Goal: Task Accomplishment & Management: Manage account settings

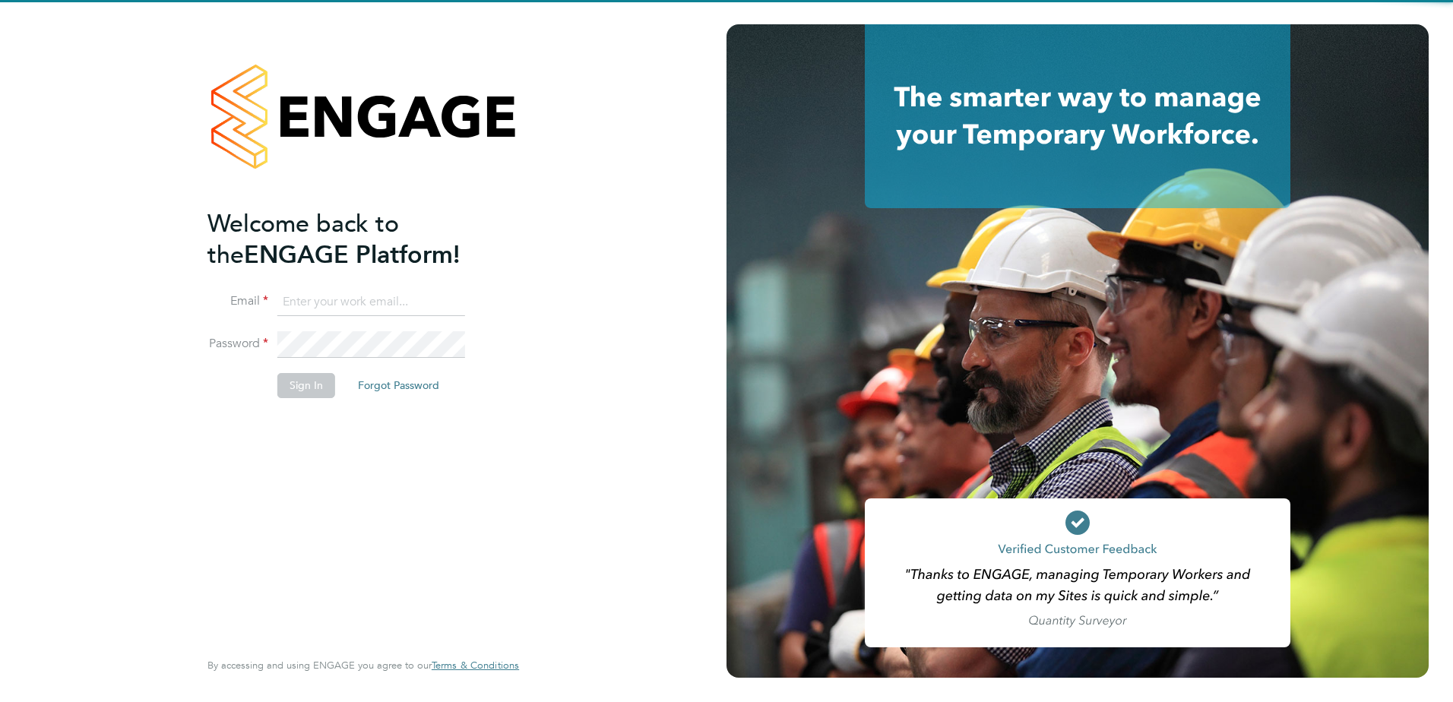
click at [311, 296] on input at bounding box center [371, 302] width 188 height 27
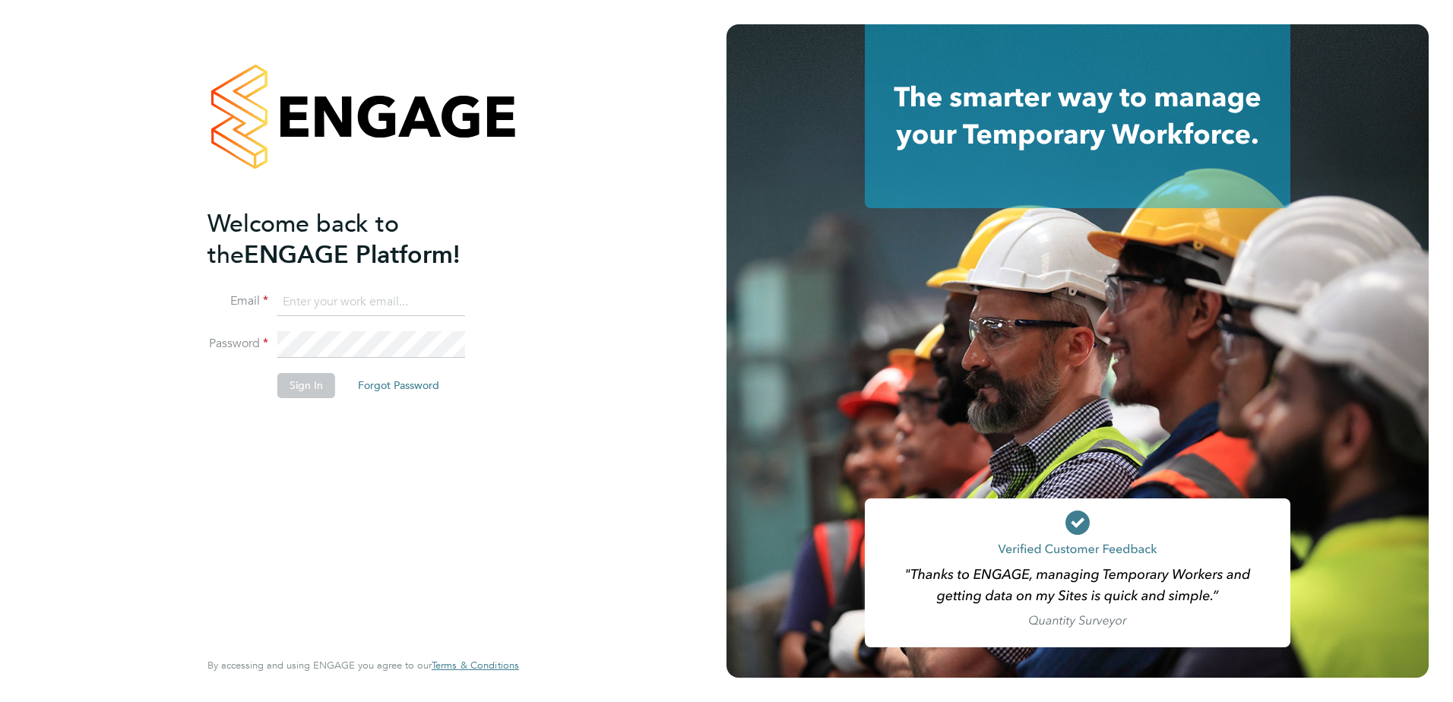
type input "samantha.bolshaw@vistry.co.uk"
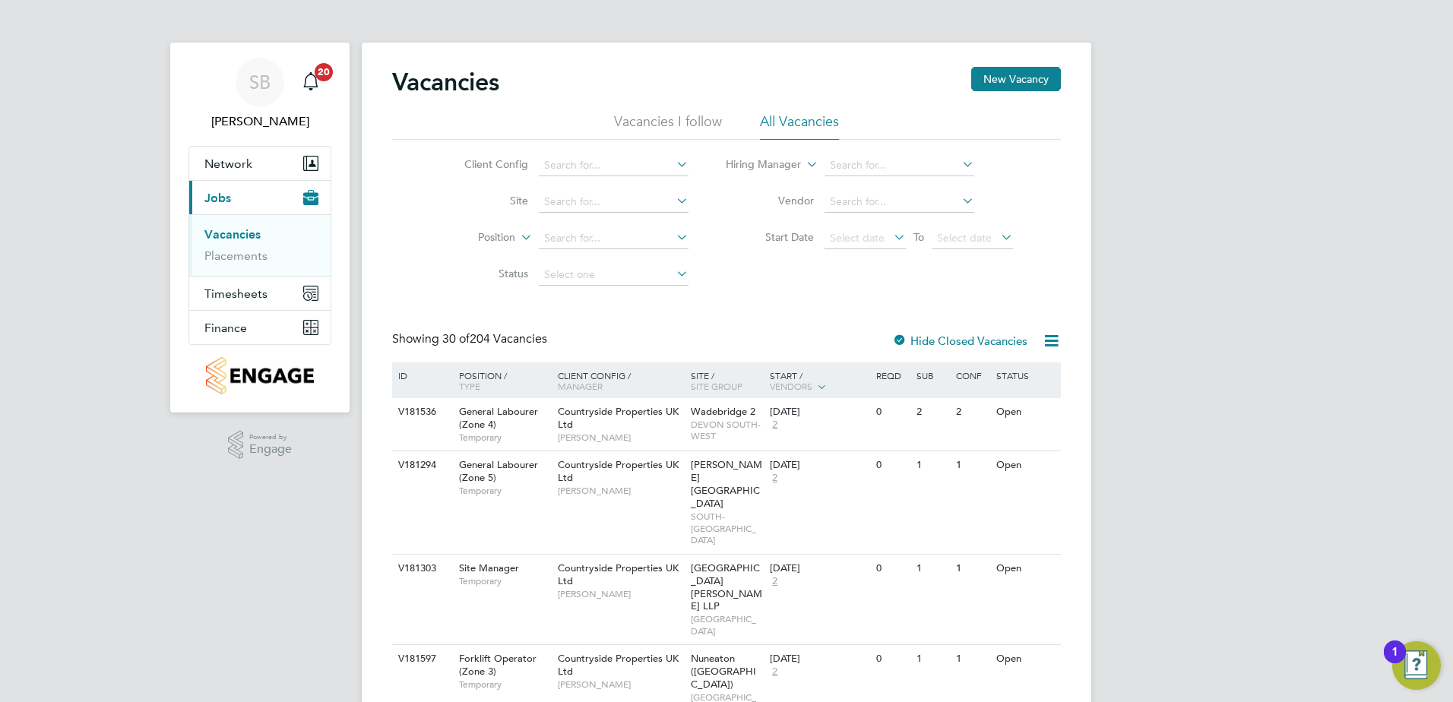
click at [237, 264] on ul "Vacancies Placements" at bounding box center [259, 245] width 141 height 62
click at [237, 259] on link "Placements" at bounding box center [235, 255] width 63 height 14
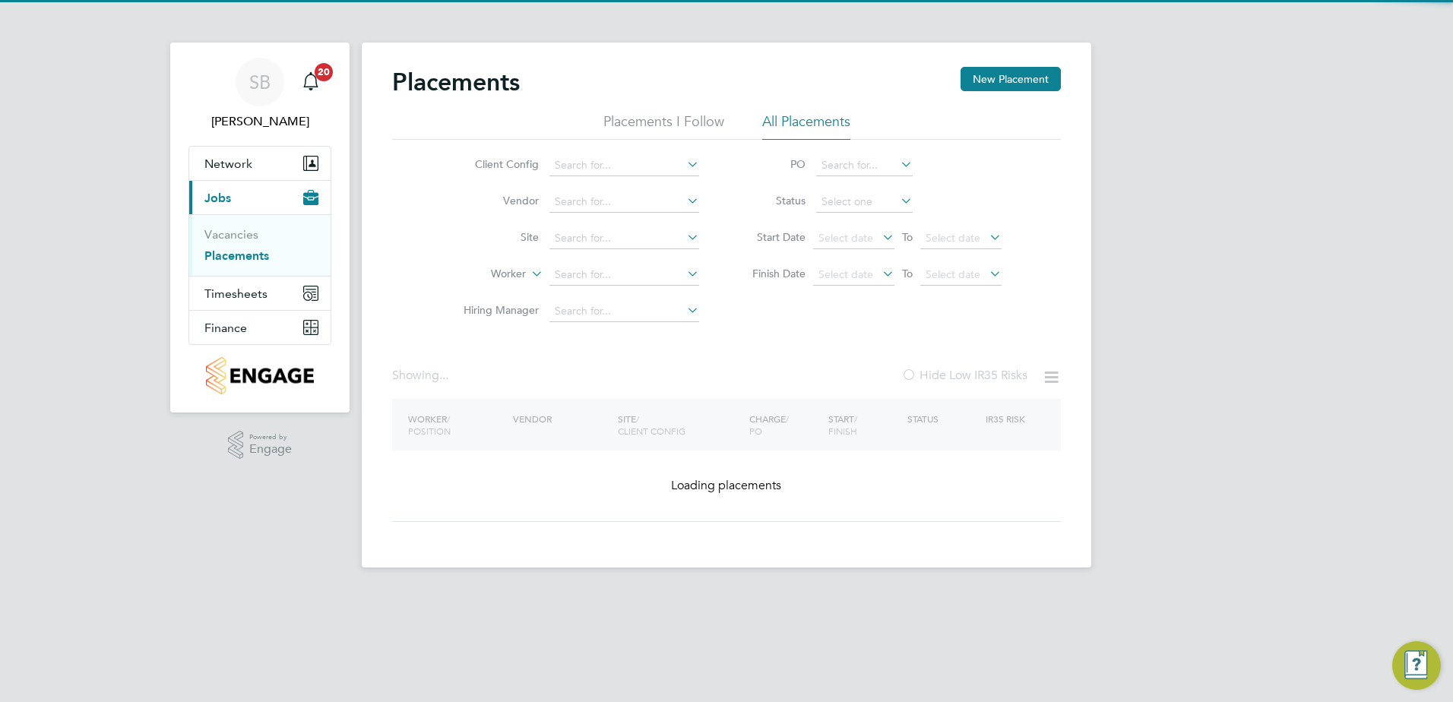
click at [568, 226] on li "Site" at bounding box center [575, 238] width 286 height 36
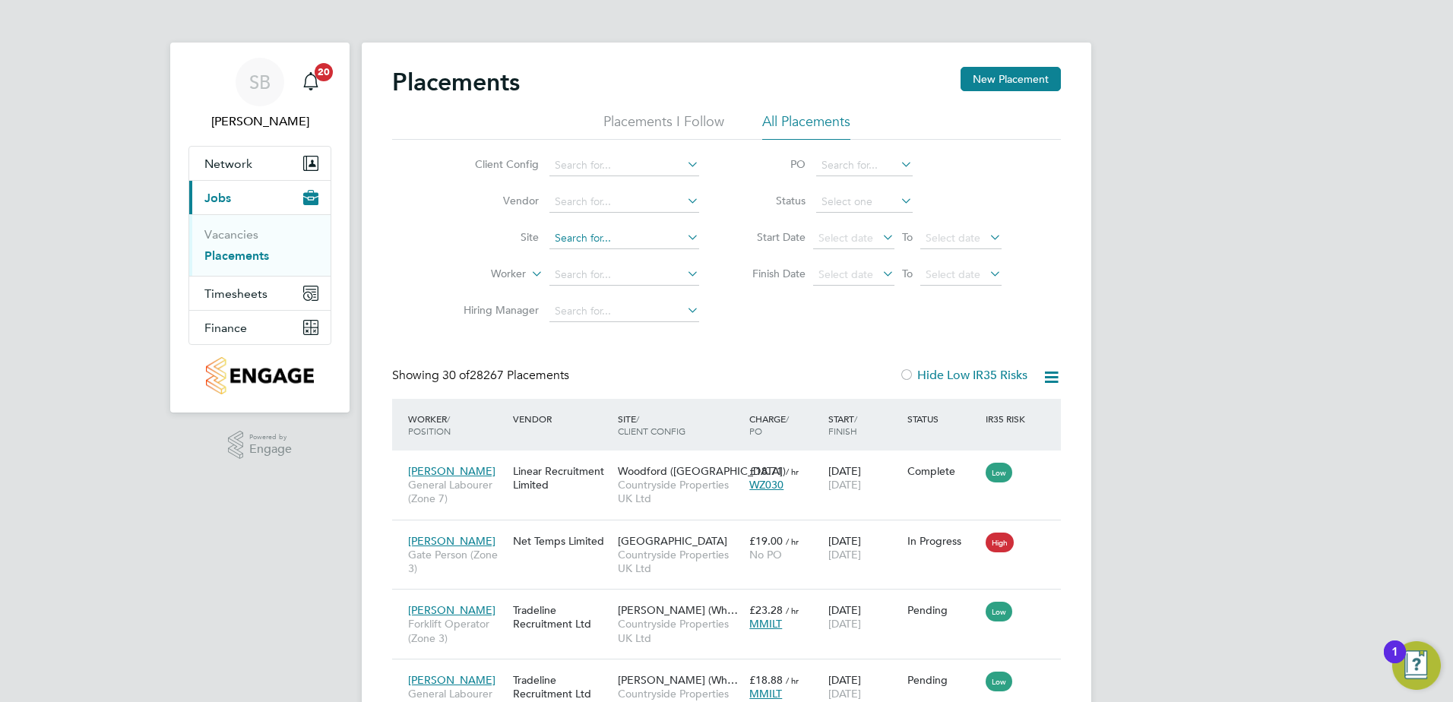
click at [611, 231] on input at bounding box center [624, 238] width 150 height 21
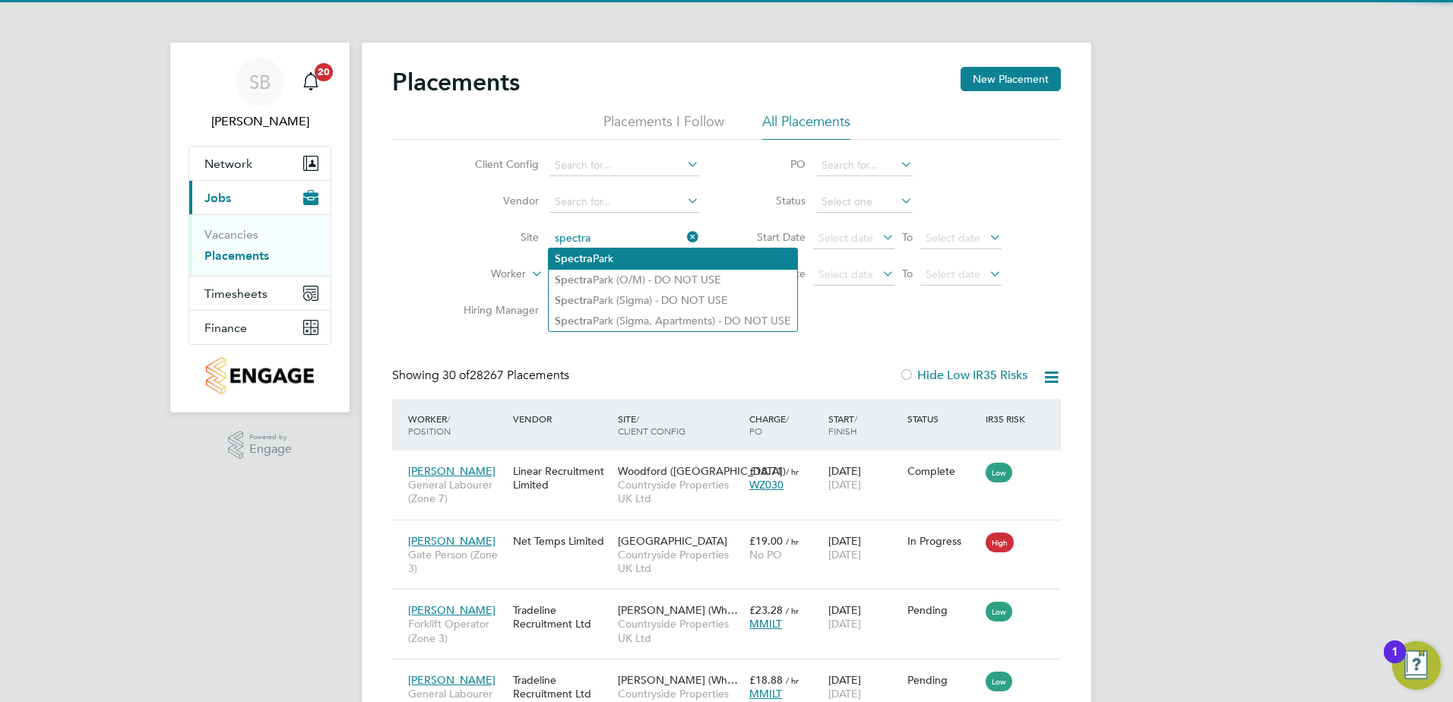
click at [604, 261] on li "Spectra Park" at bounding box center [673, 258] width 248 height 21
type input "Spectra Park"
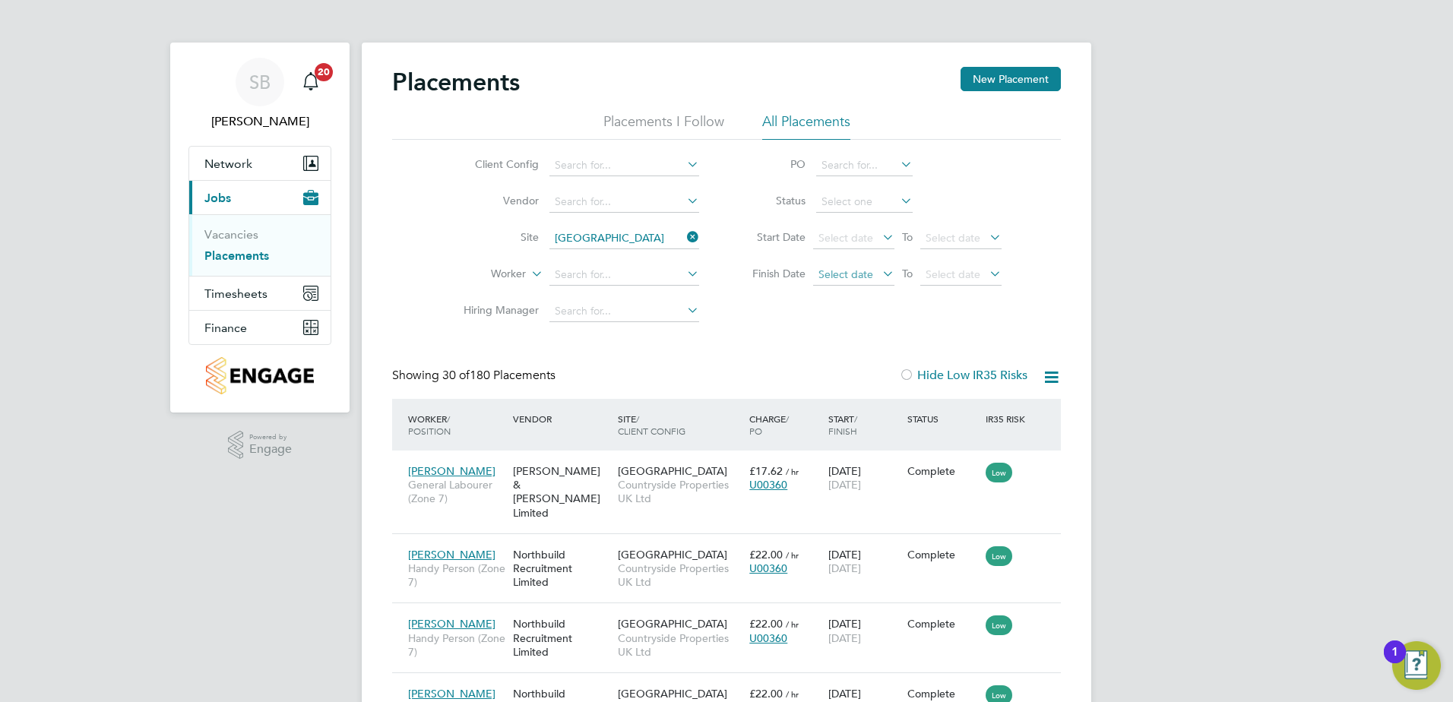
click at [830, 272] on span "Select date" at bounding box center [845, 274] width 55 height 14
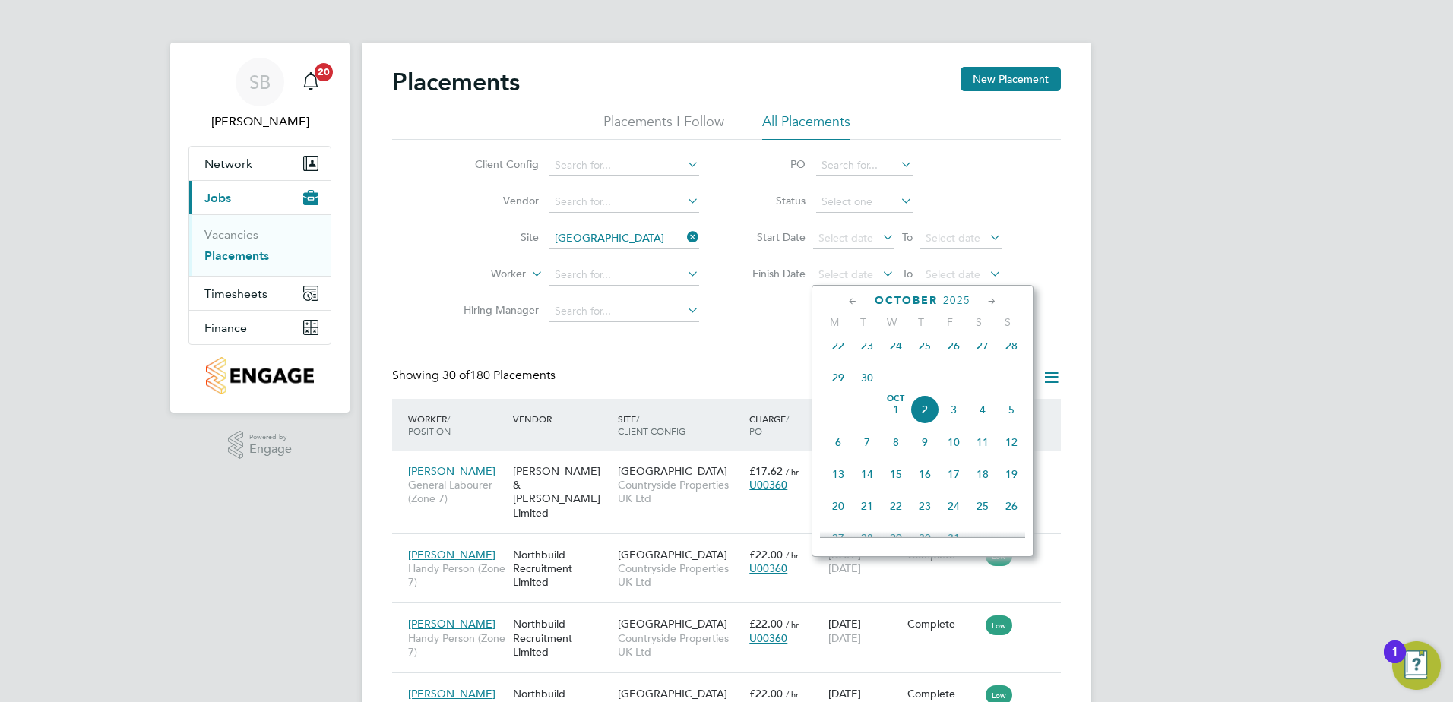
click at [867, 382] on span "30" at bounding box center [867, 377] width 29 height 29
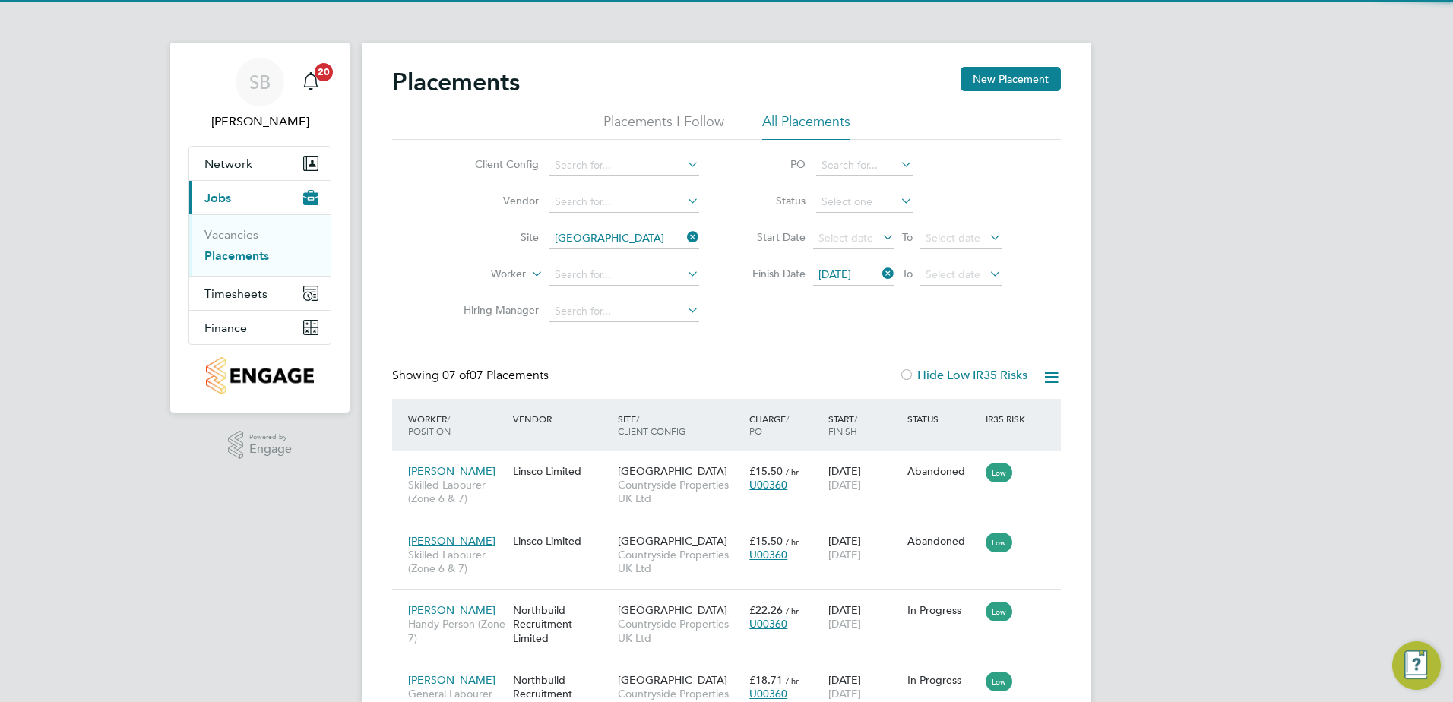
click at [733, 348] on div "Placements New Placement Placements I Follow All Placements Client Config Vendo…" at bounding box center [726, 502] width 669 height 871
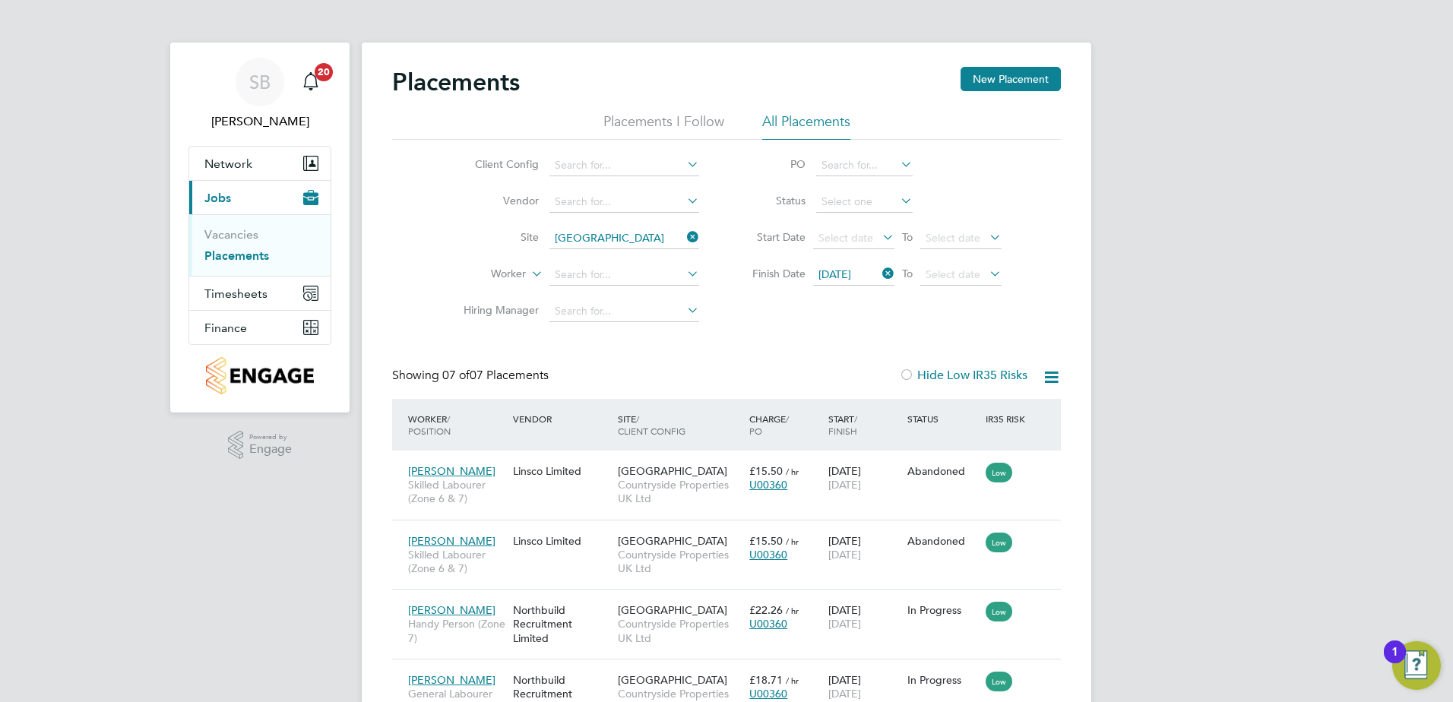
click at [879, 274] on icon at bounding box center [879, 273] width 0 height 21
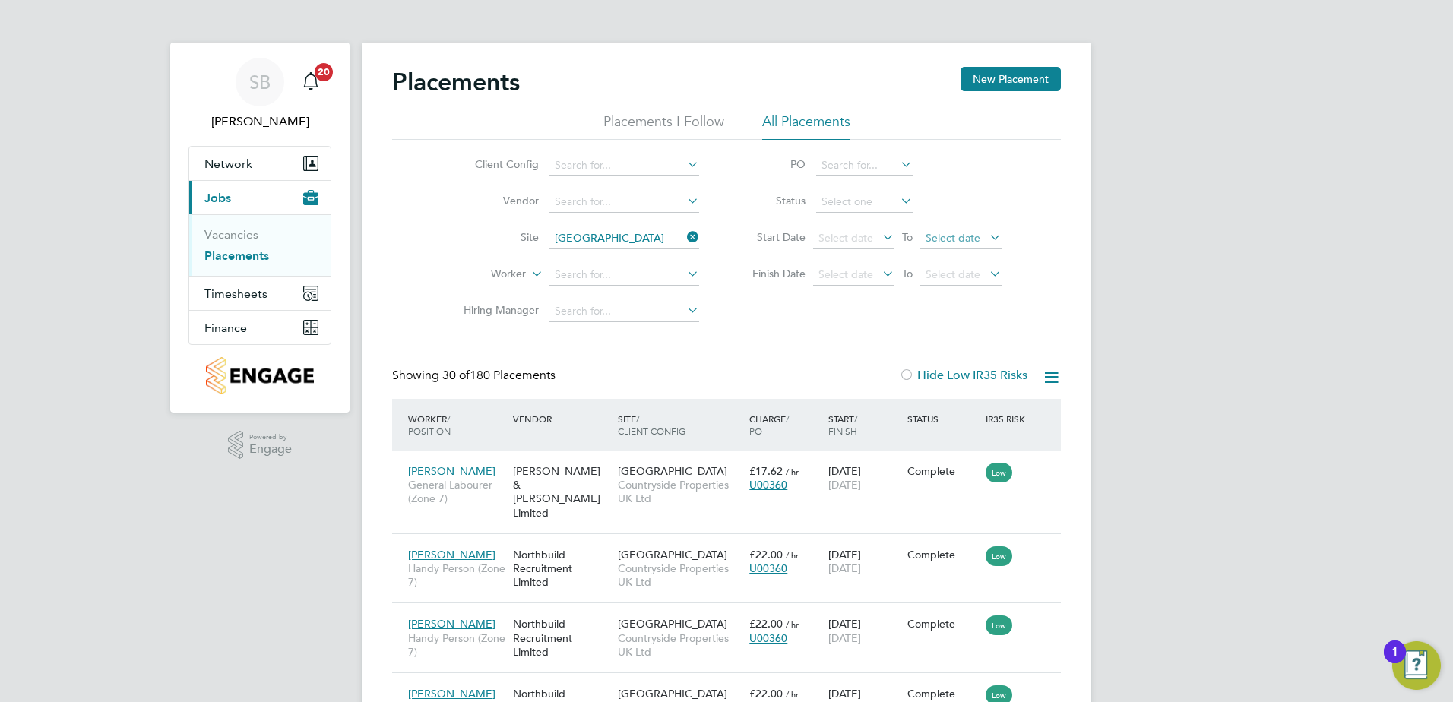
click at [946, 246] on span "Select date" at bounding box center [960, 239] width 81 height 21
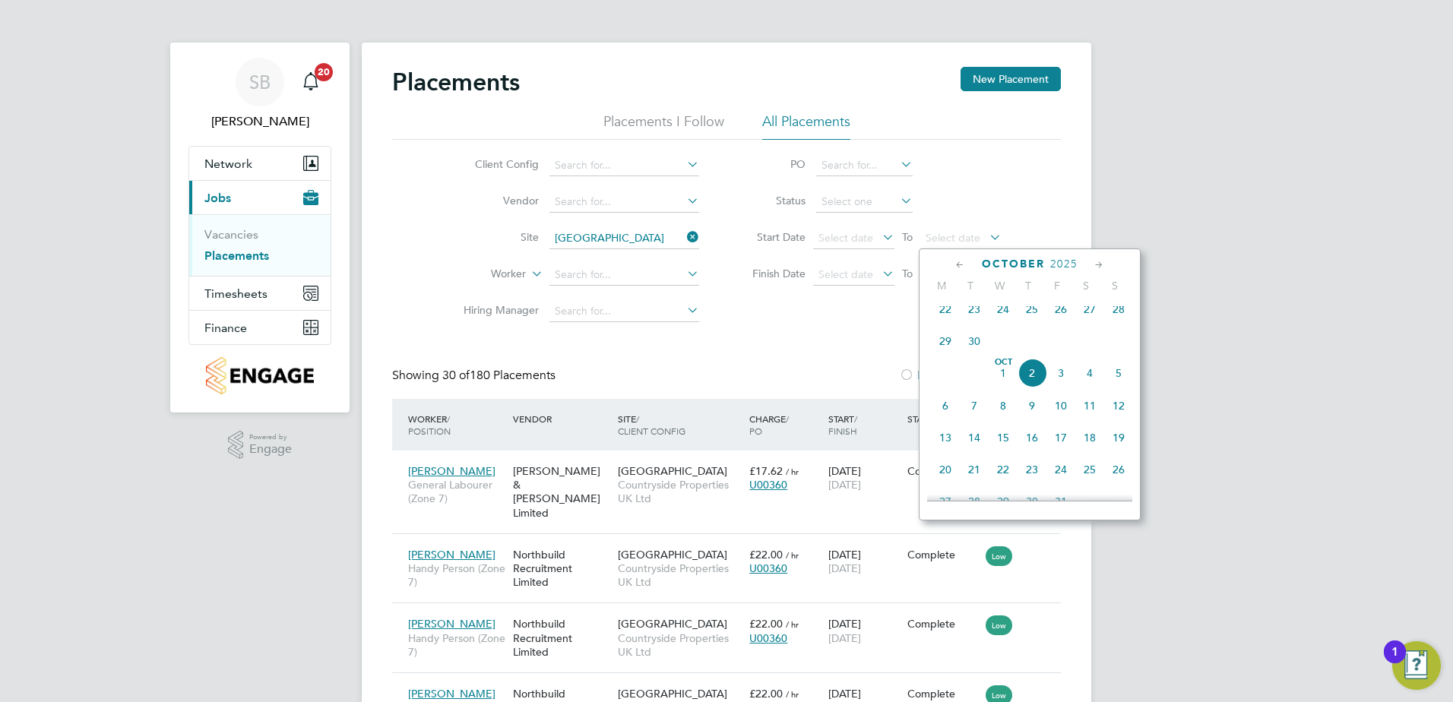
click at [973, 345] on span "30" at bounding box center [974, 341] width 29 height 29
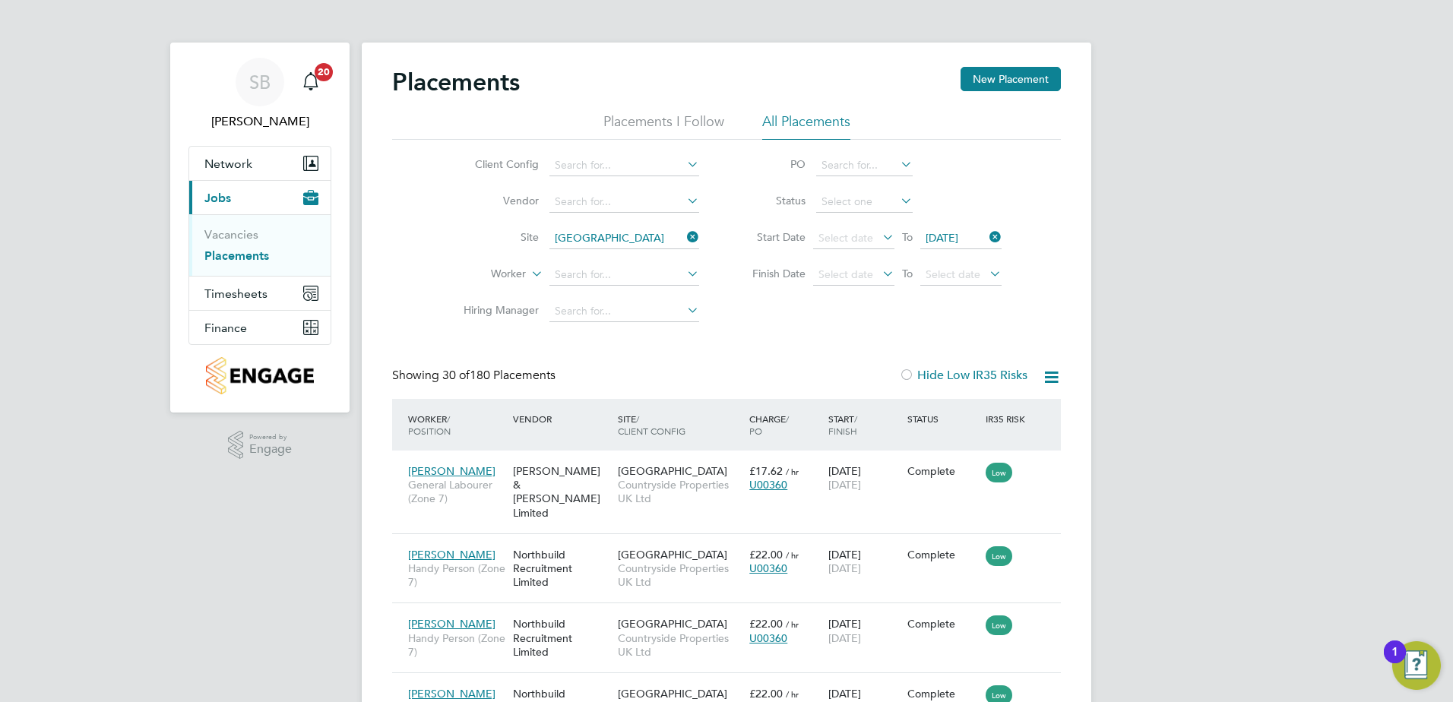
click at [986, 239] on icon at bounding box center [986, 236] width 0 height 21
click at [943, 278] on span "Select date" at bounding box center [953, 274] width 55 height 14
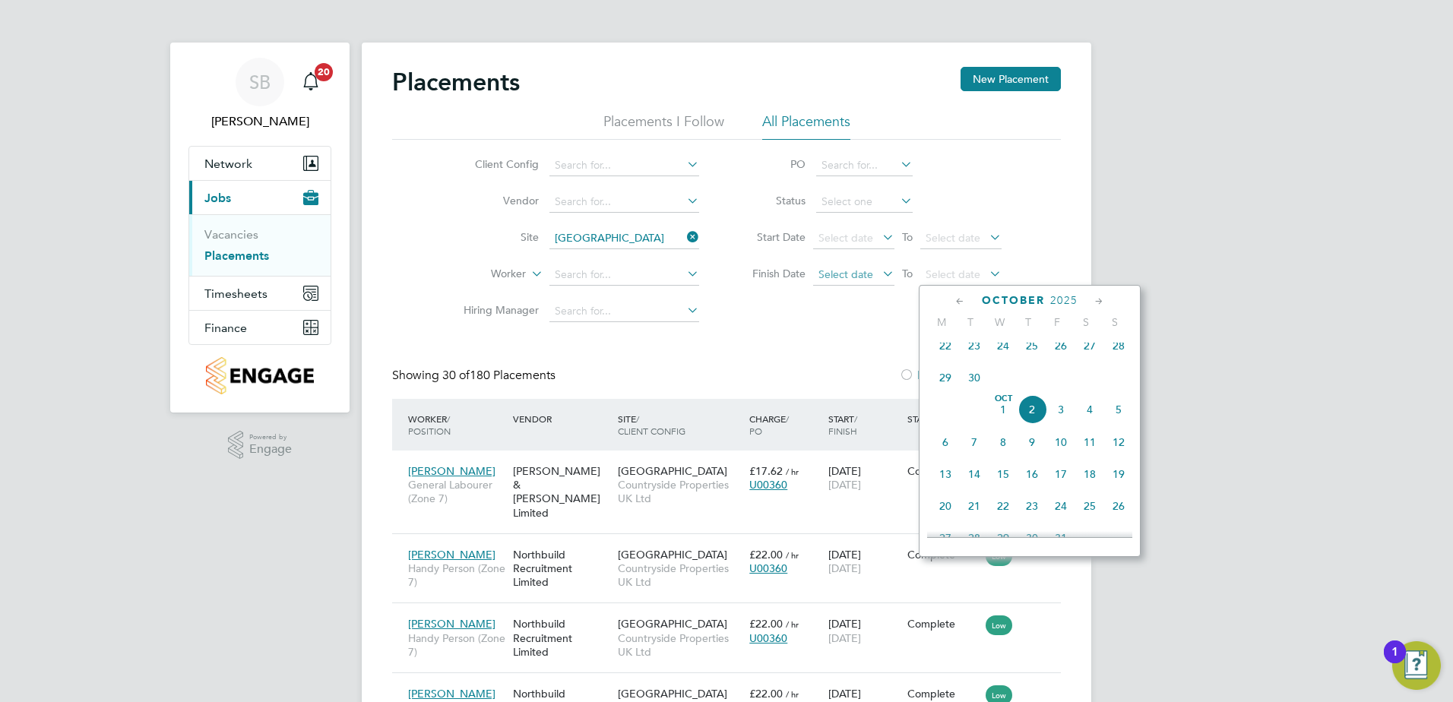
click at [861, 268] on span "Select date" at bounding box center [845, 274] width 55 height 14
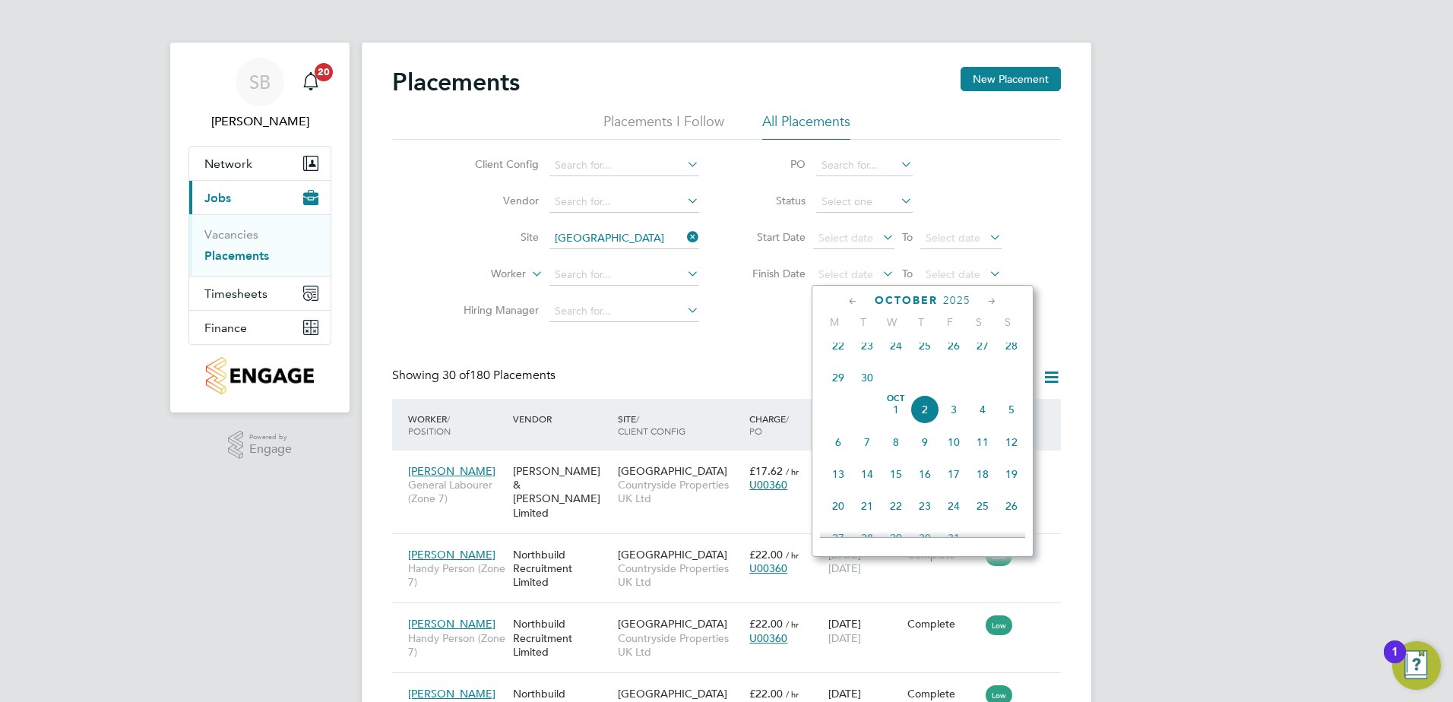
click at [892, 358] on span "24" at bounding box center [895, 345] width 29 height 29
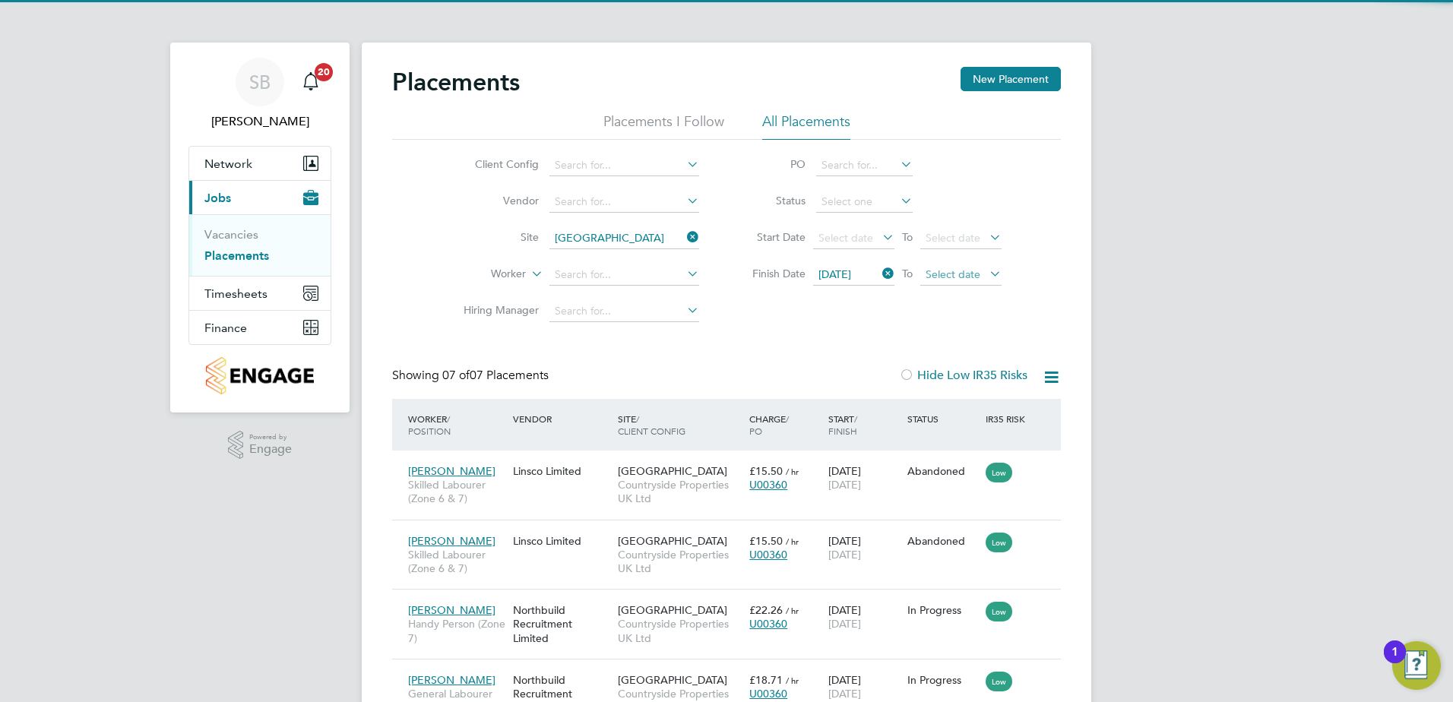
click at [948, 282] on span "Select date" at bounding box center [960, 275] width 81 height 21
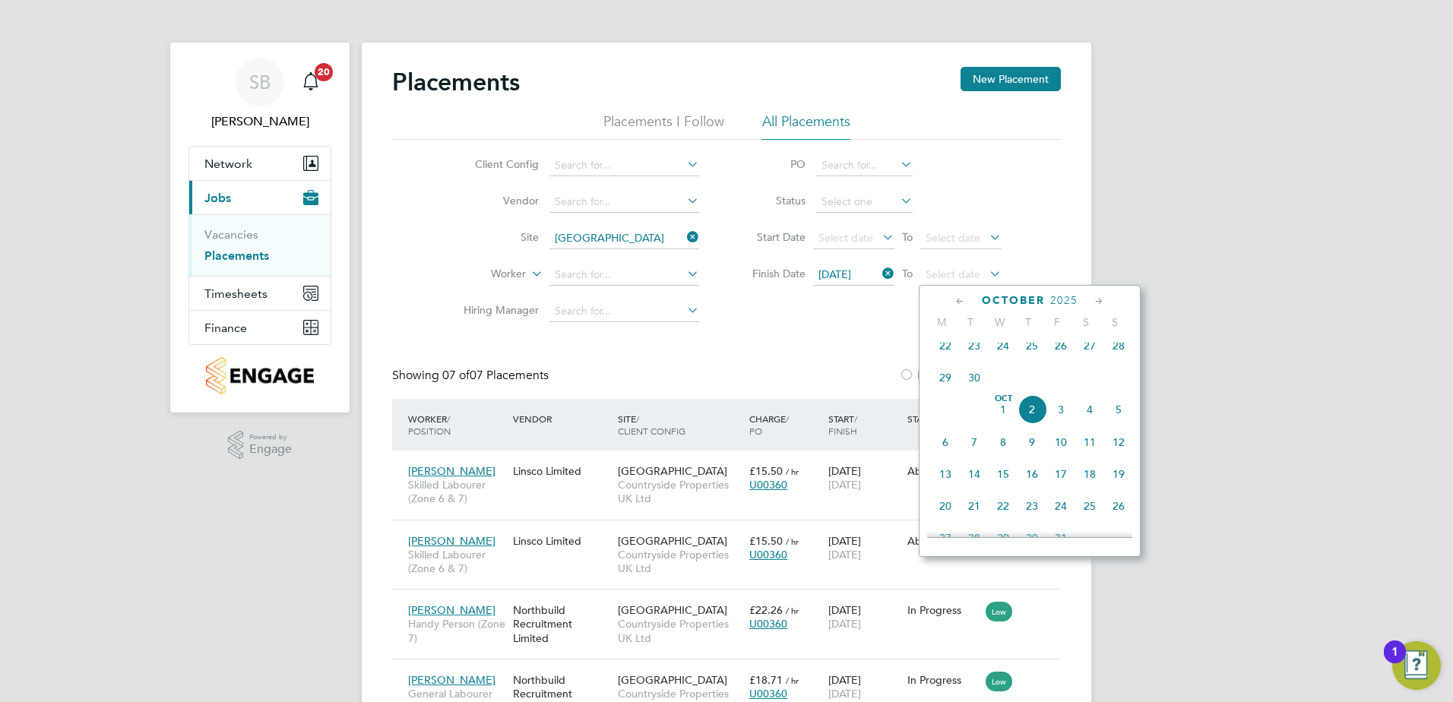
click at [972, 380] on span "30" at bounding box center [974, 377] width 29 height 29
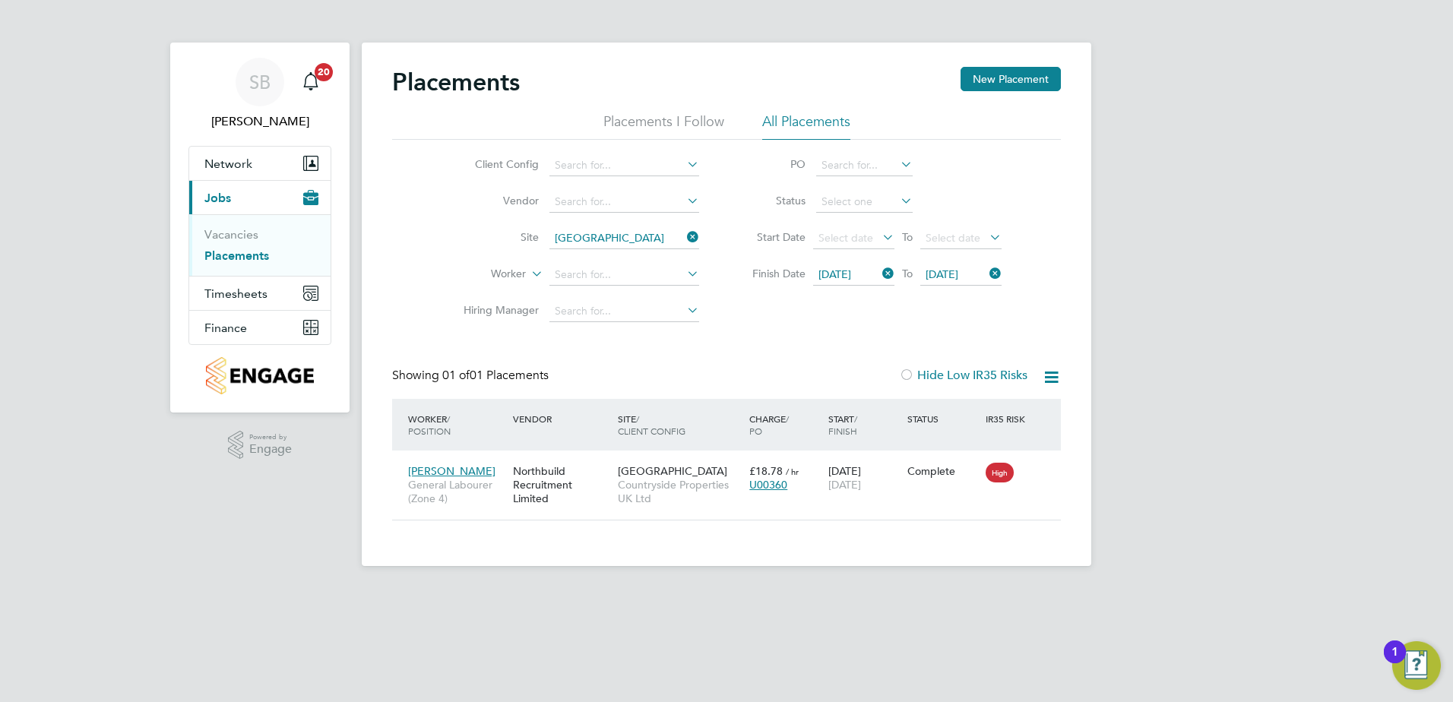
click at [879, 278] on icon at bounding box center [879, 273] width 0 height 21
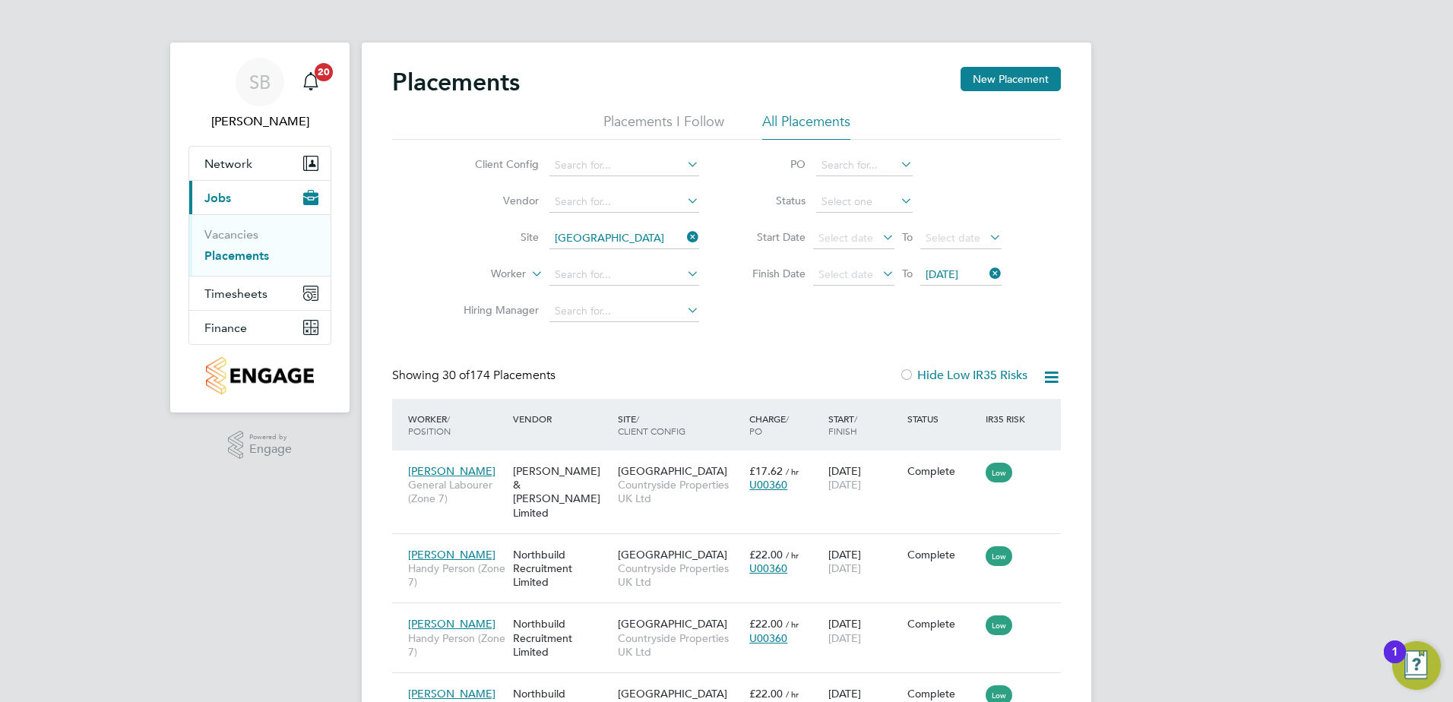
drag, startPoint x: 998, startPoint y: 277, endPoint x: 991, endPoint y: 276, distance: 7.6
click at [986, 277] on icon at bounding box center [986, 273] width 0 height 21
click at [833, 267] on span "Select date" at bounding box center [853, 275] width 81 height 21
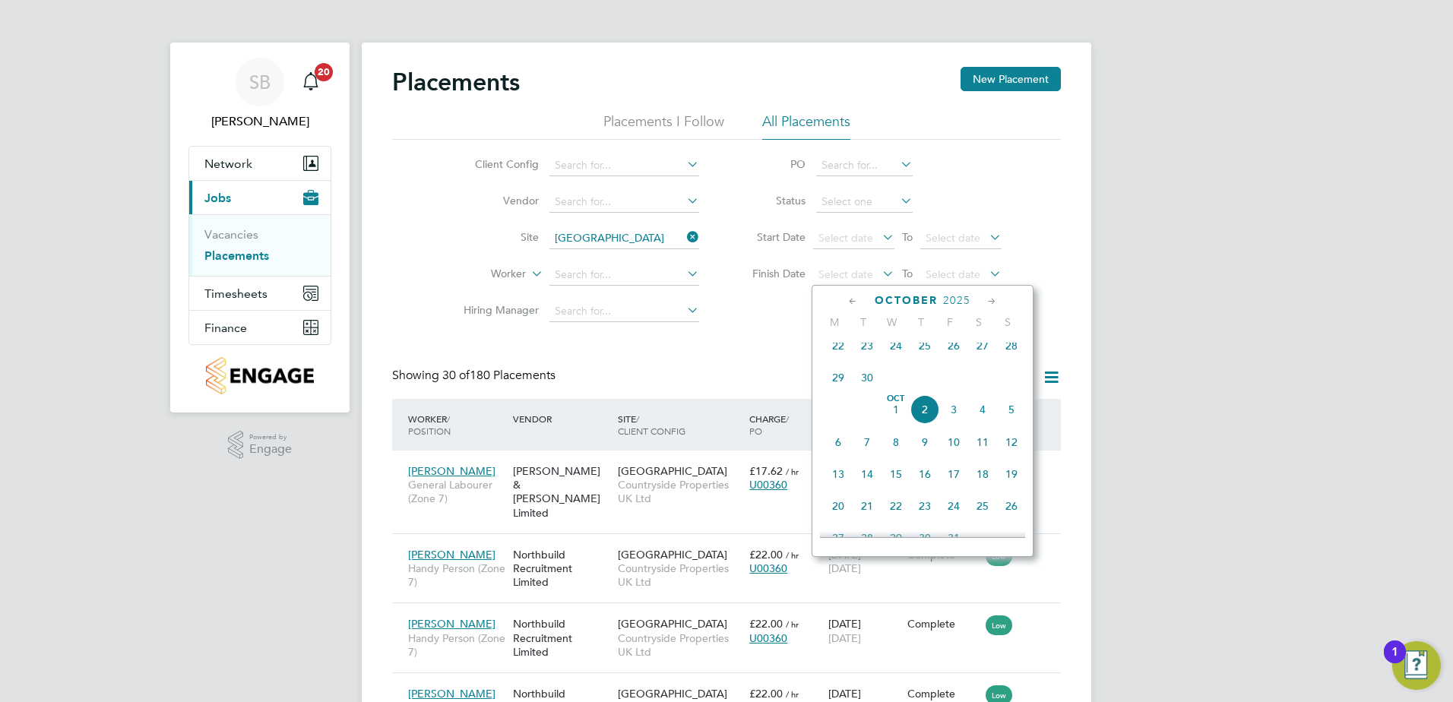
click at [863, 385] on span "30" at bounding box center [867, 377] width 29 height 29
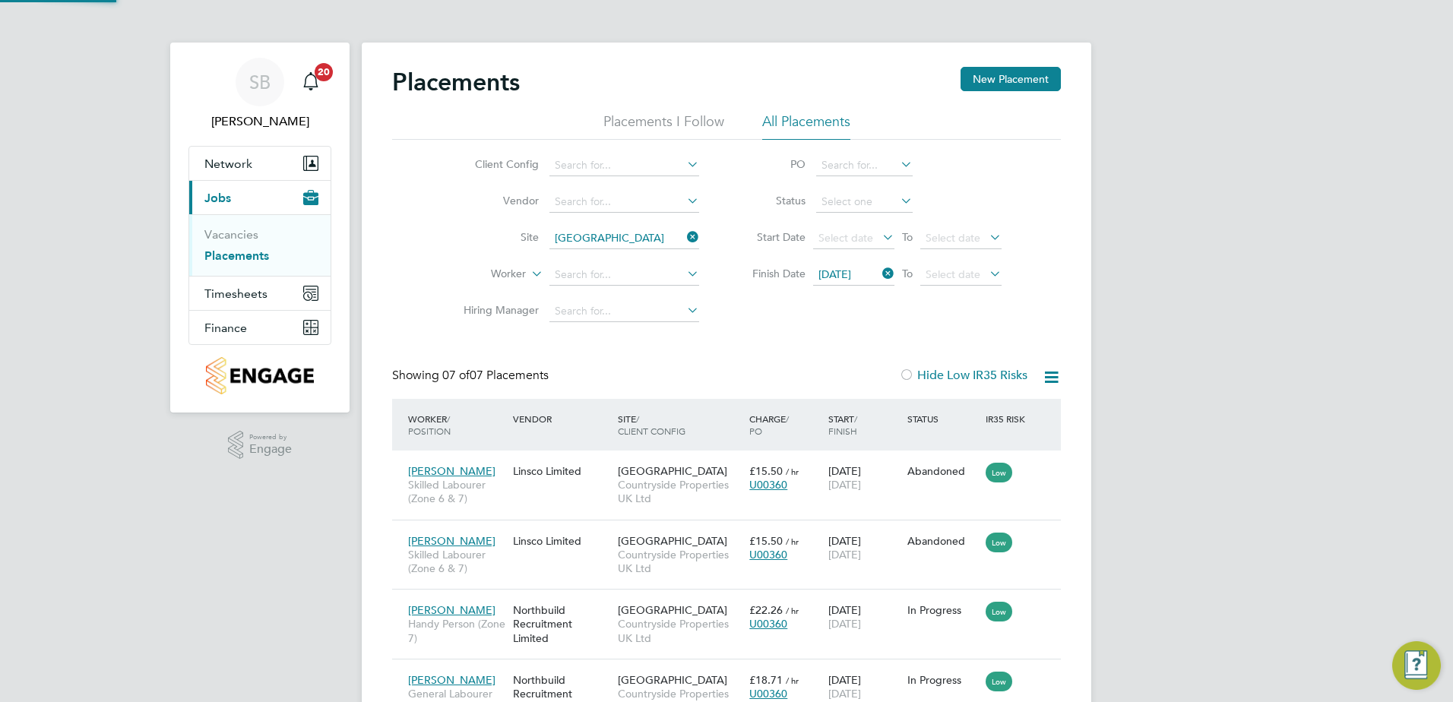
click at [798, 340] on div "Placements New Placement Placements I Follow All Placements Client Config Vendo…" at bounding box center [726, 502] width 669 height 871
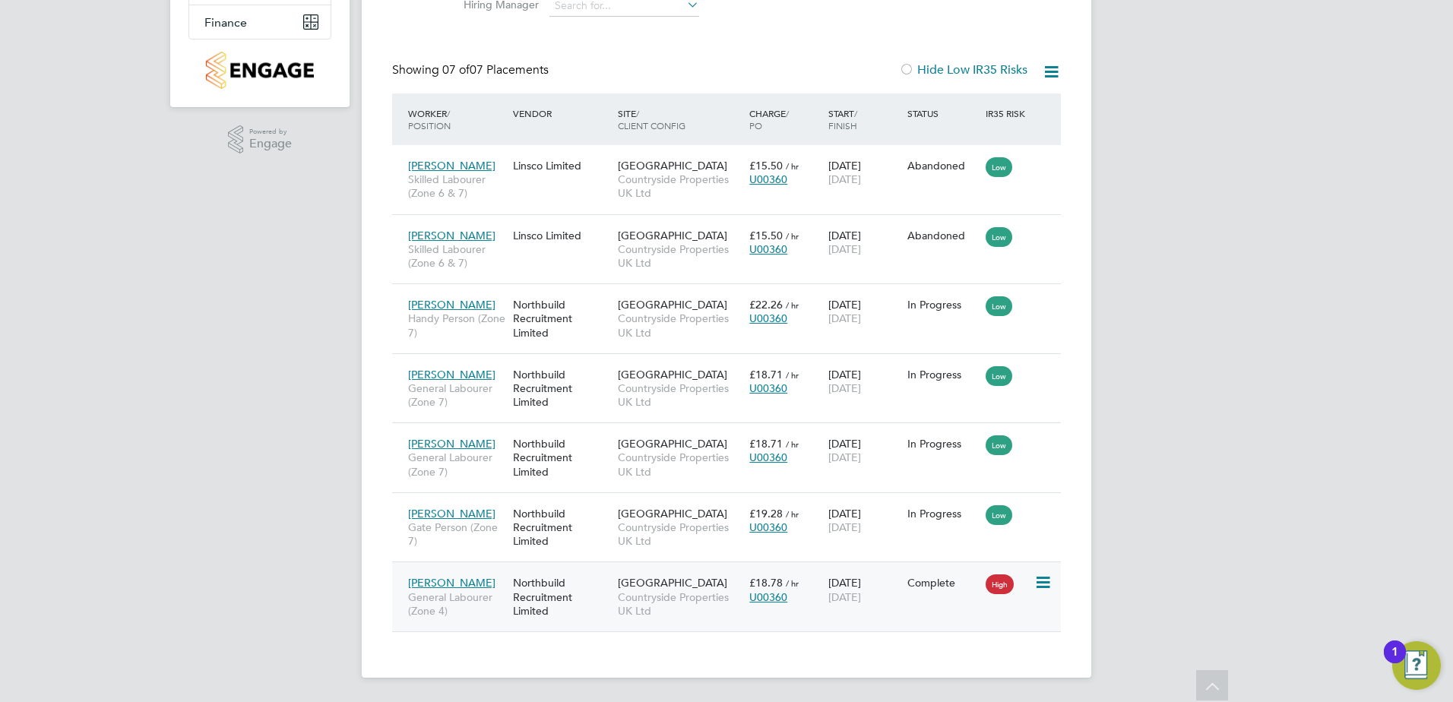
scroll to position [153, 0]
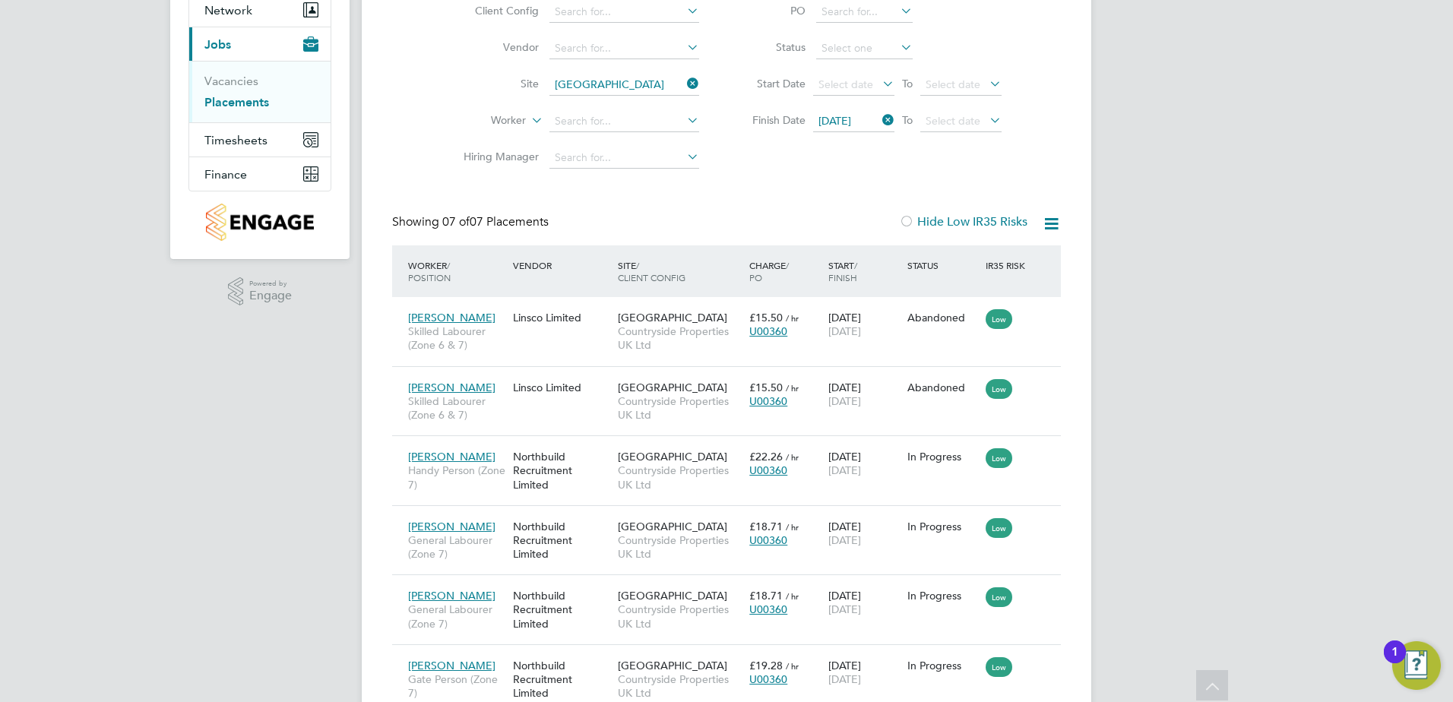
click at [879, 120] on icon at bounding box center [879, 119] width 0 height 21
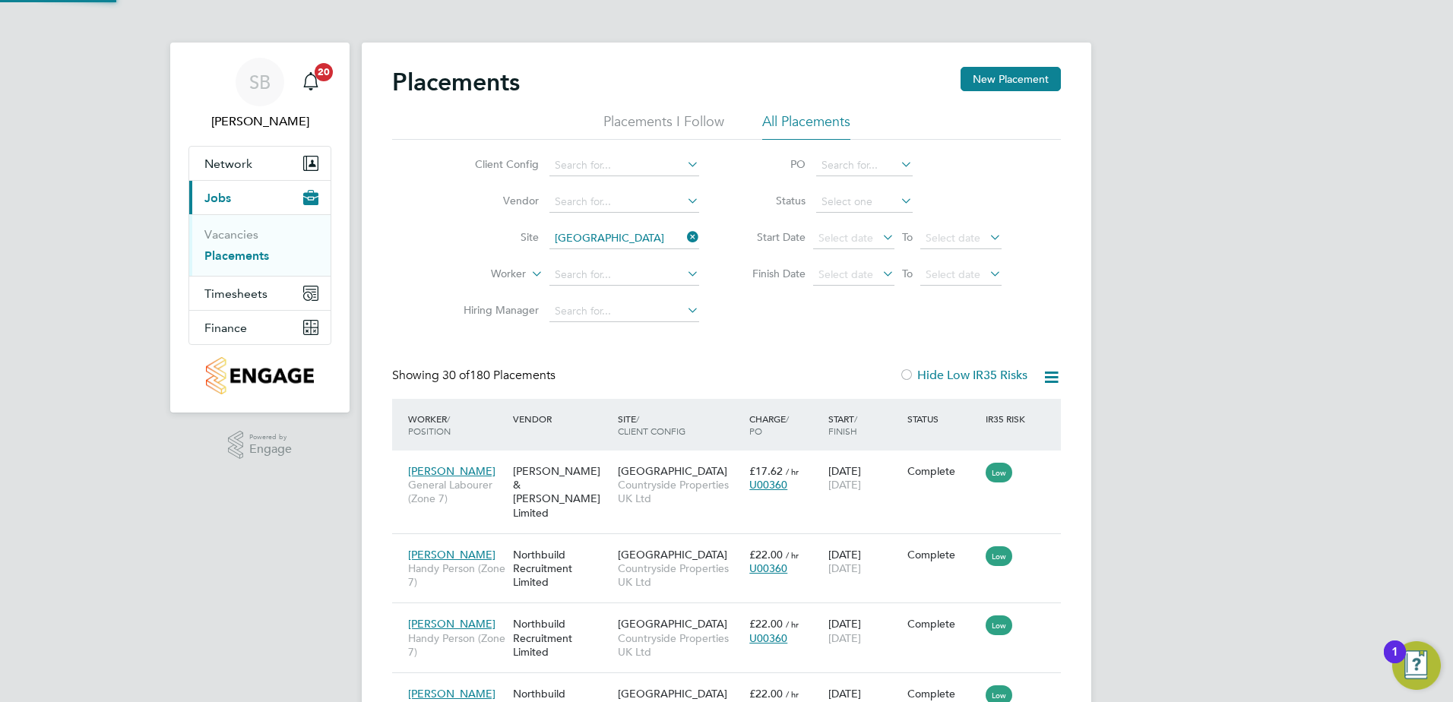
scroll to position [8, 8]
click at [821, 205] on input at bounding box center [864, 201] width 97 height 21
click at [837, 224] on li "Active" at bounding box center [864, 222] width 98 height 20
type input "Active"
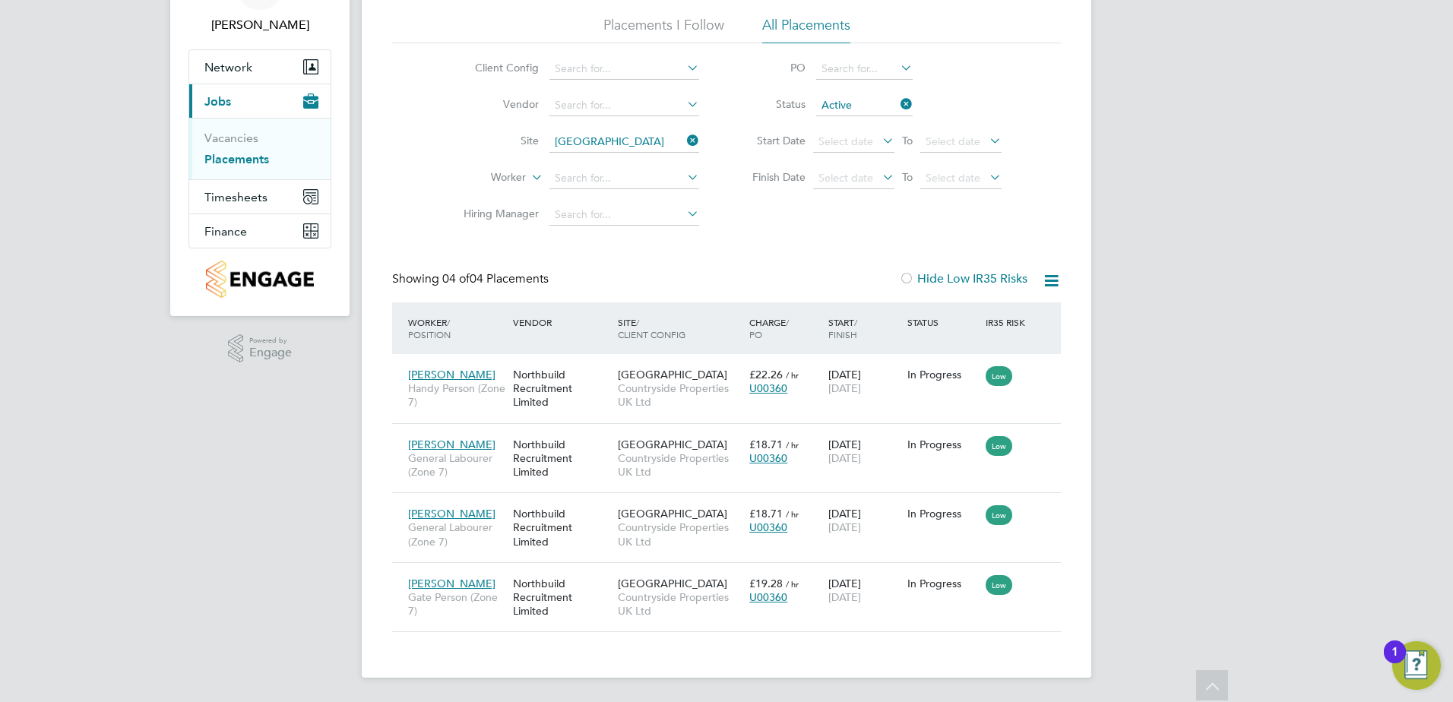
click at [897, 102] on icon at bounding box center [897, 103] width 0 height 21
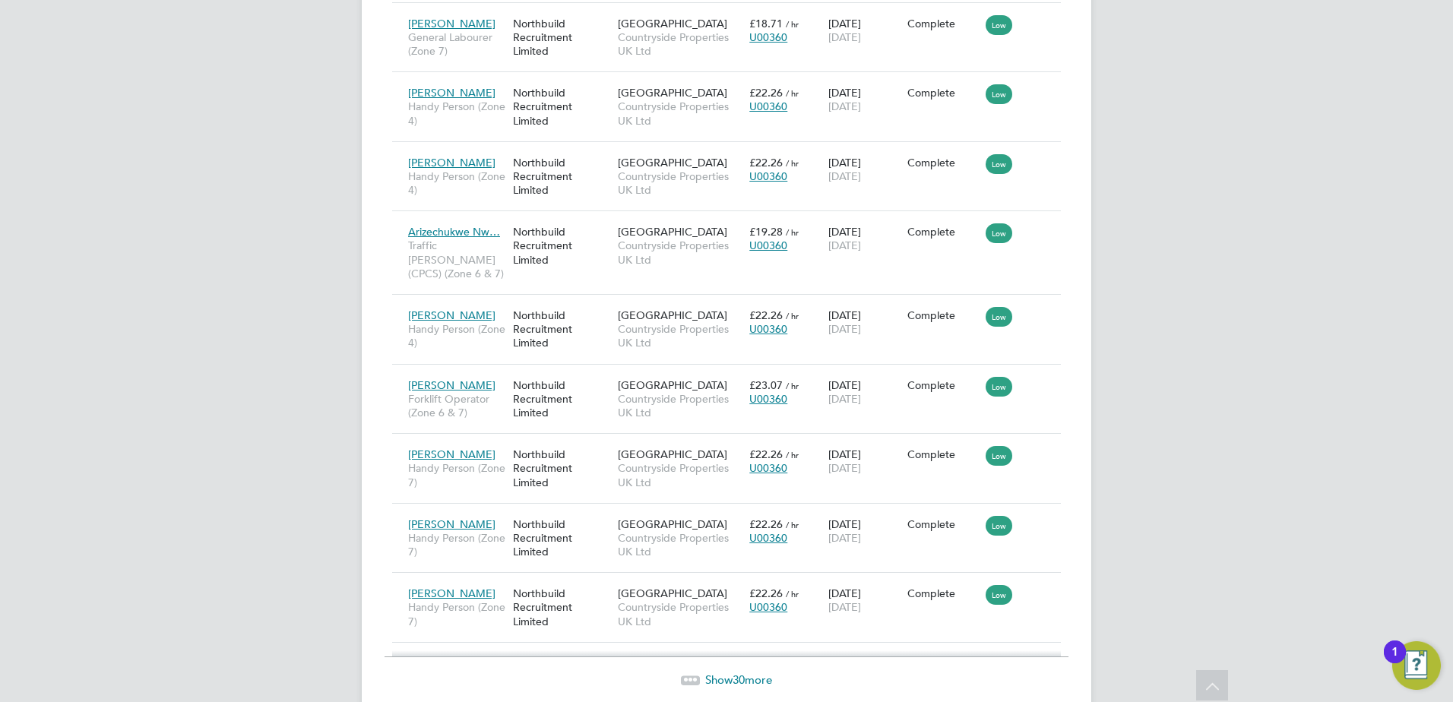
click at [733, 672] on span "30" at bounding box center [739, 679] width 12 height 14
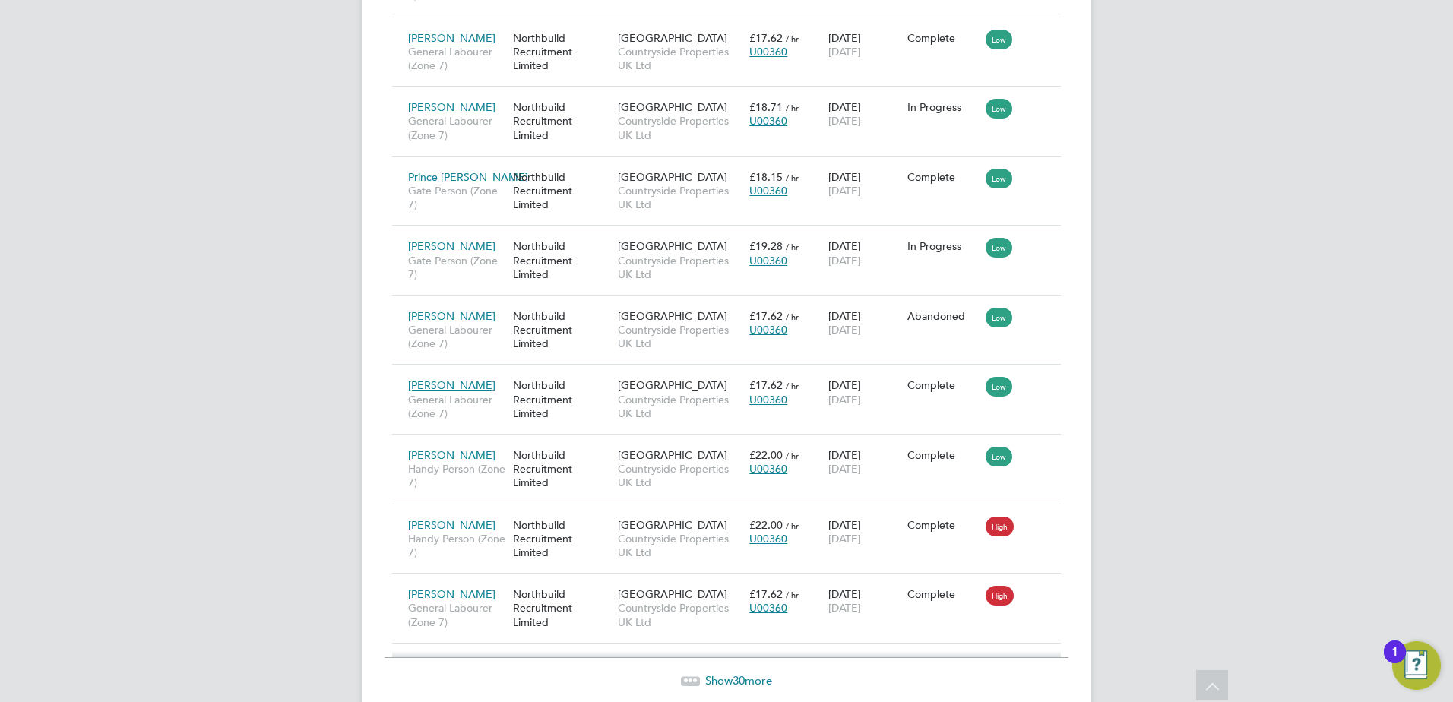
click at [736, 673] on span "30" at bounding box center [739, 680] width 12 height 14
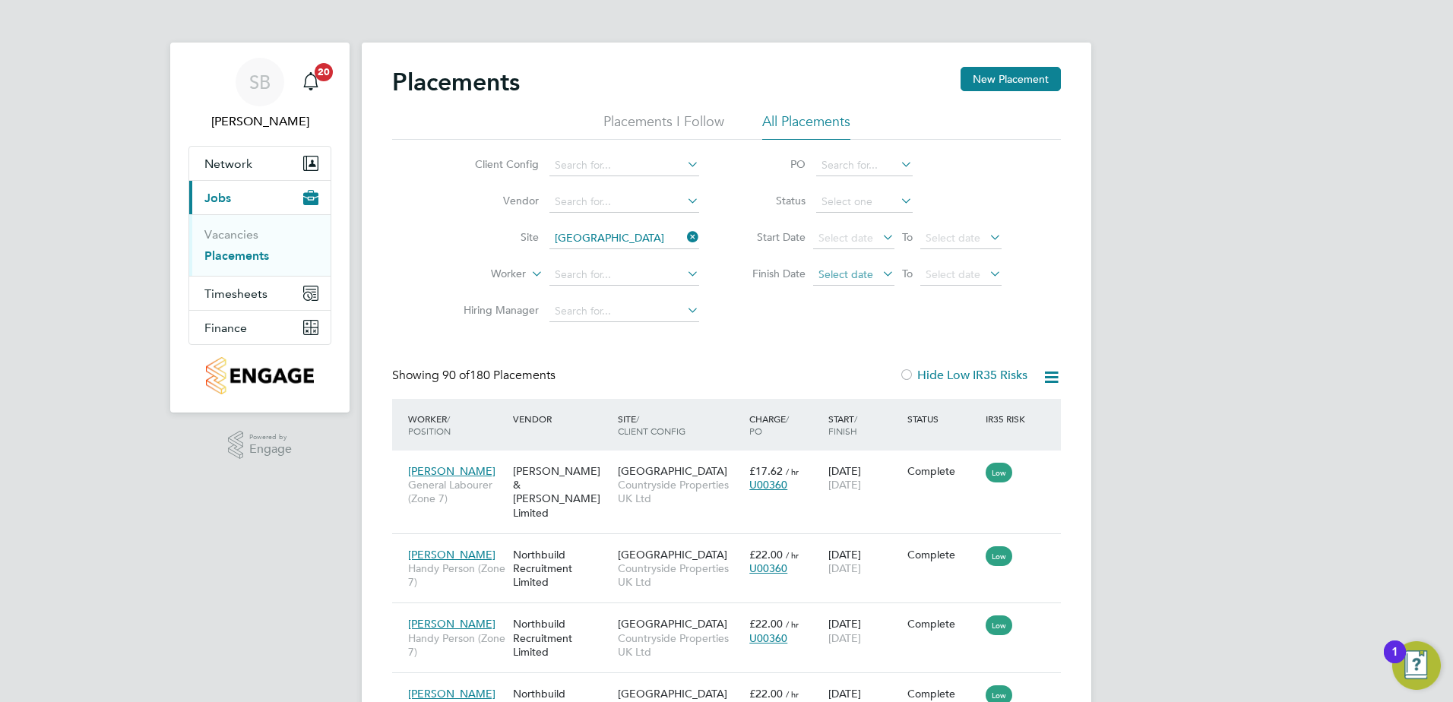
click at [863, 277] on span "Select date" at bounding box center [845, 274] width 55 height 14
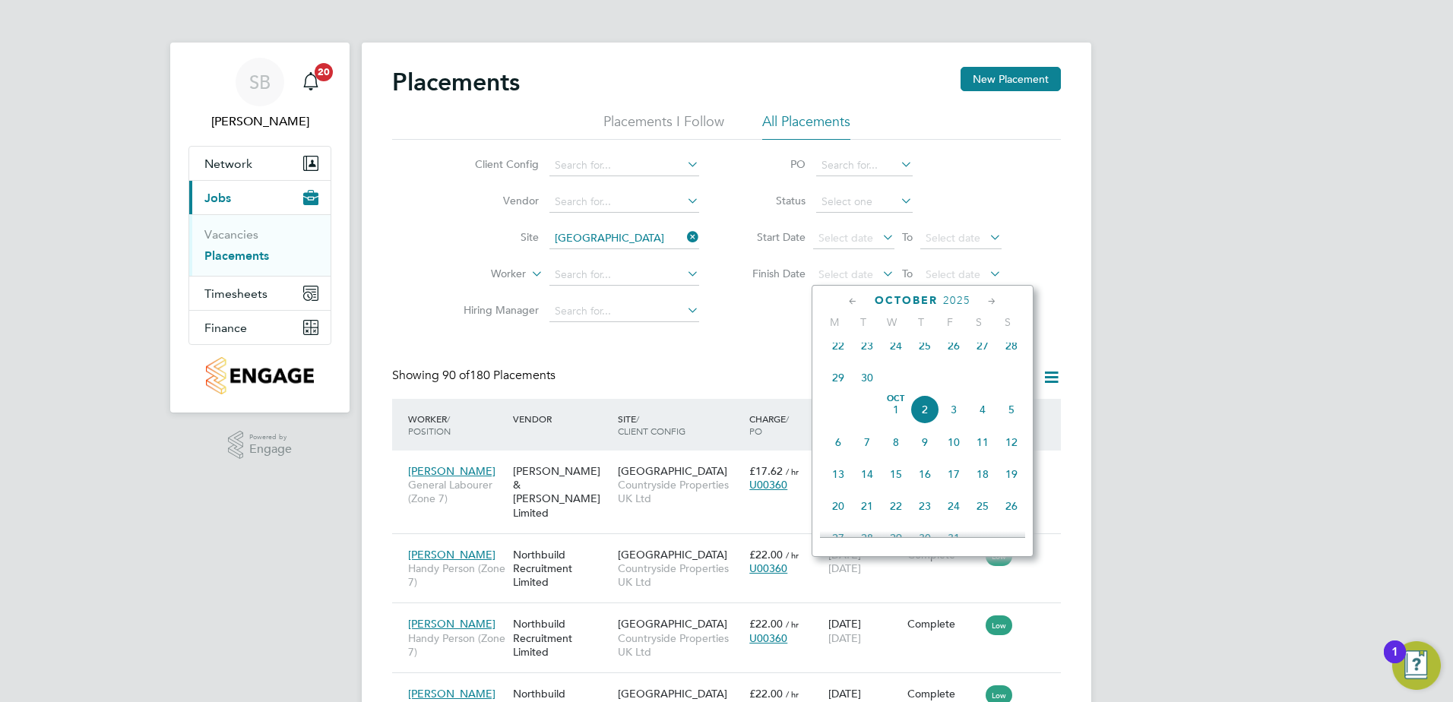
click at [871, 391] on span "30" at bounding box center [867, 377] width 29 height 29
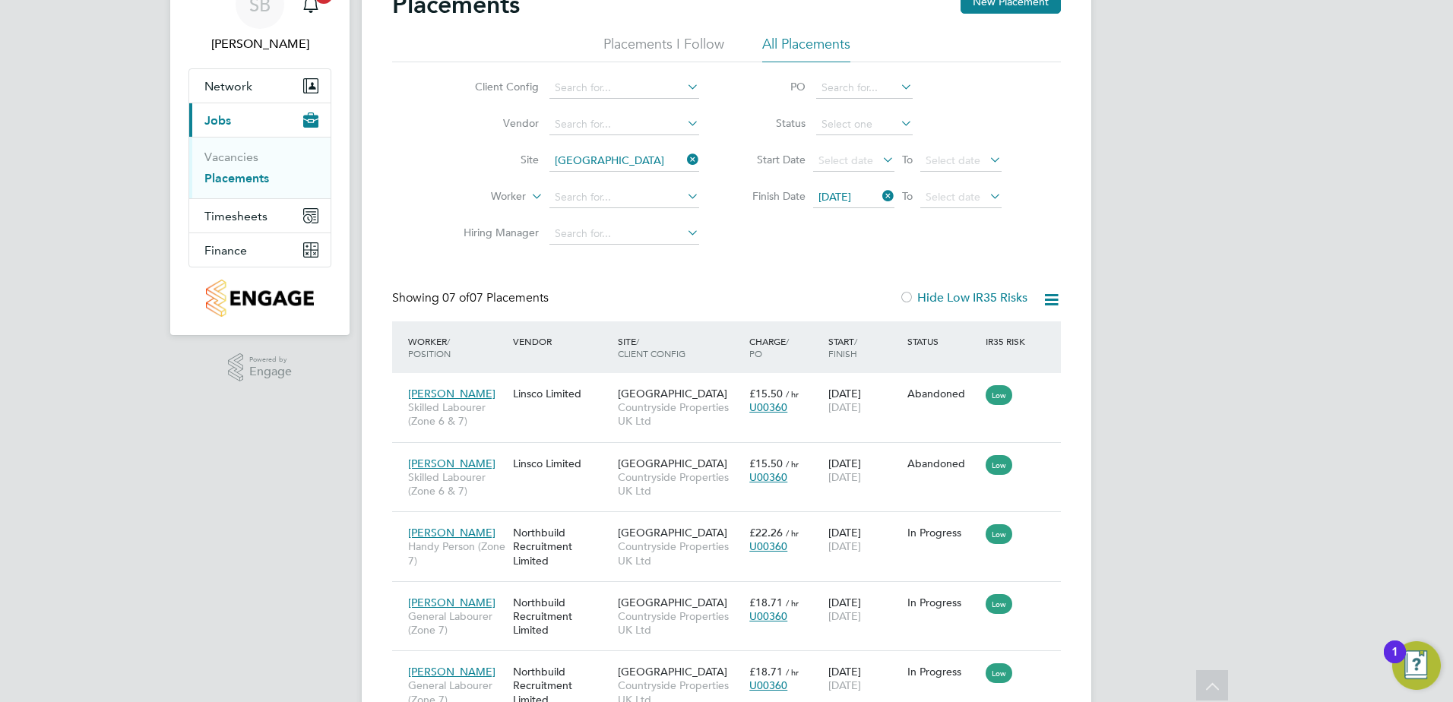
click at [684, 155] on icon at bounding box center [684, 159] width 0 height 21
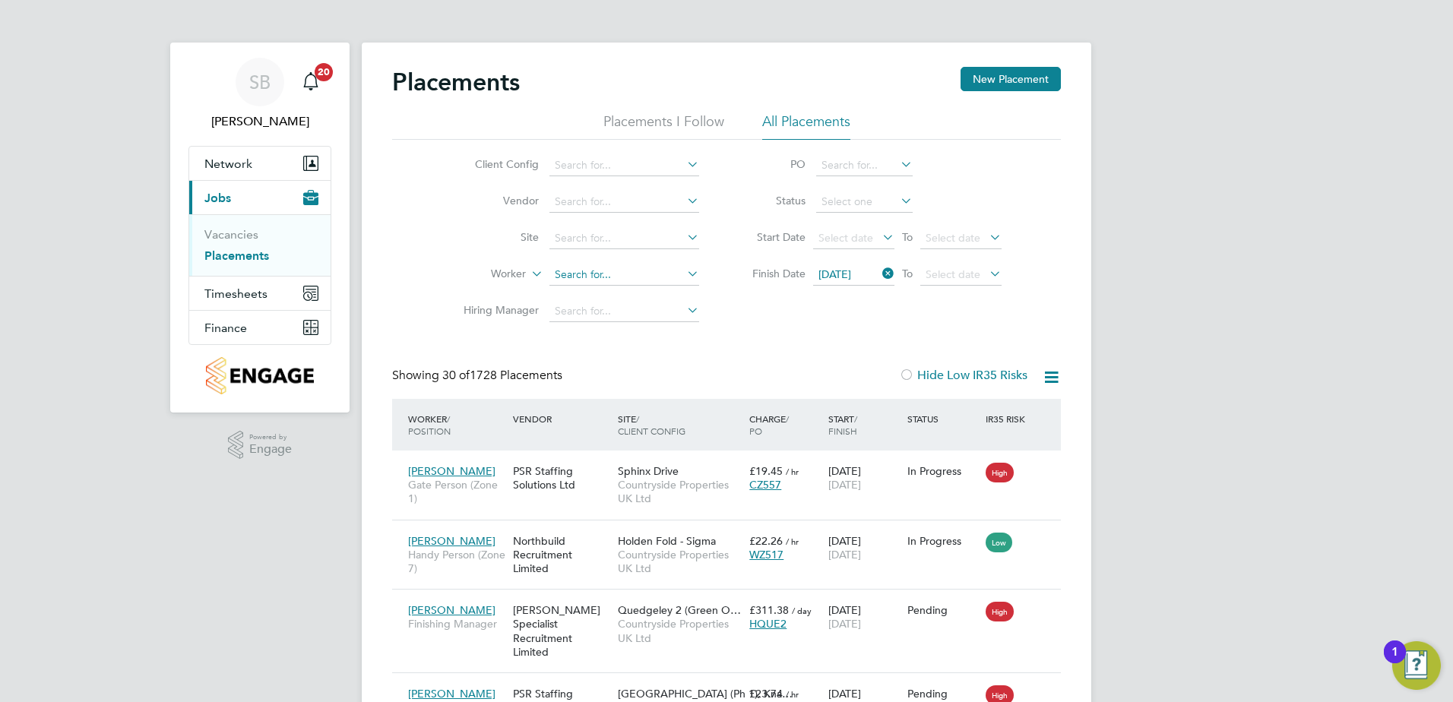
click at [573, 265] on input at bounding box center [624, 274] width 150 height 21
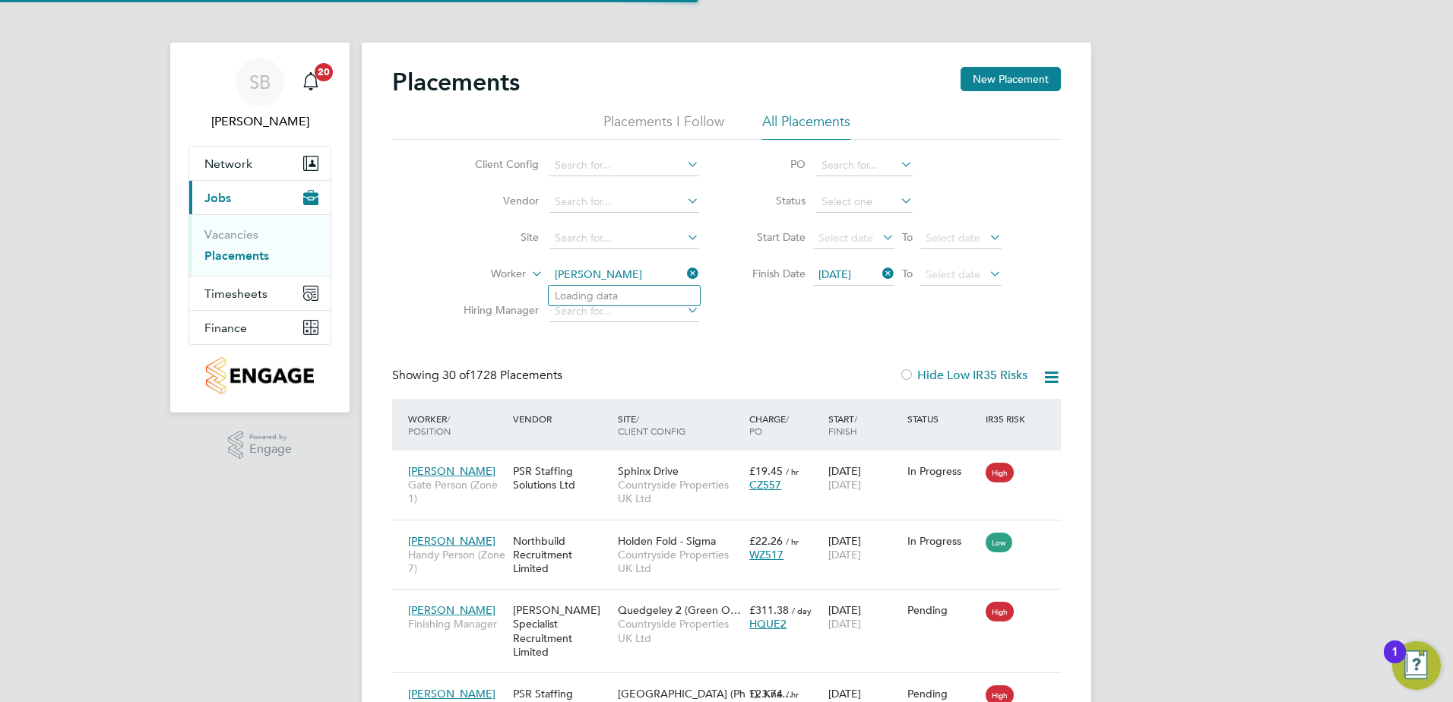
type input "david jones"
click at [879, 272] on icon at bounding box center [879, 273] width 0 height 21
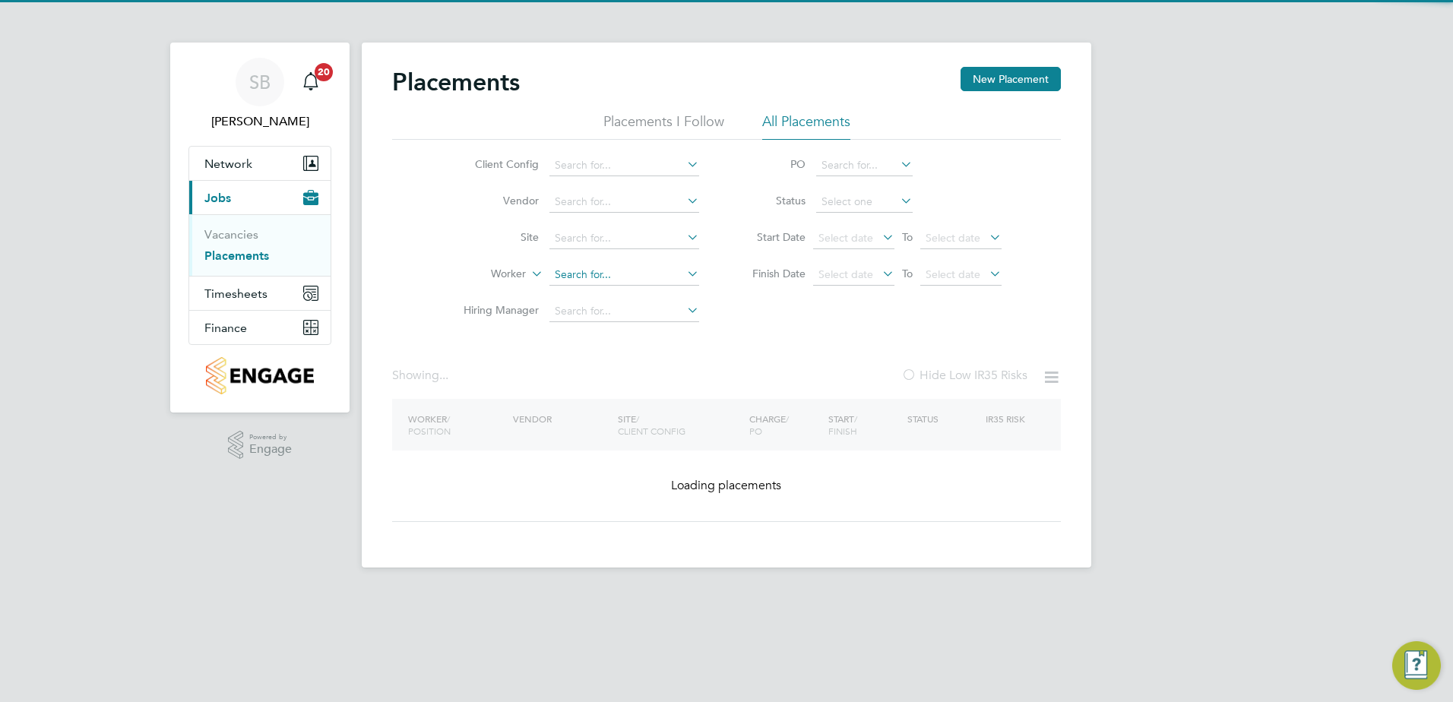
click at [596, 282] on input at bounding box center [624, 274] width 150 height 21
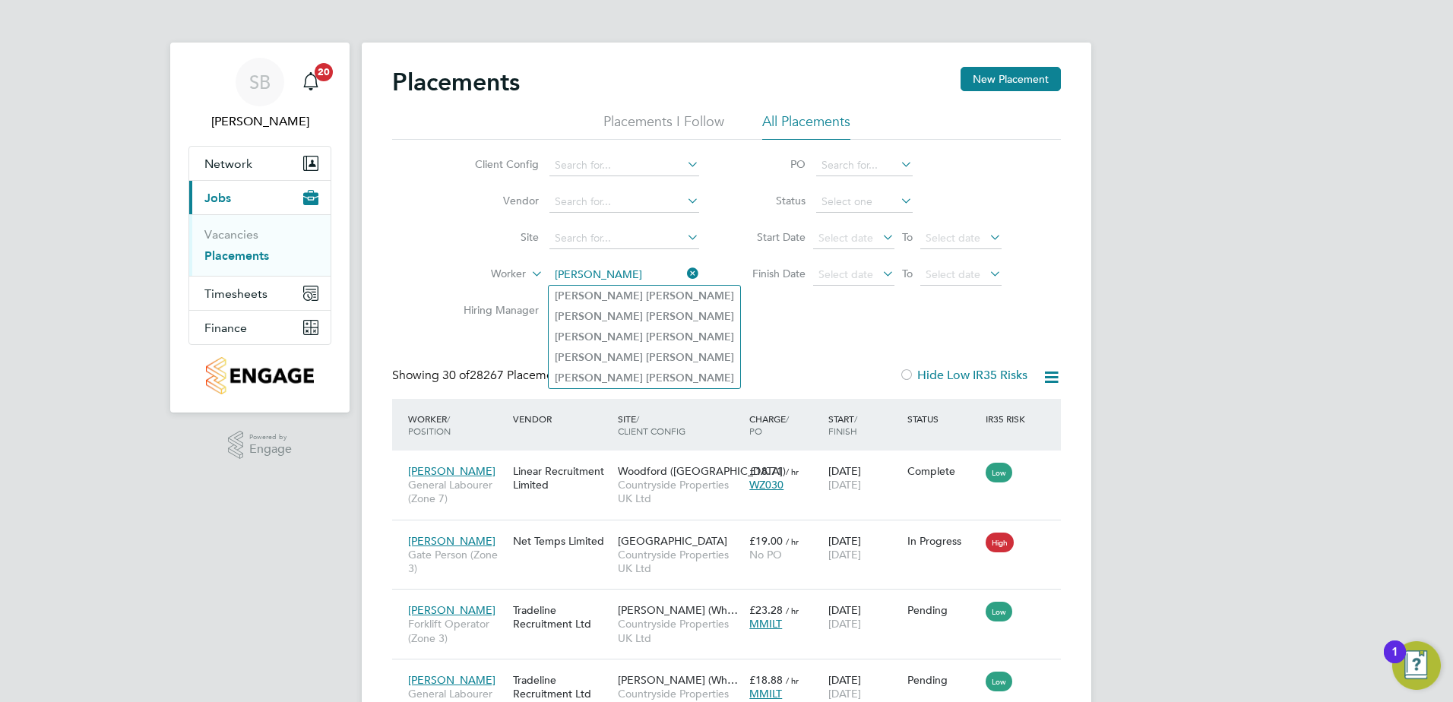
click at [646, 299] on b "Jones" at bounding box center [690, 296] width 88 height 13
type input "[PERSON_NAME]"
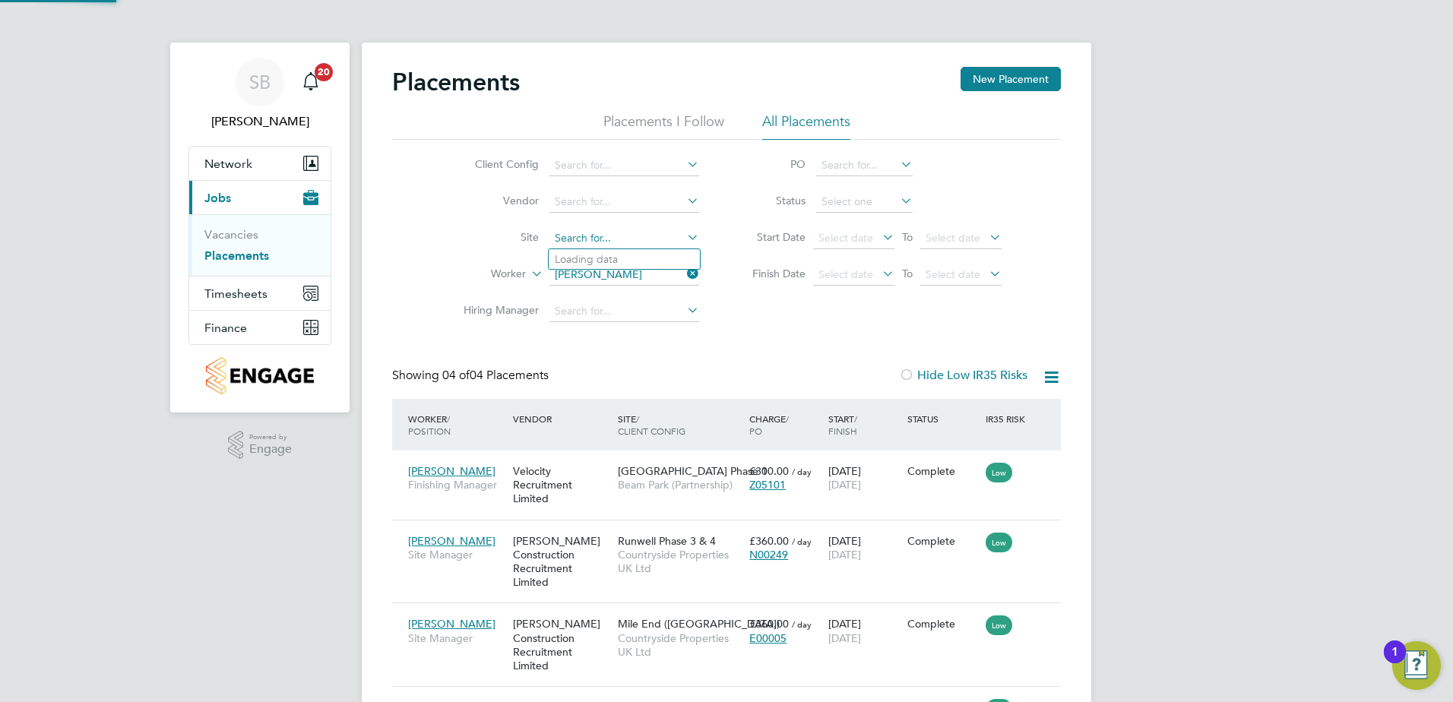
click at [616, 242] on input at bounding box center [624, 238] width 150 height 21
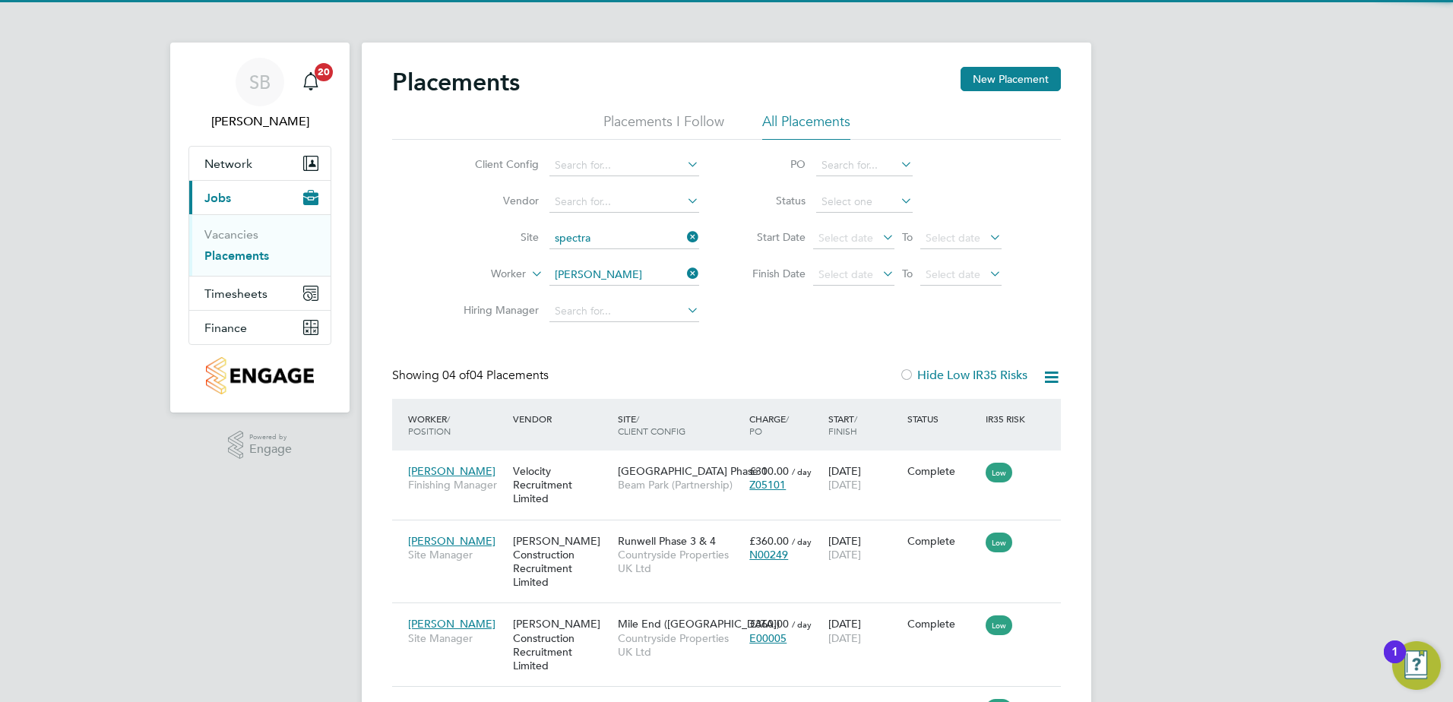
click at [615, 255] on li "Spectra Park" at bounding box center [673, 259] width 248 height 21
type input "Spectra Park"
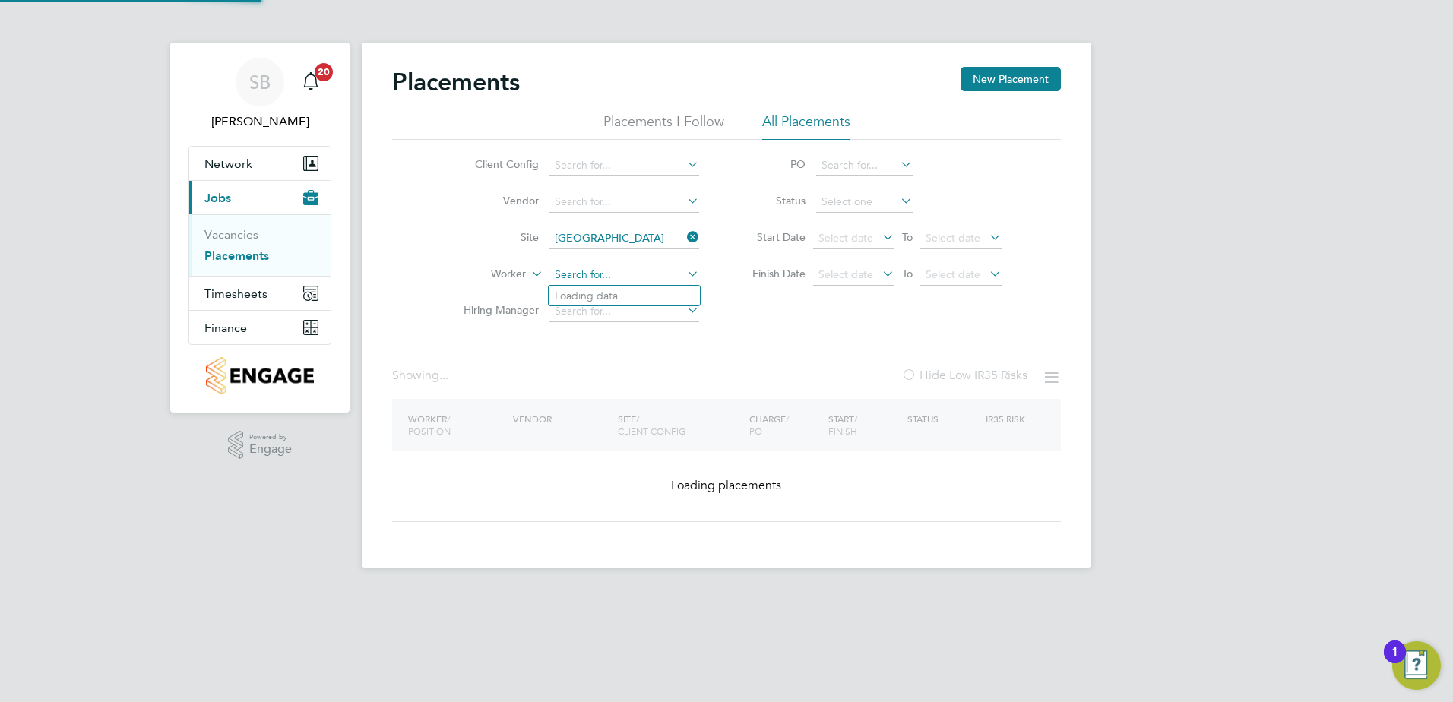
click at [636, 267] on input at bounding box center [624, 274] width 150 height 21
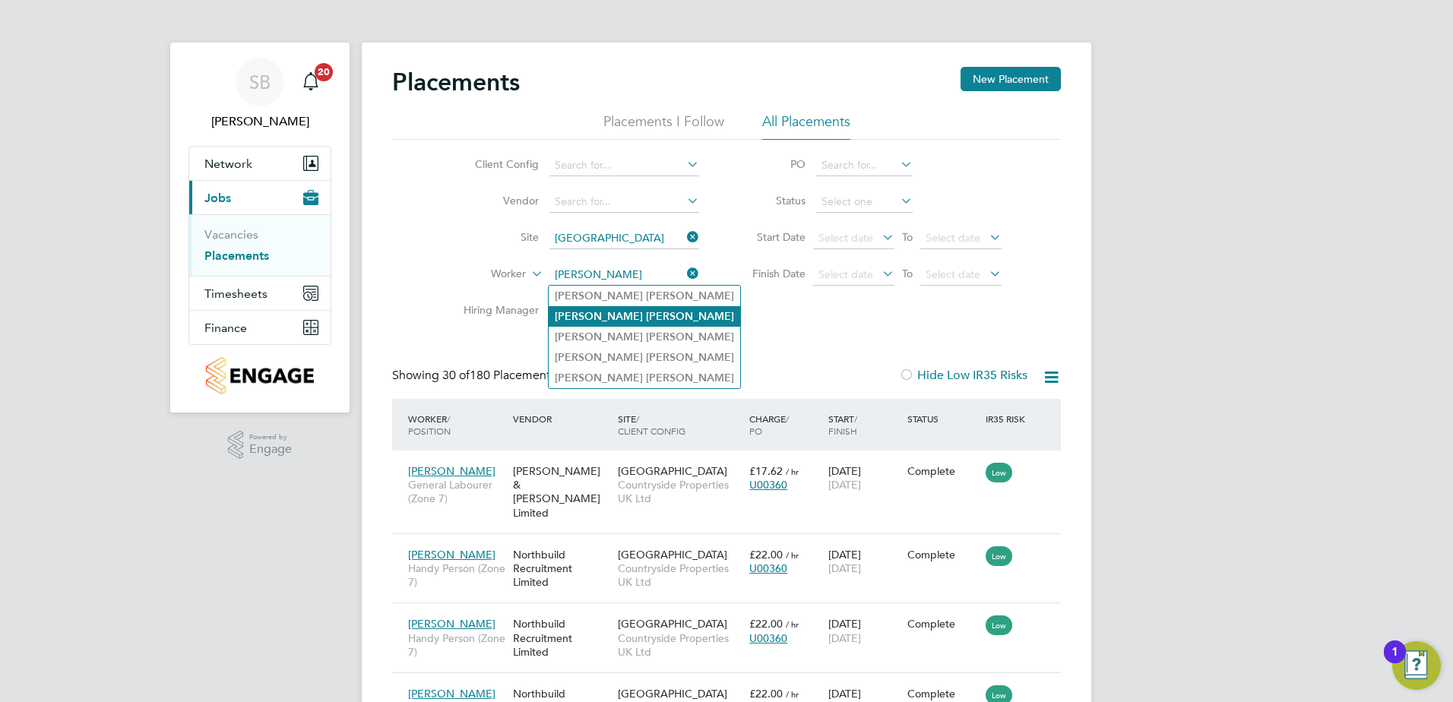
click at [646, 321] on b "Jones" at bounding box center [690, 316] width 88 height 13
type input "[PERSON_NAME]"
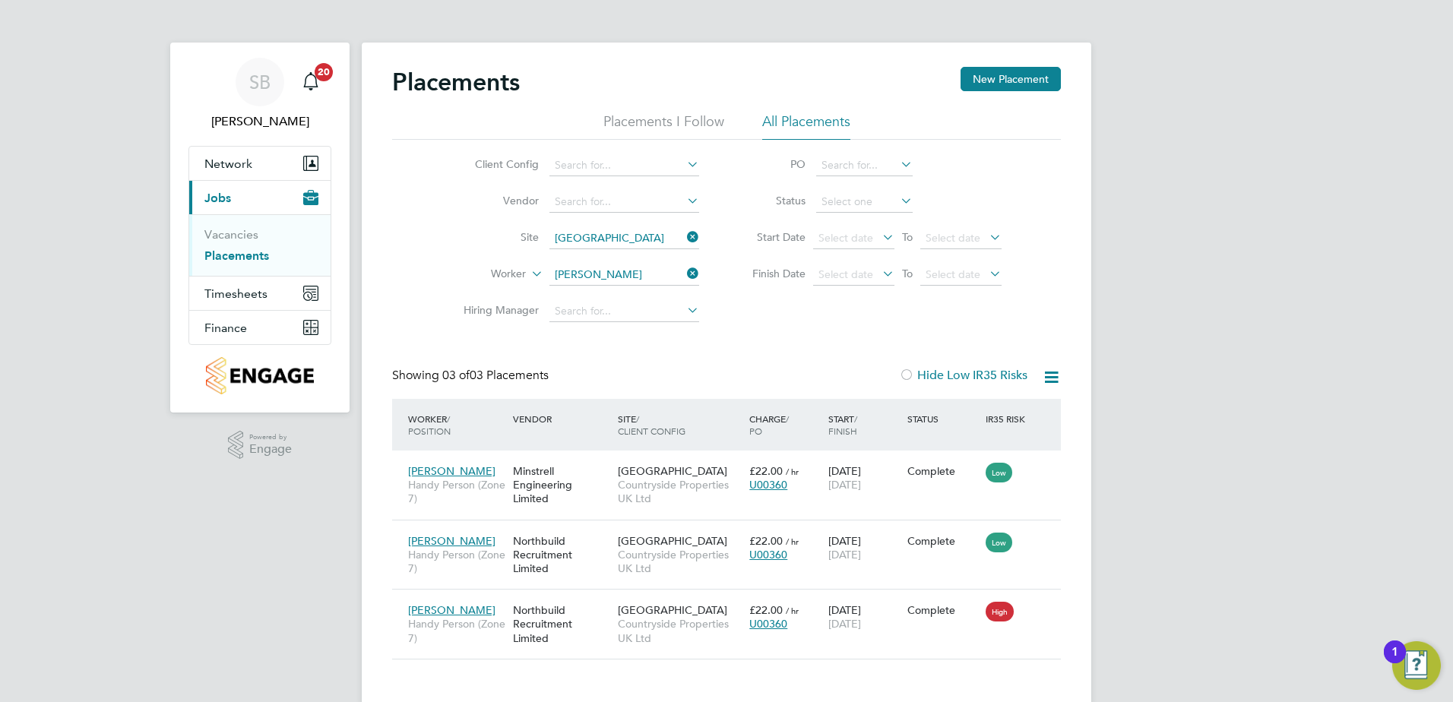
click at [684, 275] on icon at bounding box center [684, 273] width 0 height 21
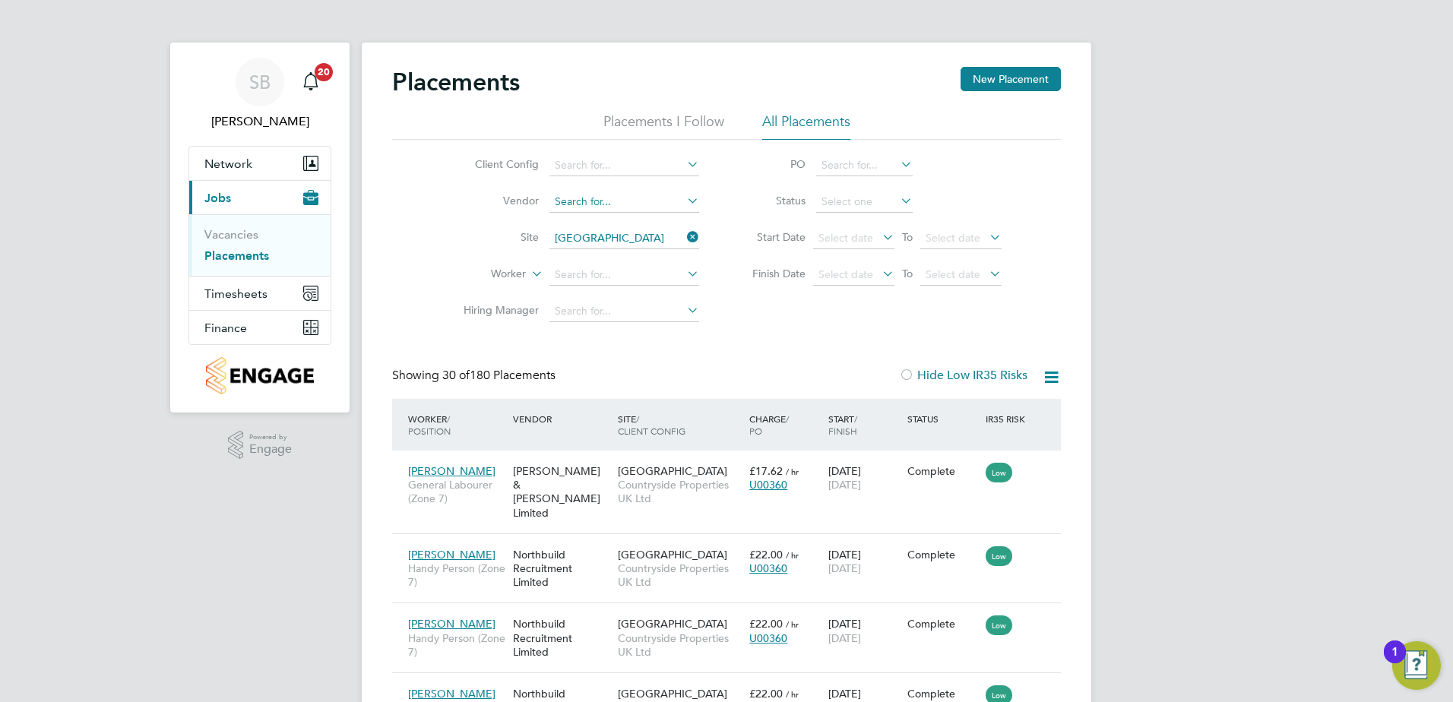
click at [581, 196] on input at bounding box center [624, 201] width 150 height 21
click at [581, 166] on input at bounding box center [624, 165] width 150 height 21
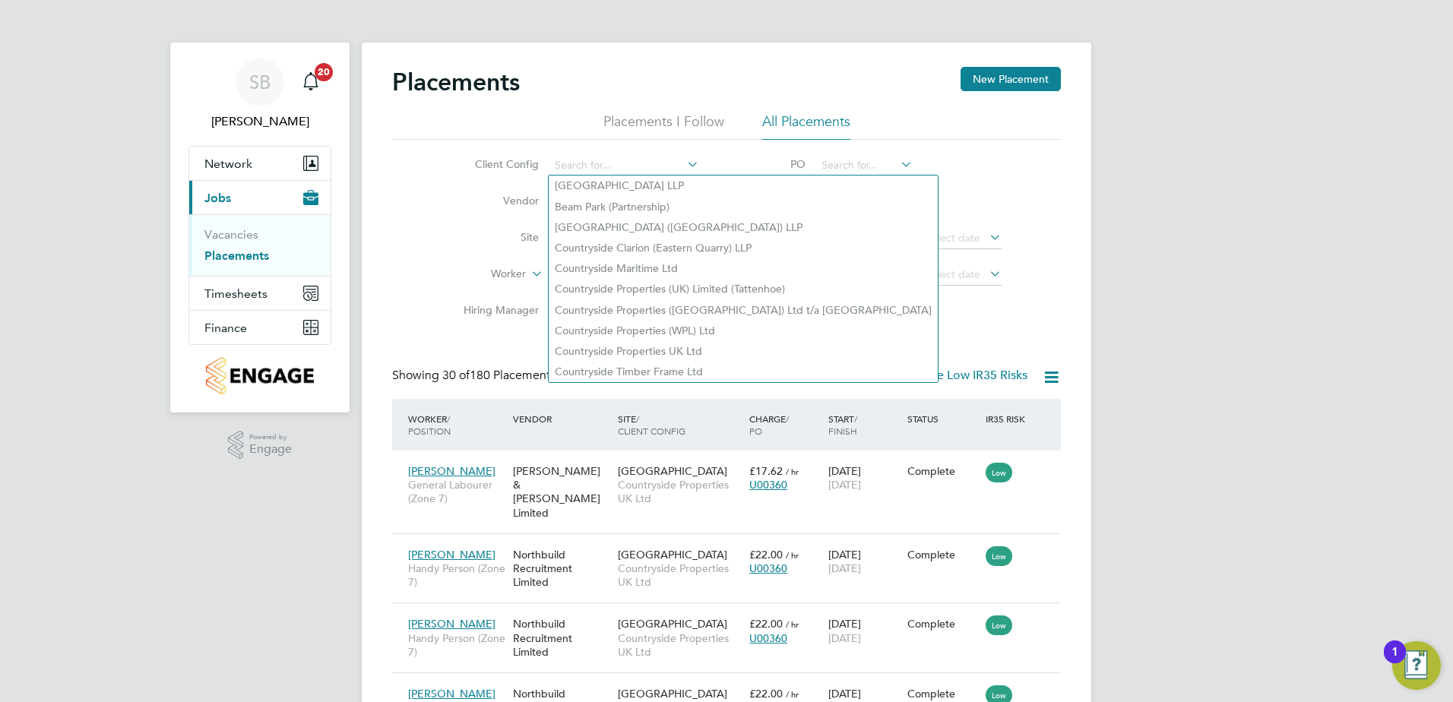
click at [487, 178] on li "Client Config" at bounding box center [575, 165] width 286 height 36
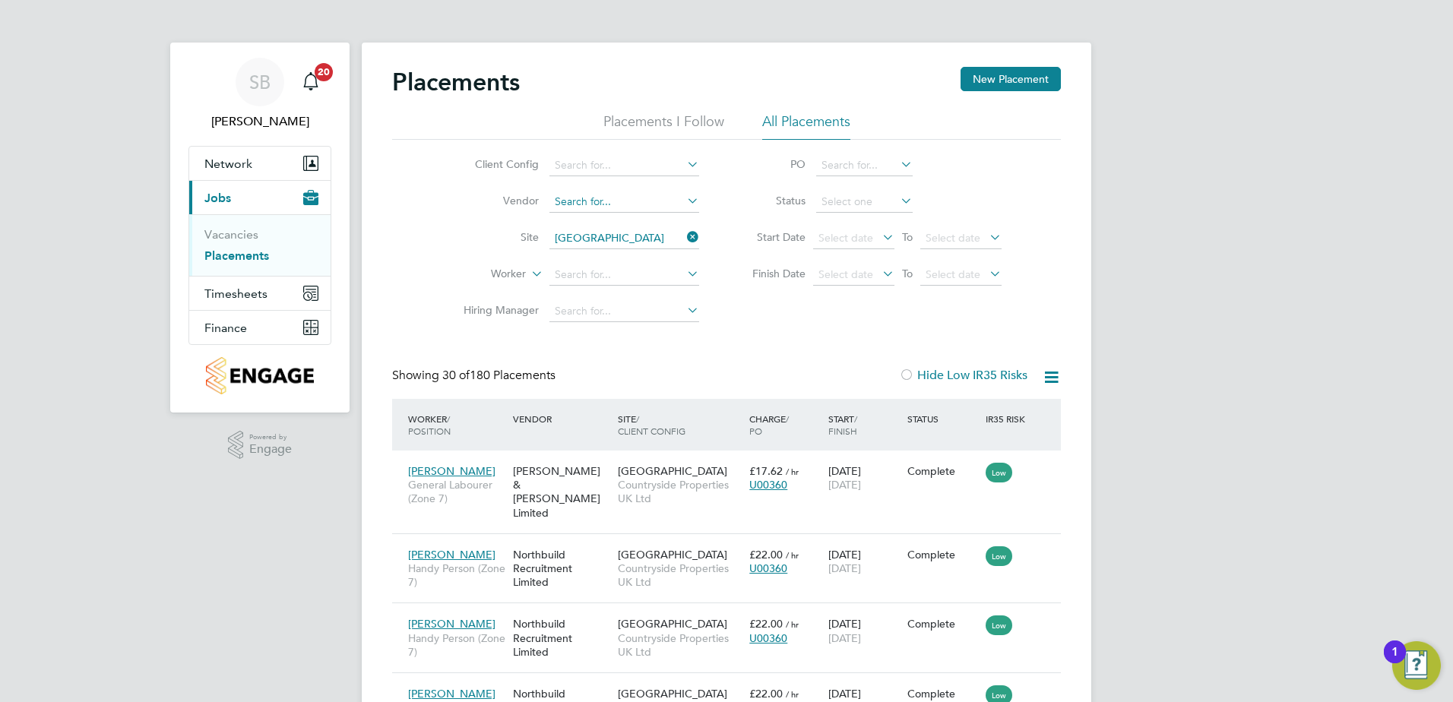
click at [568, 207] on input at bounding box center [624, 201] width 150 height 21
type input "north"
click at [684, 199] on icon at bounding box center [684, 200] width 0 height 21
click at [578, 308] on input at bounding box center [624, 311] width 150 height 21
click at [887, 309] on div "Client Config Vendor Site Spectra Park Worker Hiring Manager PO Status Start Da…" at bounding box center [726, 235] width 669 height 190
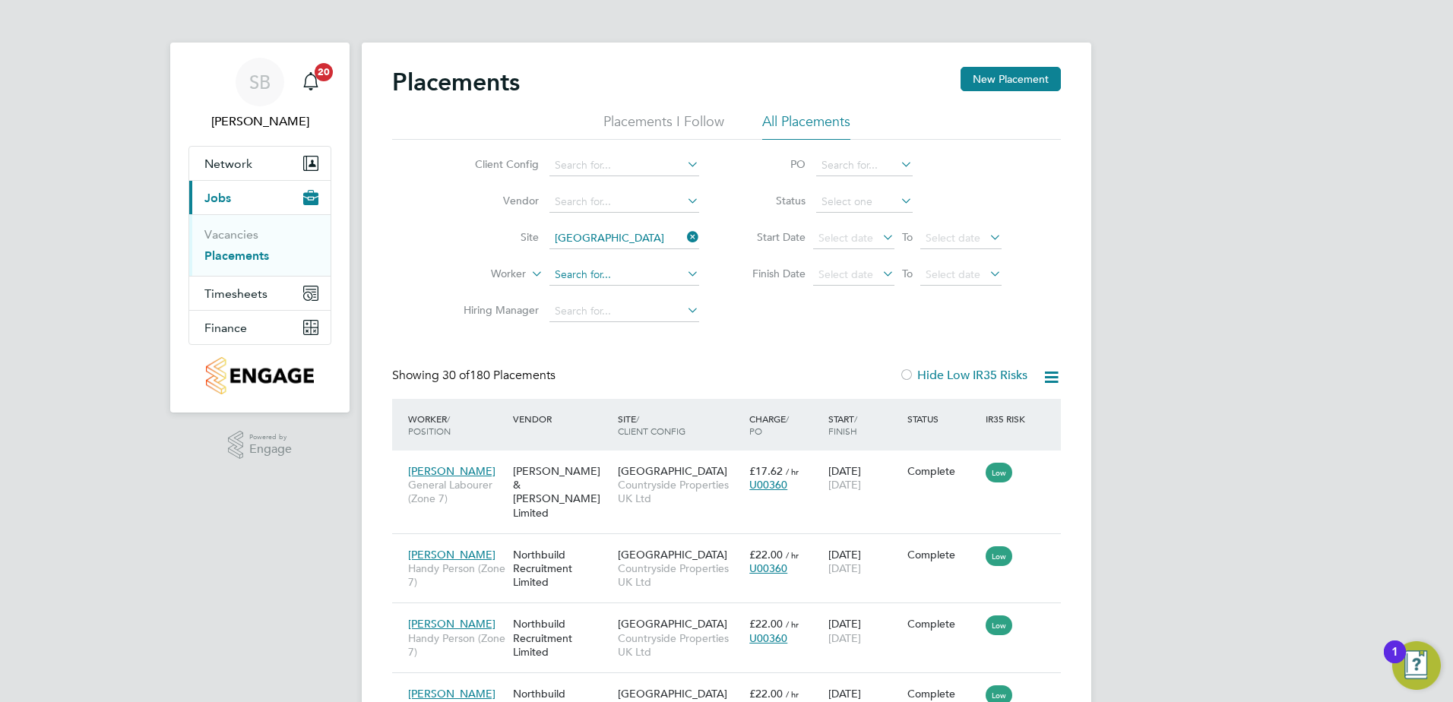
click at [580, 267] on input at bounding box center [624, 274] width 150 height 21
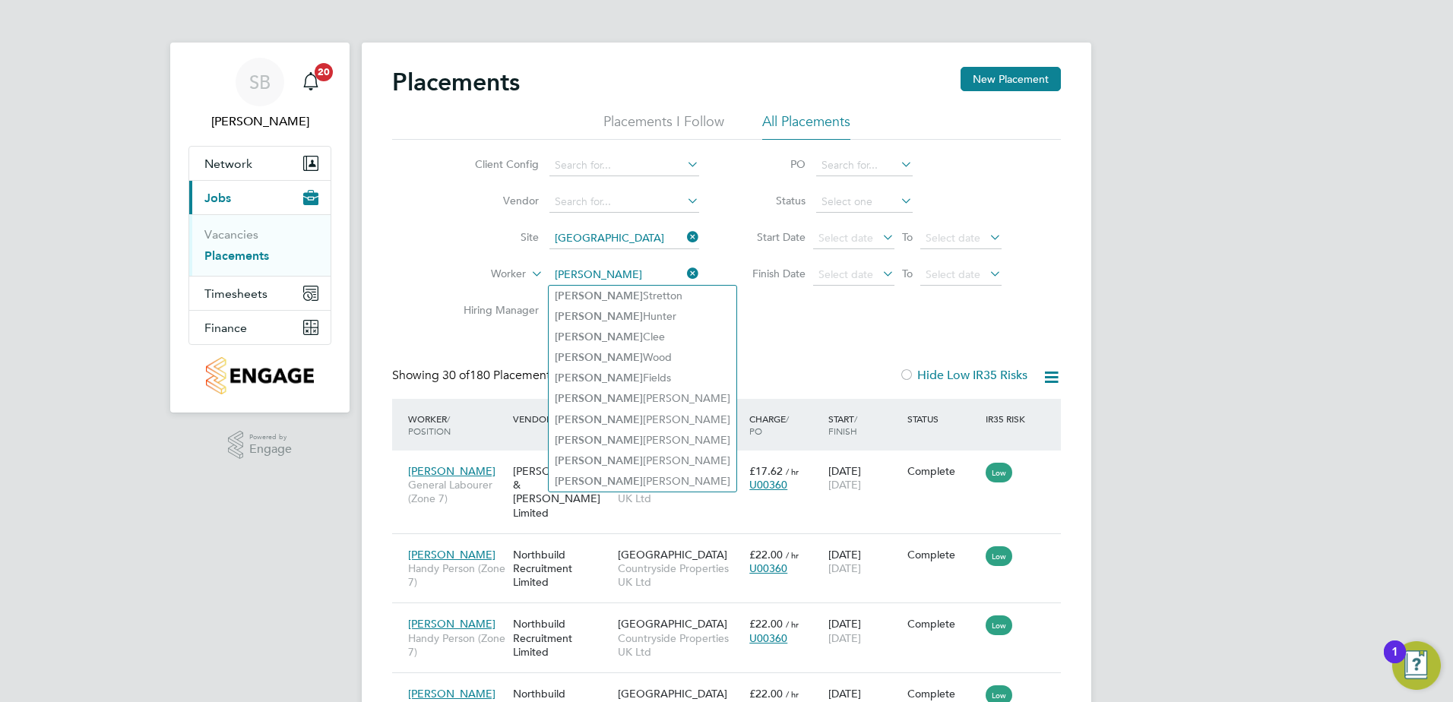
type input "david"
click at [754, 324] on div "Client Config Vendor Site Spectra Park Worker david Hiring Manager PO Status St…" at bounding box center [726, 235] width 669 height 190
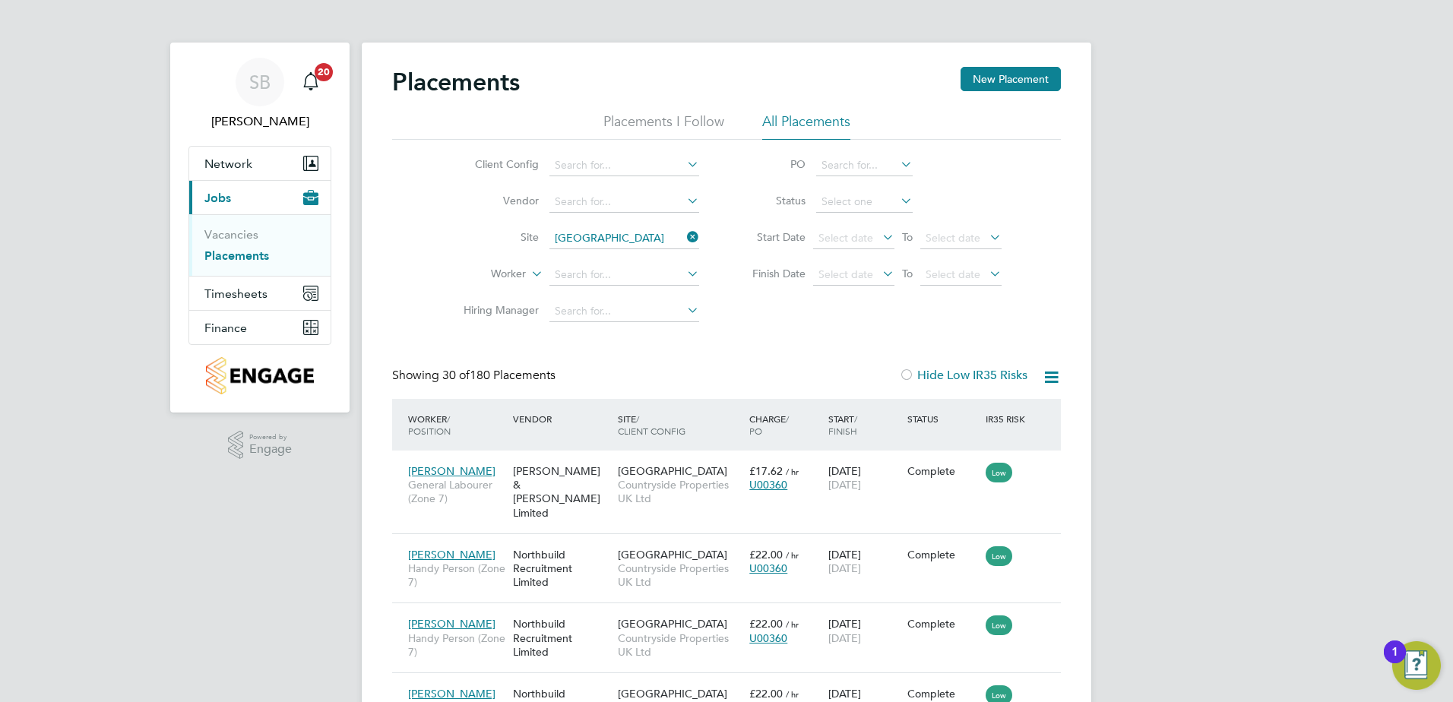
click at [783, 324] on div "Client Config Vendor Site Spectra Park Worker Hiring Manager PO Status Start Da…" at bounding box center [726, 235] width 669 height 190
drag, startPoint x: 250, startPoint y: 258, endPoint x: 268, endPoint y: 253, distance: 19.0
click at [250, 258] on link "Placements" at bounding box center [236, 255] width 65 height 14
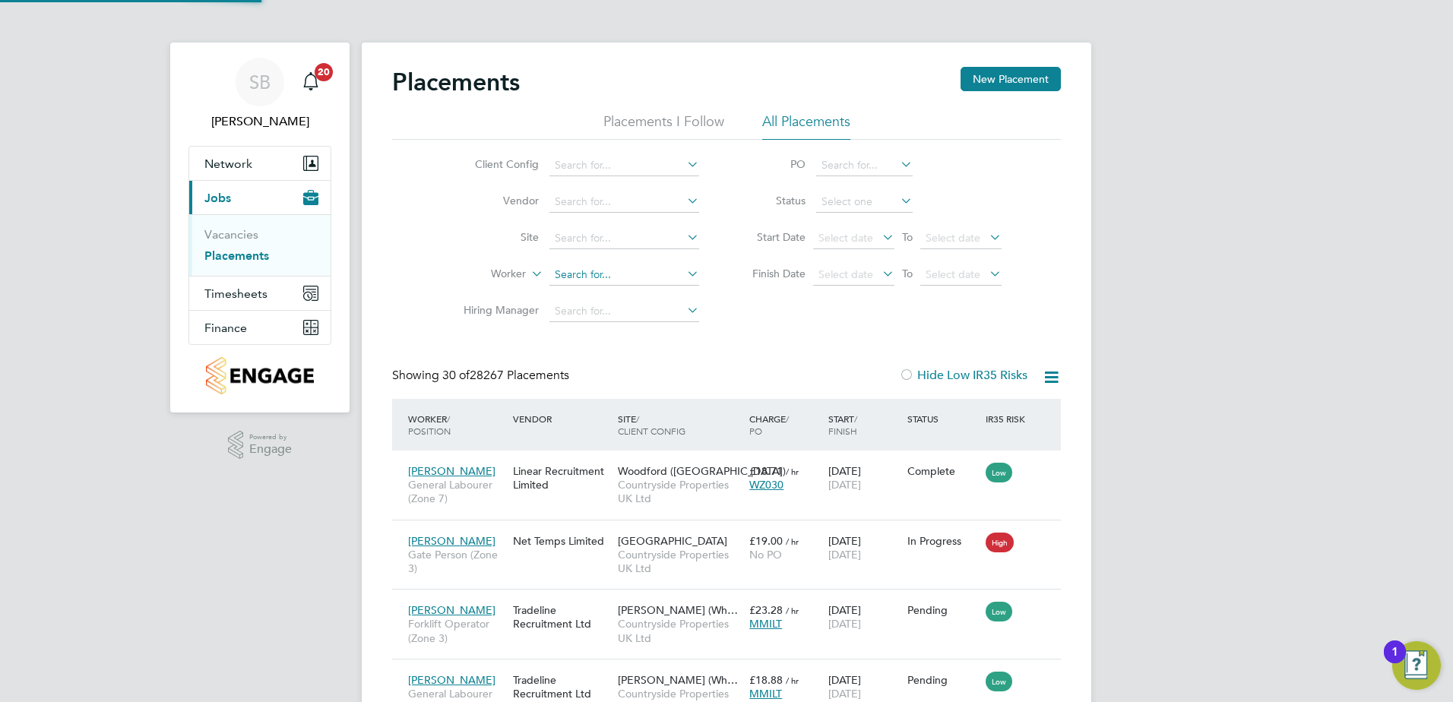
scroll to position [57, 132]
click at [622, 268] on input at bounding box center [624, 274] width 150 height 21
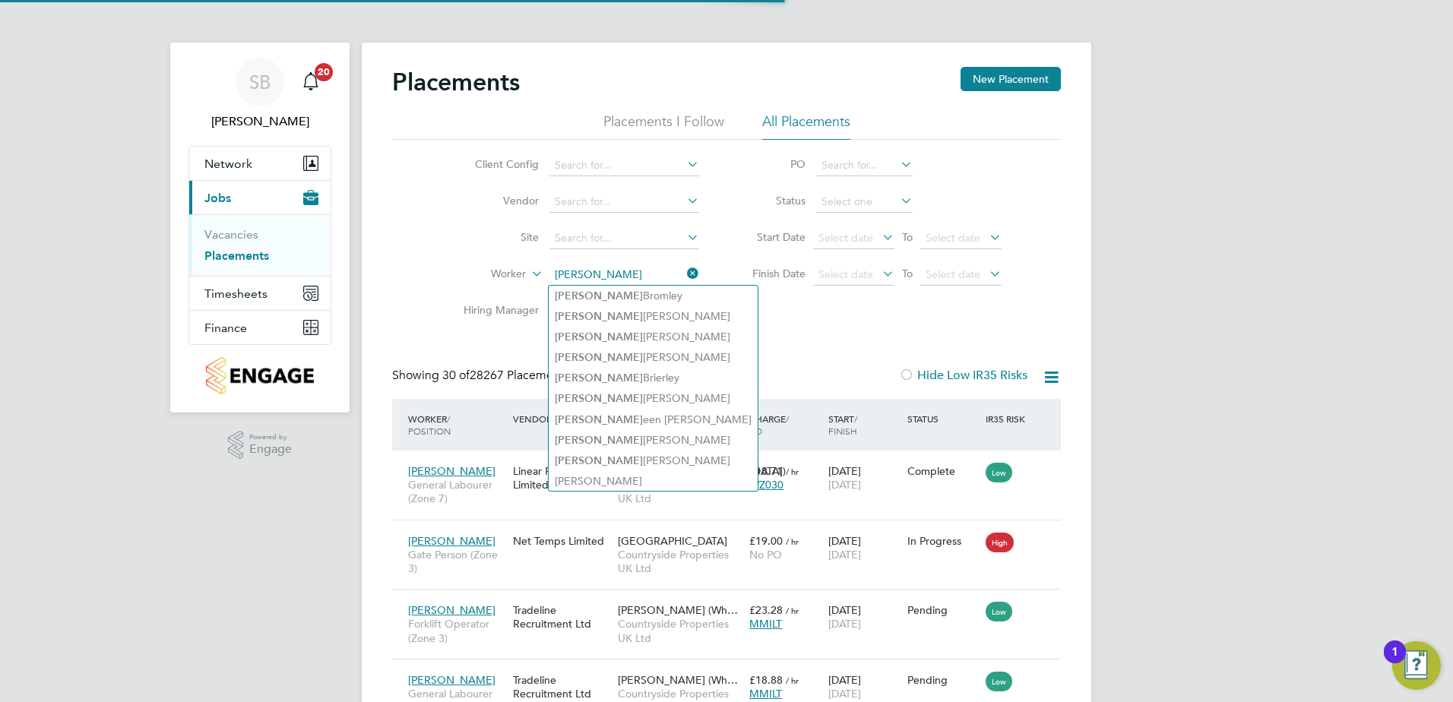
type input "karl wall"
click at [684, 278] on icon at bounding box center [684, 273] width 0 height 21
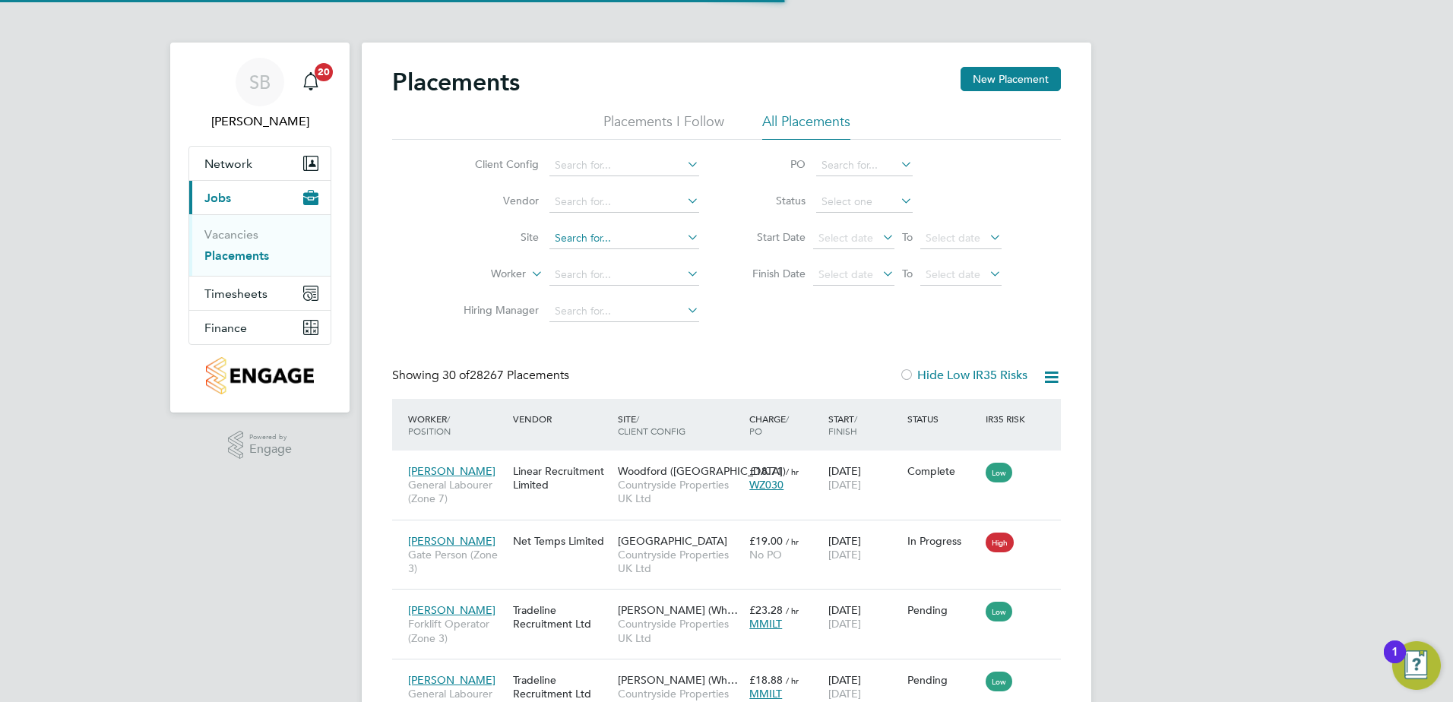
click at [622, 239] on input at bounding box center [624, 238] width 150 height 21
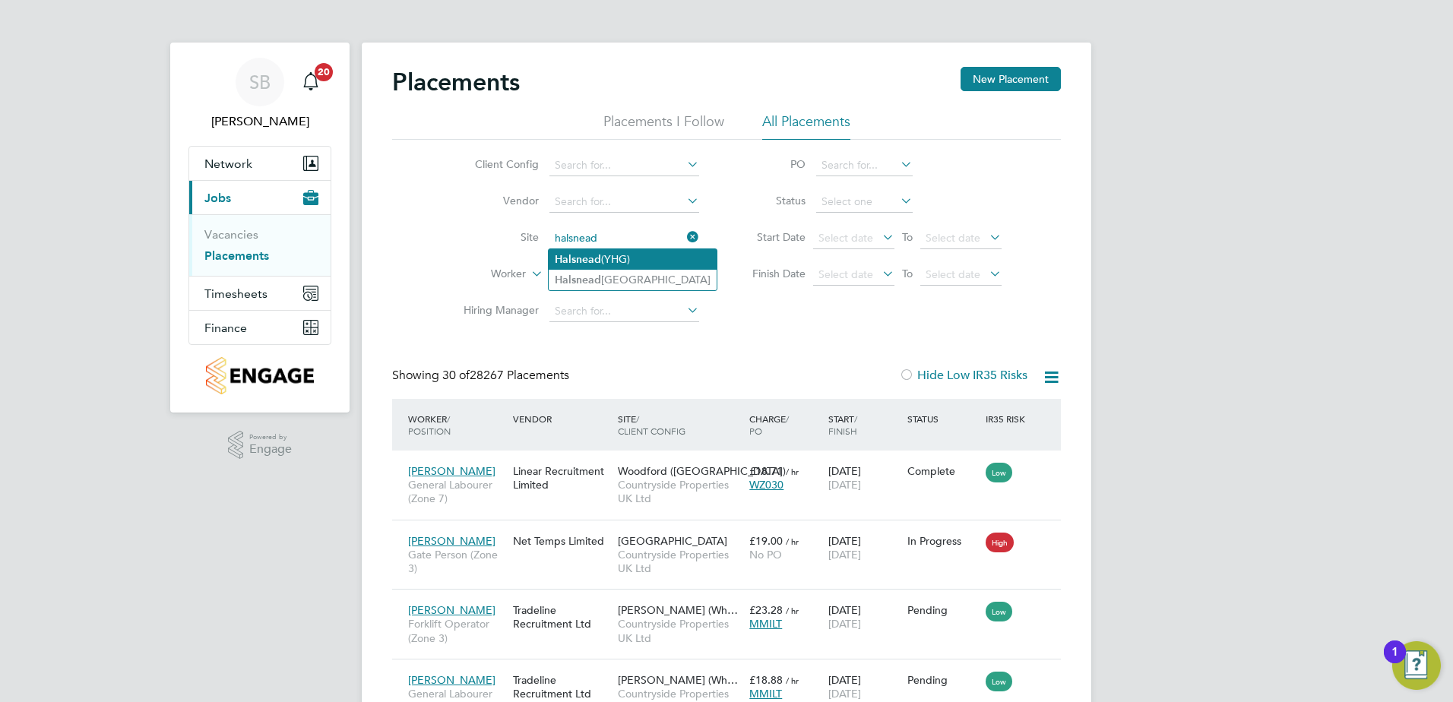
click at [618, 265] on li "Halsnead (YHG)" at bounding box center [633, 259] width 168 height 21
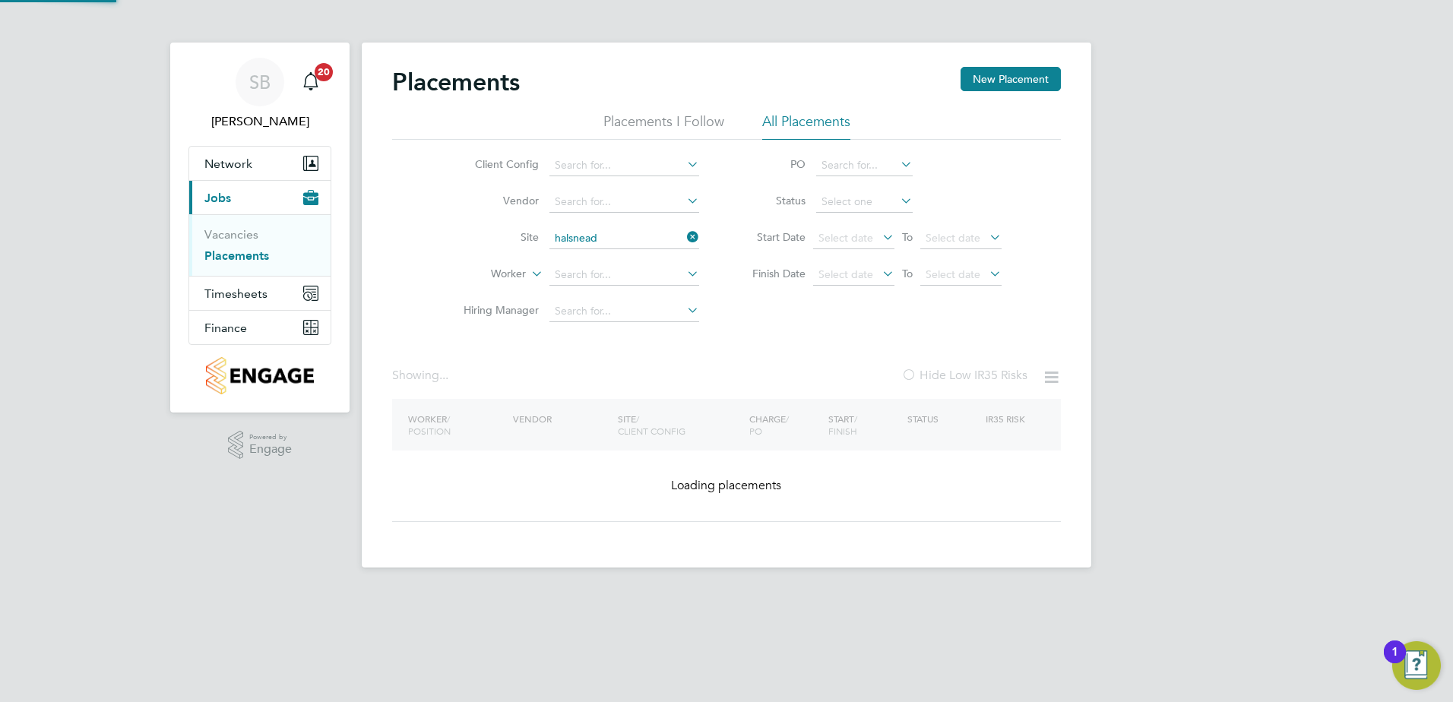
type input "Halsnead (YHG)"
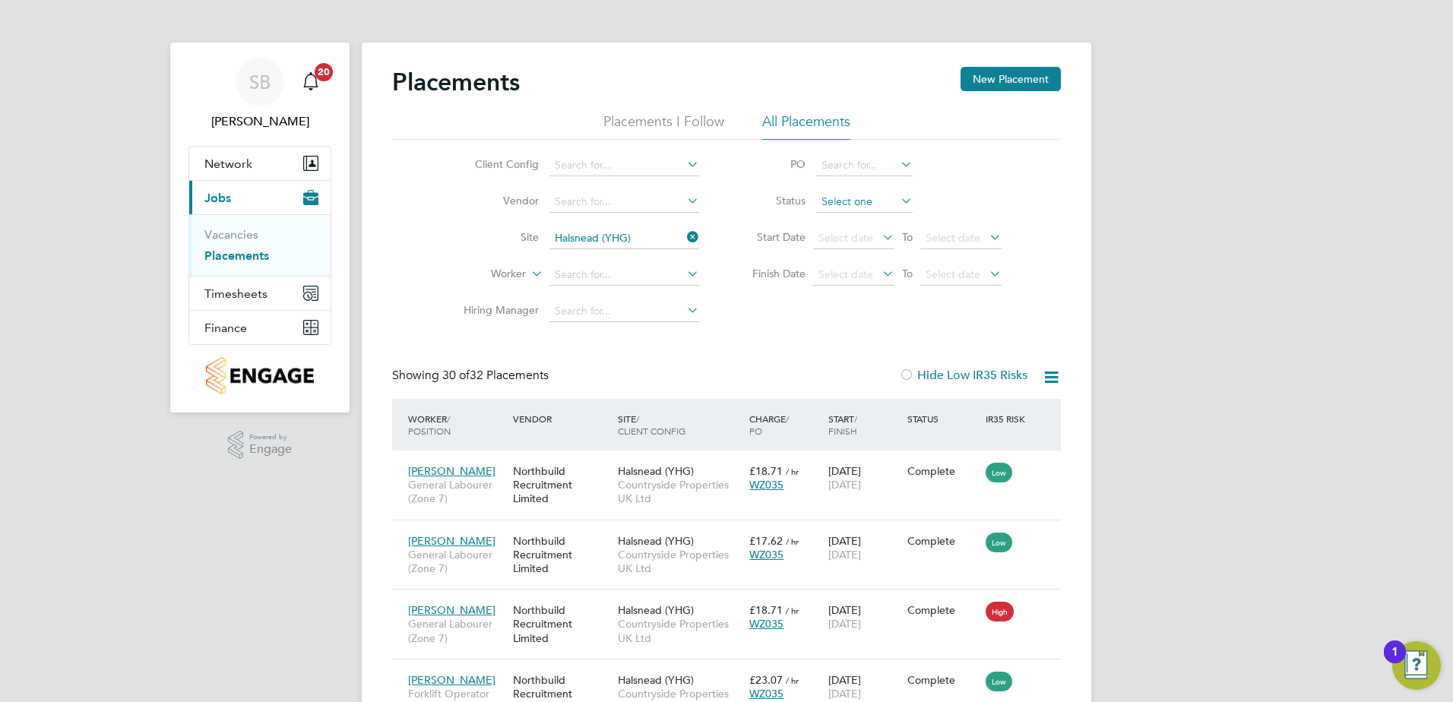
click at [858, 199] on input at bounding box center [864, 201] width 97 height 21
click at [847, 222] on li "Active" at bounding box center [864, 223] width 98 height 20
type input "Active"
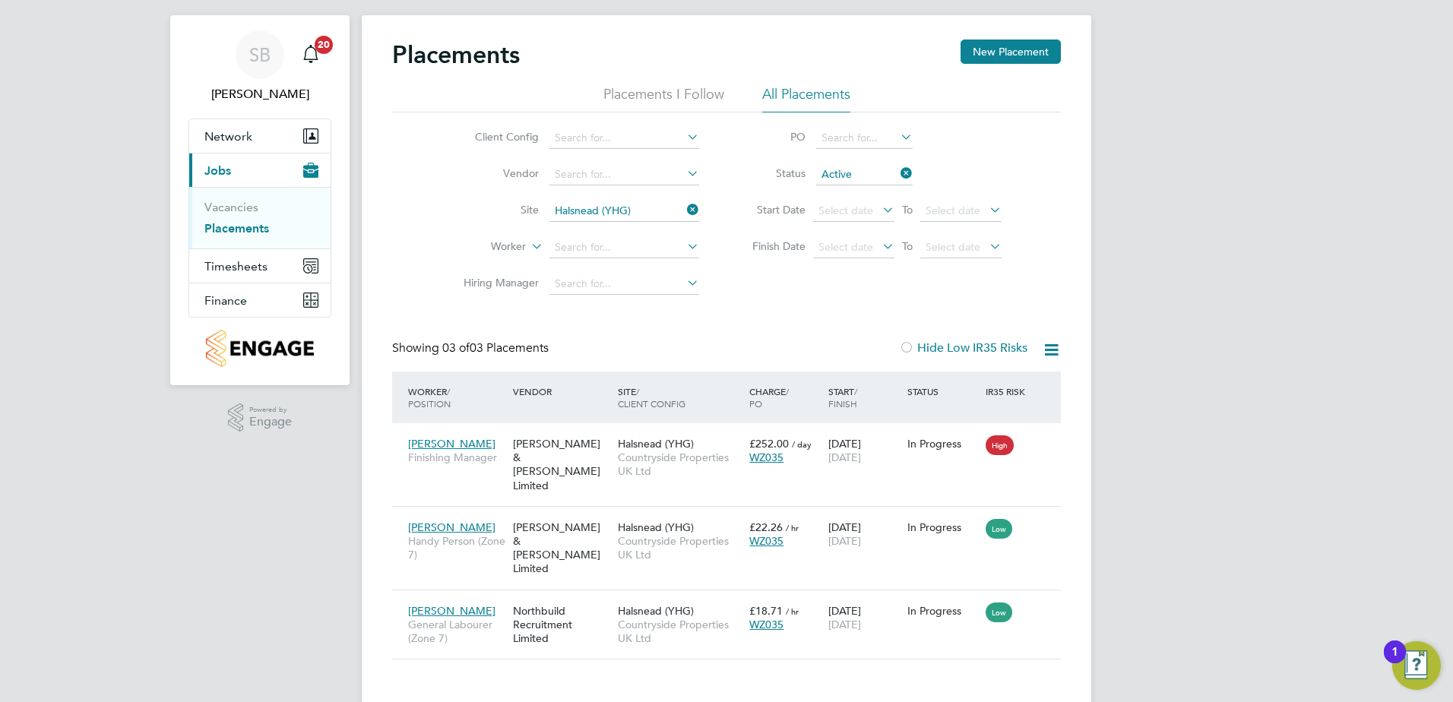
click at [897, 174] on icon at bounding box center [897, 173] width 0 height 21
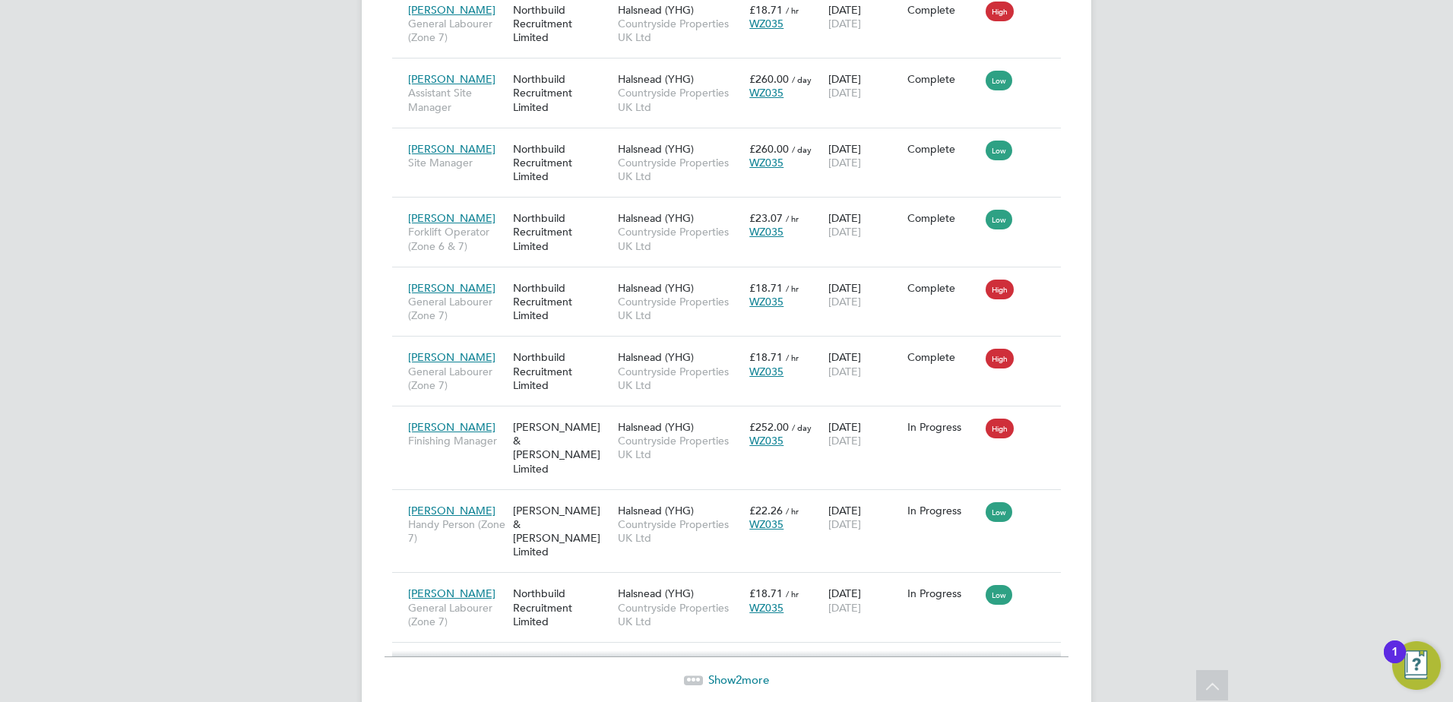
click at [725, 672] on span "Show 2 more" at bounding box center [738, 679] width 61 height 14
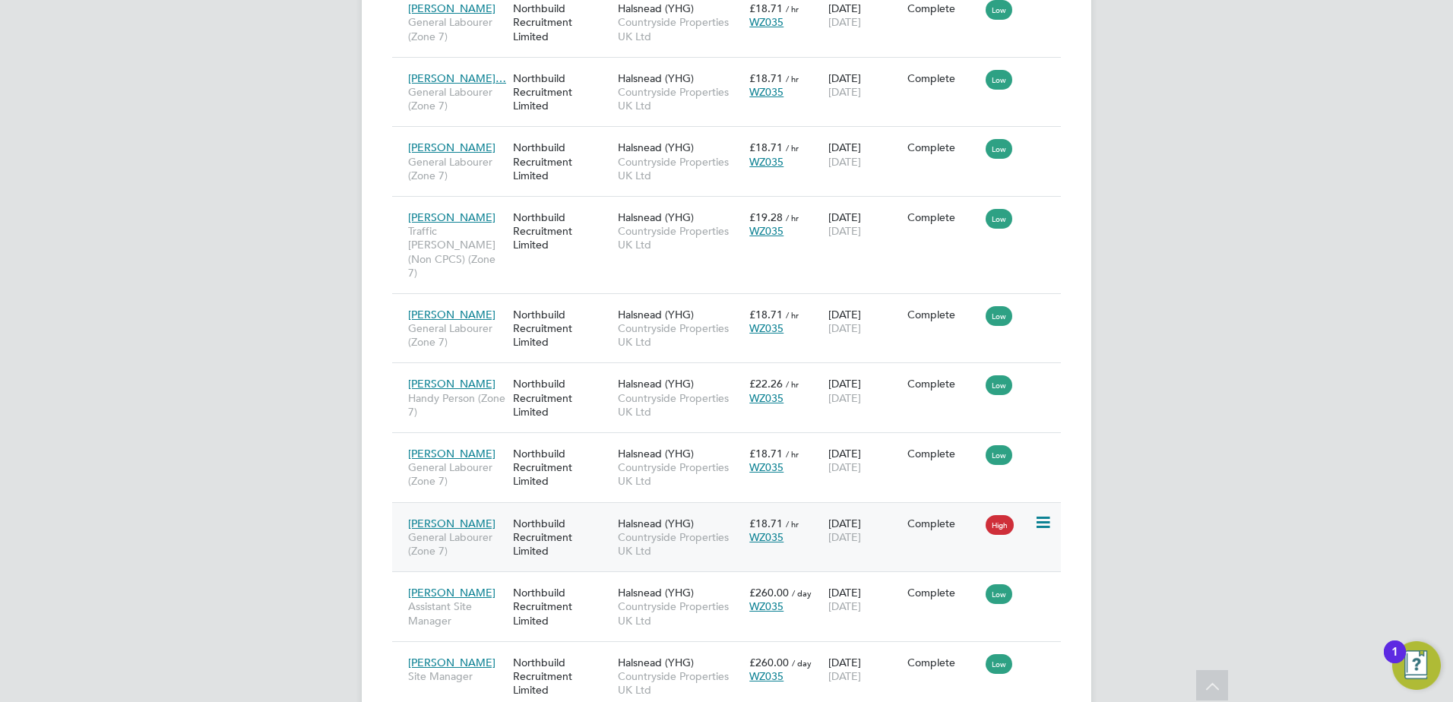
click at [732, 530] on span "Countryside Properties UK Ltd" at bounding box center [680, 543] width 124 height 27
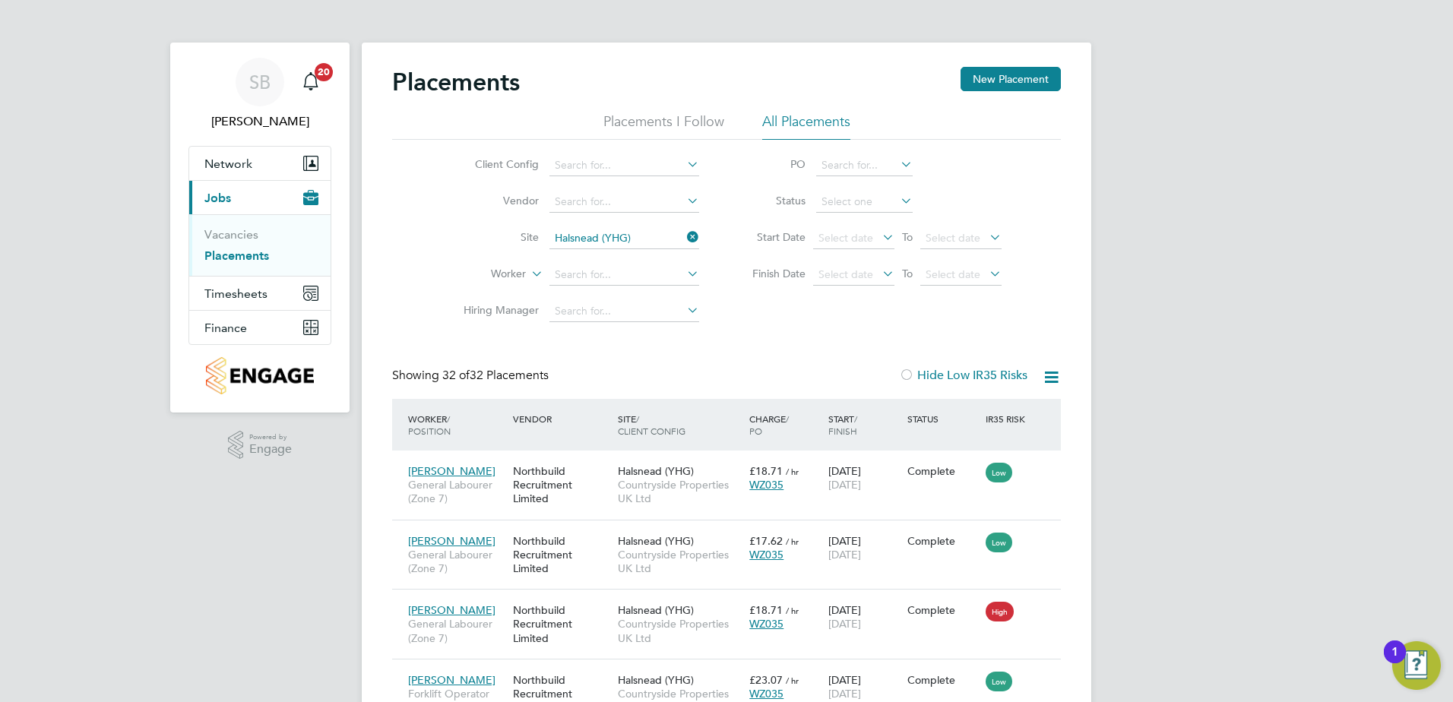
click at [684, 237] on icon at bounding box center [684, 236] width 0 height 21
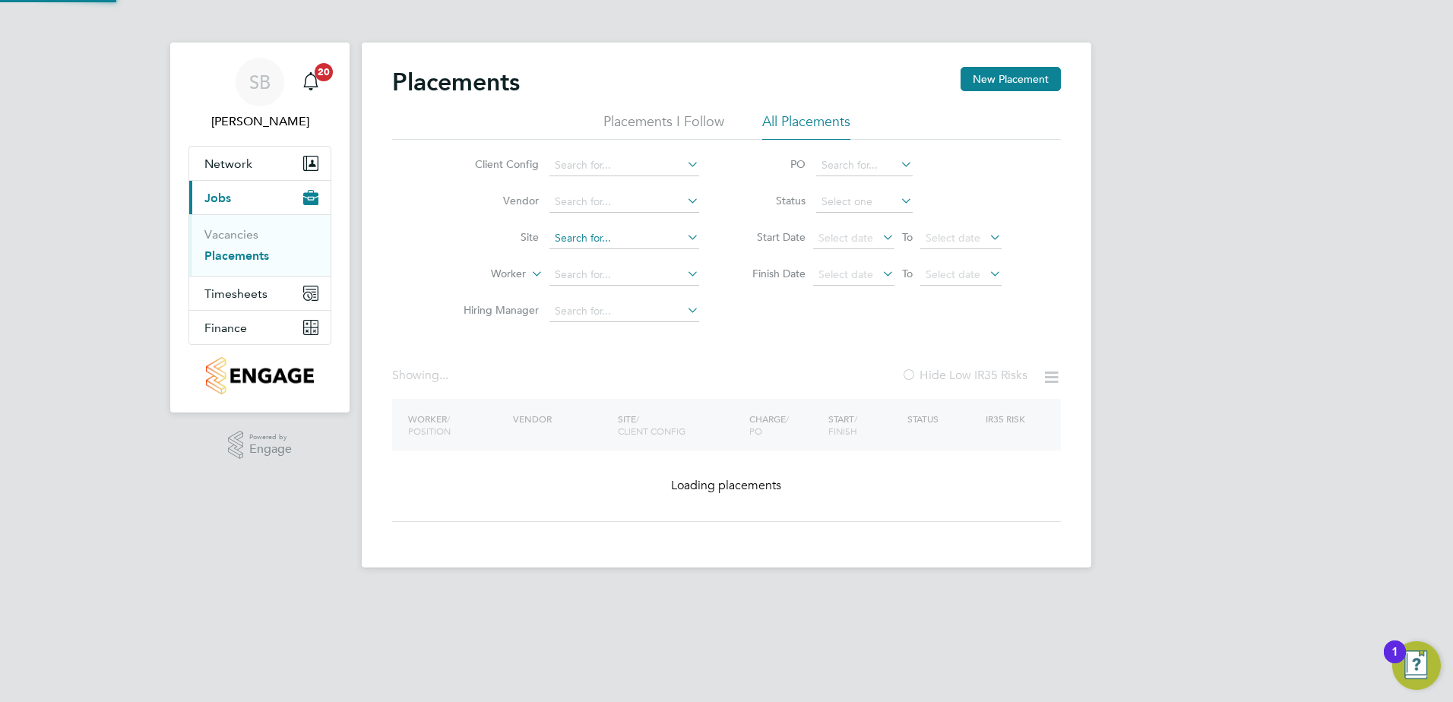
click at [634, 232] on input at bounding box center [624, 238] width 150 height 21
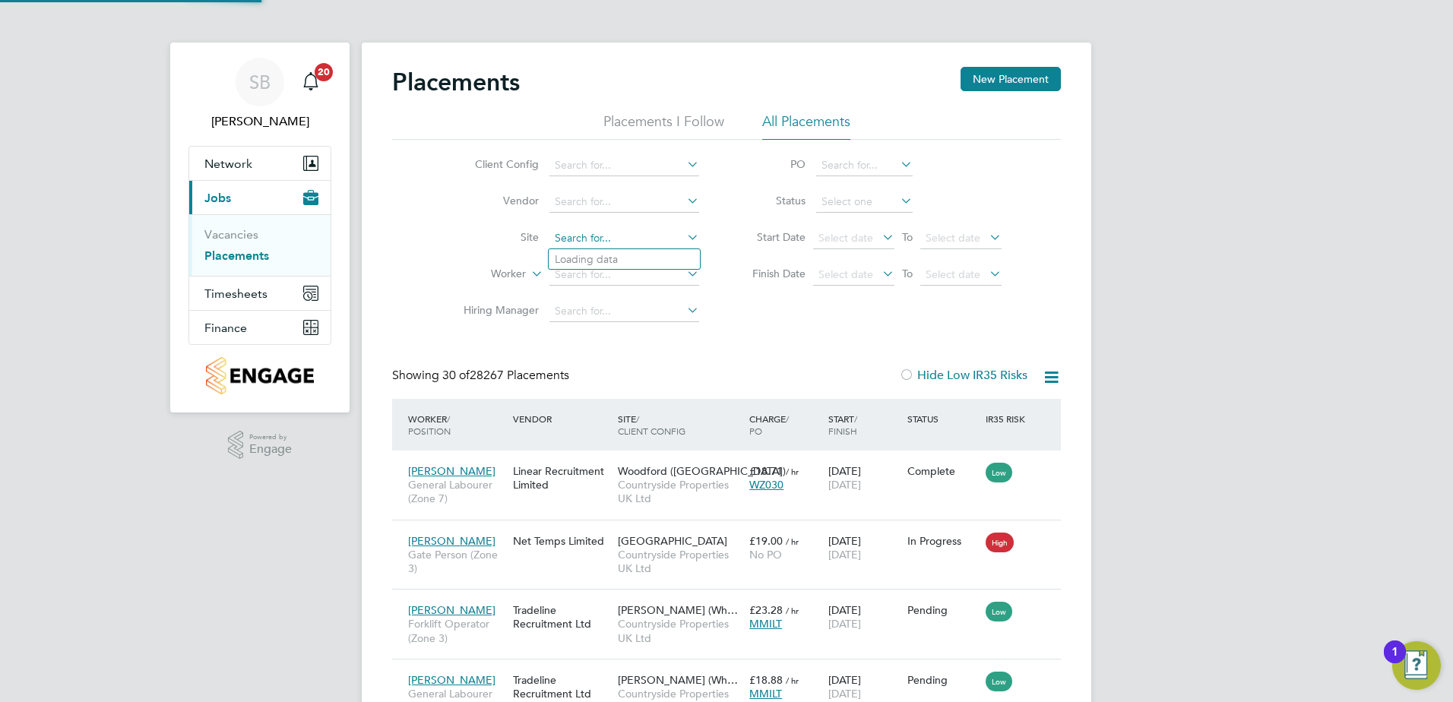
scroll to position [57, 132]
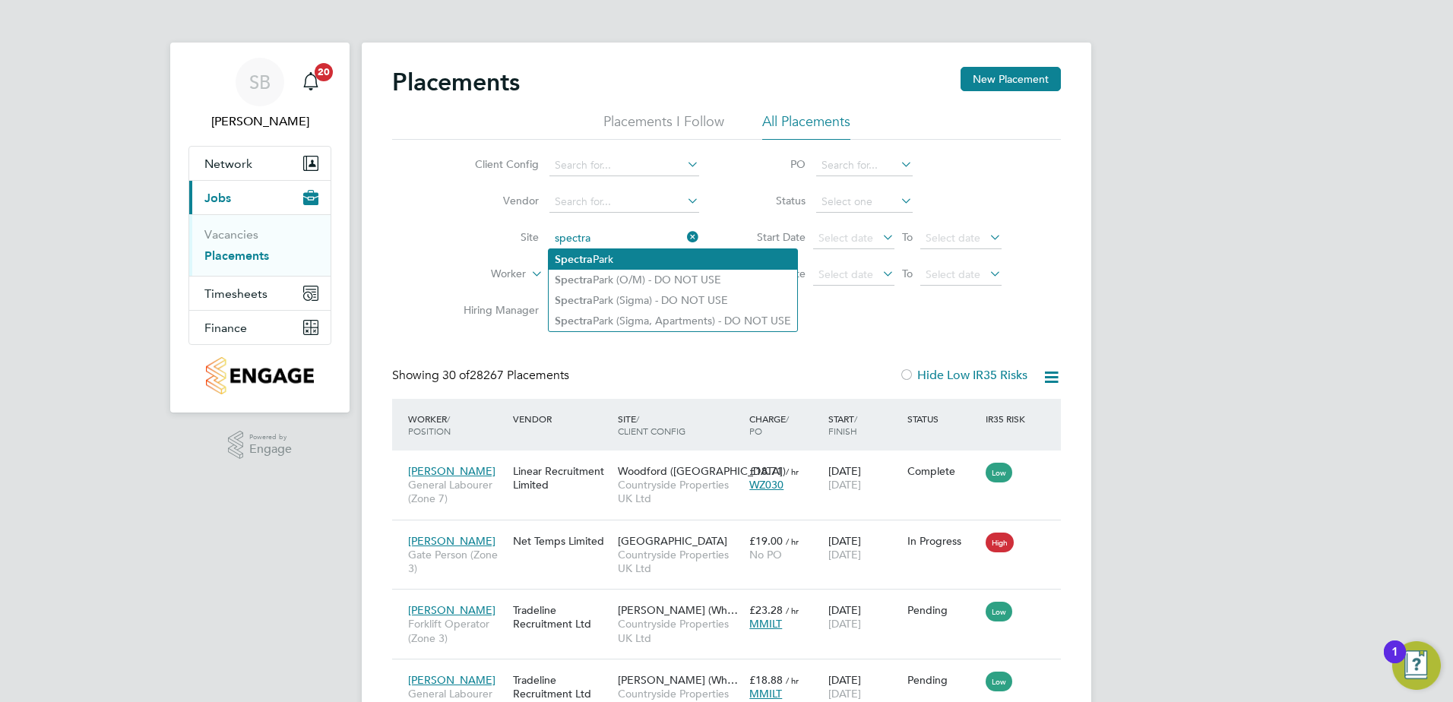
click at [585, 265] on li "Spectra Park" at bounding box center [673, 259] width 248 height 21
type input "Spectra Park"
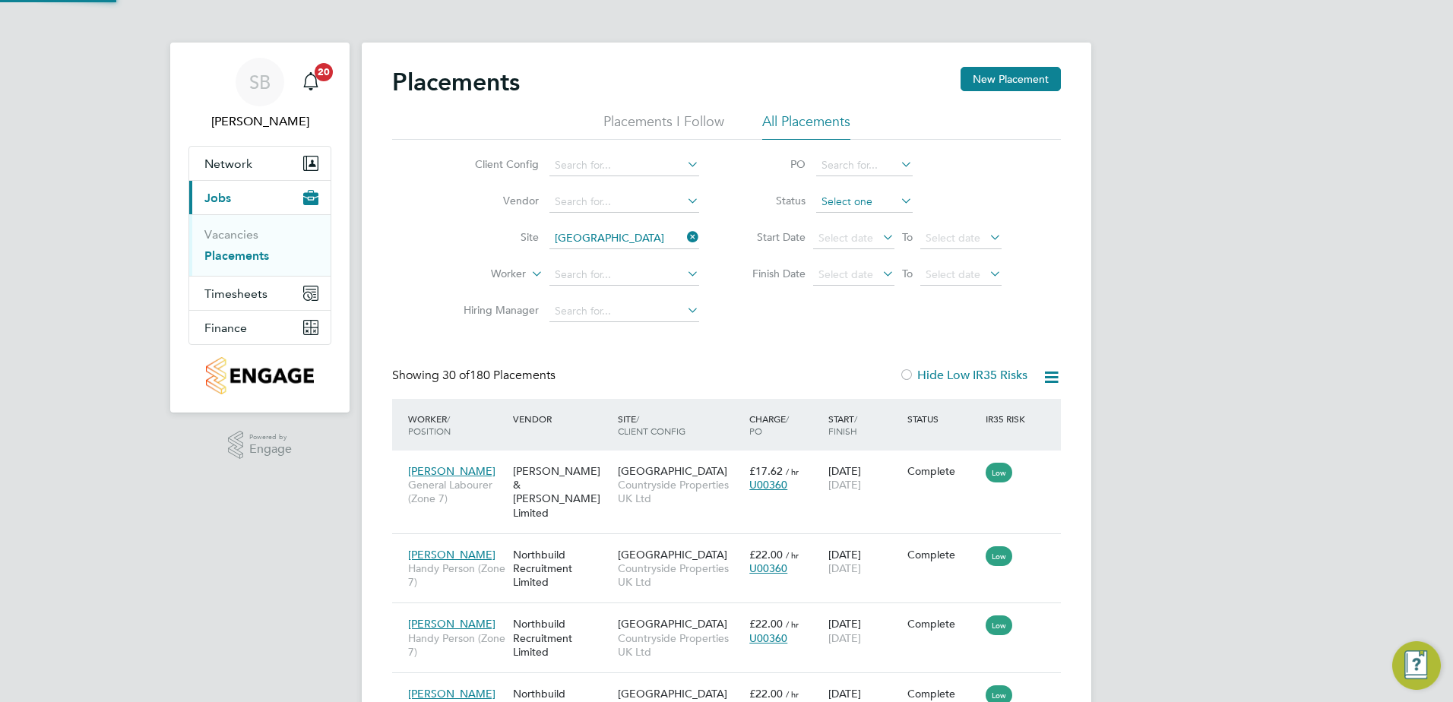
click at [837, 202] on input at bounding box center [864, 201] width 97 height 21
click at [834, 220] on li "Active" at bounding box center [864, 223] width 98 height 20
type input "Active"
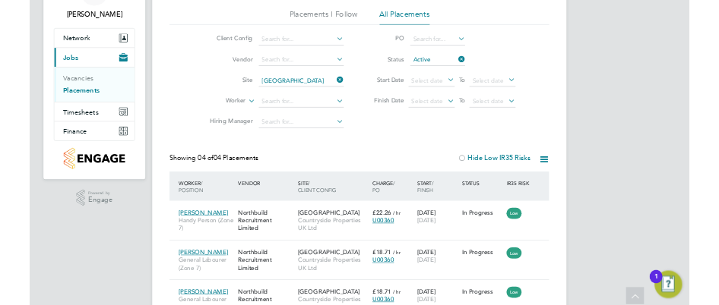
scroll to position [14, 69]
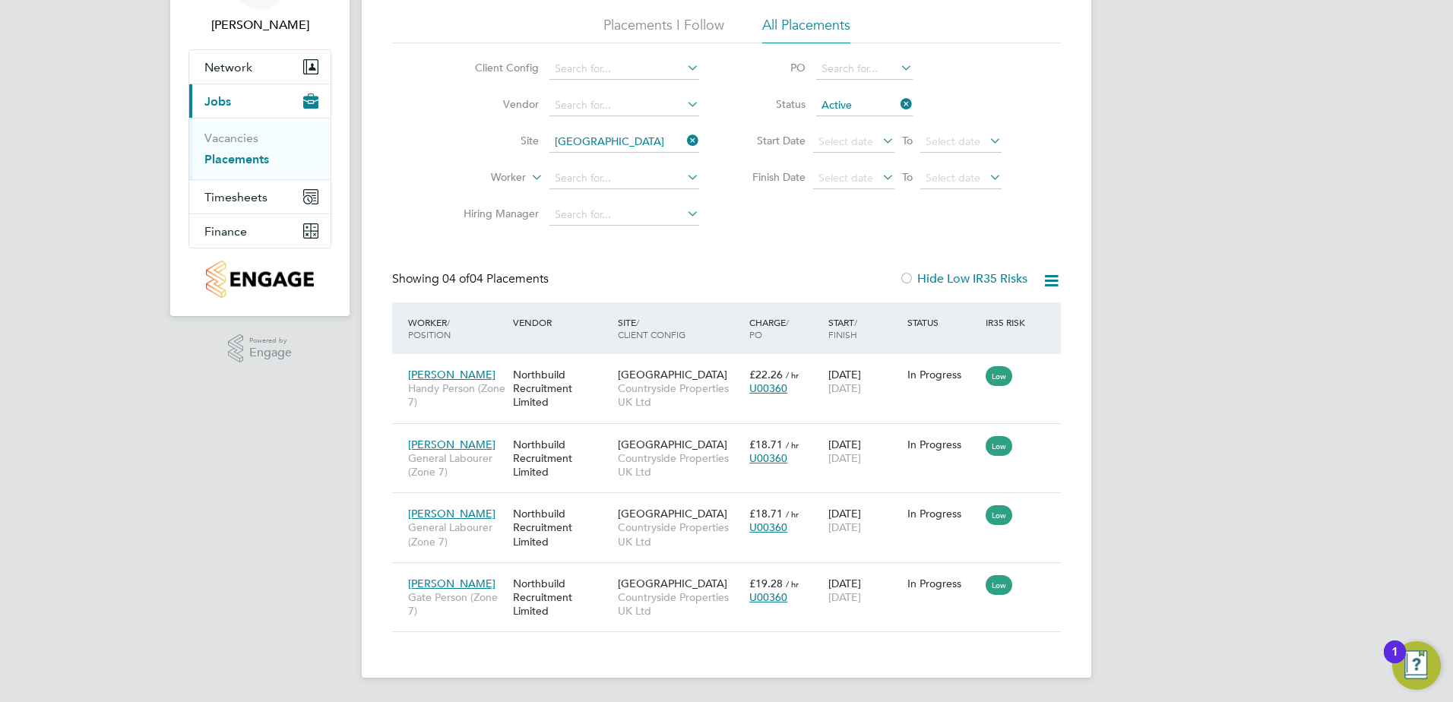
click at [897, 106] on icon at bounding box center [897, 103] width 0 height 21
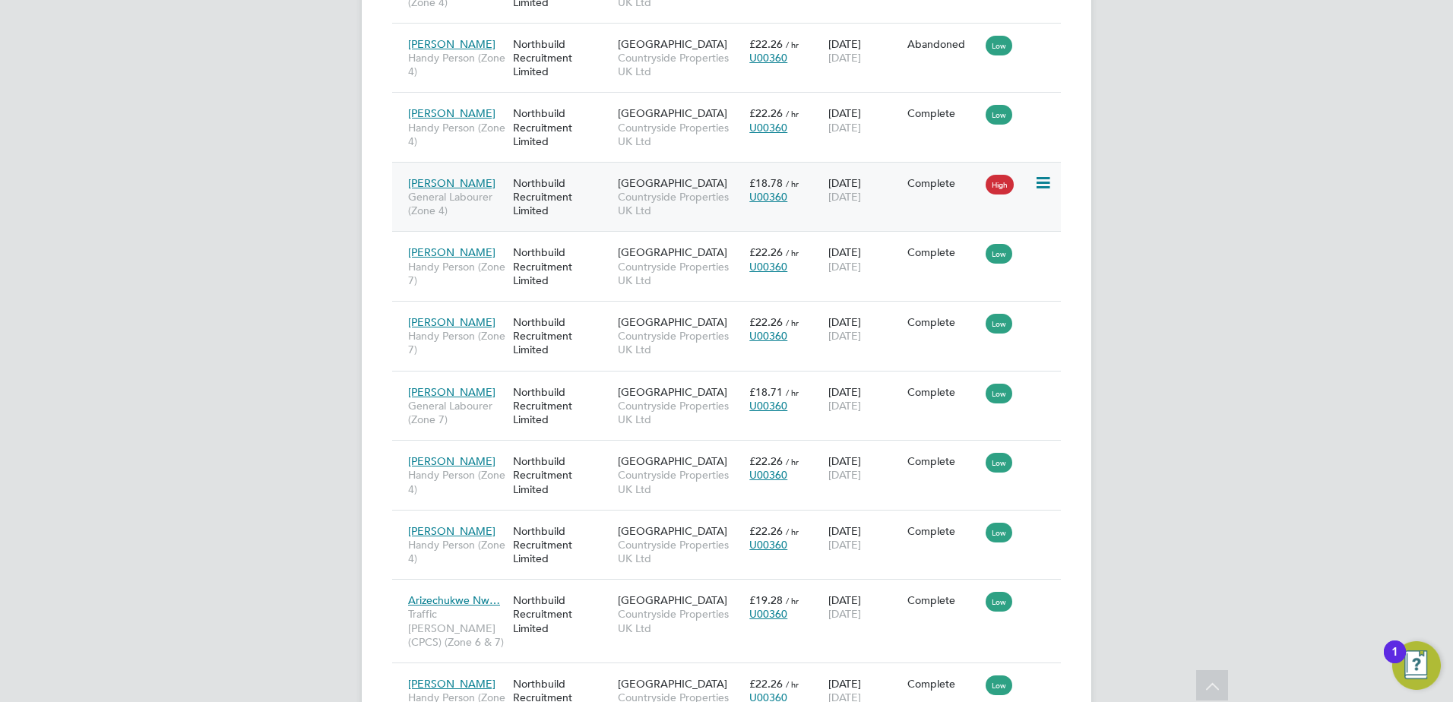
click at [473, 190] on span "General Labourer (Zone 4)" at bounding box center [456, 203] width 97 height 27
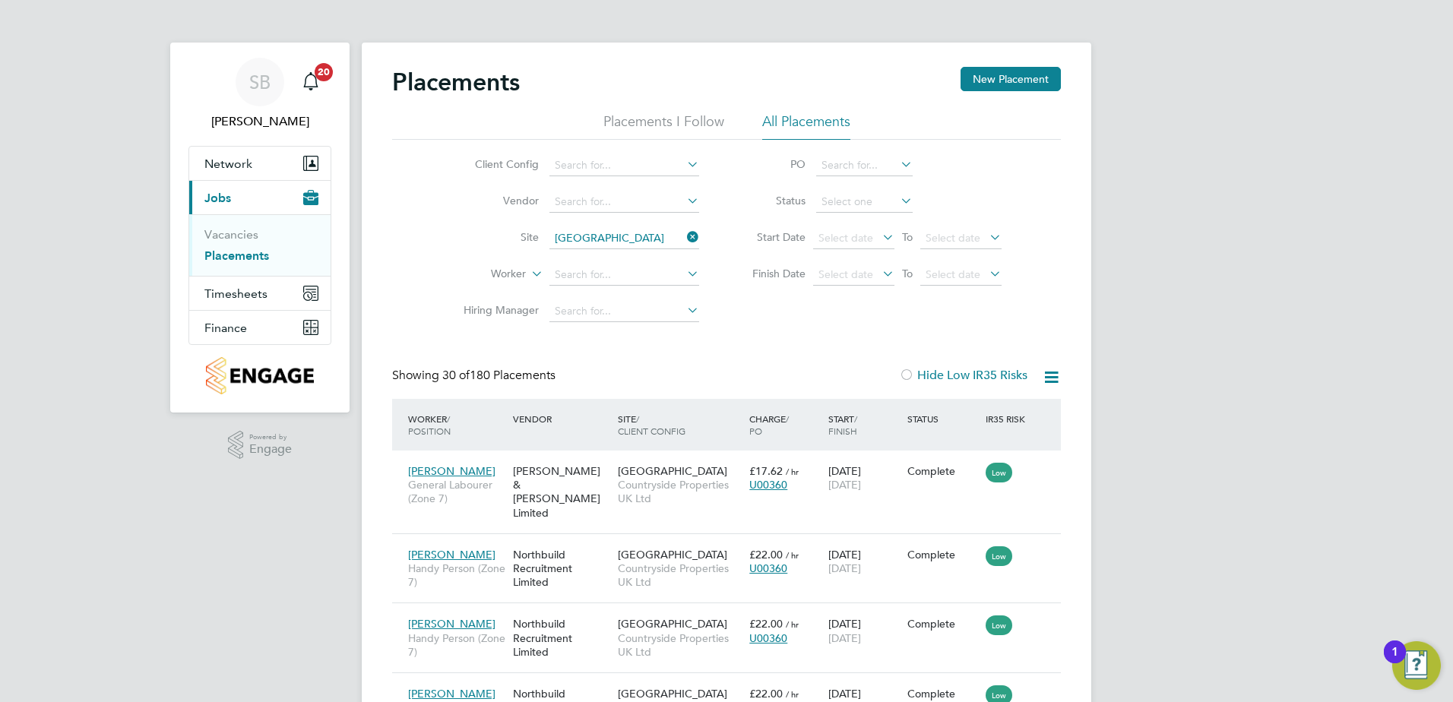
click at [684, 236] on icon at bounding box center [684, 236] width 0 height 21
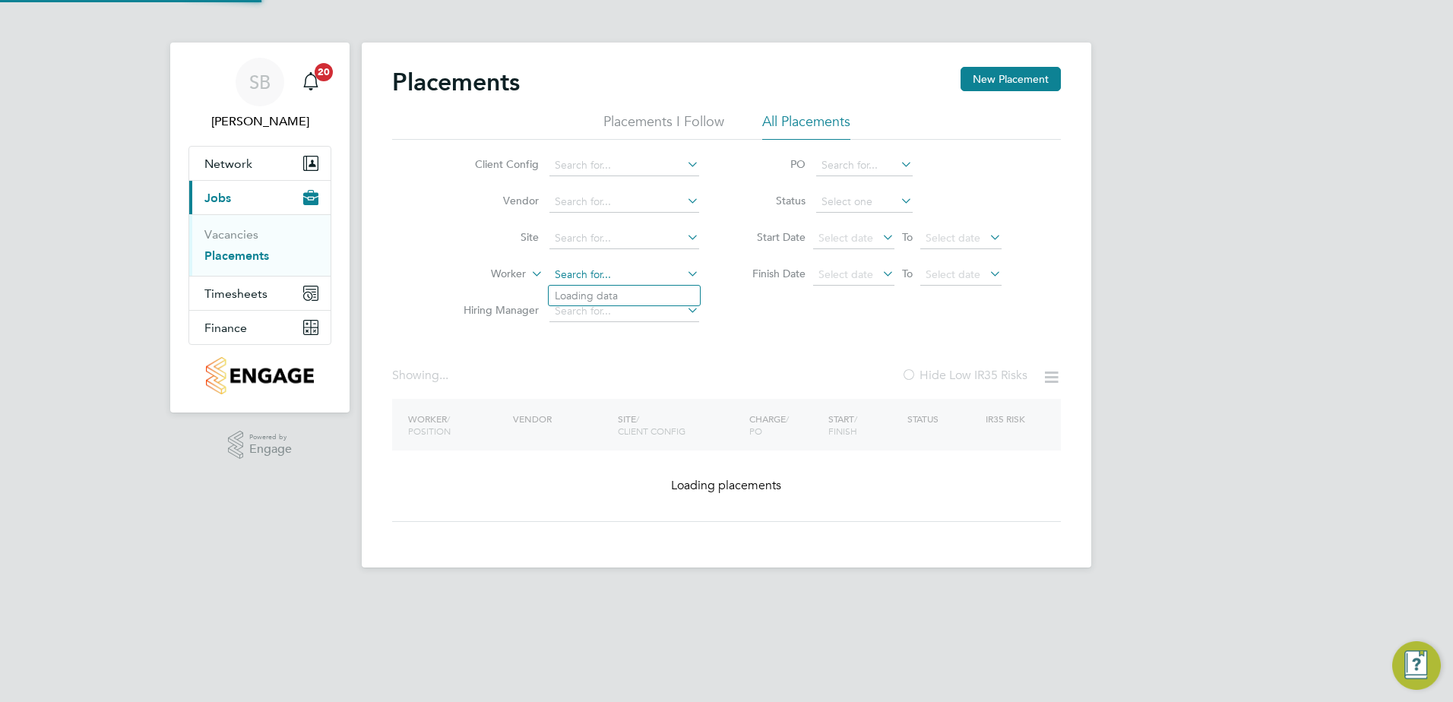
click at [588, 272] on input at bounding box center [624, 274] width 150 height 21
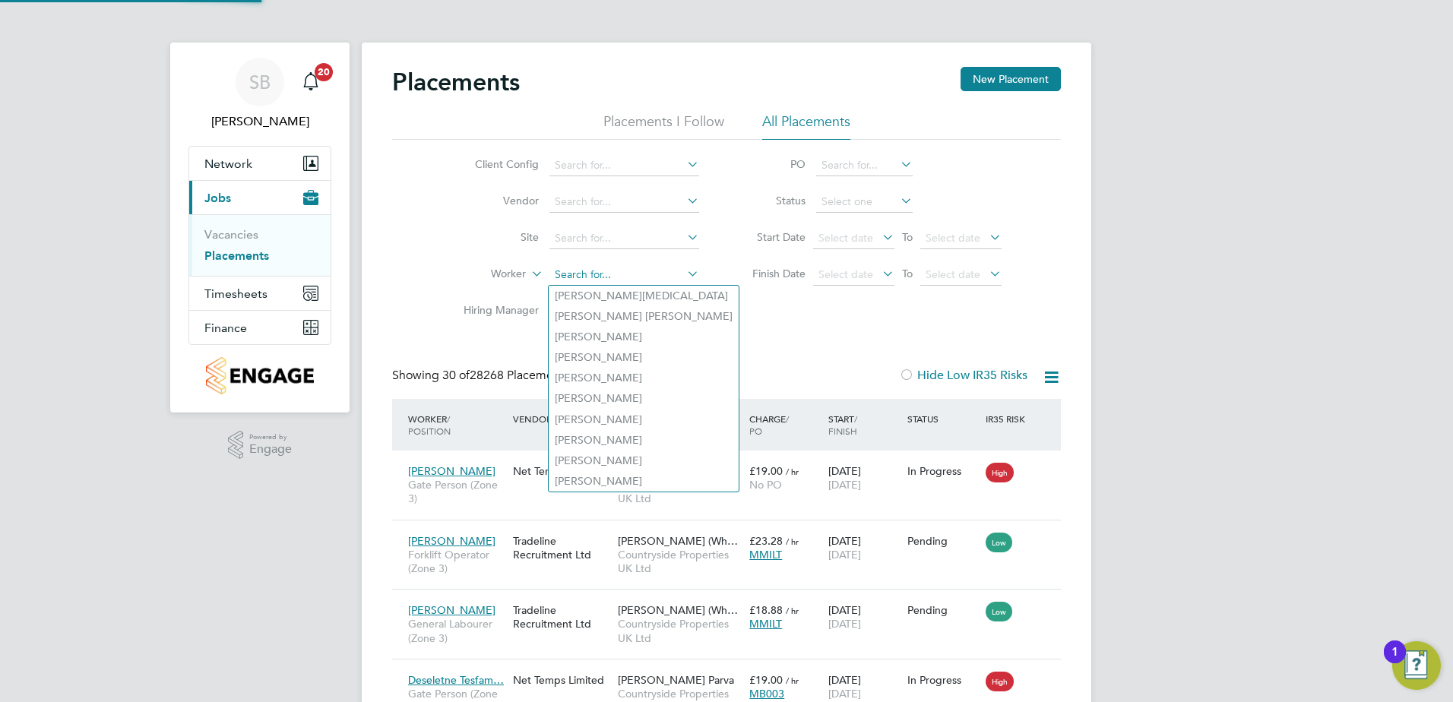
scroll to position [14, 71]
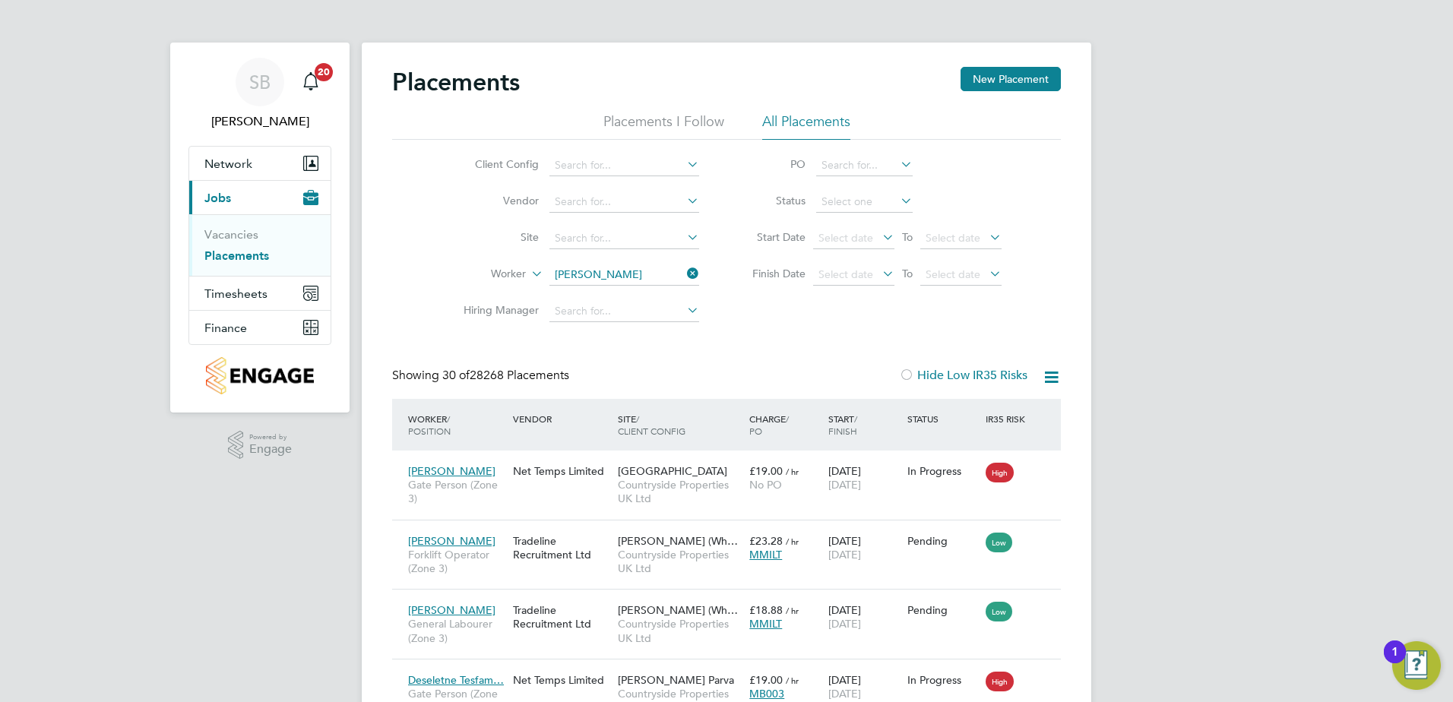
click at [583, 310] on li "David Jones" at bounding box center [643, 316] width 188 height 21
type input "[PERSON_NAME]"
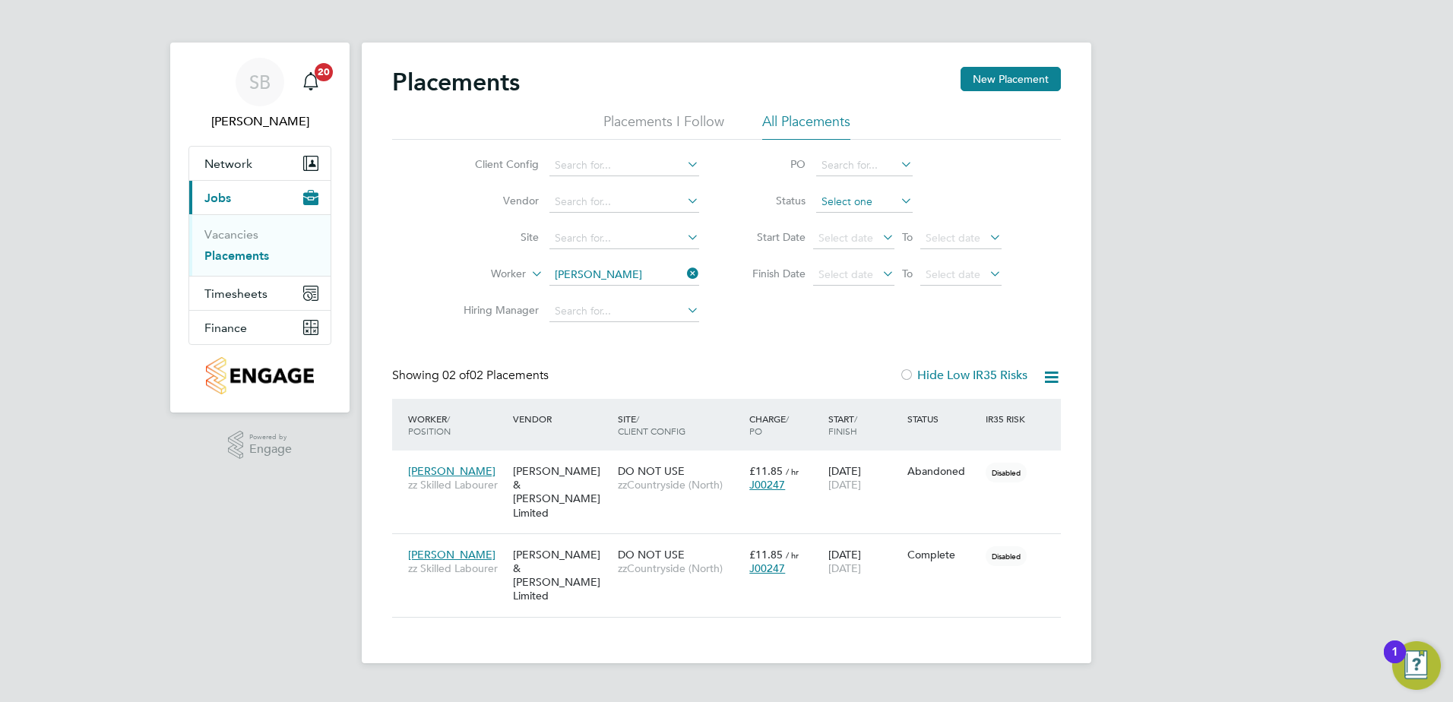
click at [850, 210] on input at bounding box center [864, 201] width 97 height 21
click at [843, 236] on li "Inactive" at bounding box center [864, 243] width 98 height 20
type input "Inactive"
click at [684, 272] on icon at bounding box center [684, 273] width 0 height 21
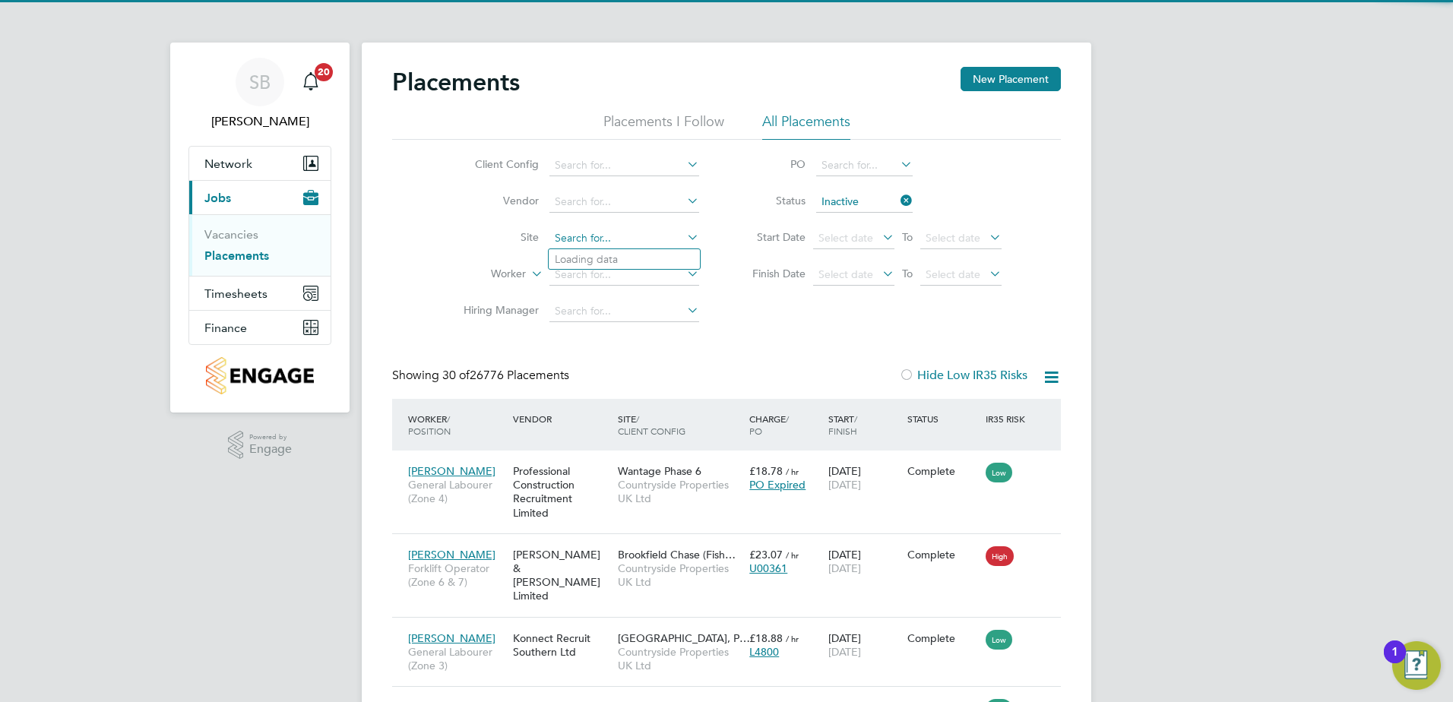
click at [619, 240] on input at bounding box center [624, 238] width 150 height 21
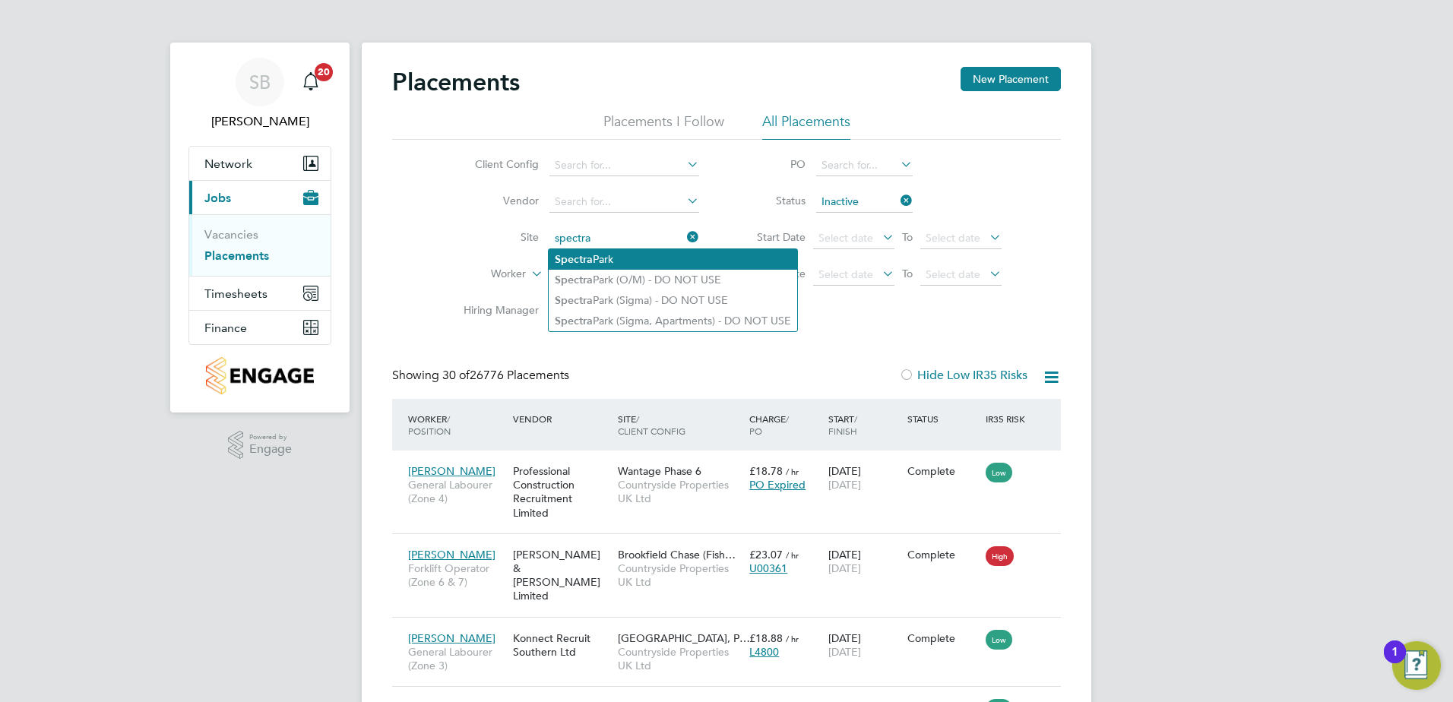
click at [609, 259] on li "Spectra Park" at bounding box center [673, 259] width 248 height 21
type input "Spectra Park"
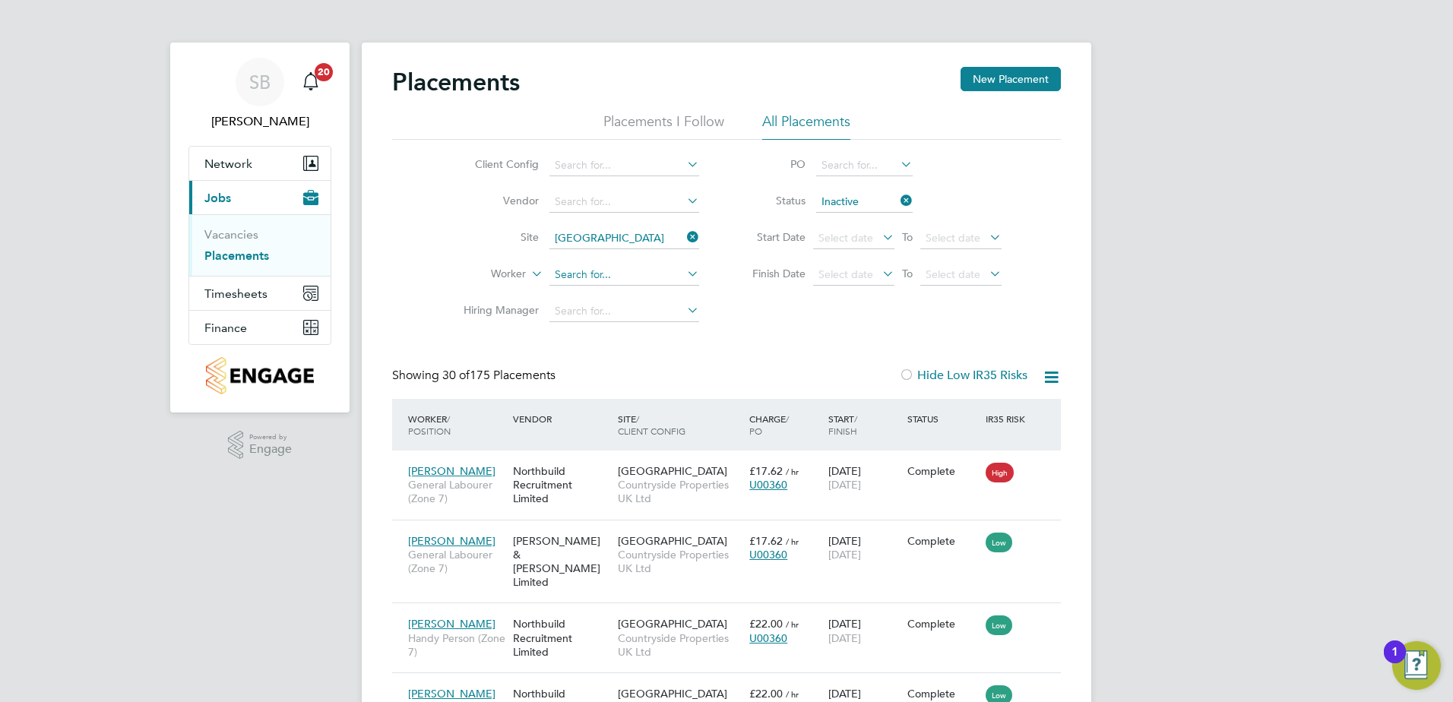
click at [602, 272] on input at bounding box center [624, 274] width 150 height 21
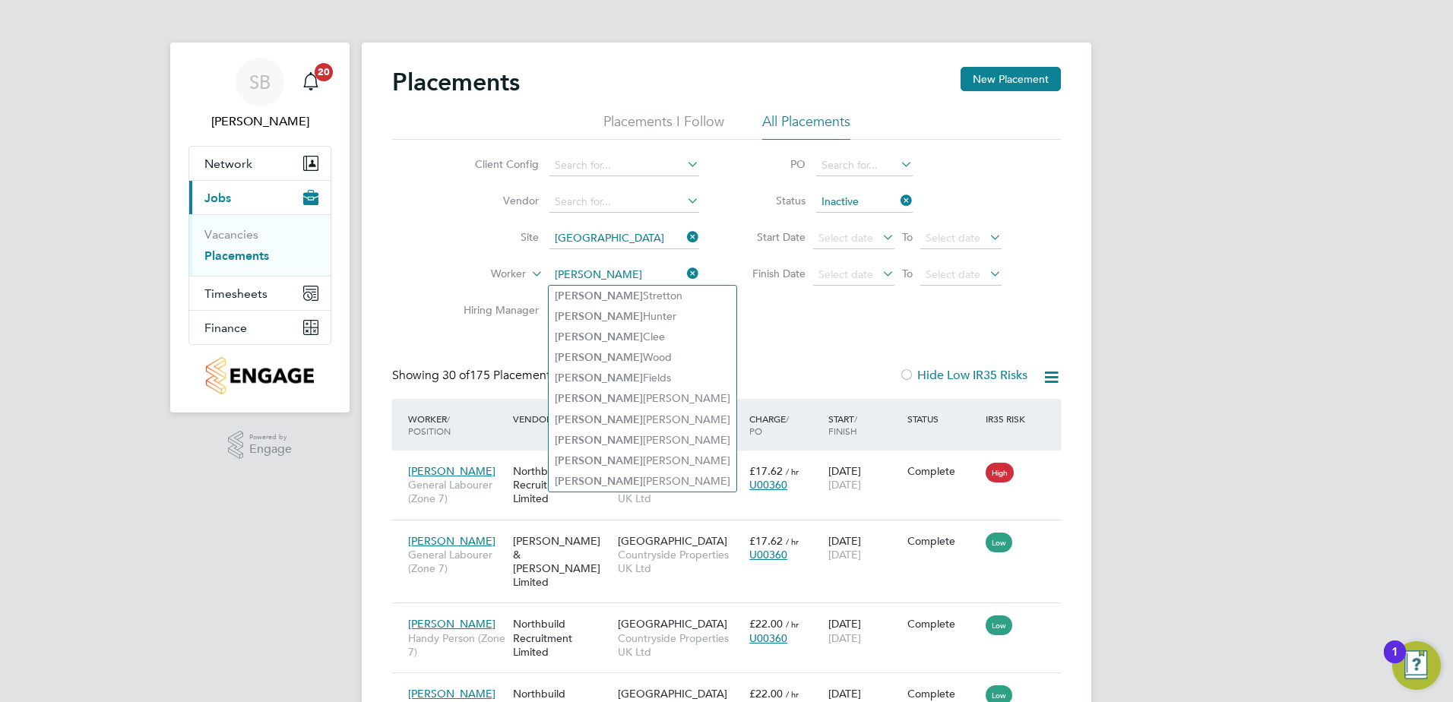
click at [602, 272] on input "david" at bounding box center [624, 274] width 150 height 21
type input "david"
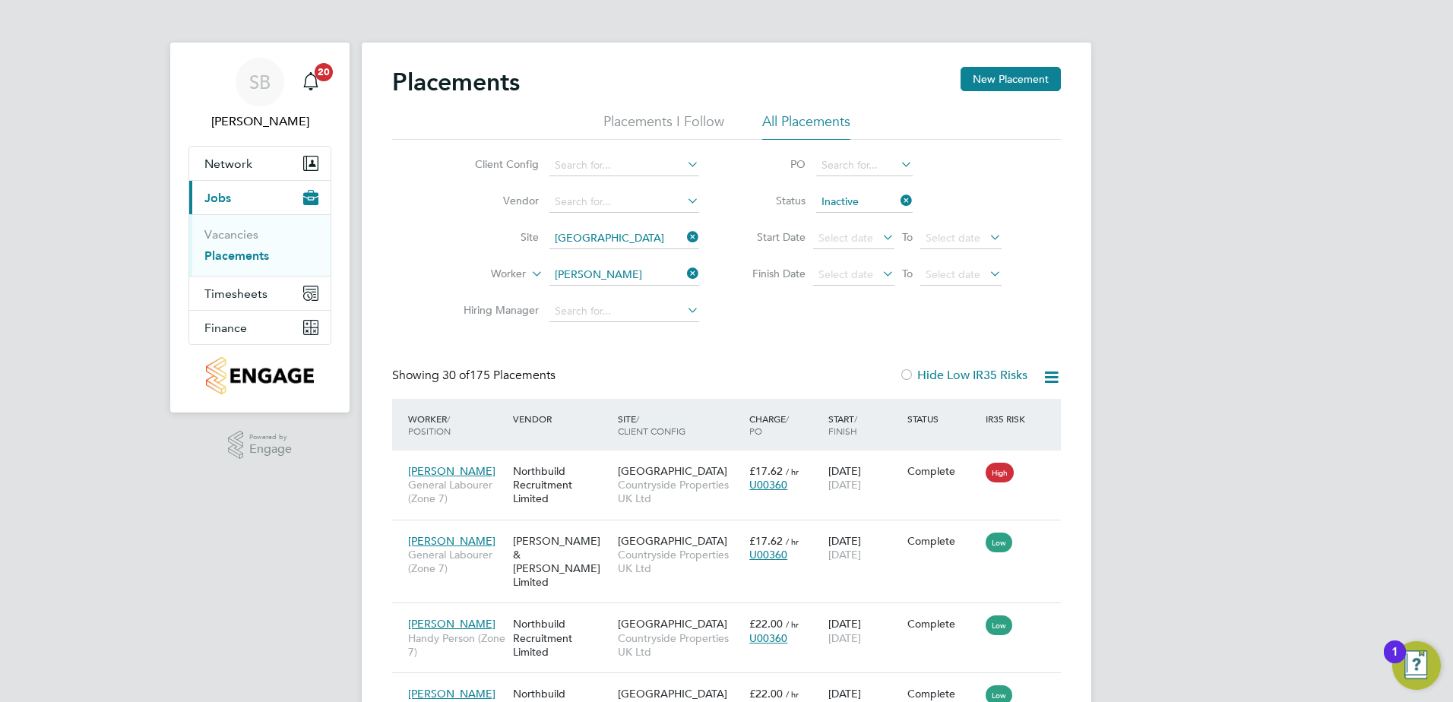
click at [504, 296] on li "Hiring Manager" at bounding box center [575, 311] width 286 height 36
click at [897, 204] on icon at bounding box center [897, 200] width 0 height 21
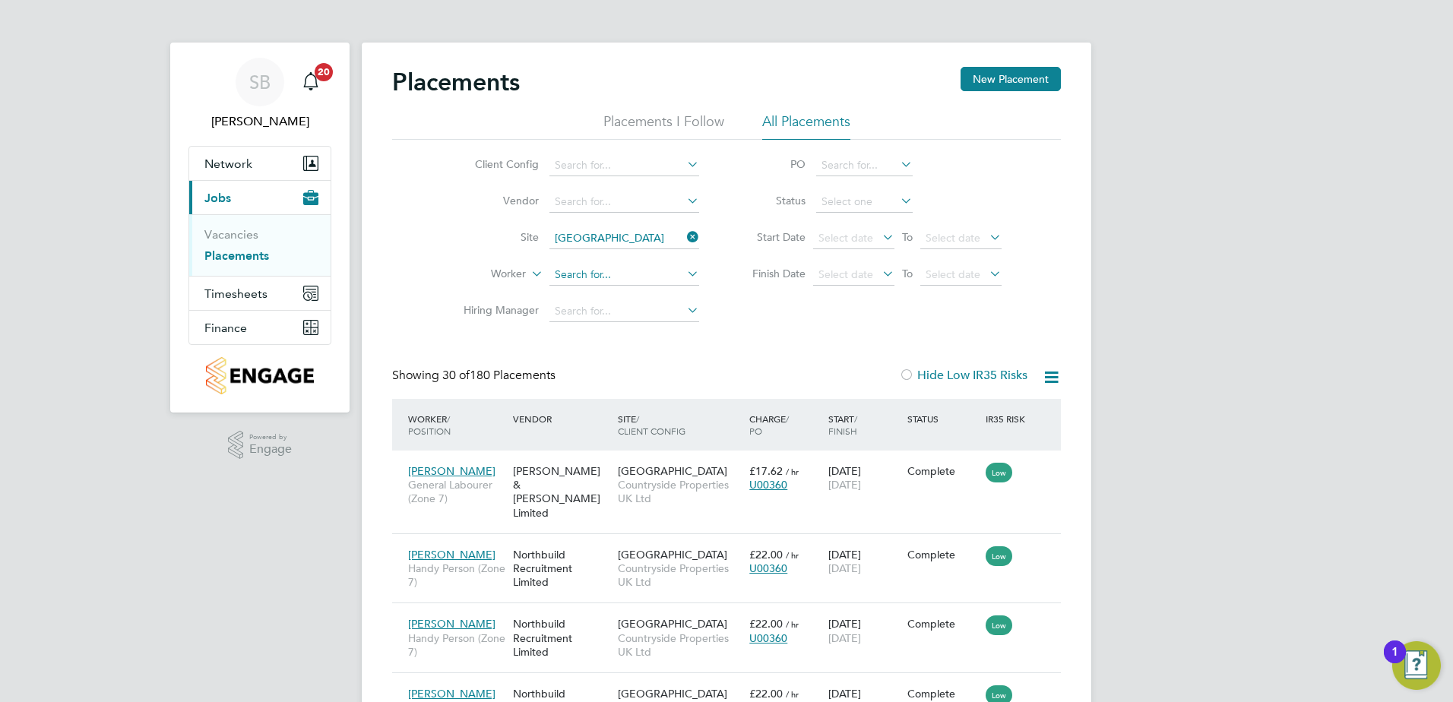
click at [613, 277] on input at bounding box center [624, 274] width 150 height 21
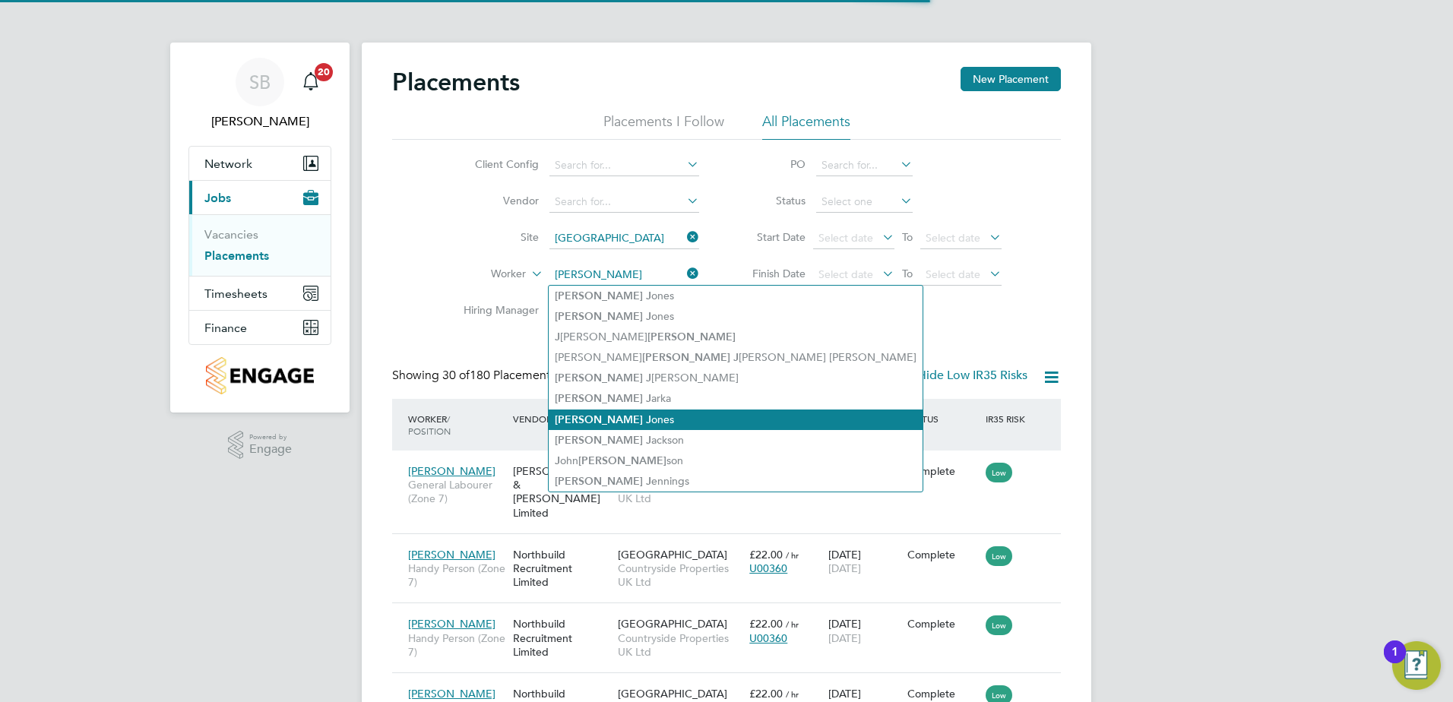
click at [581, 410] on li "David J ones" at bounding box center [736, 420] width 374 height 21
type input "[PERSON_NAME]"
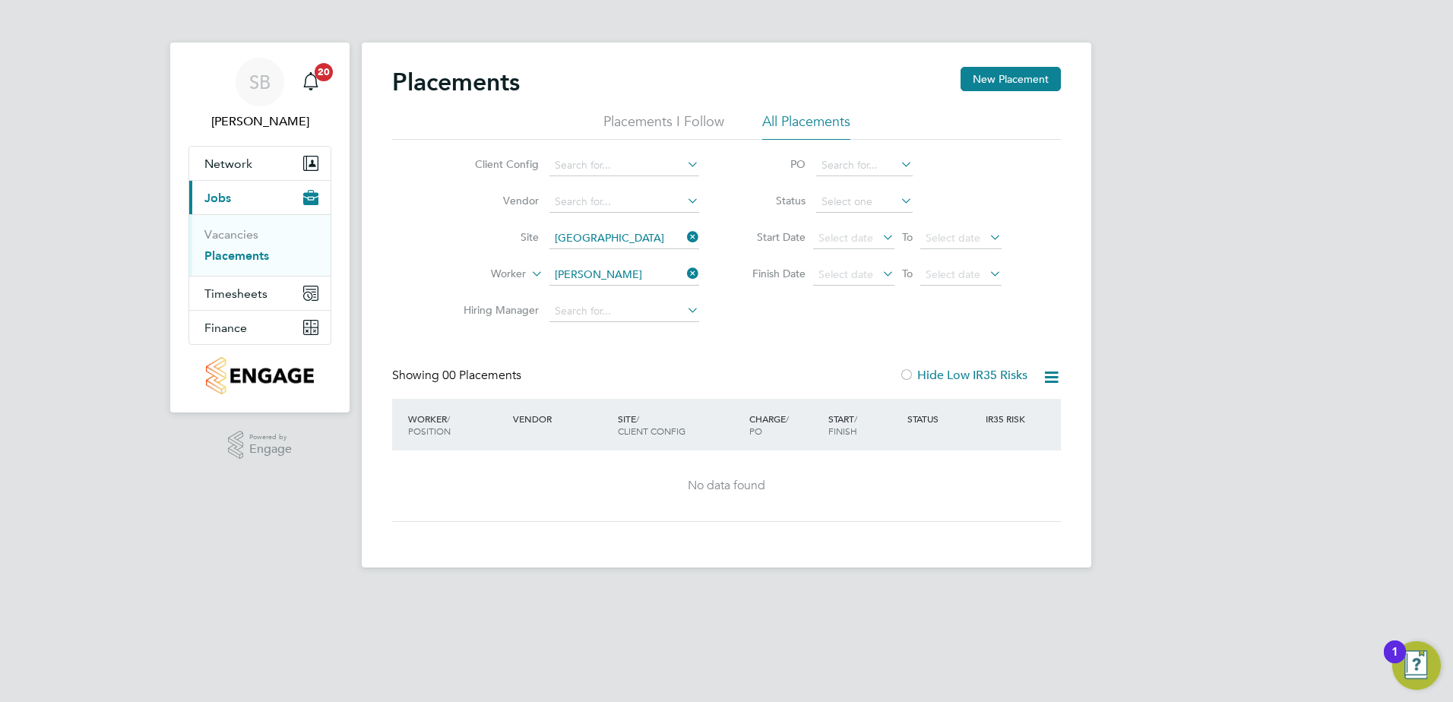
click at [684, 270] on icon at bounding box center [684, 273] width 0 height 21
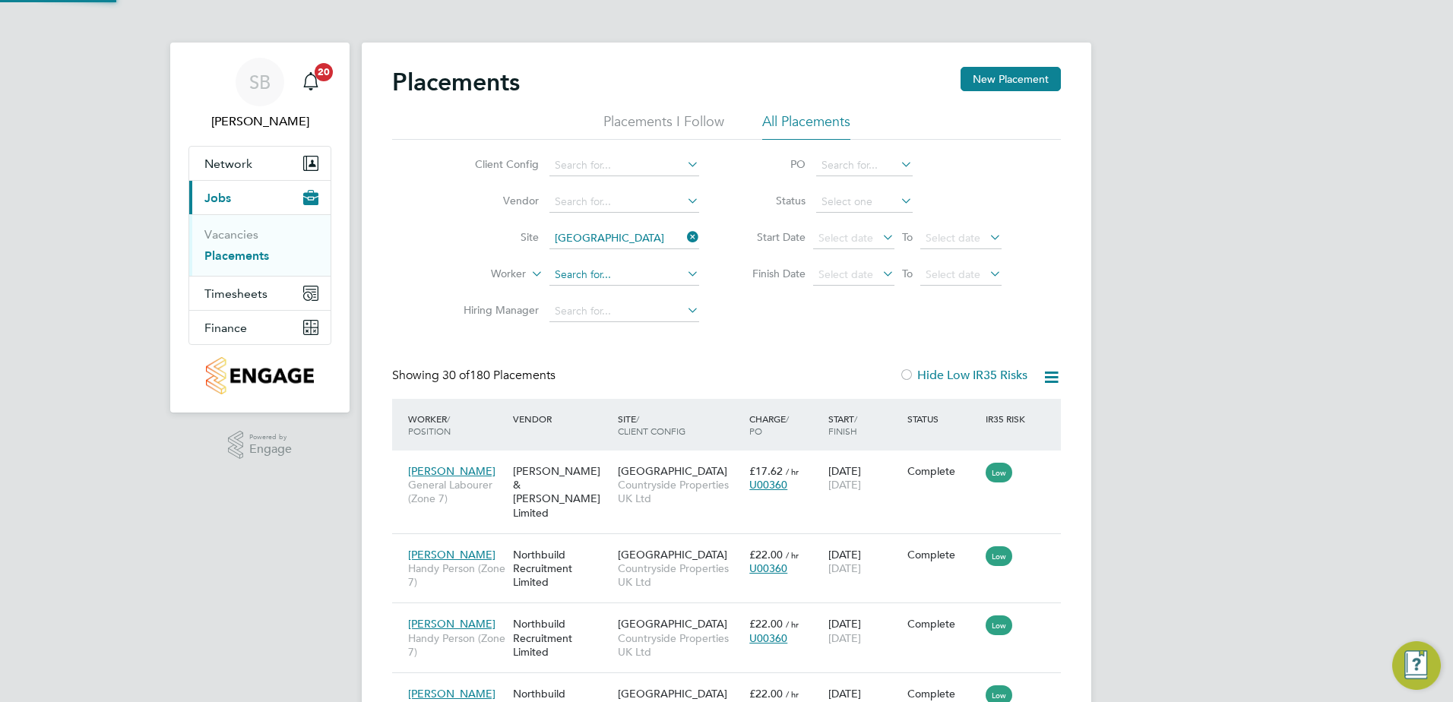
click at [627, 271] on input at bounding box center [624, 274] width 150 height 21
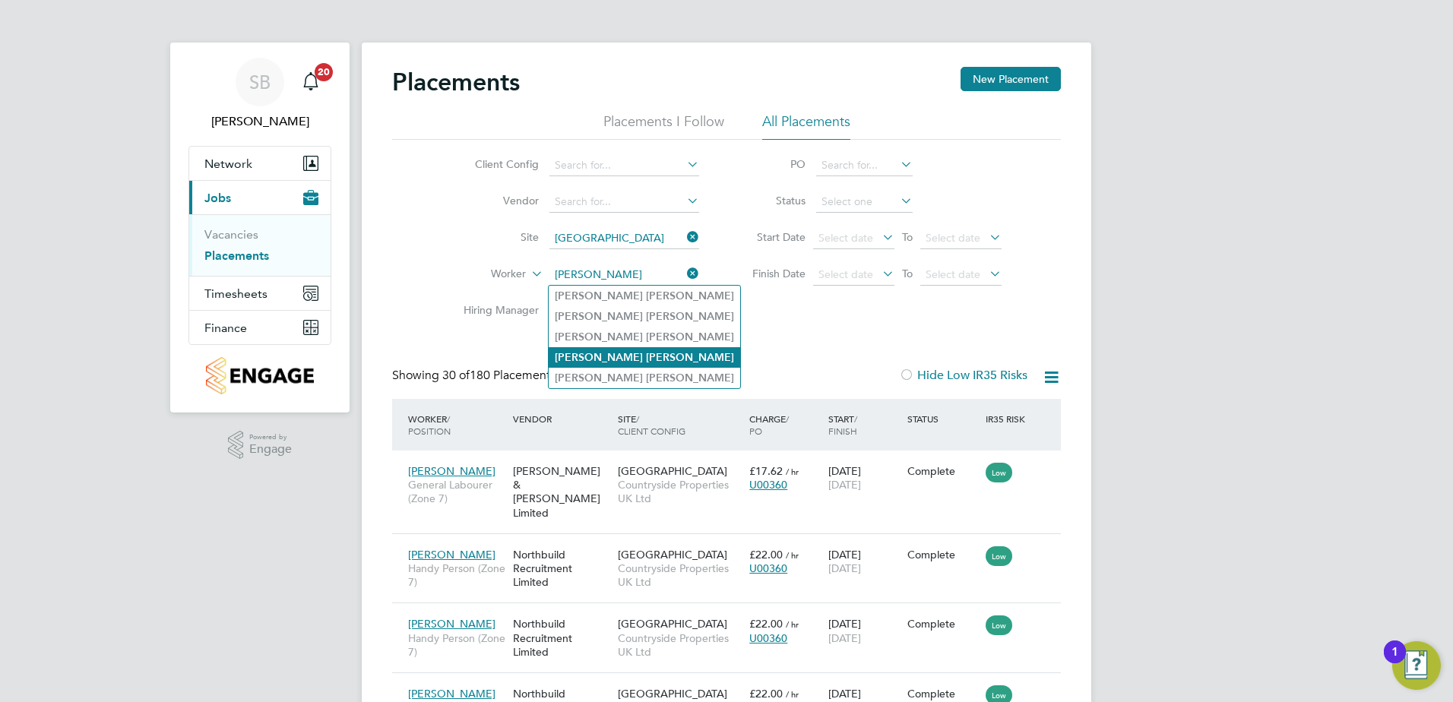
click at [559, 352] on b "David" at bounding box center [599, 357] width 88 height 13
type input "[PERSON_NAME]"
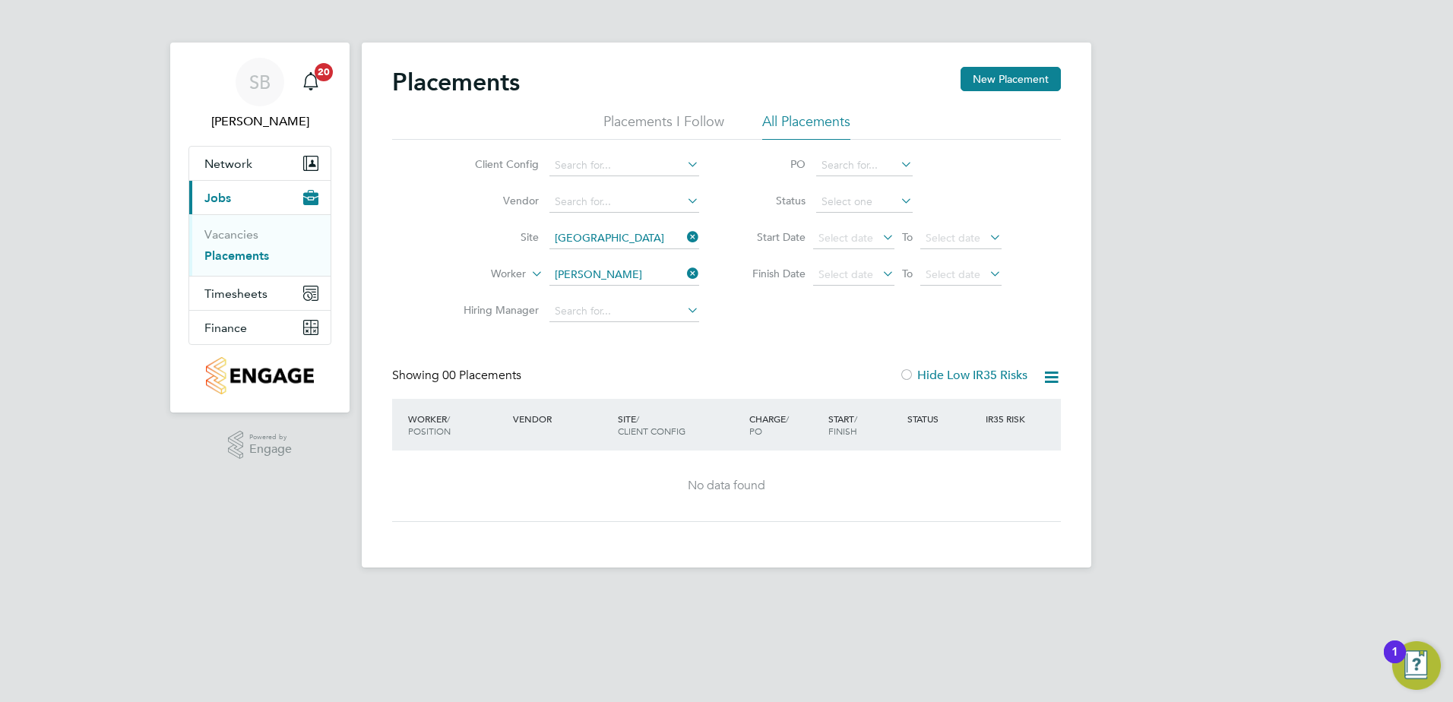
click at [684, 271] on icon at bounding box center [684, 273] width 0 height 21
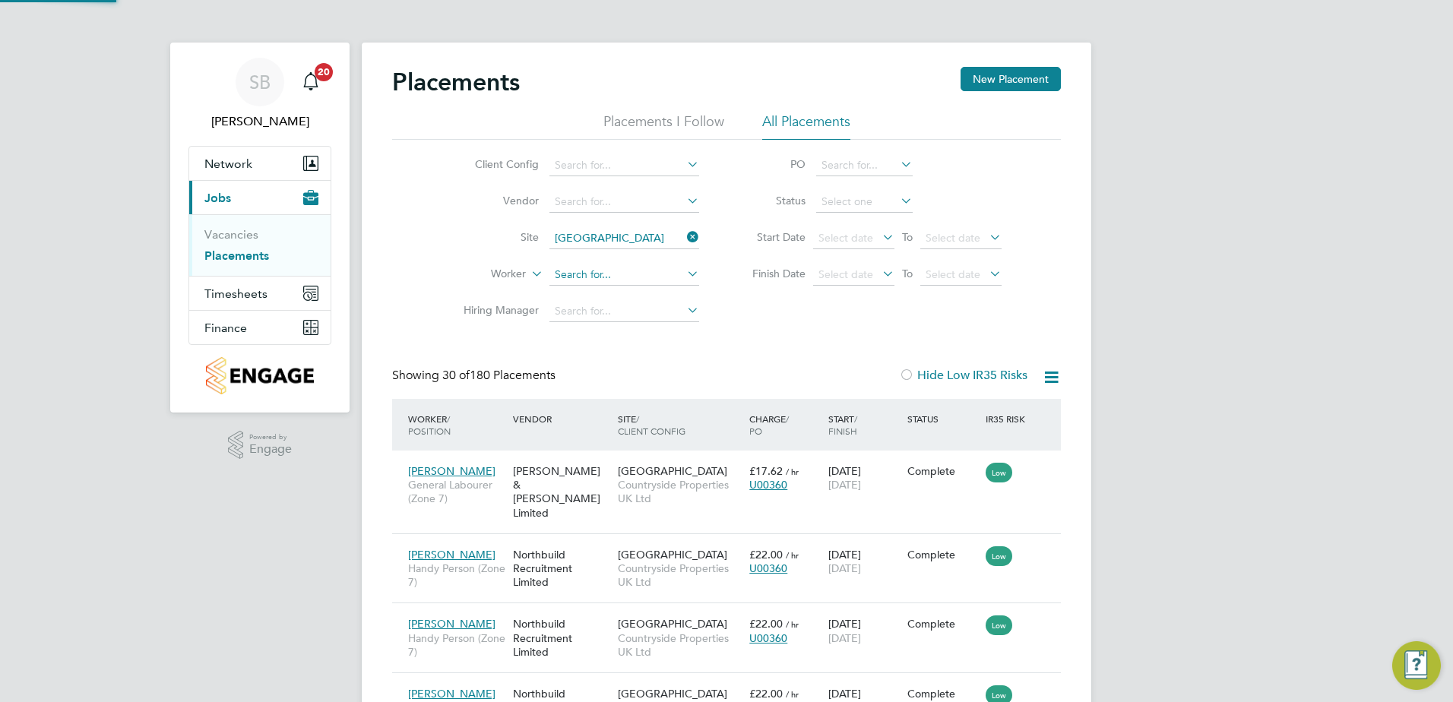
scroll to position [57, 106]
click at [619, 262] on li "Worker" at bounding box center [575, 275] width 286 height 36
click at [618, 270] on input at bounding box center [624, 274] width 150 height 21
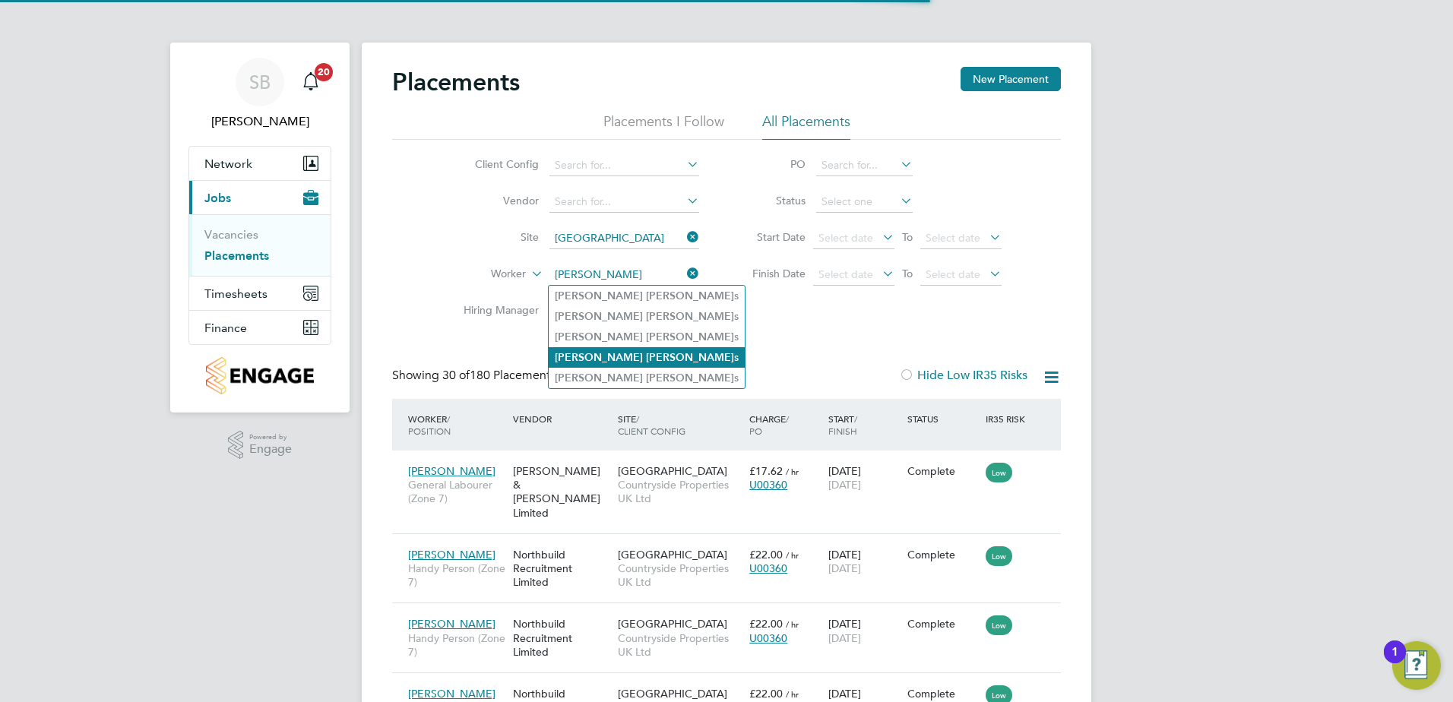
click at [646, 351] on b "Jone" at bounding box center [690, 357] width 88 height 13
type input "[PERSON_NAME]"
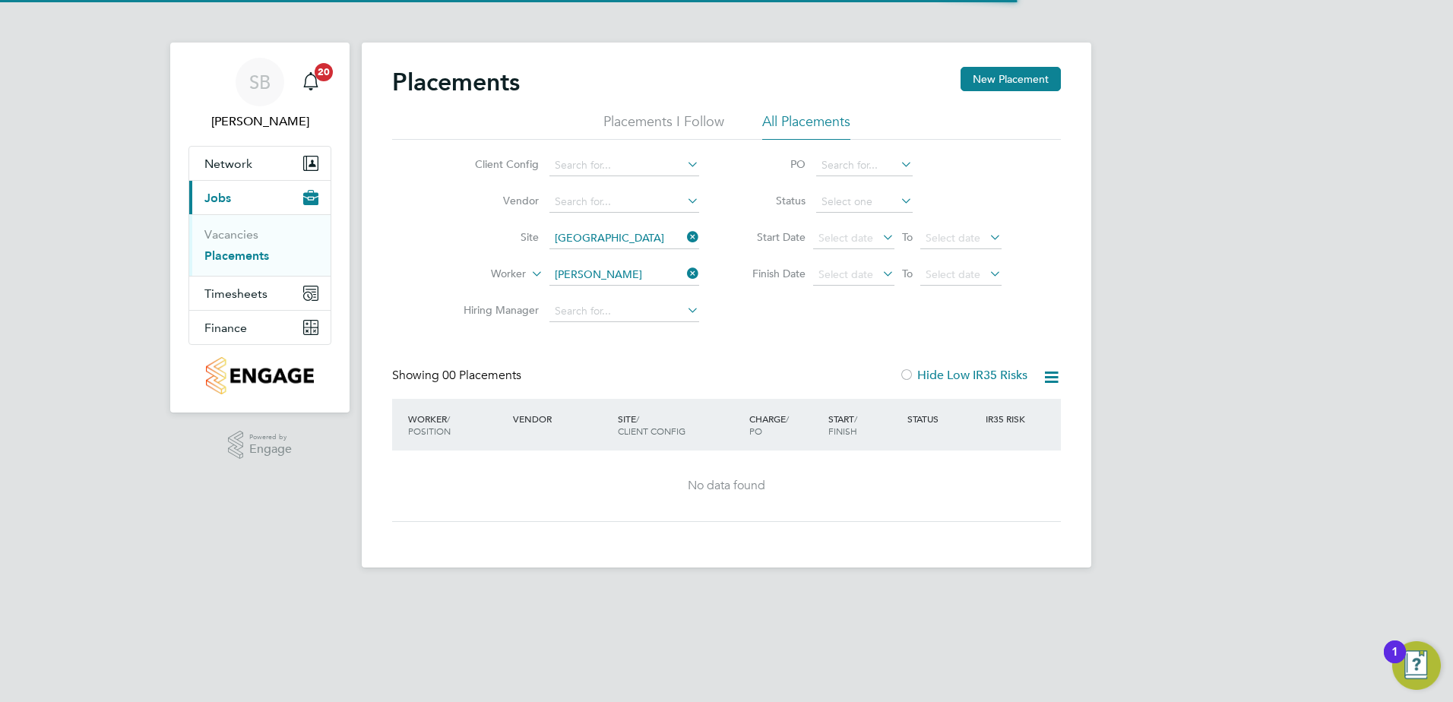
click at [684, 273] on icon at bounding box center [684, 273] width 0 height 21
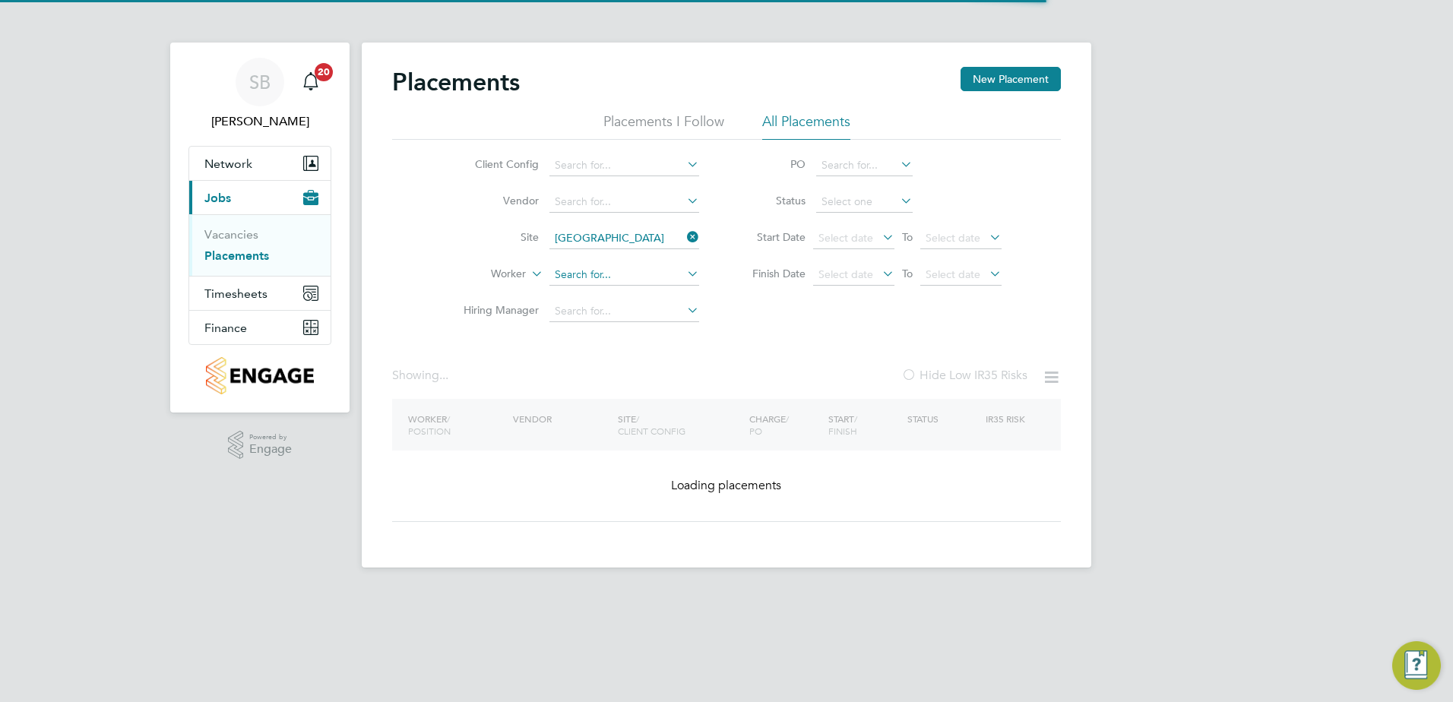
click at [616, 274] on input at bounding box center [624, 274] width 150 height 21
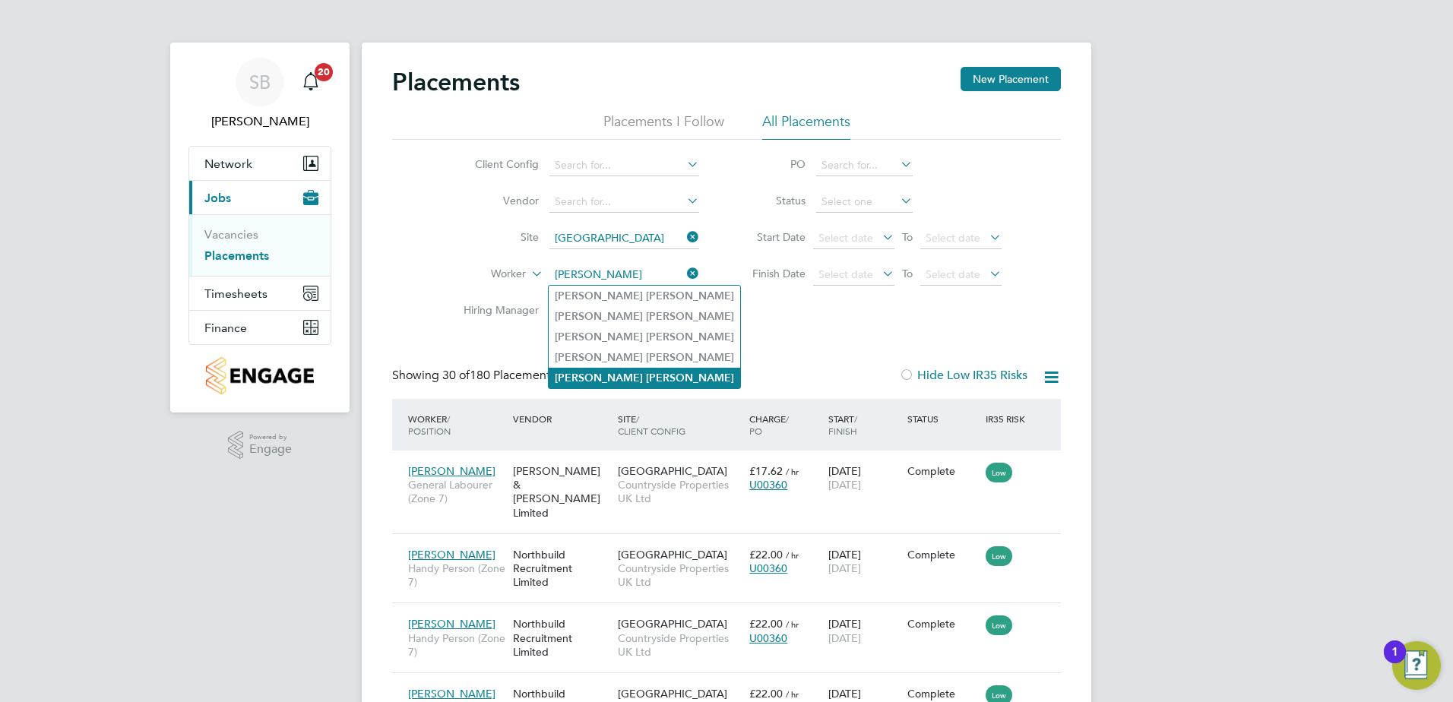
click at [646, 372] on b "Jones" at bounding box center [690, 378] width 88 height 13
type input "[PERSON_NAME]"
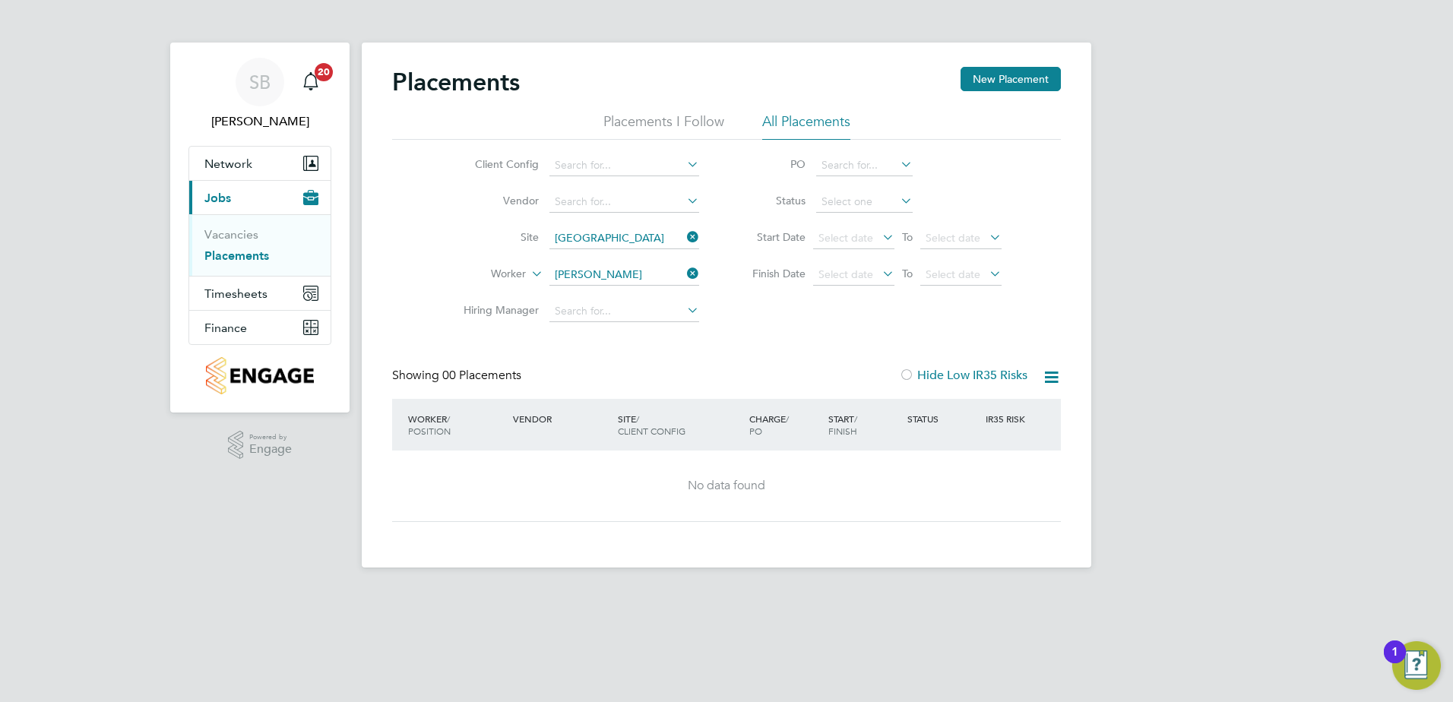
click at [684, 270] on icon at bounding box center [684, 273] width 0 height 21
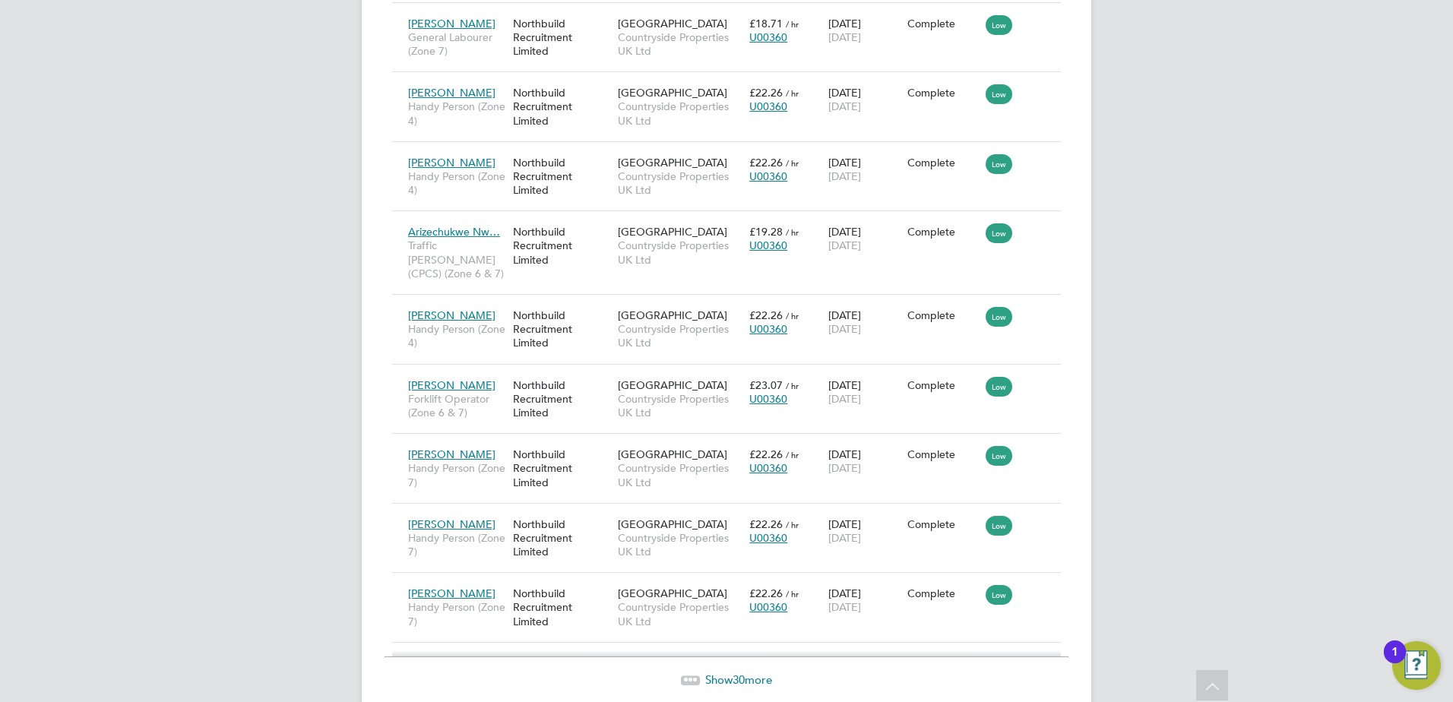
click at [710, 672] on span "Show 30 more" at bounding box center [738, 679] width 67 height 14
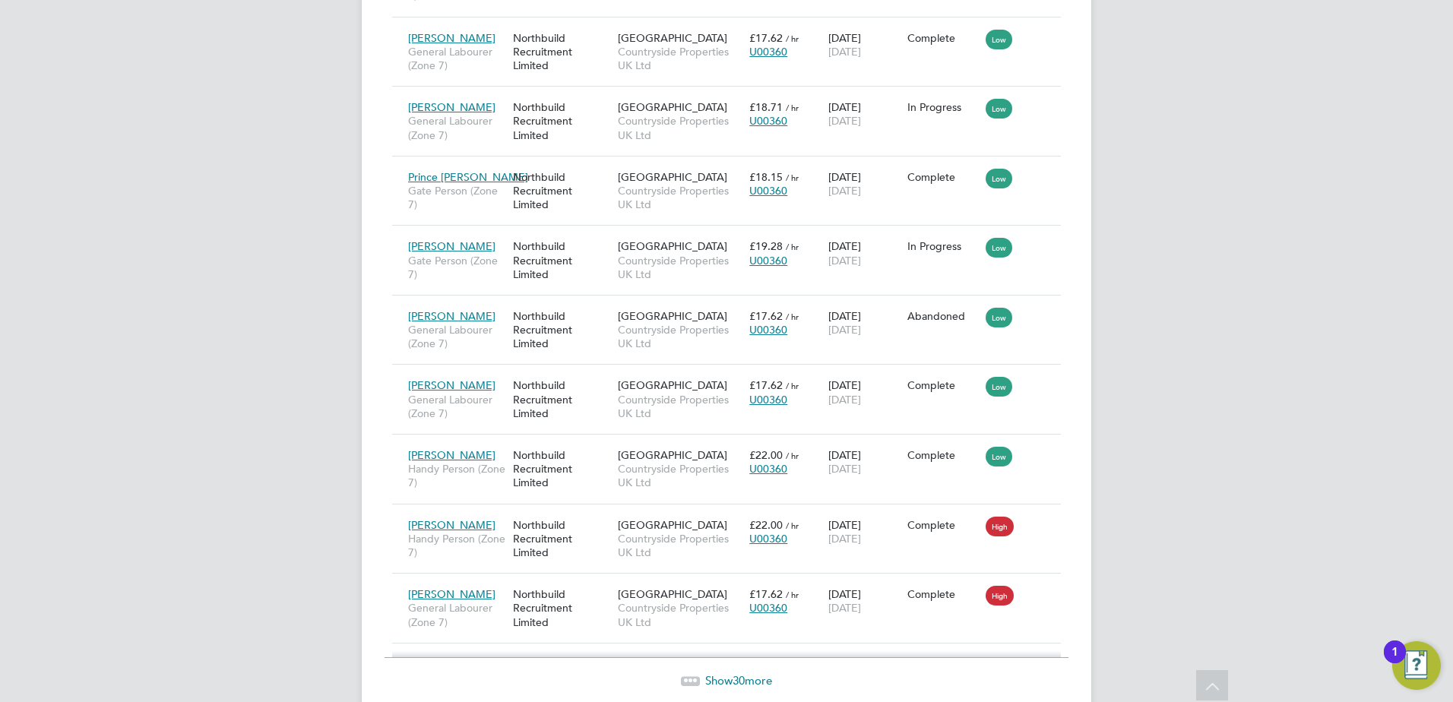
click at [714, 673] on span "Show 30 more" at bounding box center [738, 680] width 67 height 14
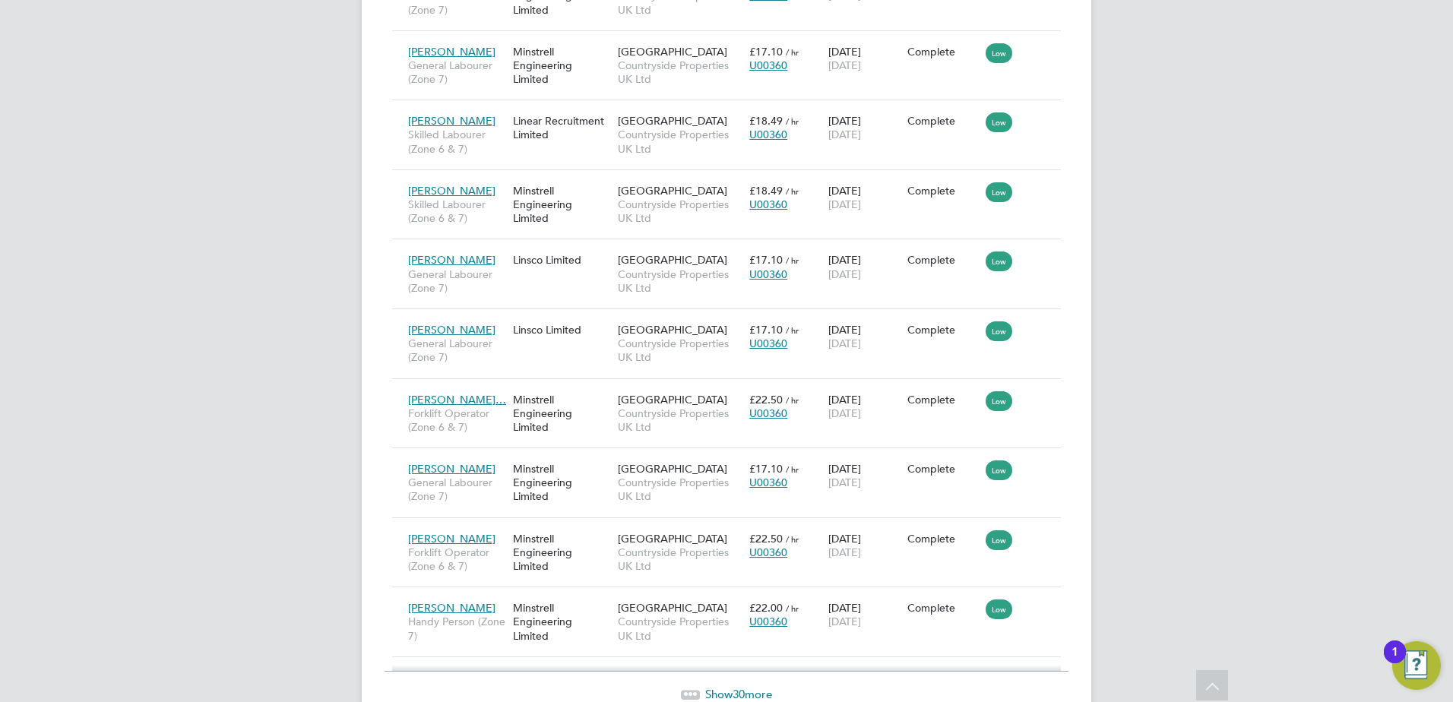
click at [700, 687] on div "Show 30 more" at bounding box center [726, 694] width 684 height 15
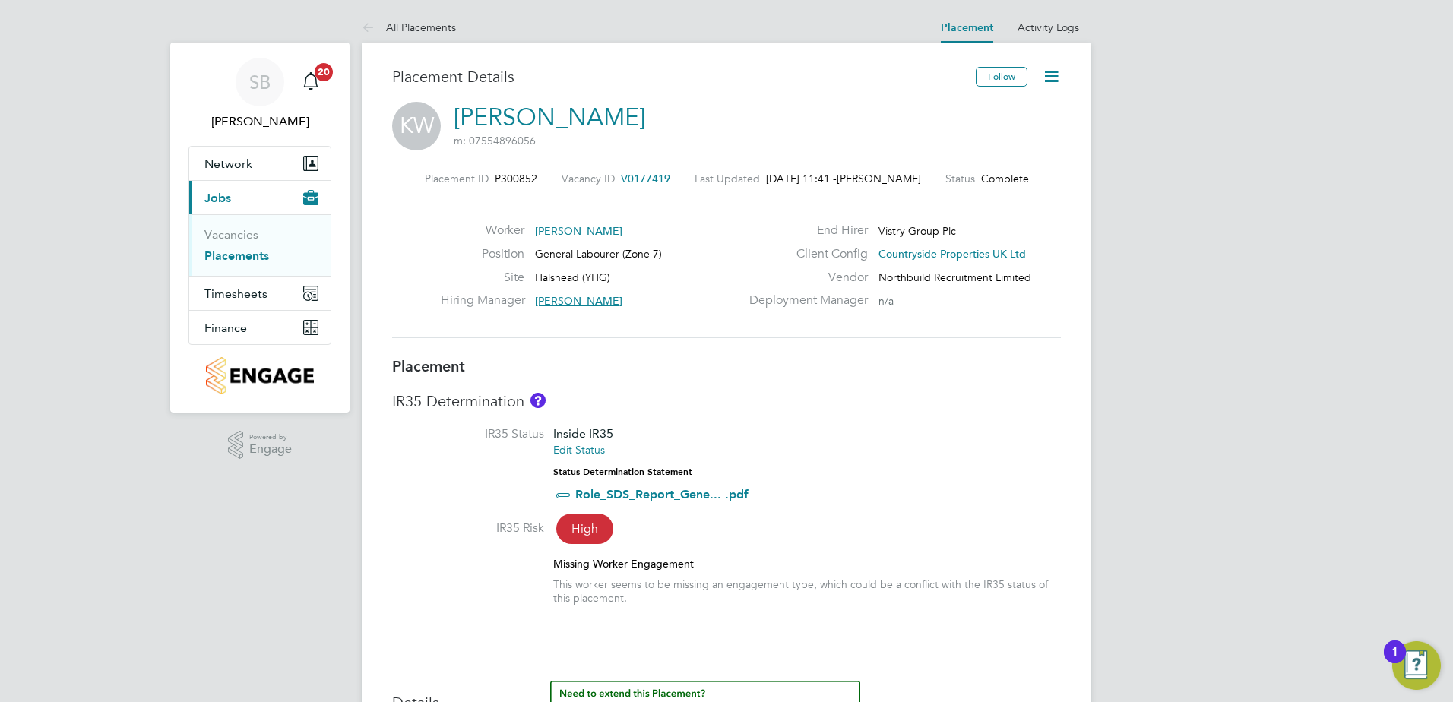
click at [1047, 77] on icon at bounding box center [1051, 76] width 19 height 19
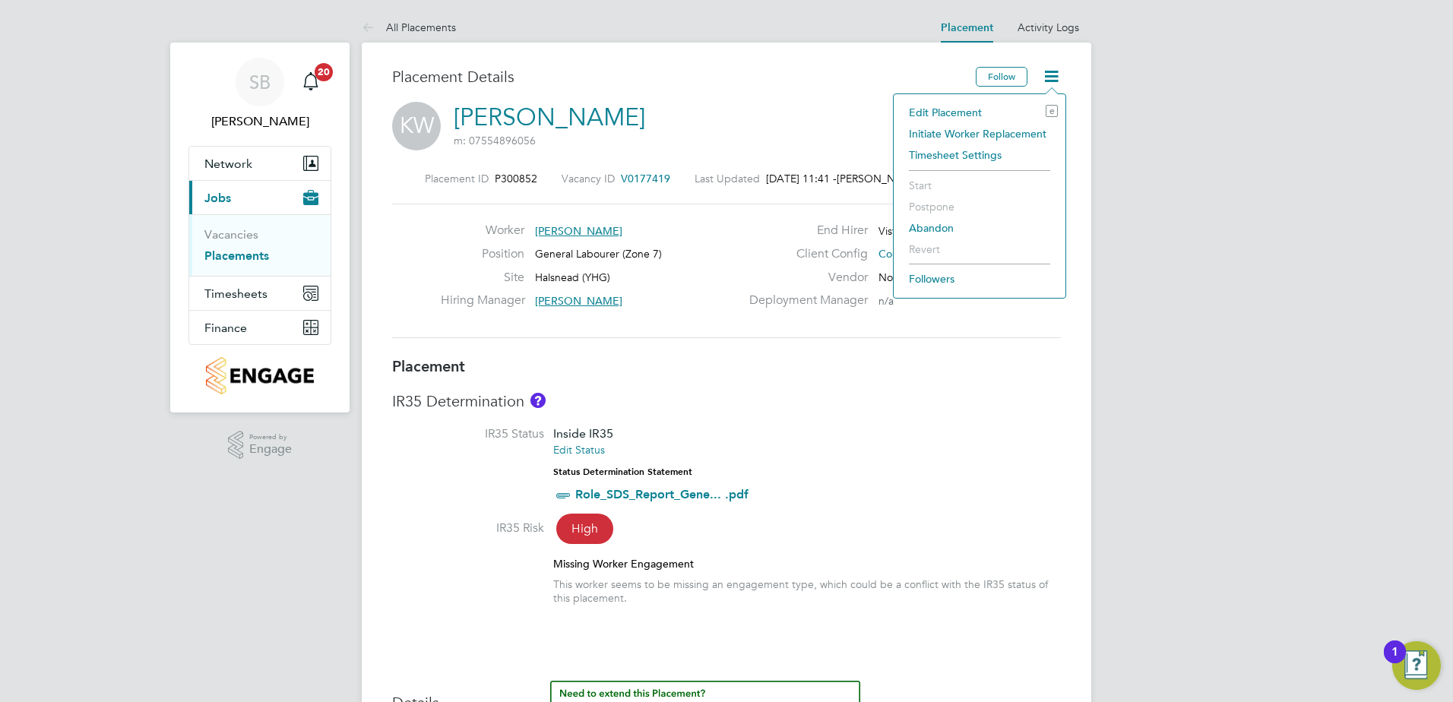
click at [937, 112] on li "Edit Placement e" at bounding box center [979, 112] width 157 height 21
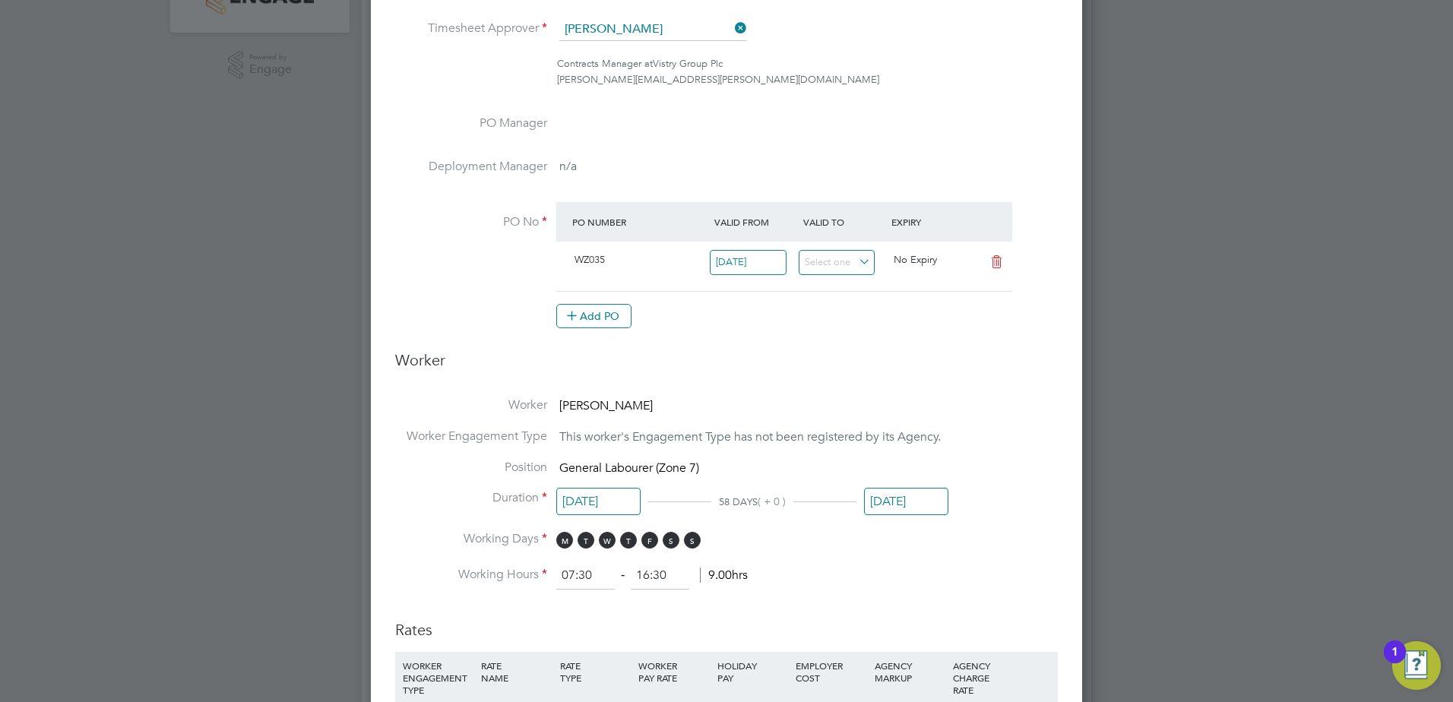
click at [872, 492] on input "[DATE]" at bounding box center [906, 502] width 84 height 28
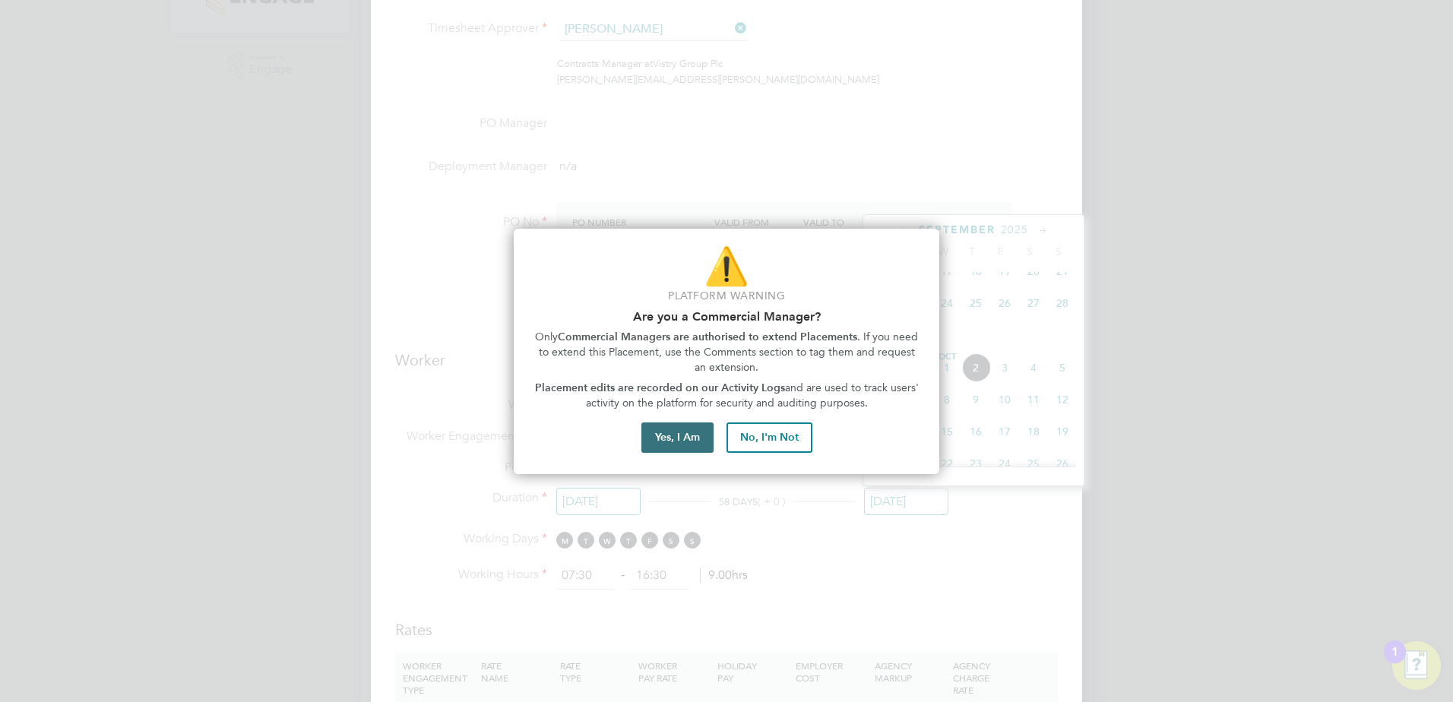
click at [655, 432] on button "Yes, I Am" at bounding box center [677, 437] width 72 height 30
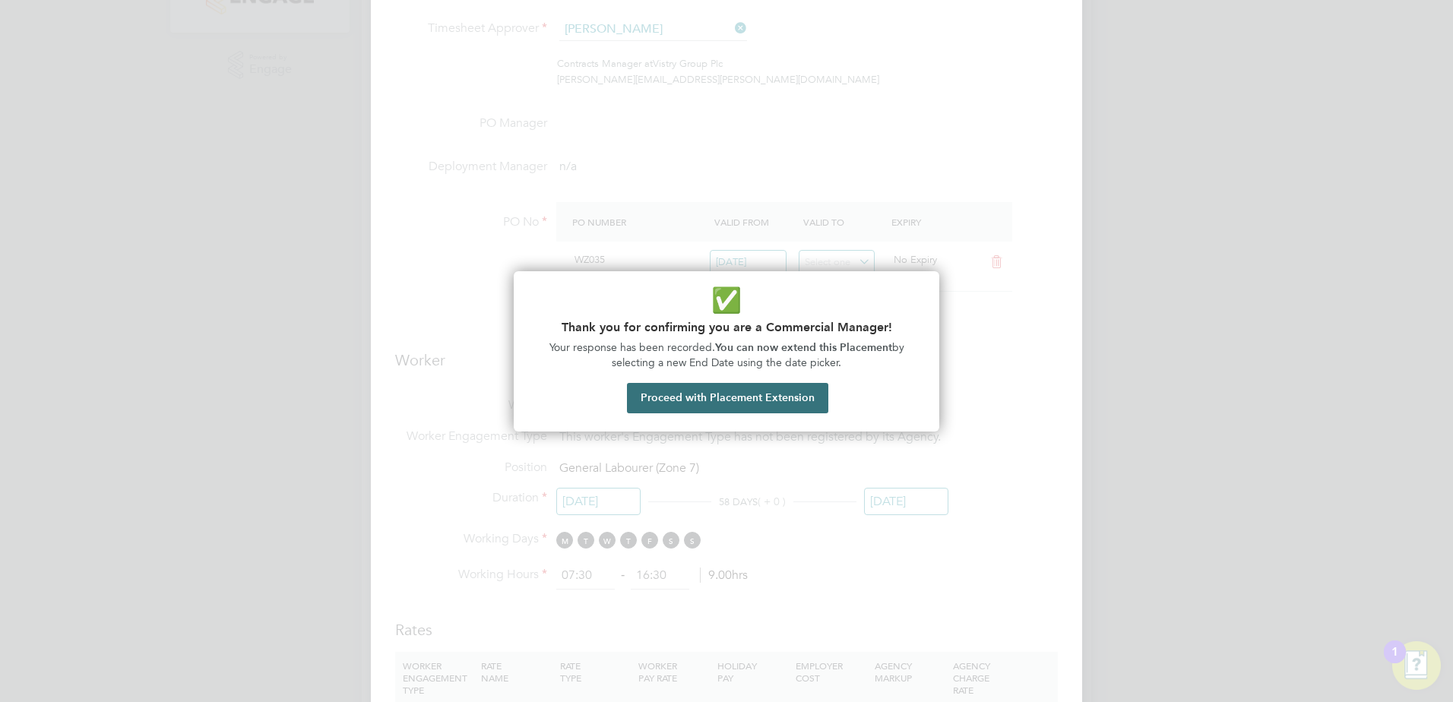
click at [731, 403] on button "Proceed with Placement Extension" at bounding box center [727, 398] width 201 height 30
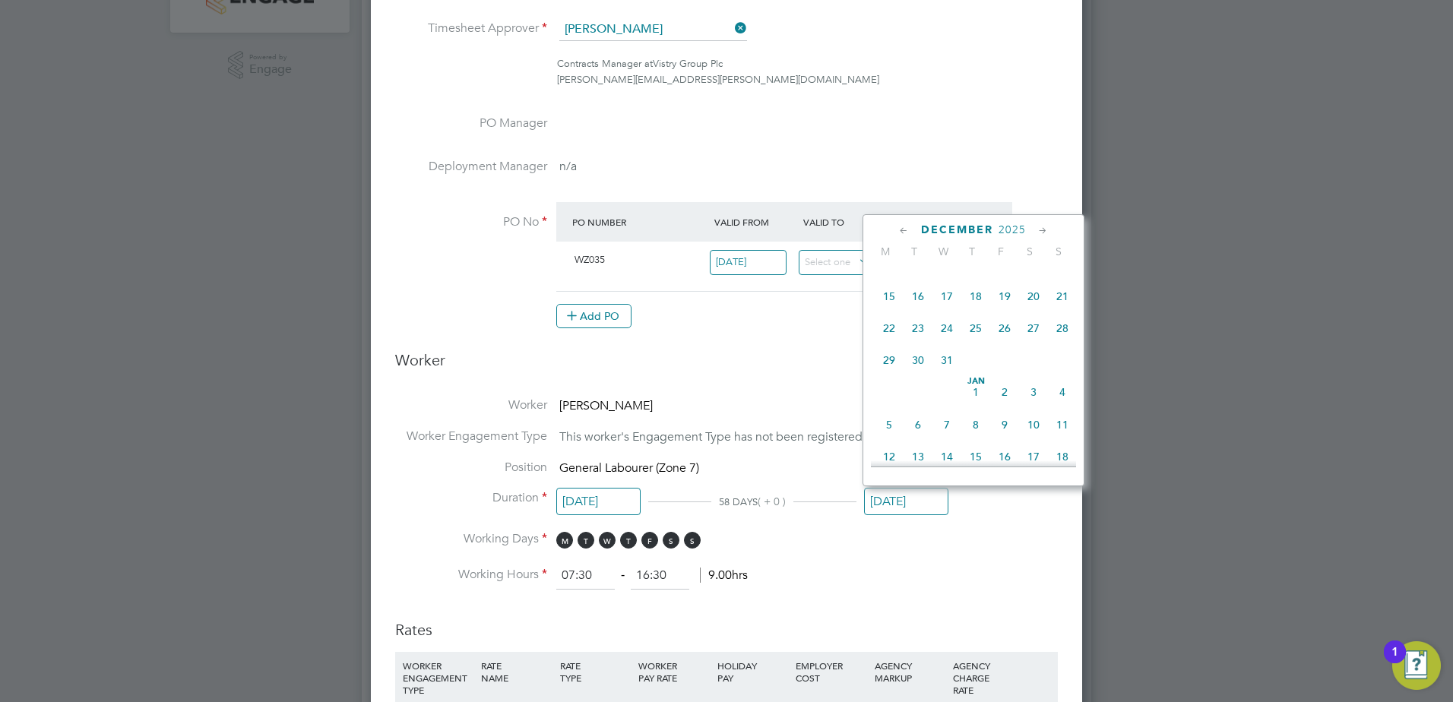
click at [1002, 311] on span "19" at bounding box center [1004, 296] width 29 height 29
type input "[DATE]"
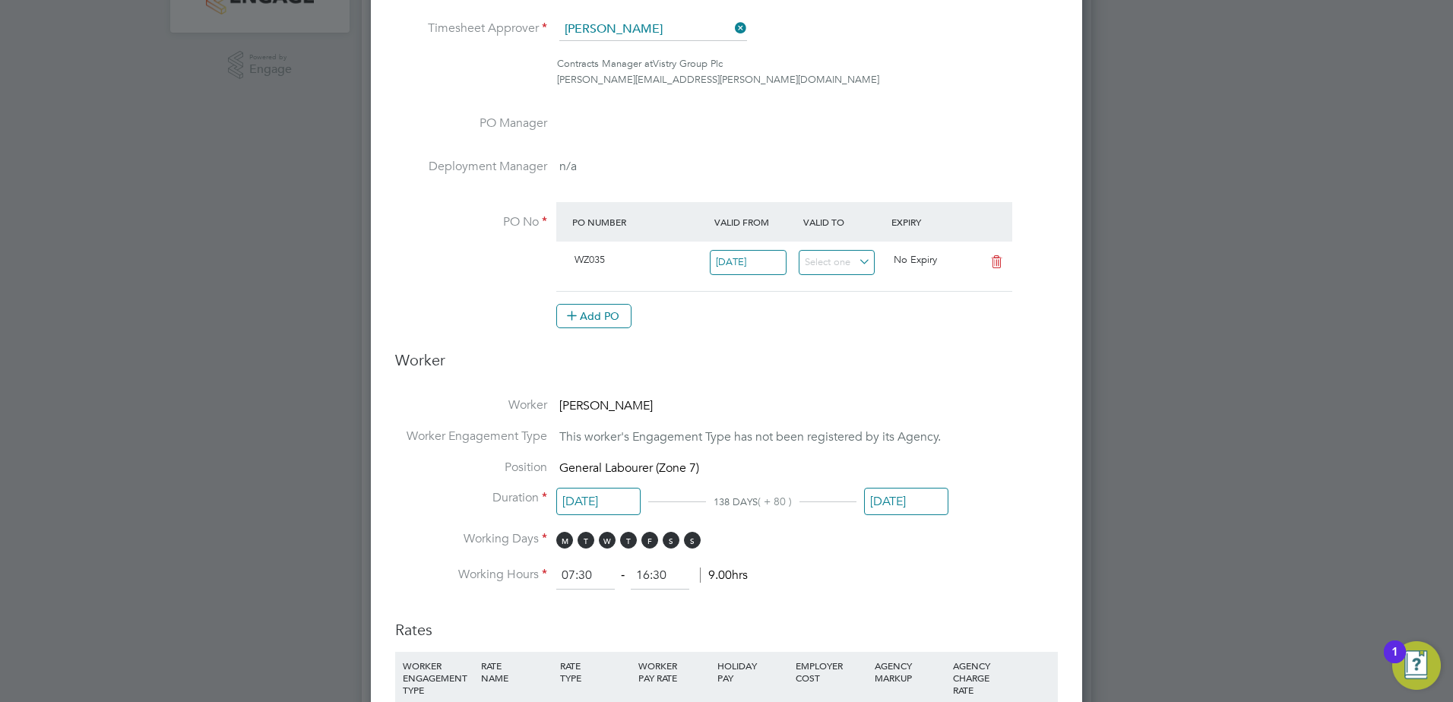
click at [855, 324] on div "Add PO" at bounding box center [784, 316] width 456 height 24
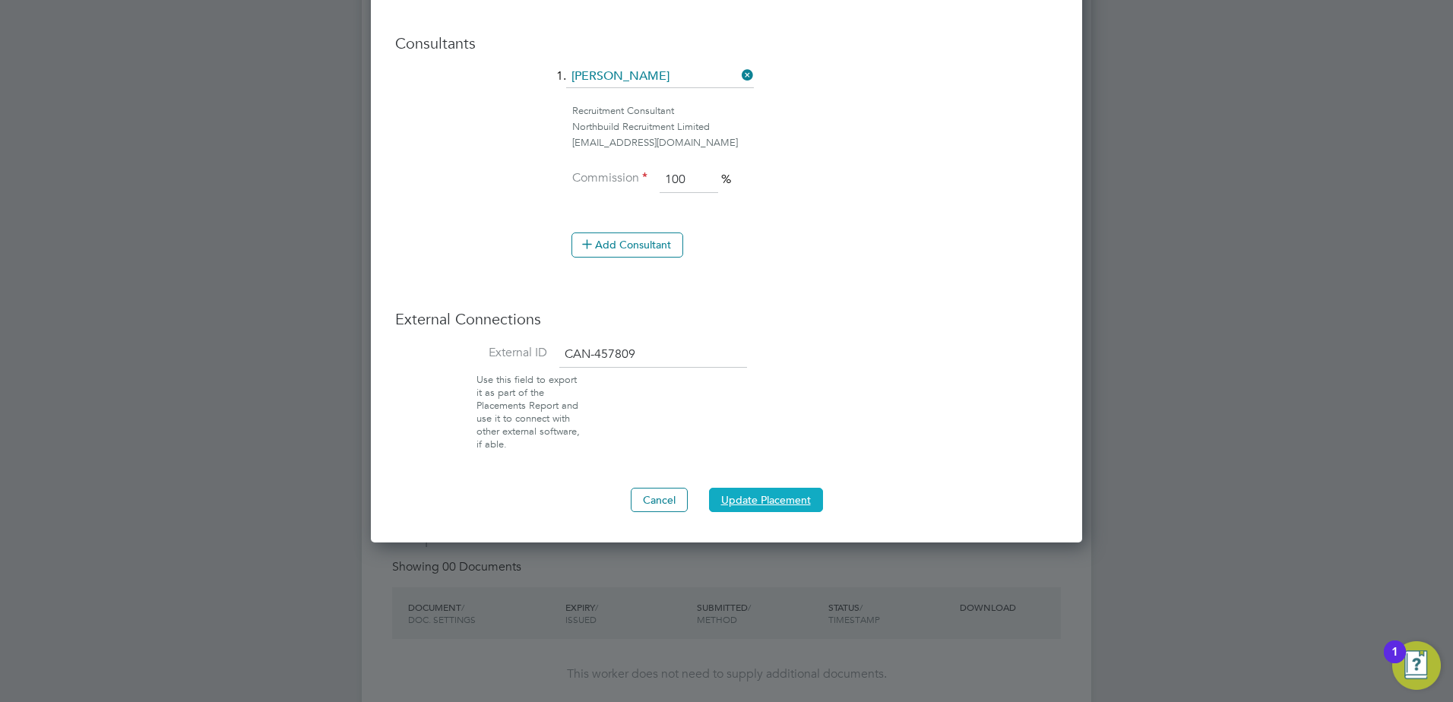
click at [745, 499] on button "Update Placement" at bounding box center [766, 500] width 114 height 24
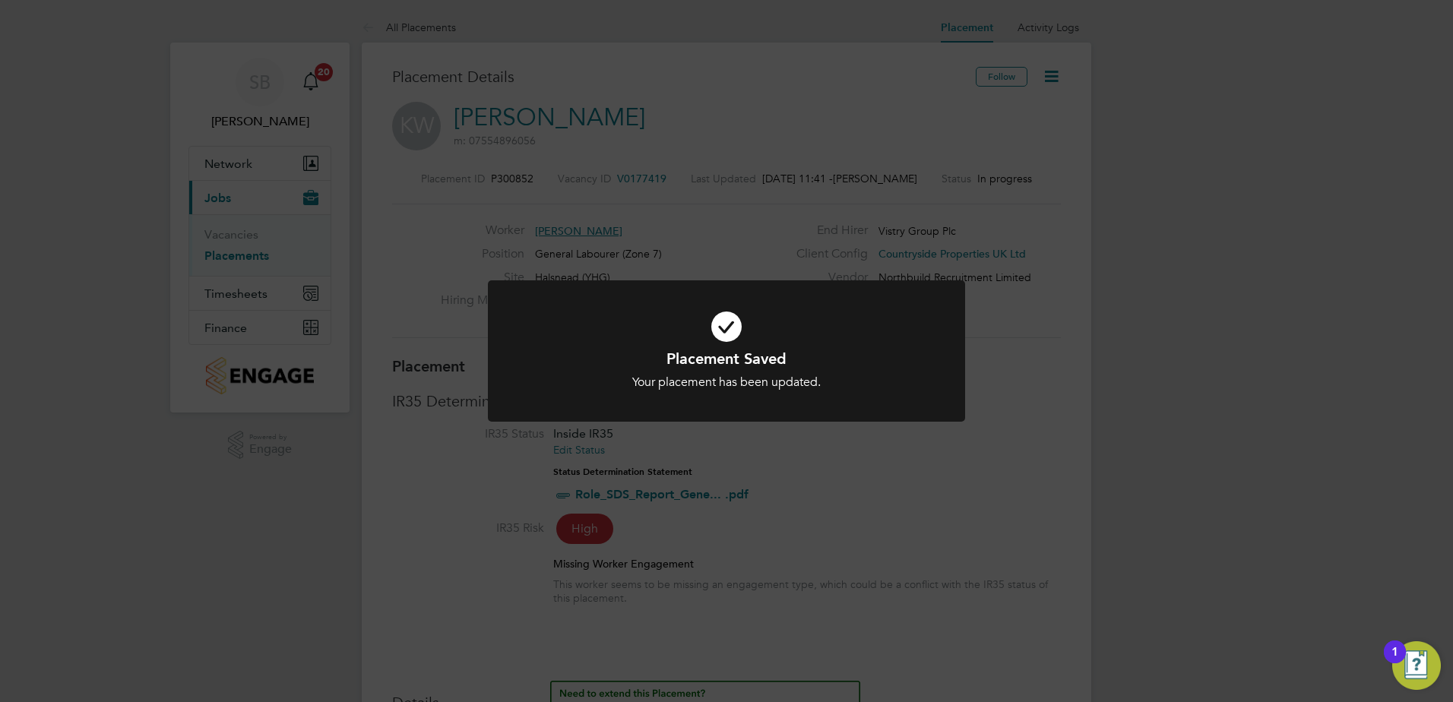
click at [761, 464] on div "Placement Saved Your placement has been updated. Cancel Okay" at bounding box center [726, 351] width 1453 height 702
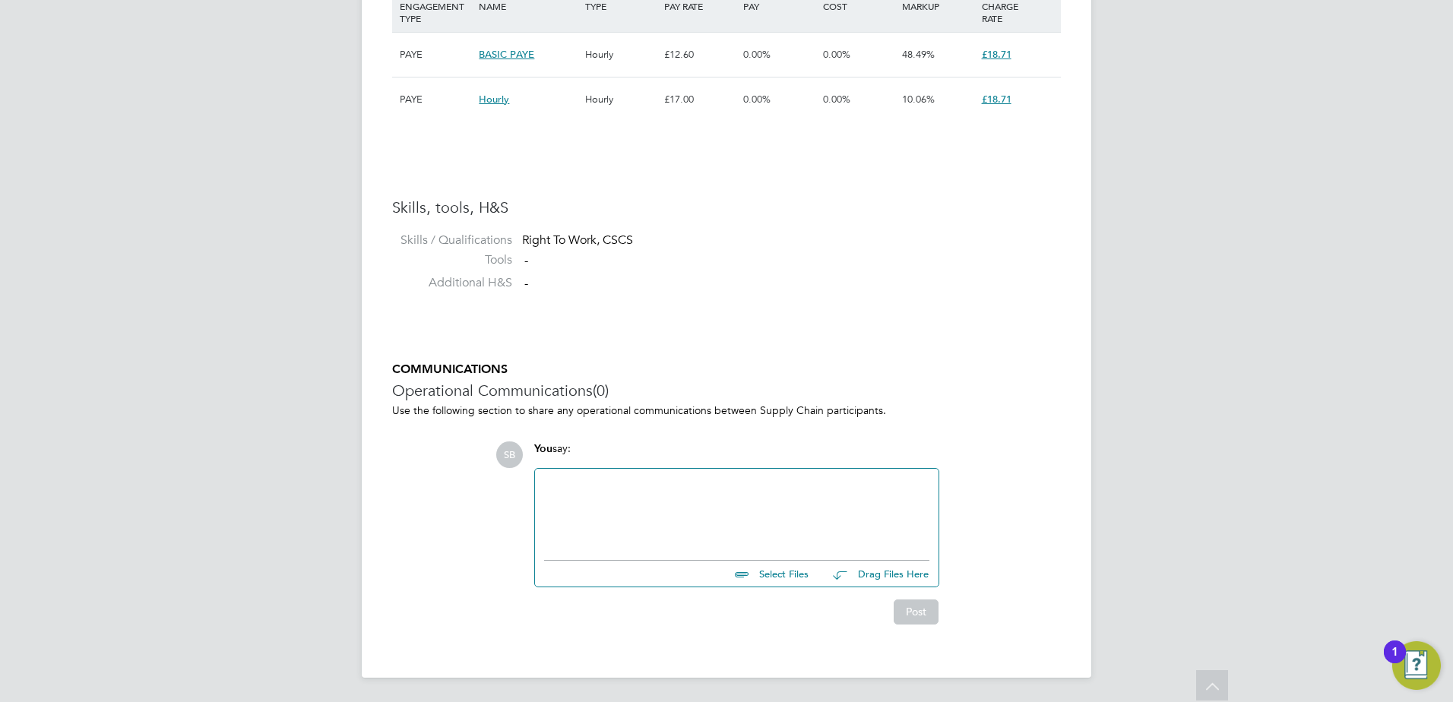
click at [643, 506] on div at bounding box center [736, 510] width 385 height 65
drag, startPoint x: 763, startPoint y: 489, endPoint x: 540, endPoint y: 461, distance: 224.3
click at [540, 461] on div "You say: extended as per QS CE request Select Files Drag Files Here Drop your f…" at bounding box center [737, 514] width 420 height 146
copy div "extended as per QS CE request"
click at [915, 614] on button "Post" at bounding box center [916, 612] width 45 height 24
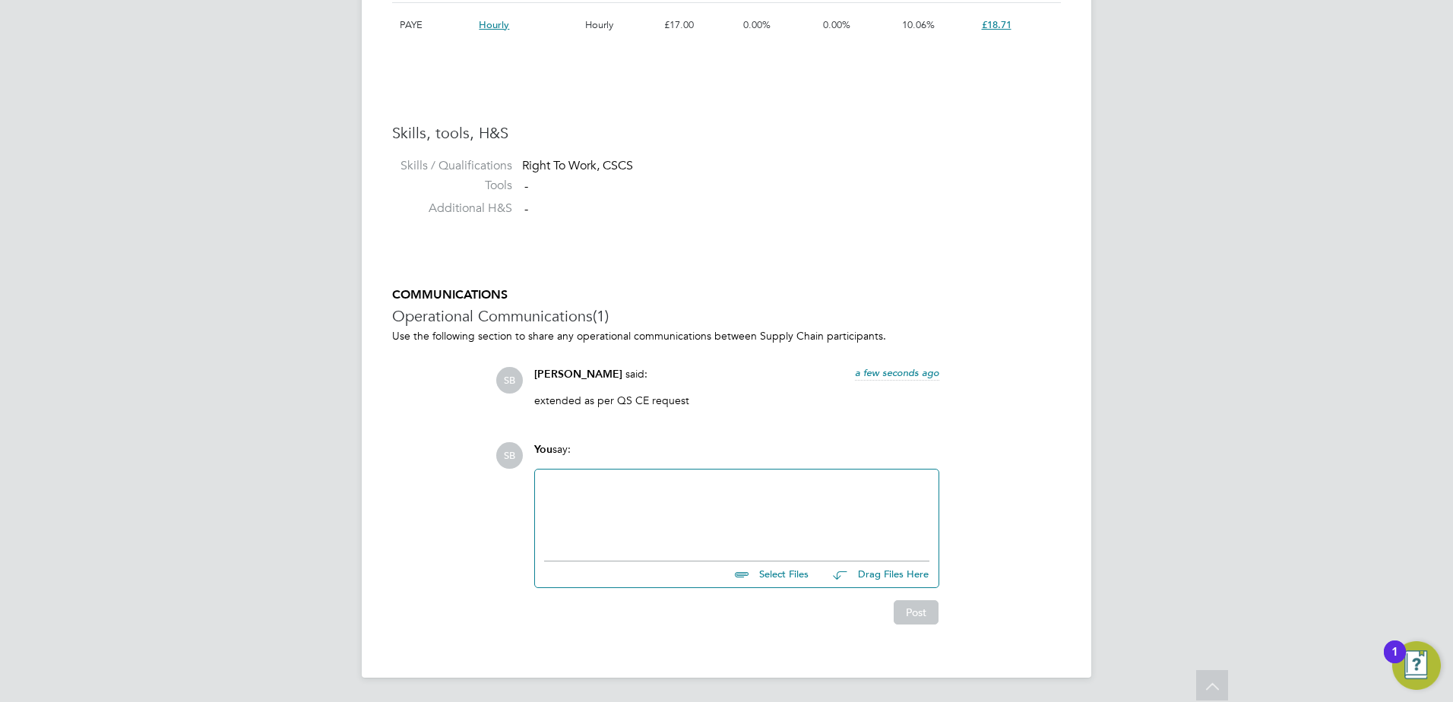
click at [579, 520] on div at bounding box center [736, 511] width 385 height 65
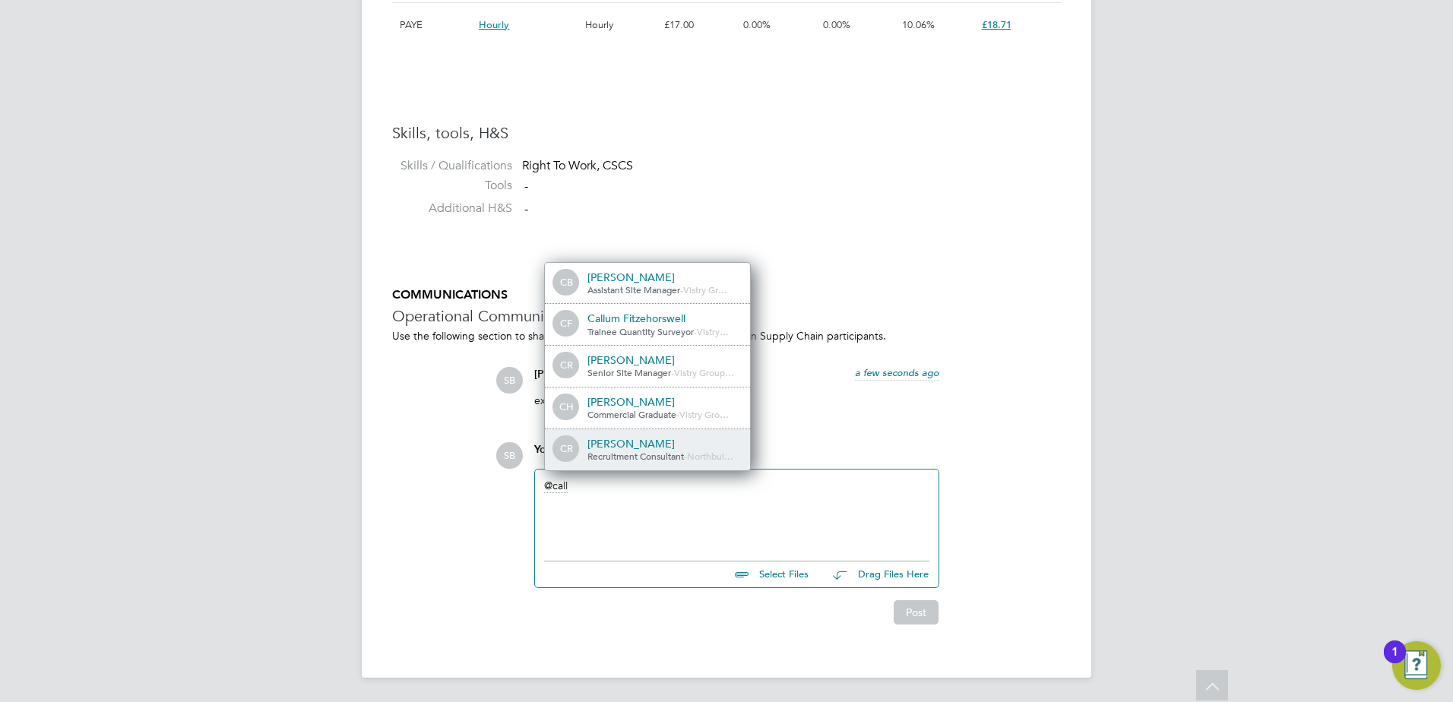
click at [618, 456] on span "Recruitment Consultant" at bounding box center [635, 456] width 97 height 12
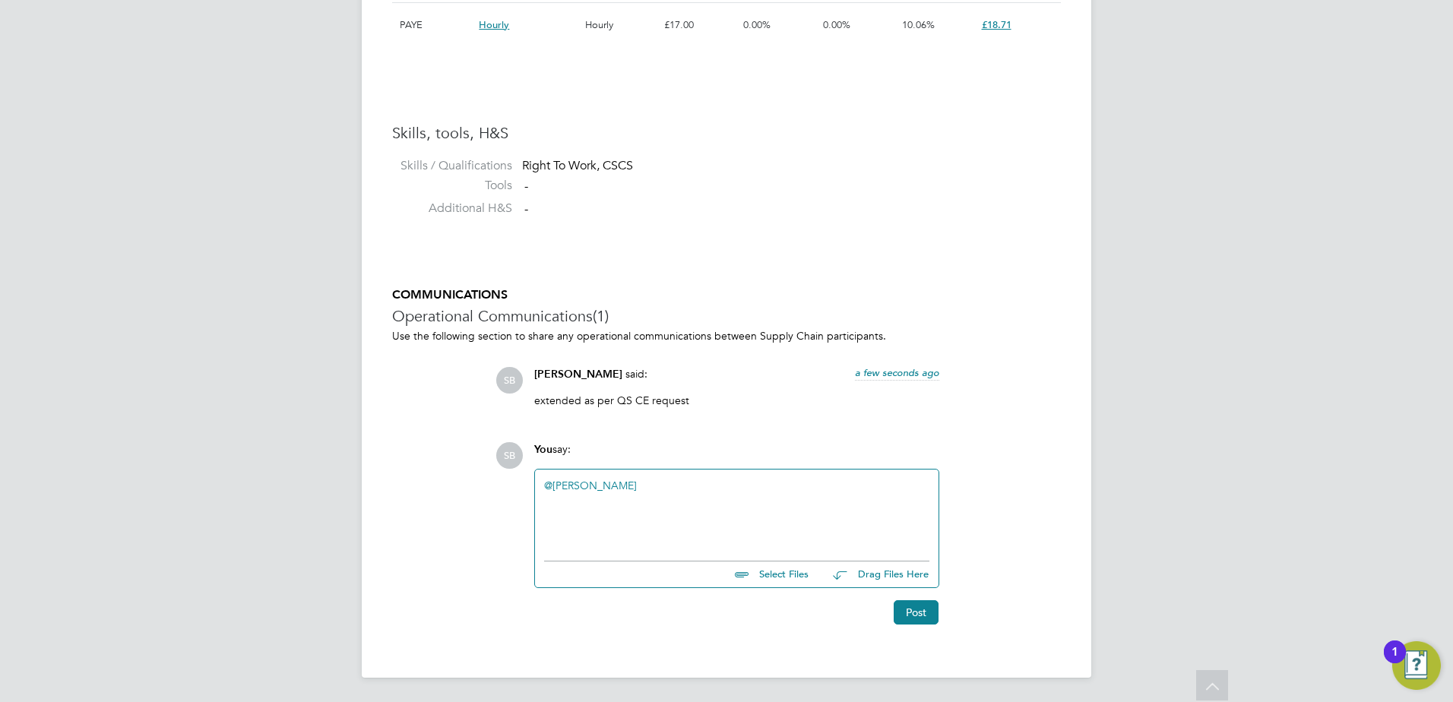
click at [916, 618] on button "Post" at bounding box center [916, 612] width 45 height 24
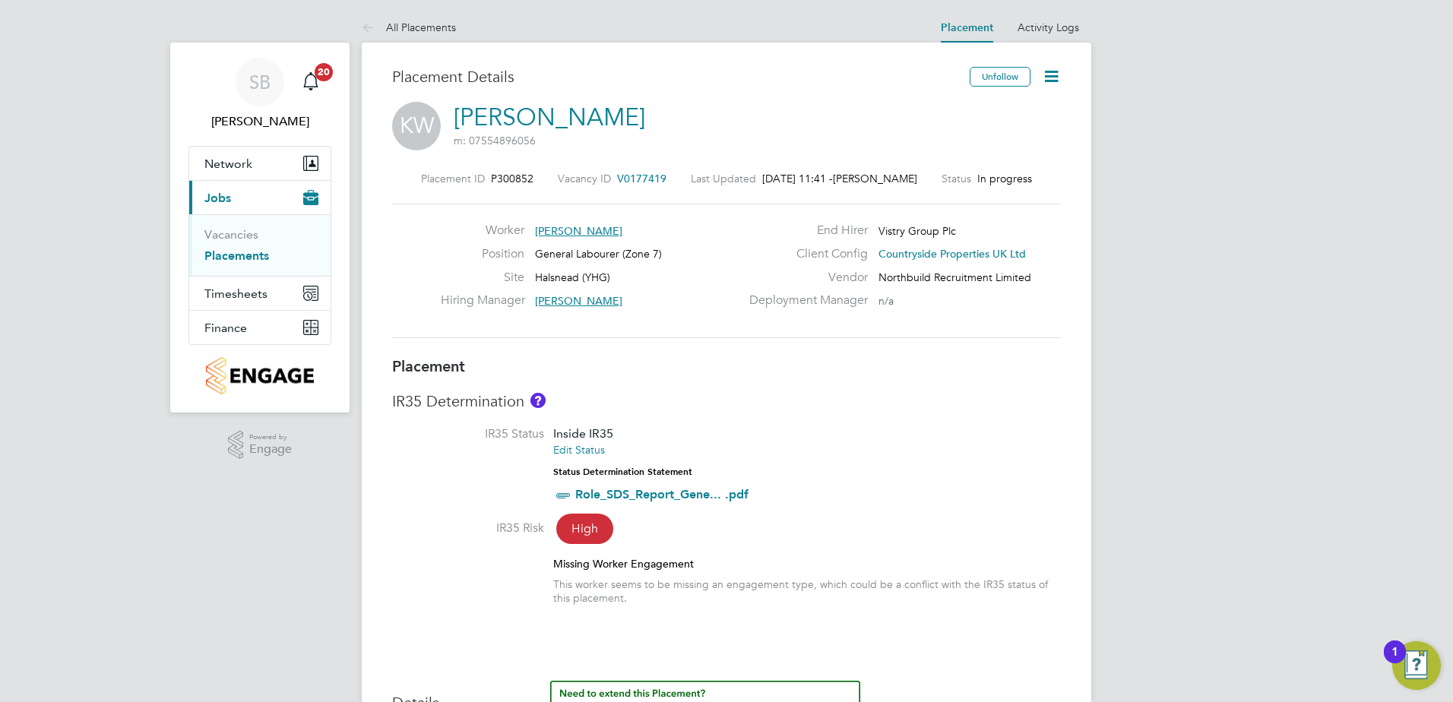
click at [242, 255] on link "Placements" at bounding box center [236, 255] width 65 height 14
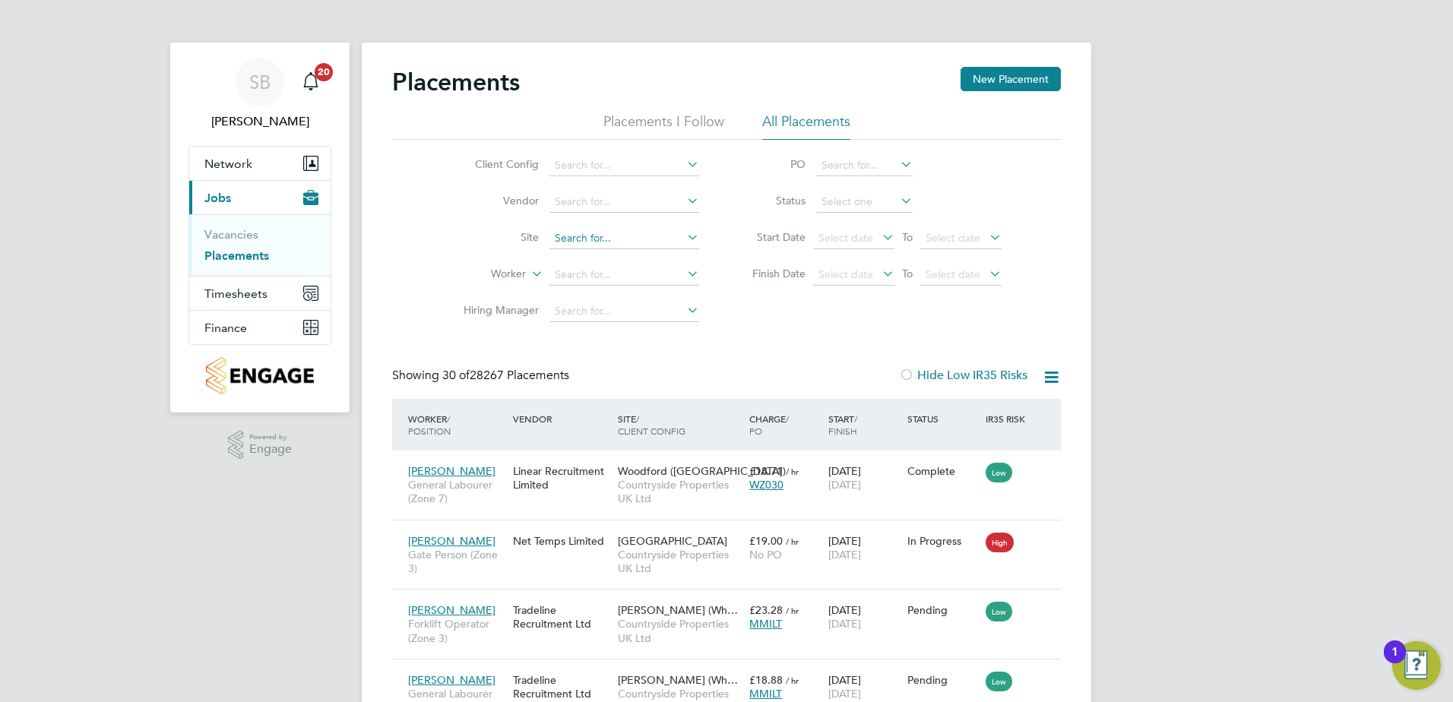
click at [561, 239] on input at bounding box center [624, 238] width 150 height 21
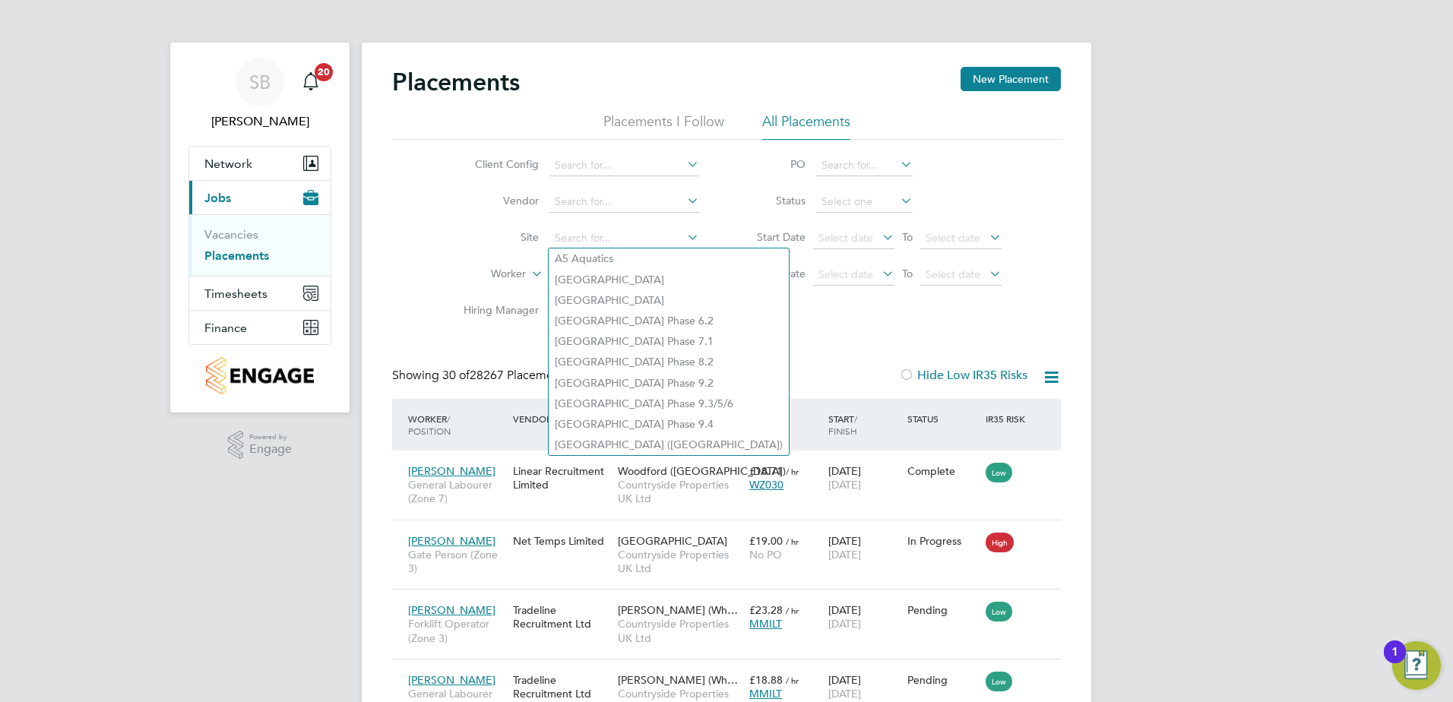
click at [508, 263] on li "Worker" at bounding box center [575, 275] width 286 height 36
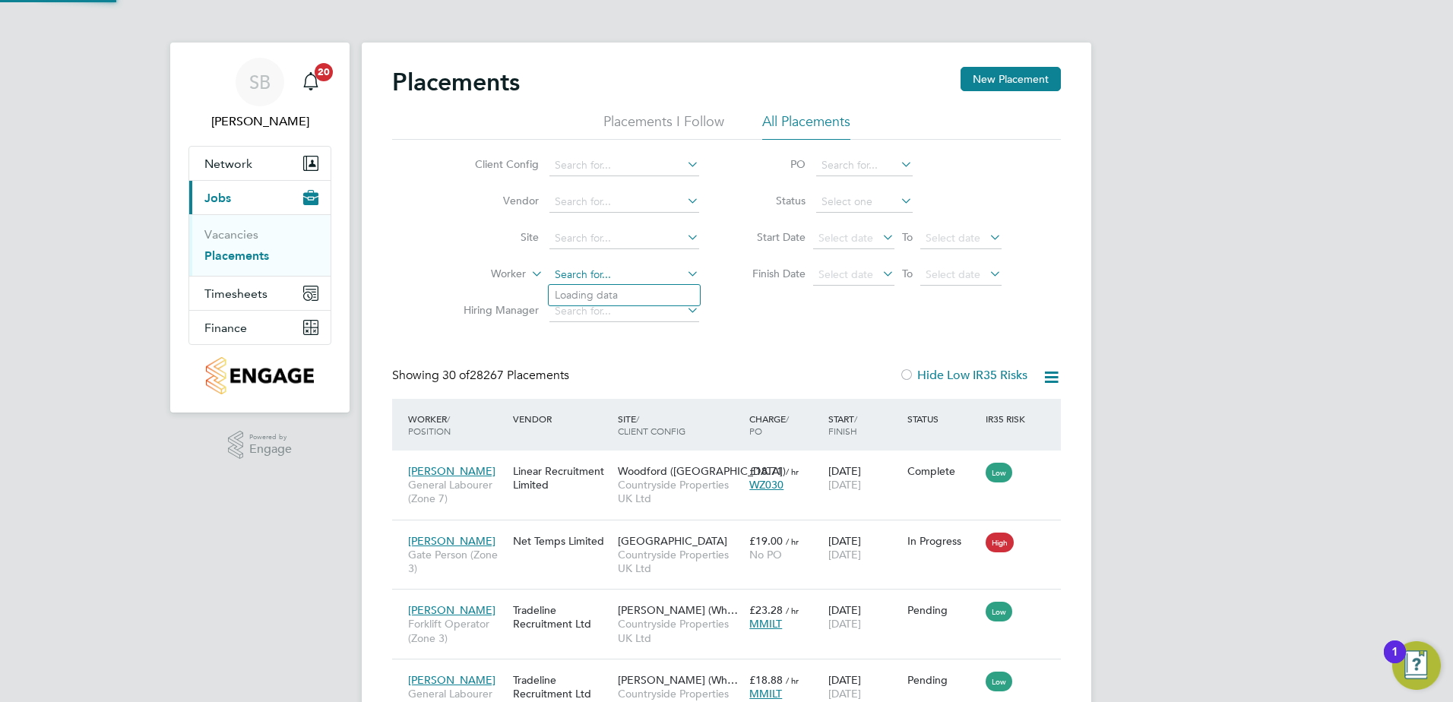
click at [554, 273] on input at bounding box center [624, 274] width 150 height 21
click at [656, 299] on b "Fox" at bounding box center [665, 295] width 19 height 13
type input "[PERSON_NAME]"
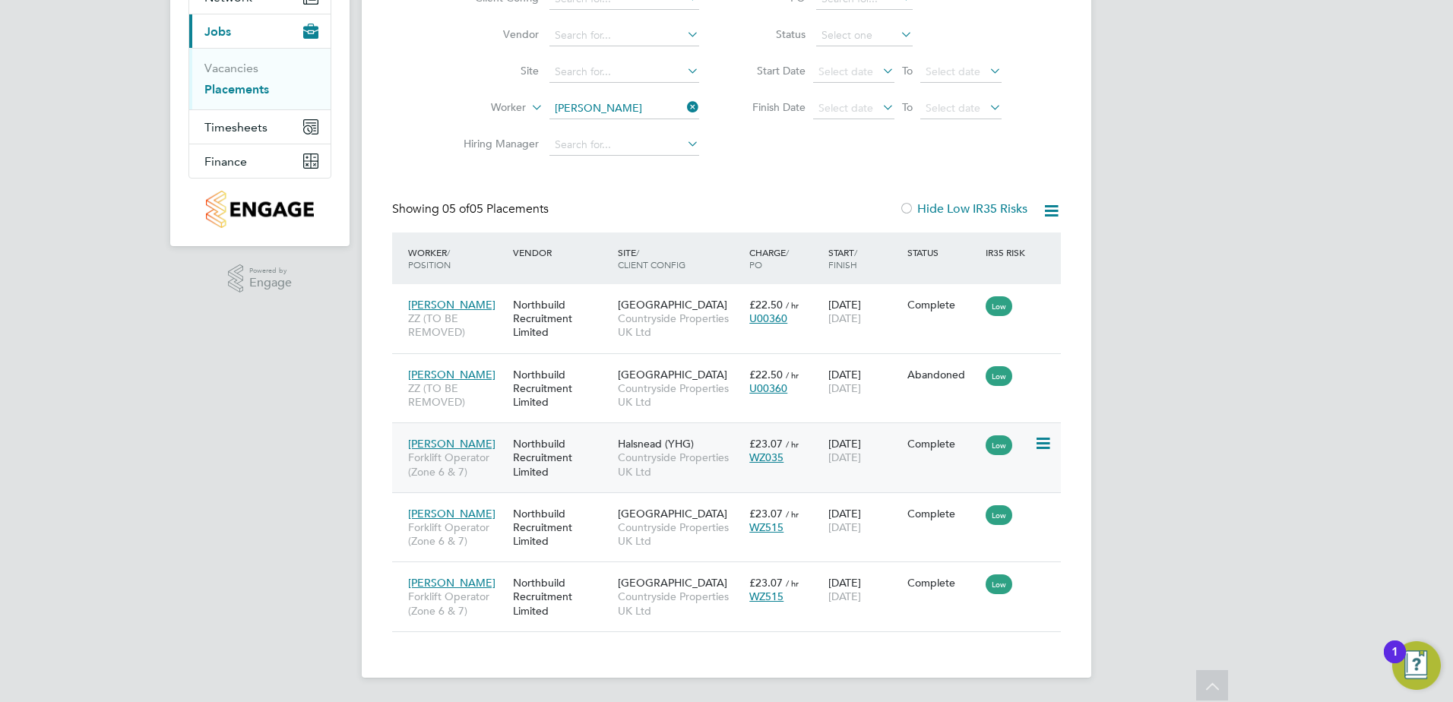
click at [563, 468] on div "Northbuild Recruitment Limited" at bounding box center [561, 457] width 105 height 57
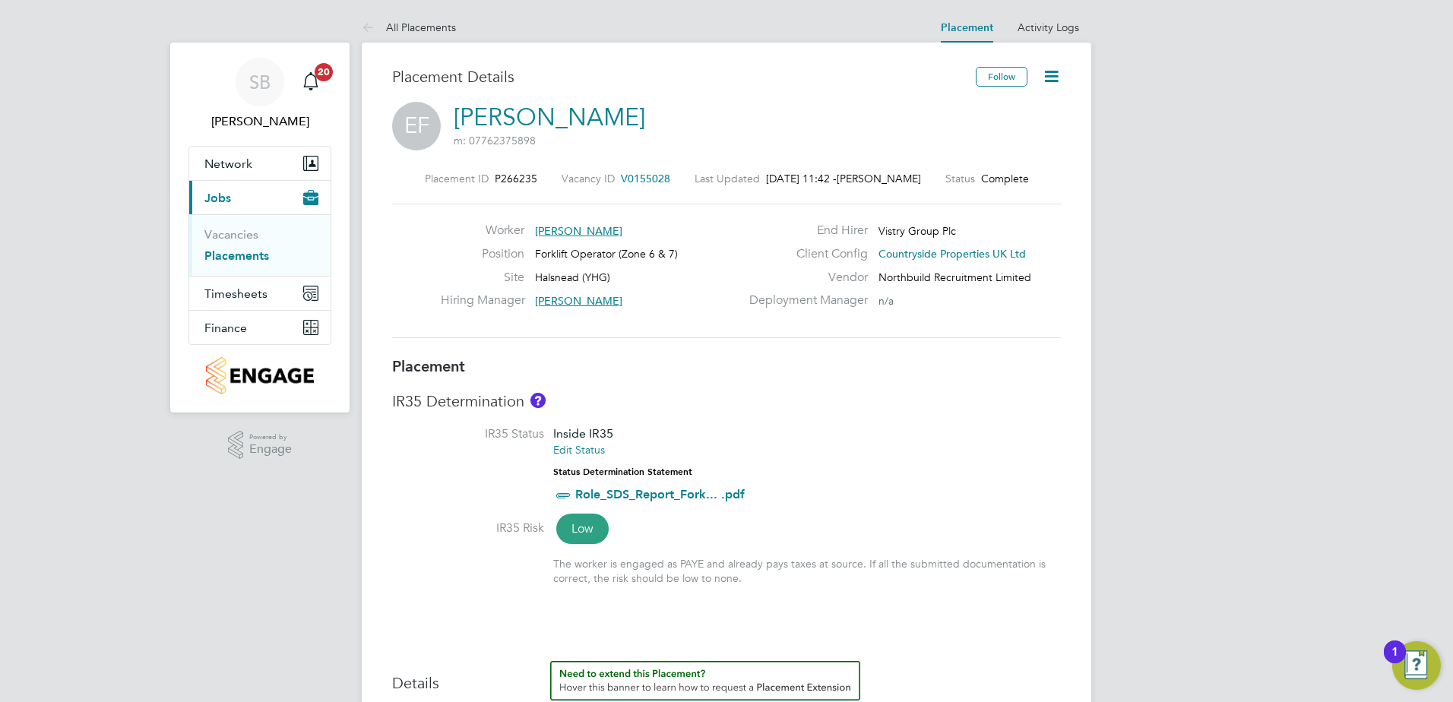
click at [1045, 77] on icon at bounding box center [1051, 76] width 19 height 19
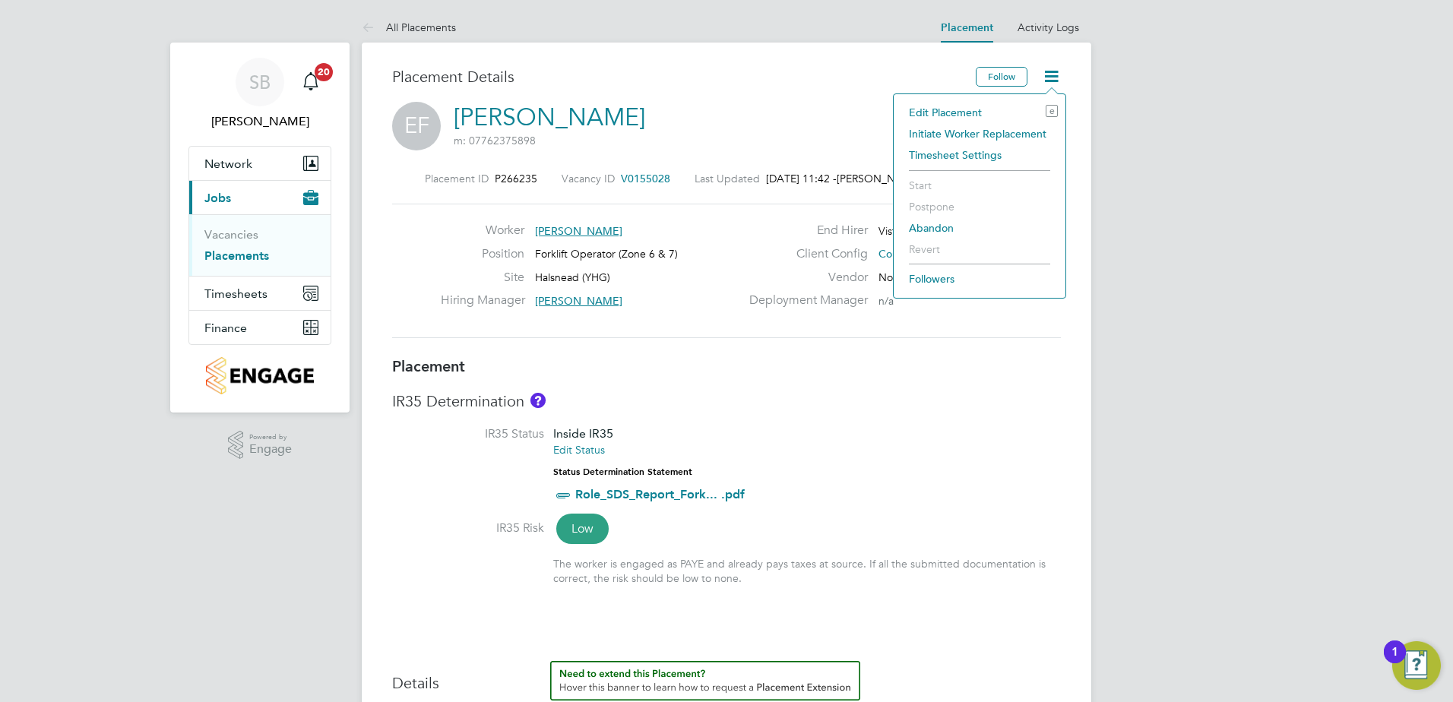
click at [940, 109] on li "Edit Placement e" at bounding box center [979, 112] width 157 height 21
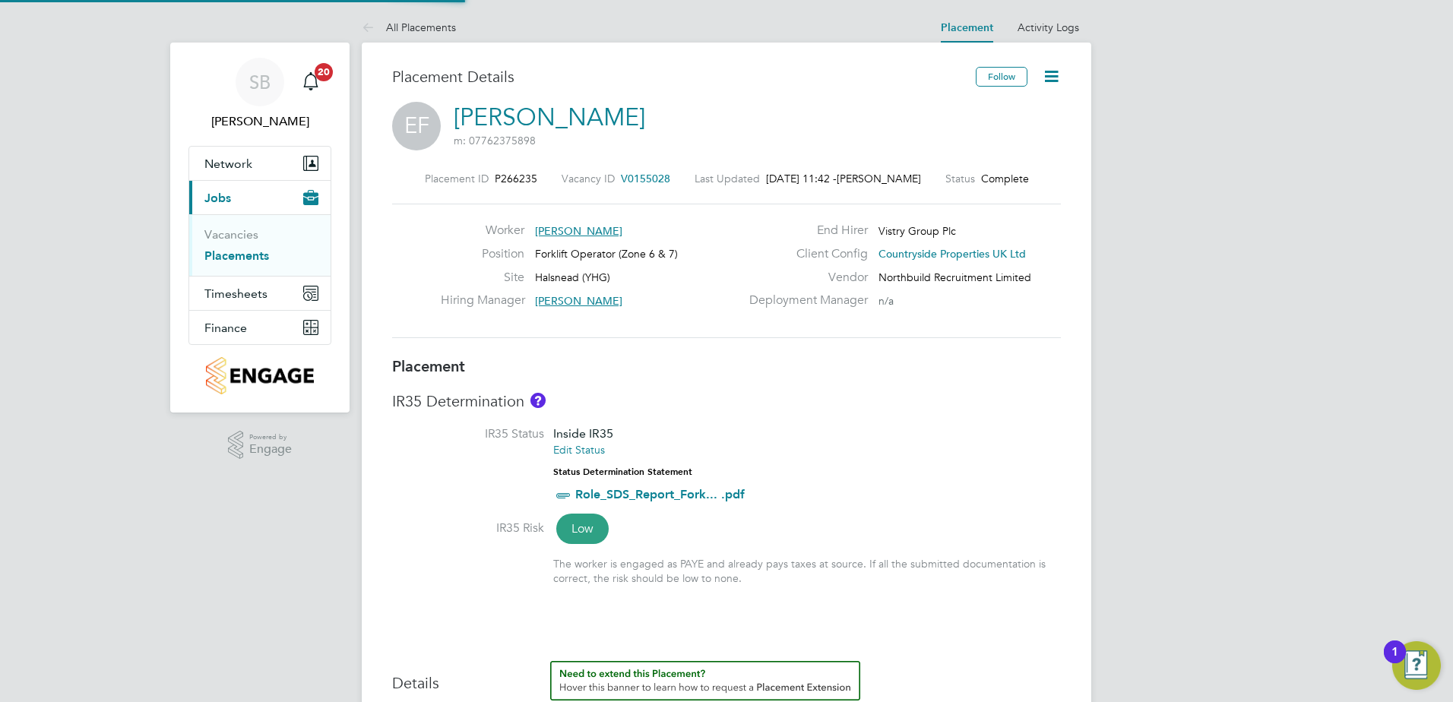
scroll to position [8, 8]
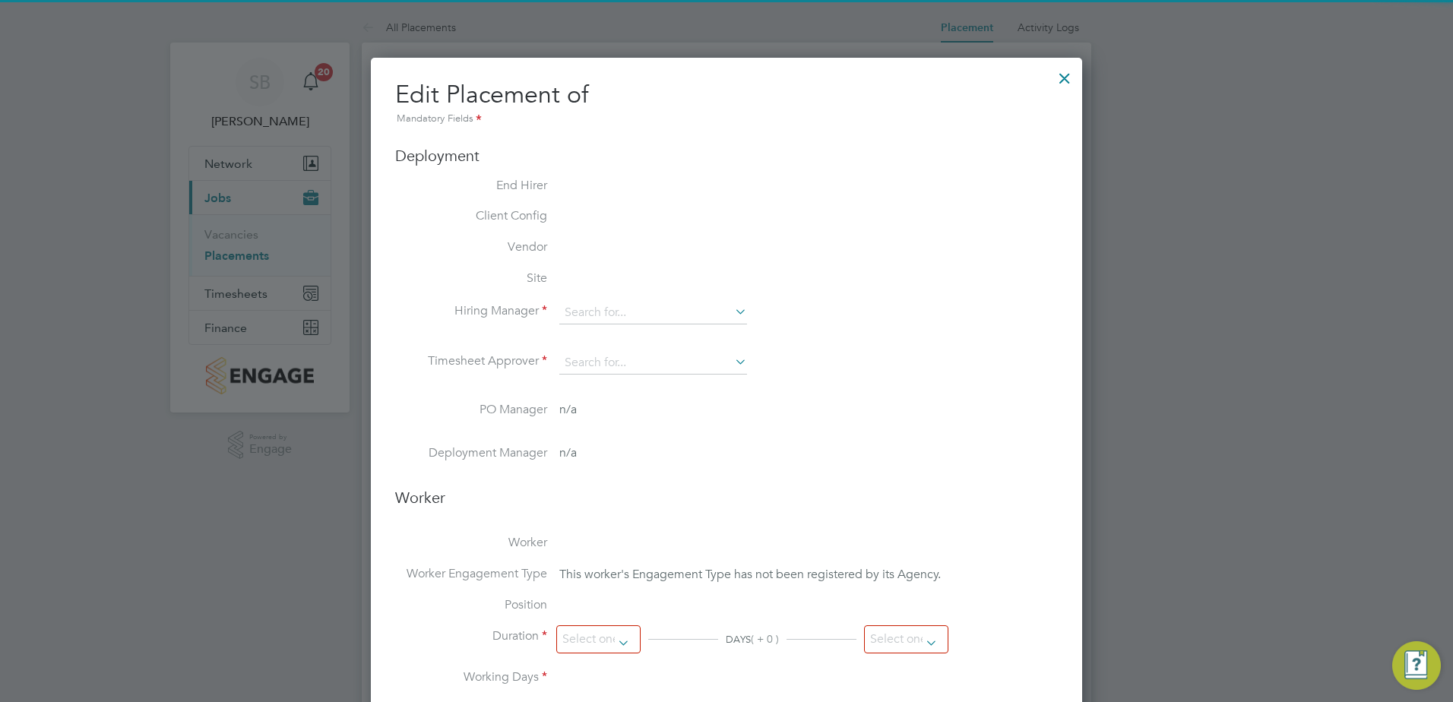
type input "[PERSON_NAME]"
type input "13 Jan 2025"
type input "[DATE]"
type input "07:30"
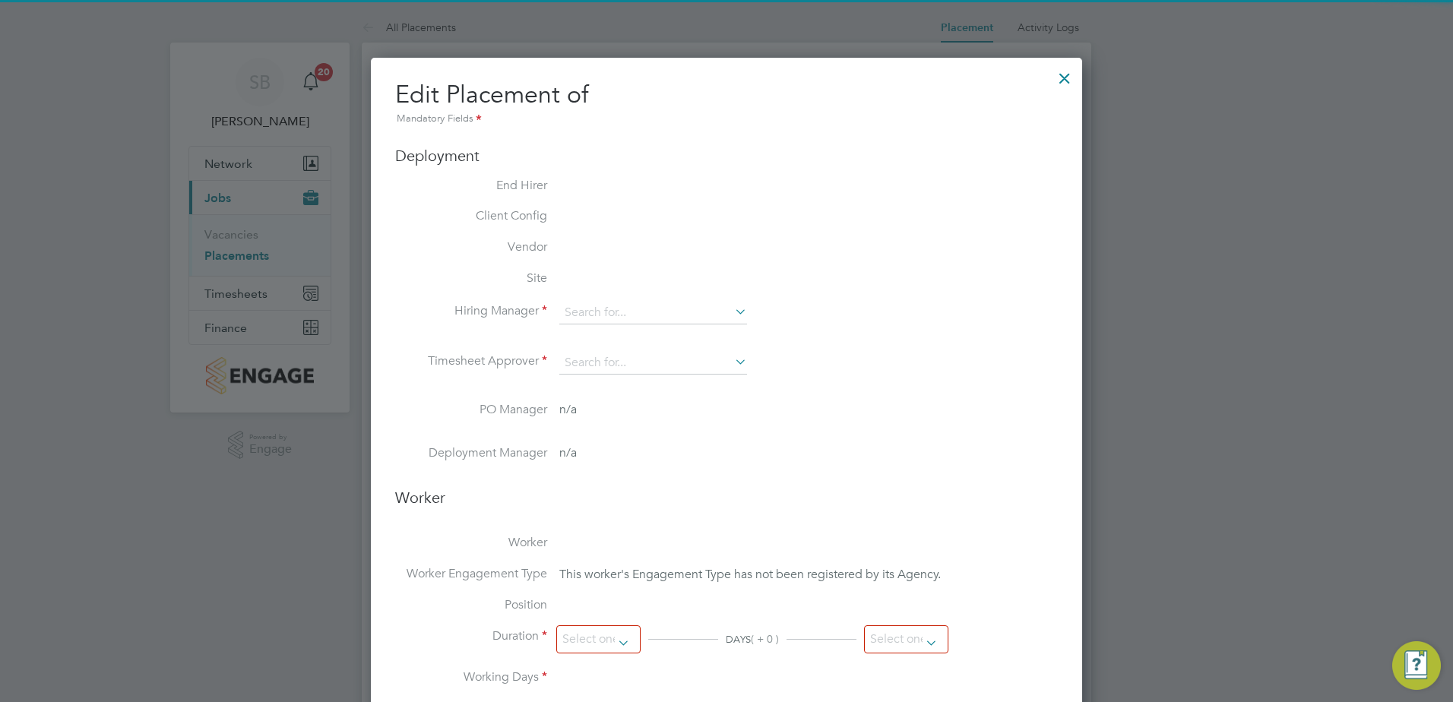
type input "16:30"
type input "ZR_125472_CAND"
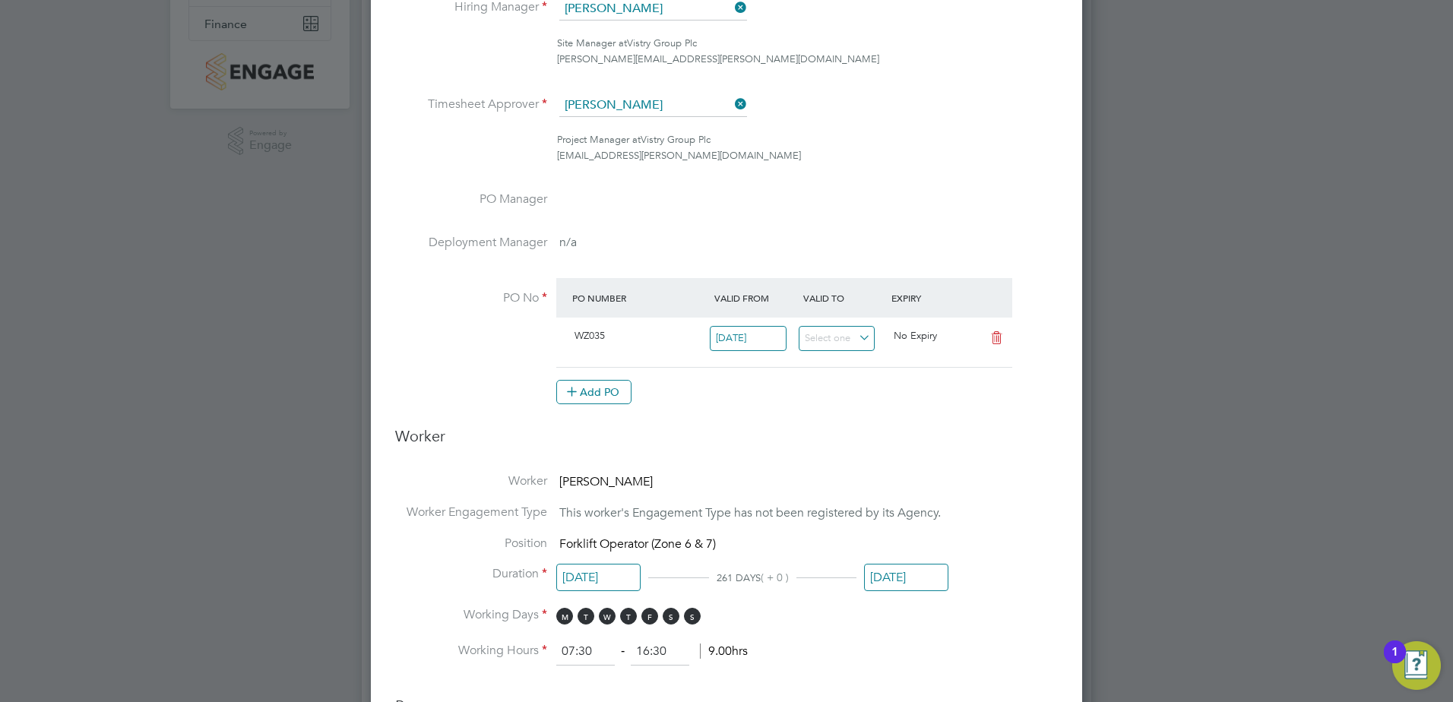
click at [930, 580] on input "[DATE]" at bounding box center [906, 578] width 84 height 28
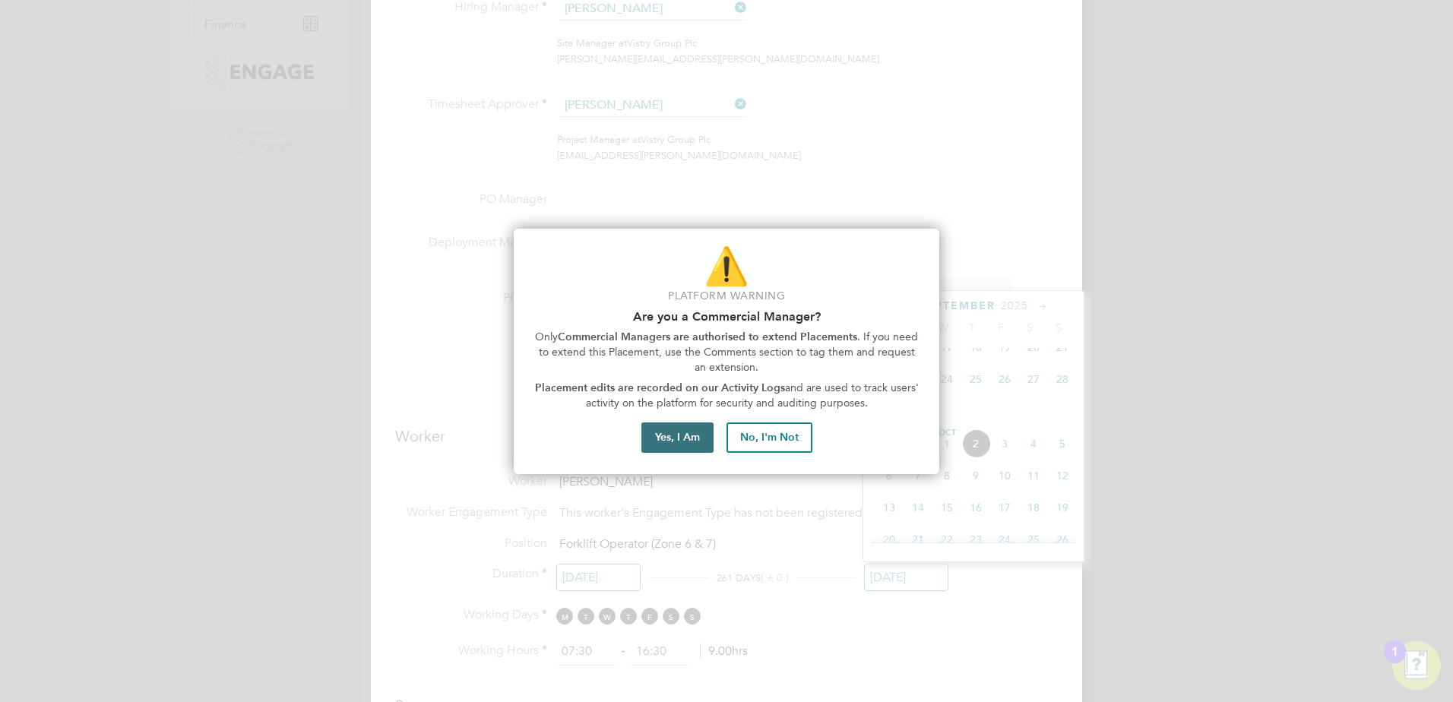
click at [671, 437] on button "Yes, I Am" at bounding box center [677, 437] width 72 height 30
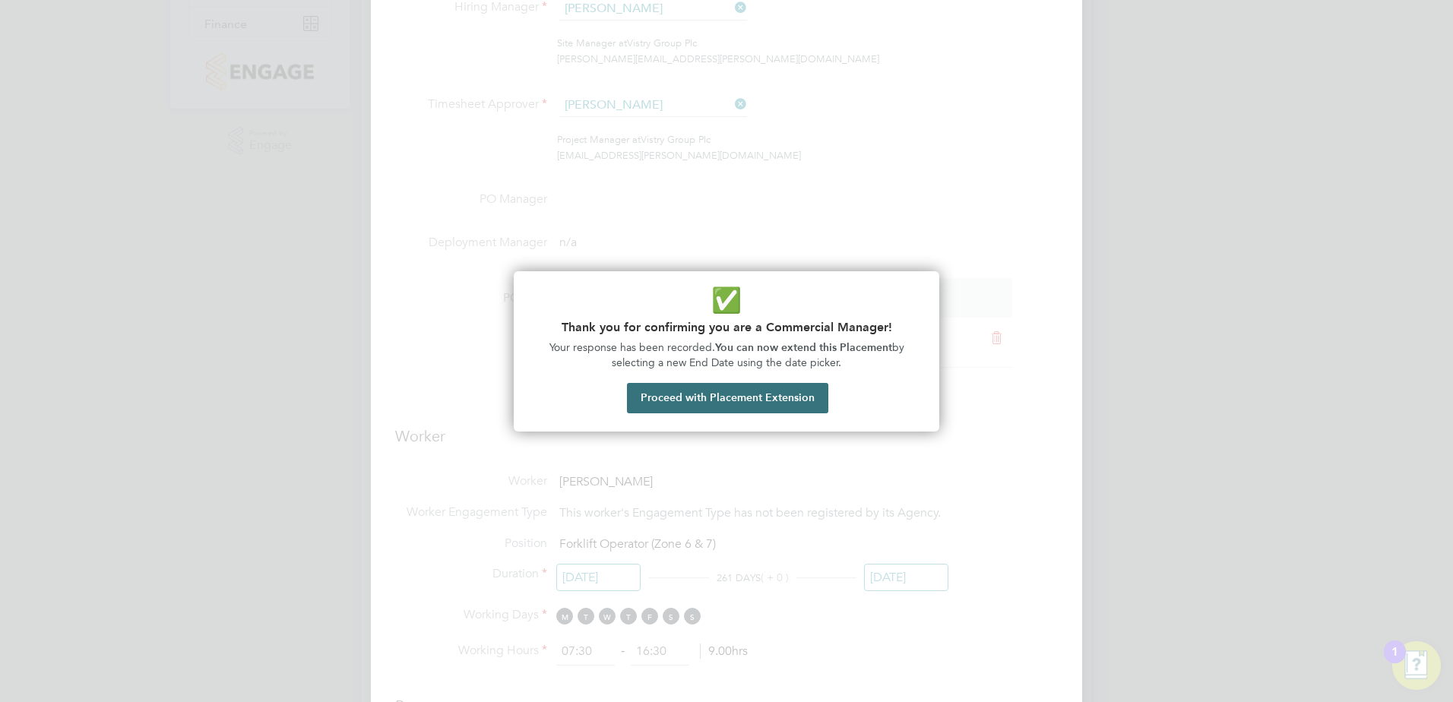
click at [680, 396] on button "Proceed with Placement Extension" at bounding box center [727, 398] width 201 height 30
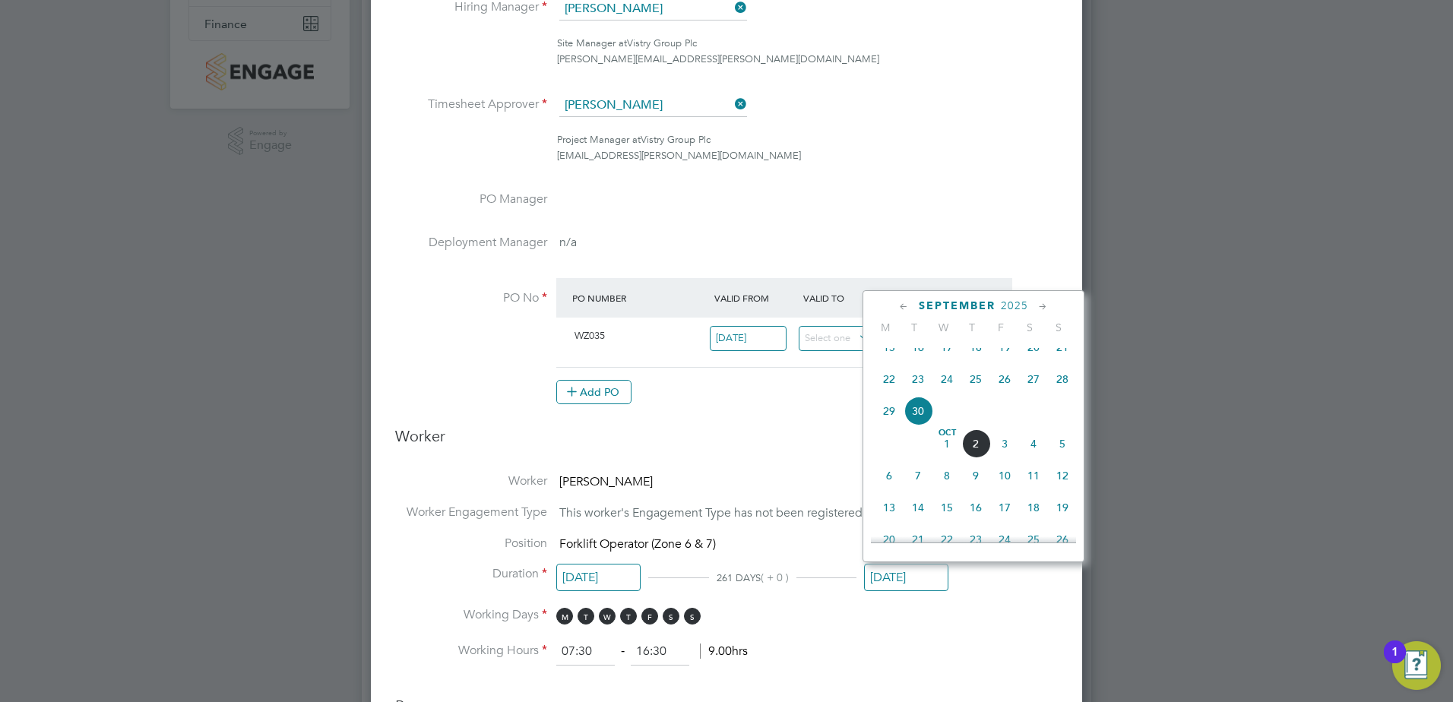
click at [1038, 304] on icon at bounding box center [1043, 307] width 14 height 17
click at [1008, 417] on span "19" at bounding box center [1004, 402] width 29 height 29
type input "[DATE]"
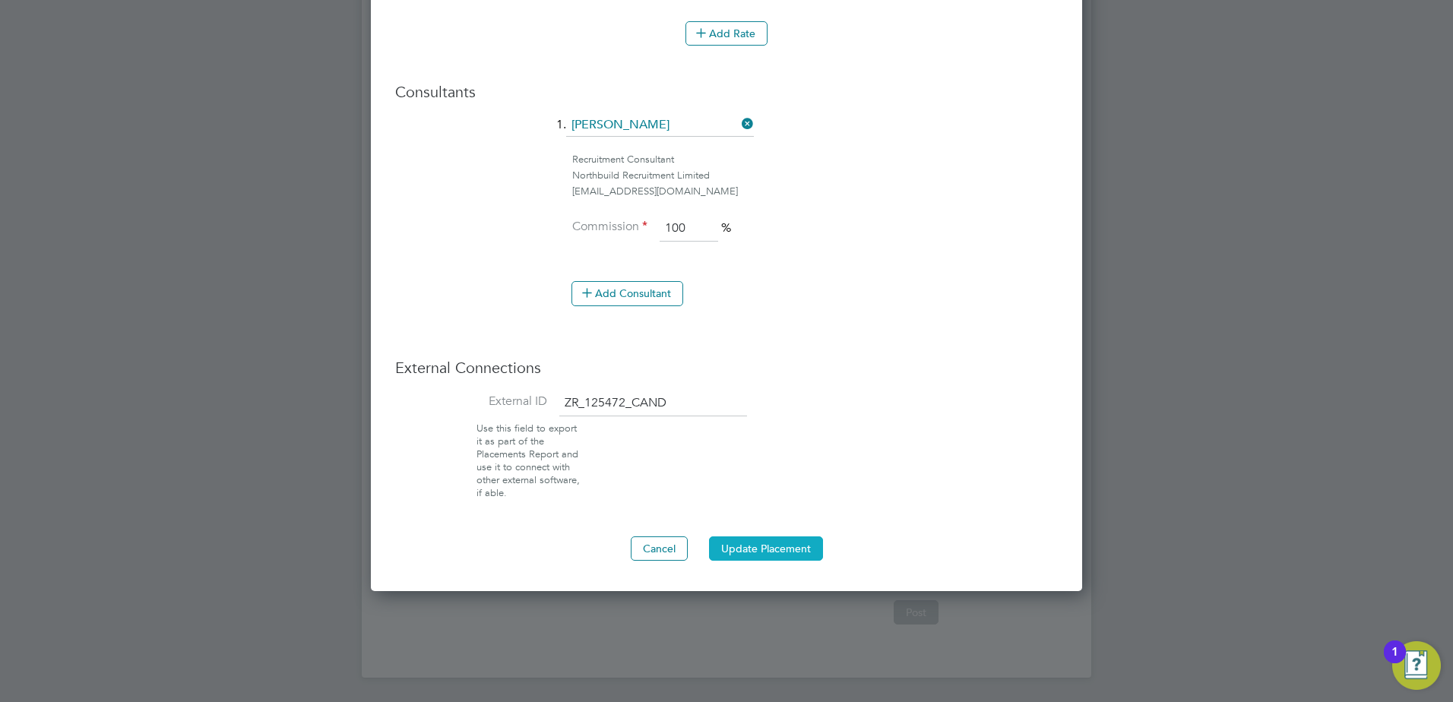
click at [772, 536] on button "Update Placement" at bounding box center [766, 548] width 114 height 24
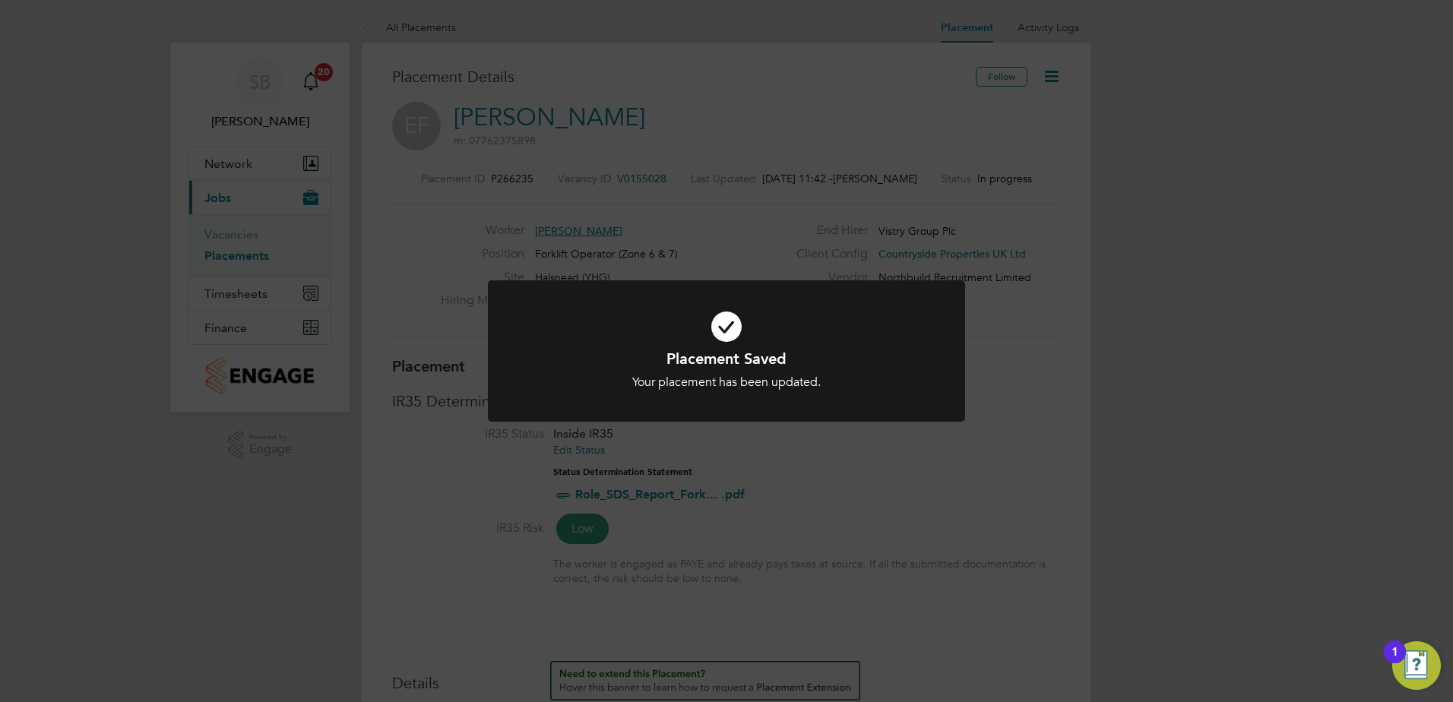
click at [776, 496] on div "Placement Saved Your placement has been updated. Cancel Okay" at bounding box center [726, 351] width 1453 height 702
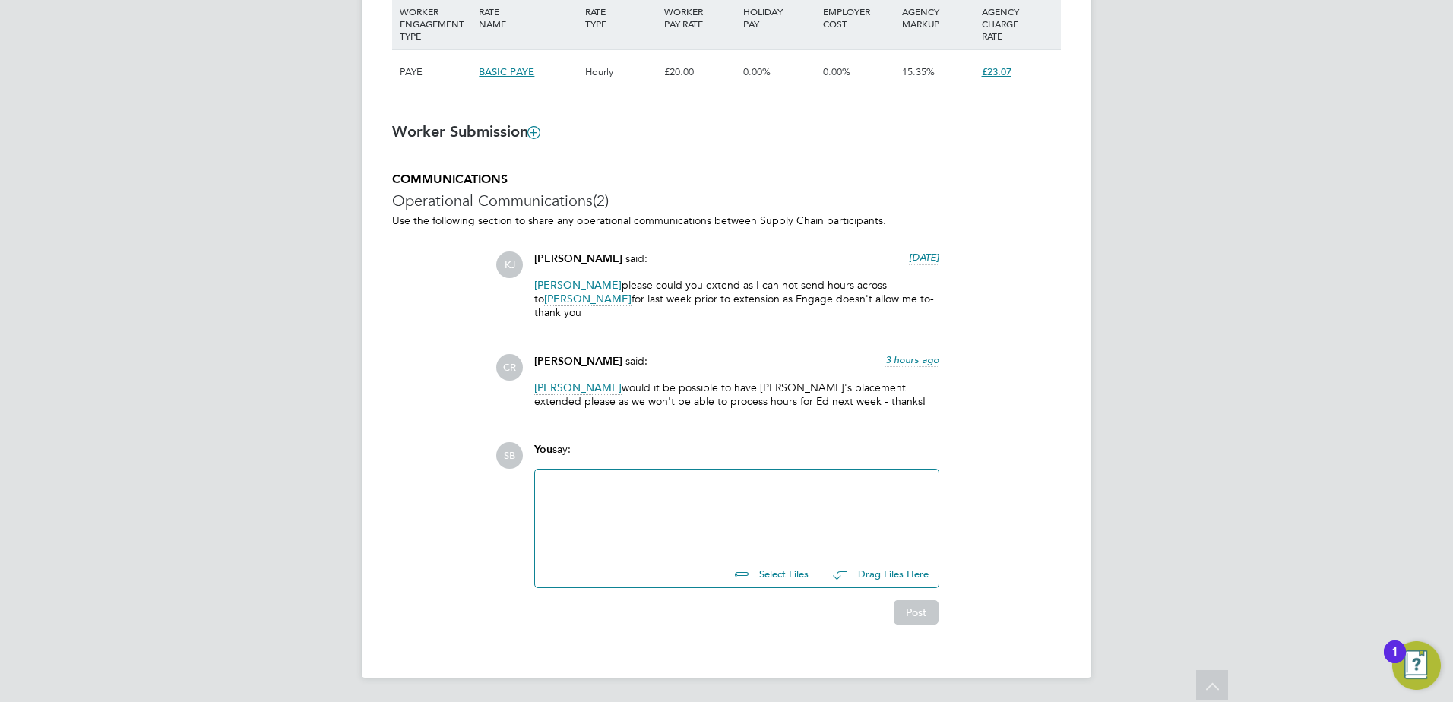
click at [647, 503] on div at bounding box center [736, 511] width 385 height 65
paste div
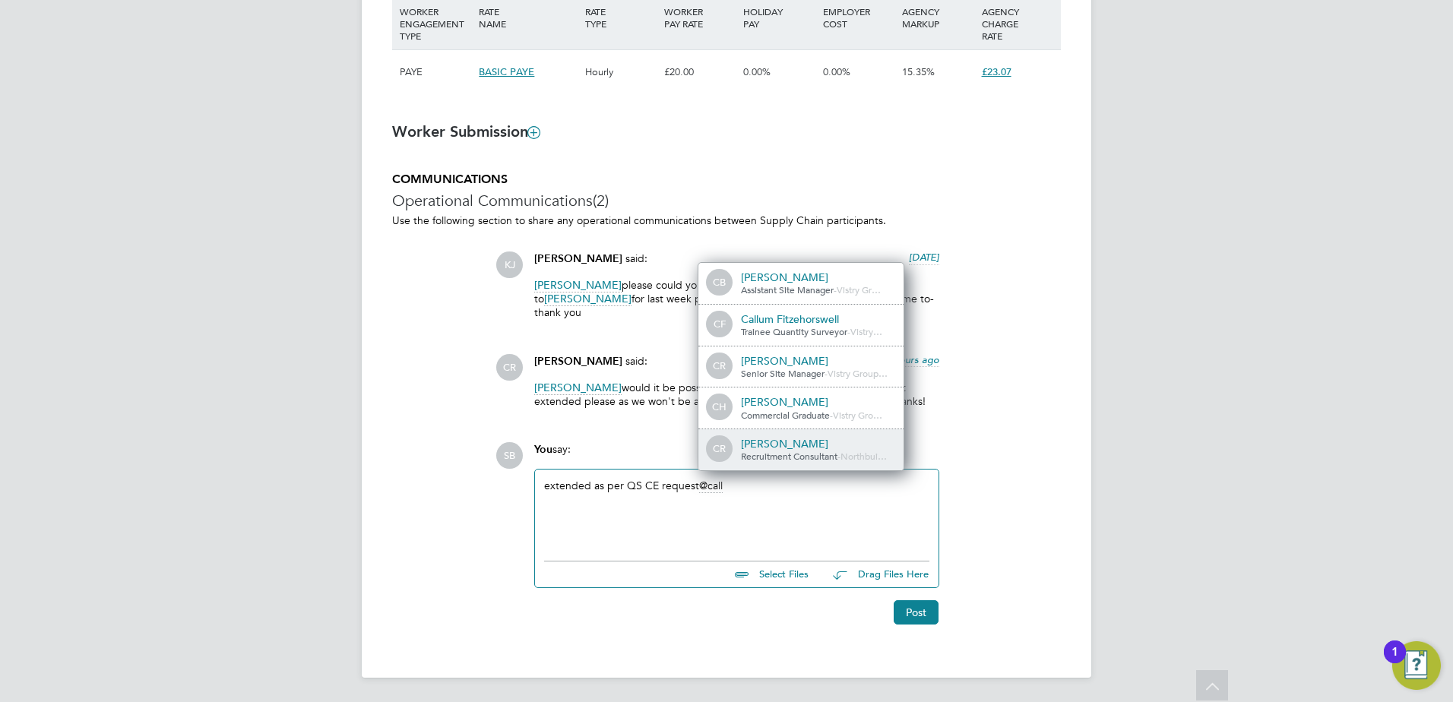
click at [796, 437] on div "[PERSON_NAME]" at bounding box center [817, 444] width 152 height 14
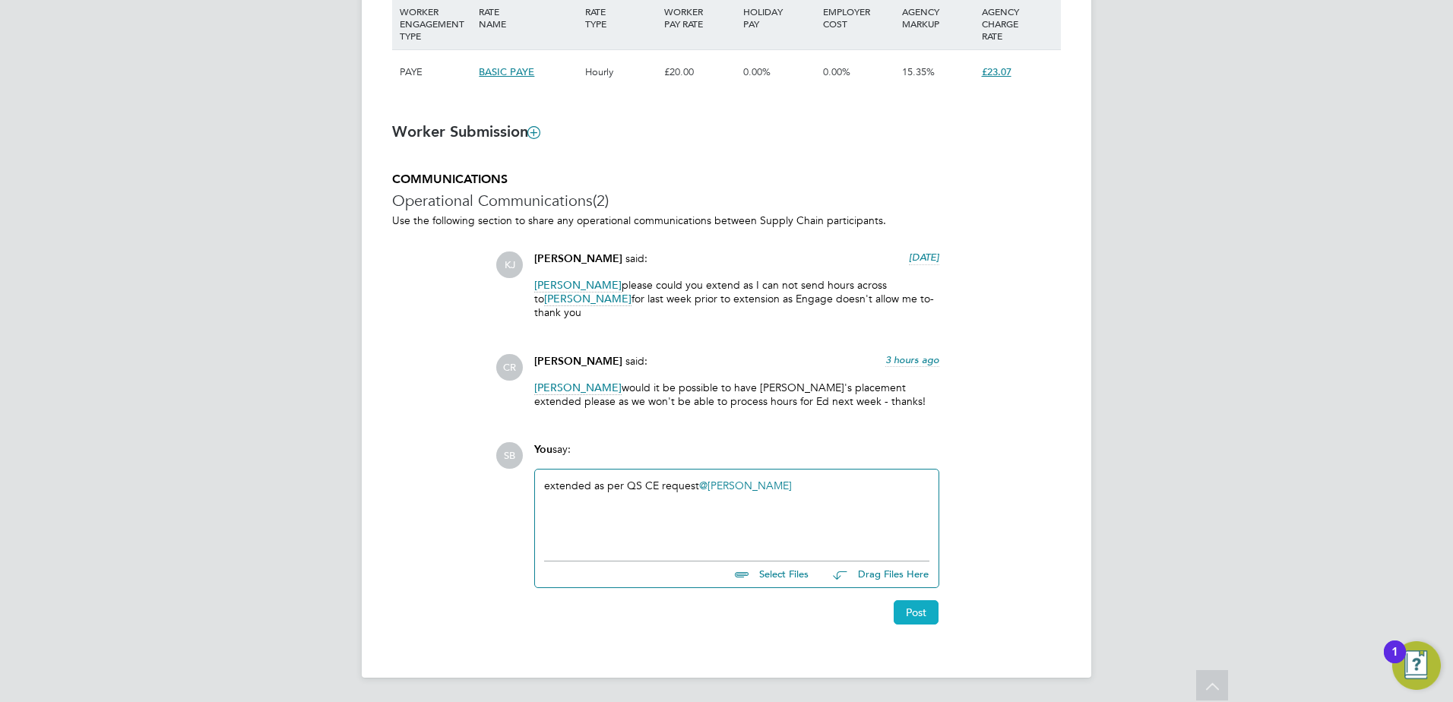
click at [912, 612] on button "Post" at bounding box center [916, 612] width 45 height 24
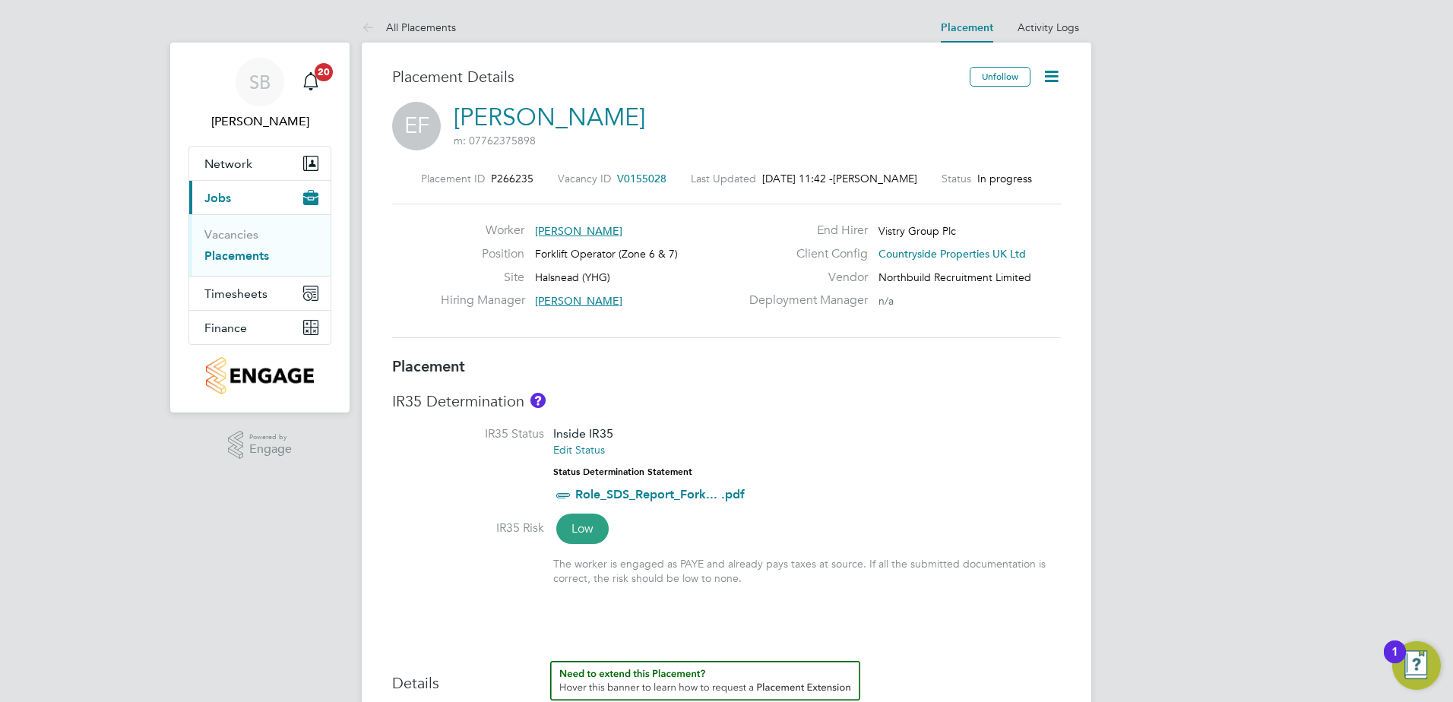
click at [237, 260] on link "Placements" at bounding box center [236, 255] width 65 height 14
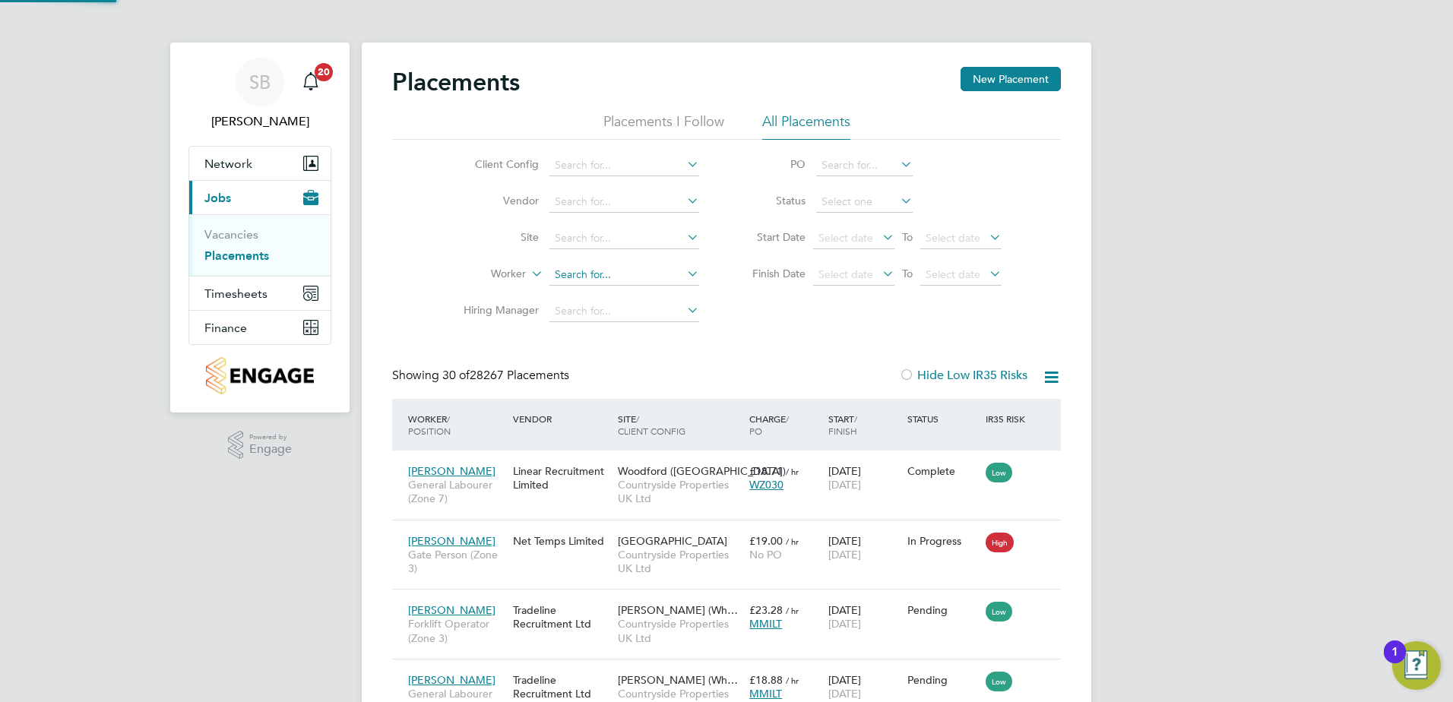
click at [605, 278] on input at bounding box center [624, 274] width 150 height 21
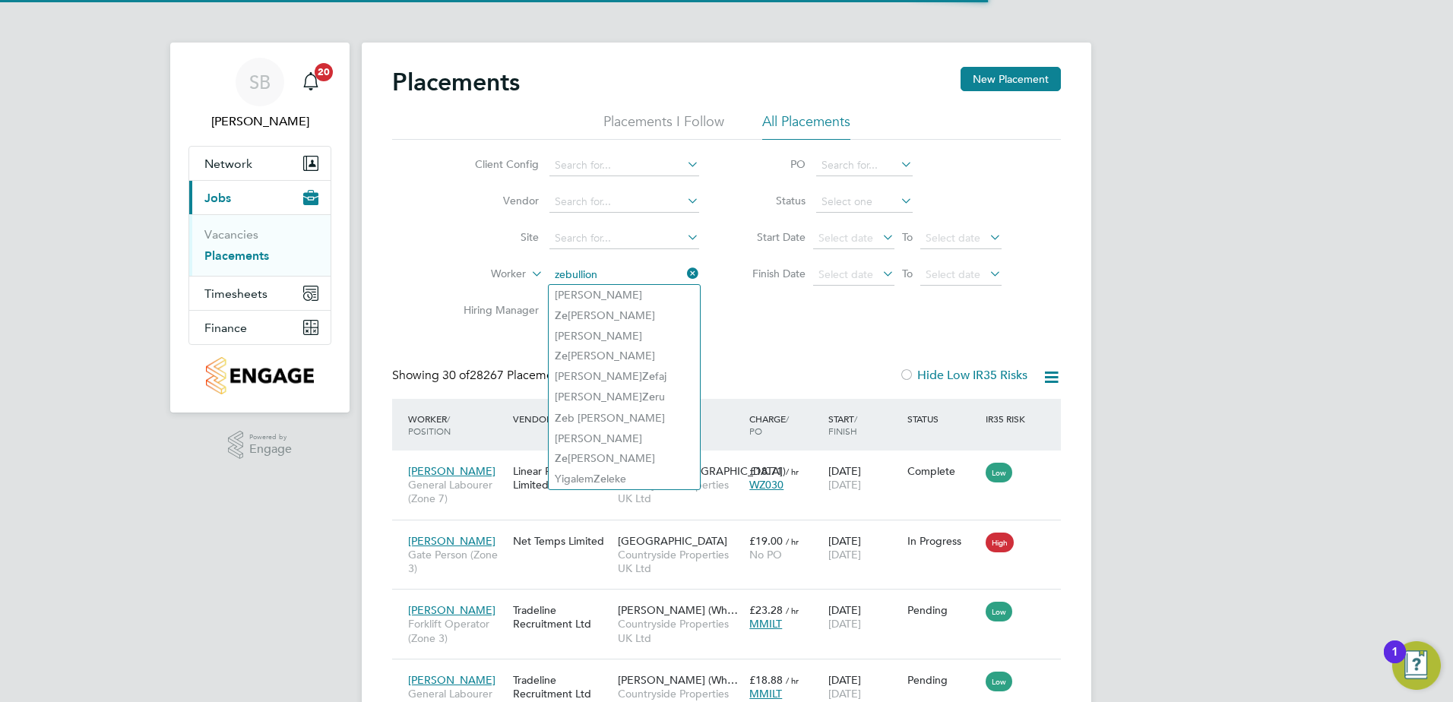
click at [618, 274] on input "zebullion" at bounding box center [624, 274] width 150 height 21
type input "zebullion"
click at [684, 271] on icon at bounding box center [684, 273] width 0 height 21
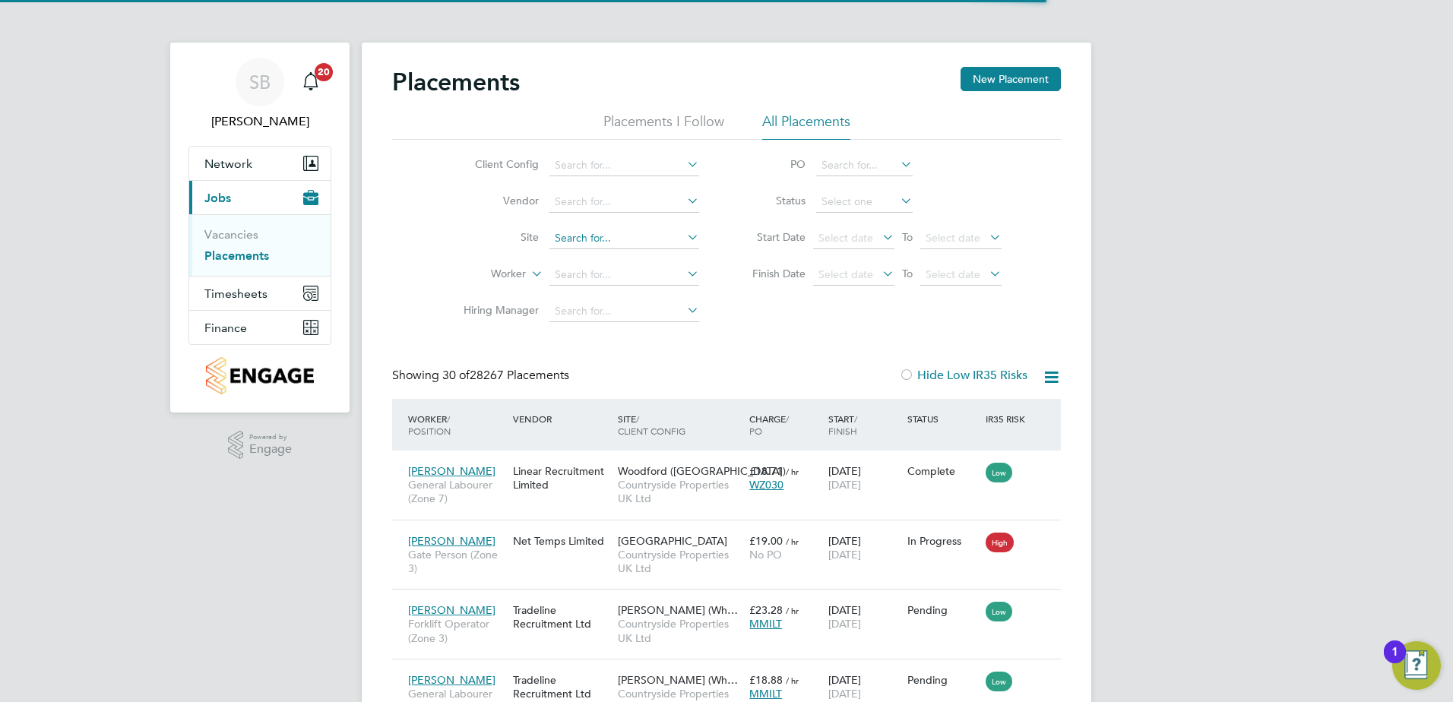
click at [585, 240] on input at bounding box center [624, 238] width 150 height 21
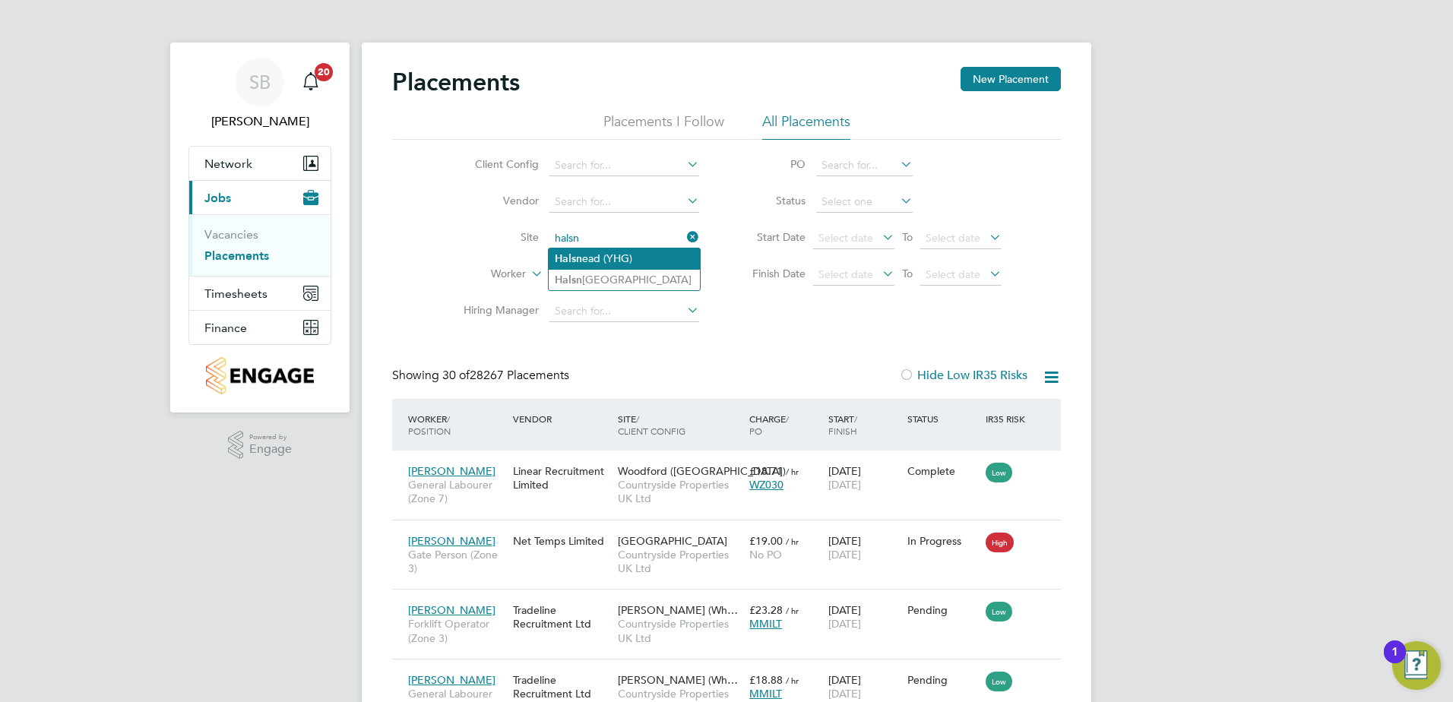
click at [585, 256] on li "Halsn ead (YHG)" at bounding box center [624, 258] width 151 height 21
type input "Halsnead (YHG)"
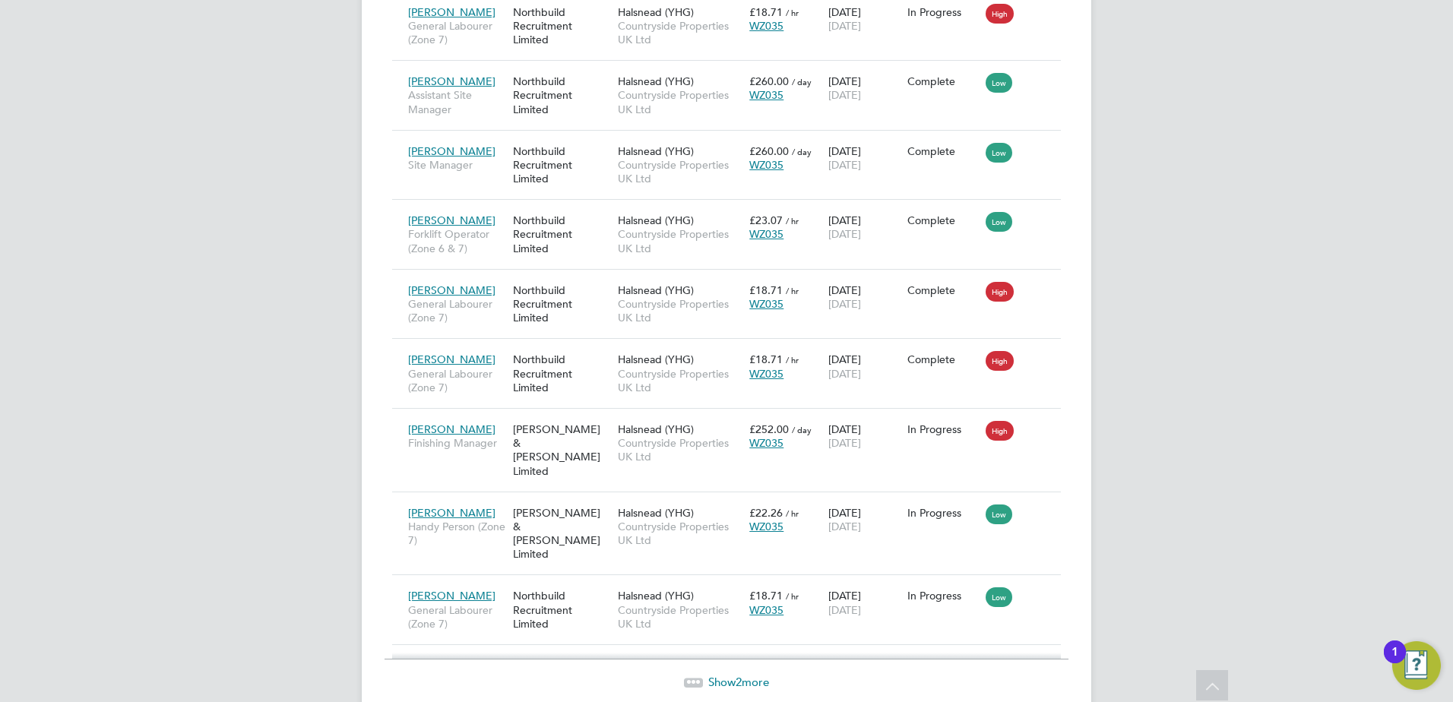
click at [763, 675] on span "Show 2 more" at bounding box center [738, 682] width 61 height 14
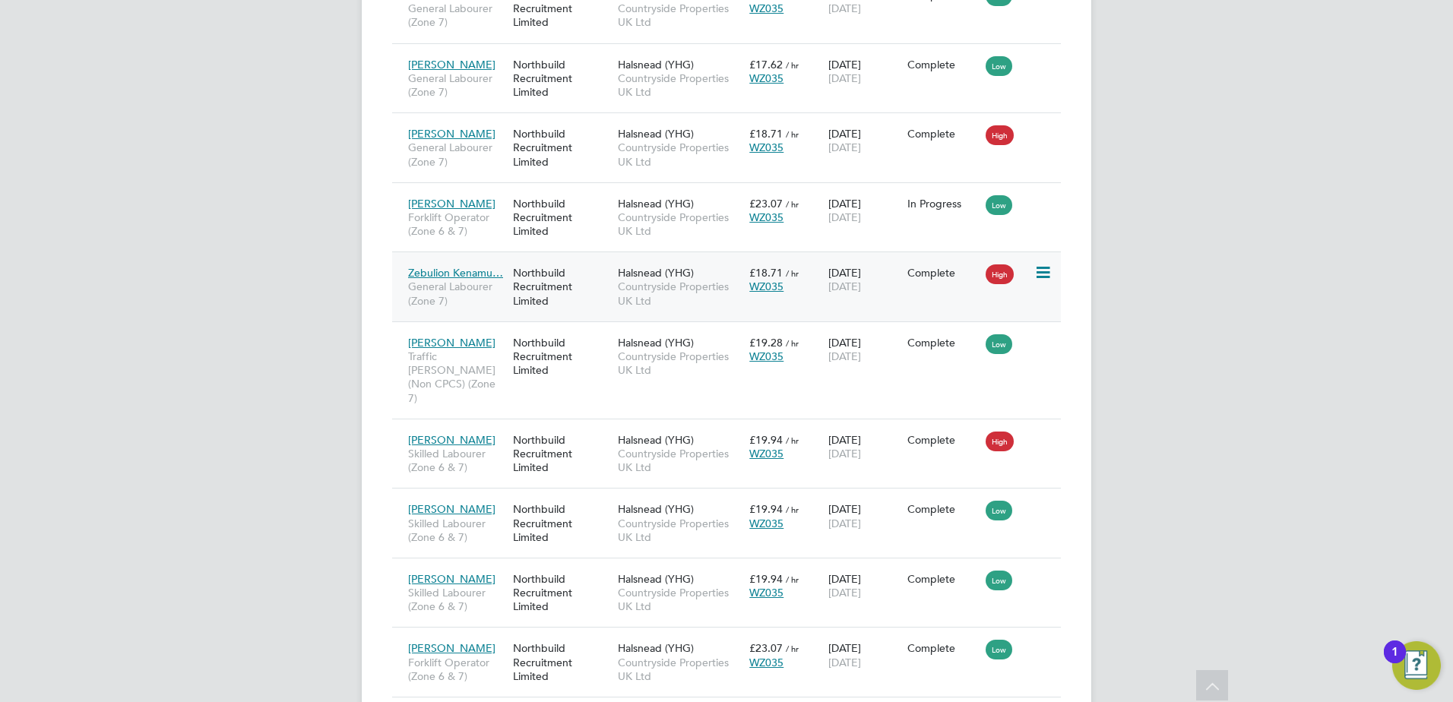
click at [470, 304] on span "General Labourer (Zone 7)" at bounding box center [456, 293] width 97 height 27
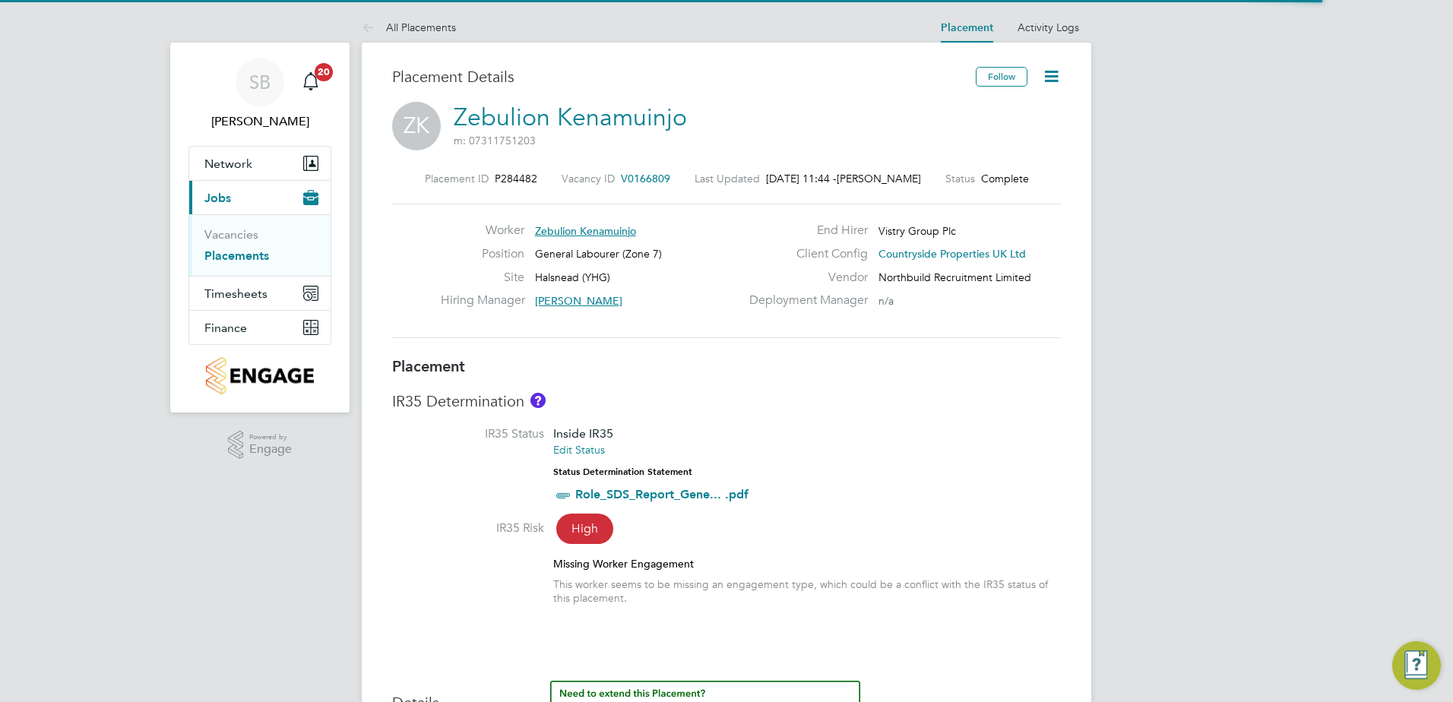
click at [1049, 77] on icon at bounding box center [1051, 76] width 19 height 19
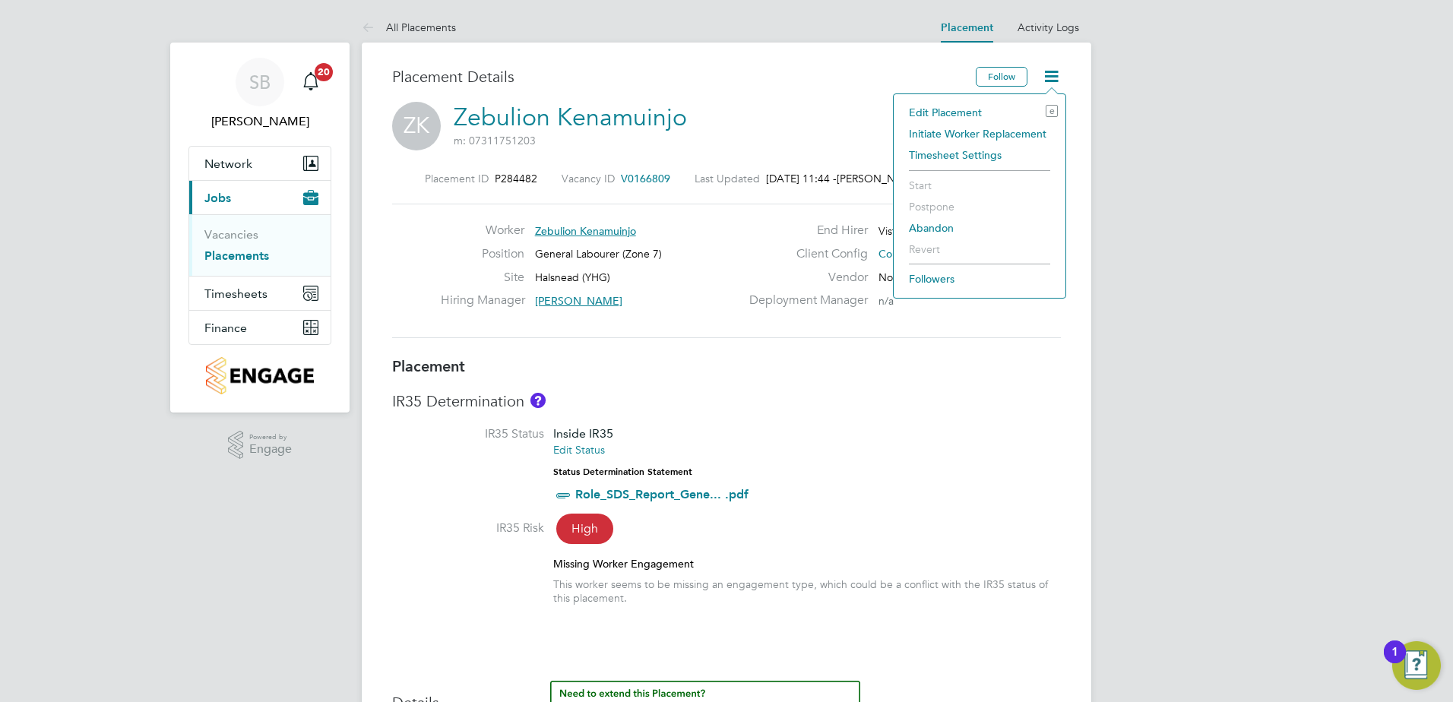
click at [939, 112] on li "Edit Placement e" at bounding box center [979, 112] width 157 height 21
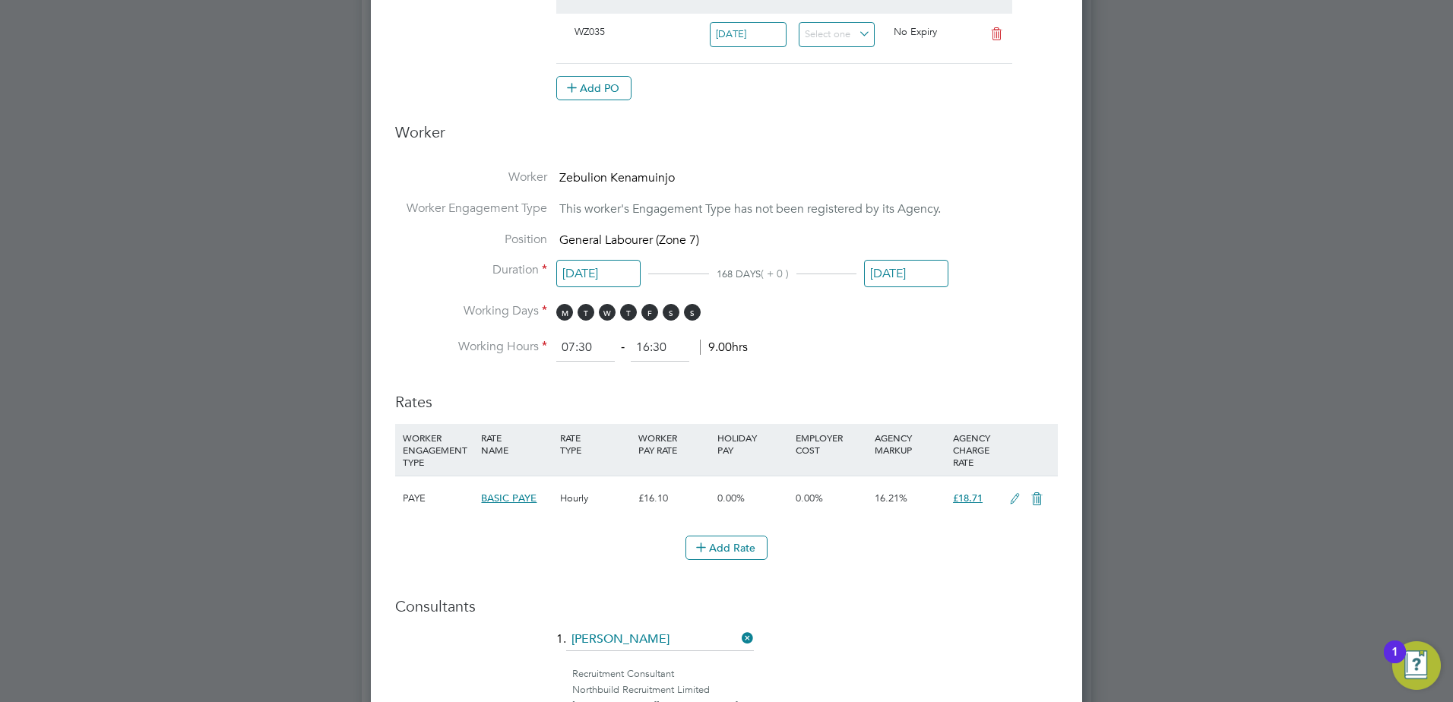
click at [888, 274] on input "[DATE]" at bounding box center [906, 274] width 84 height 28
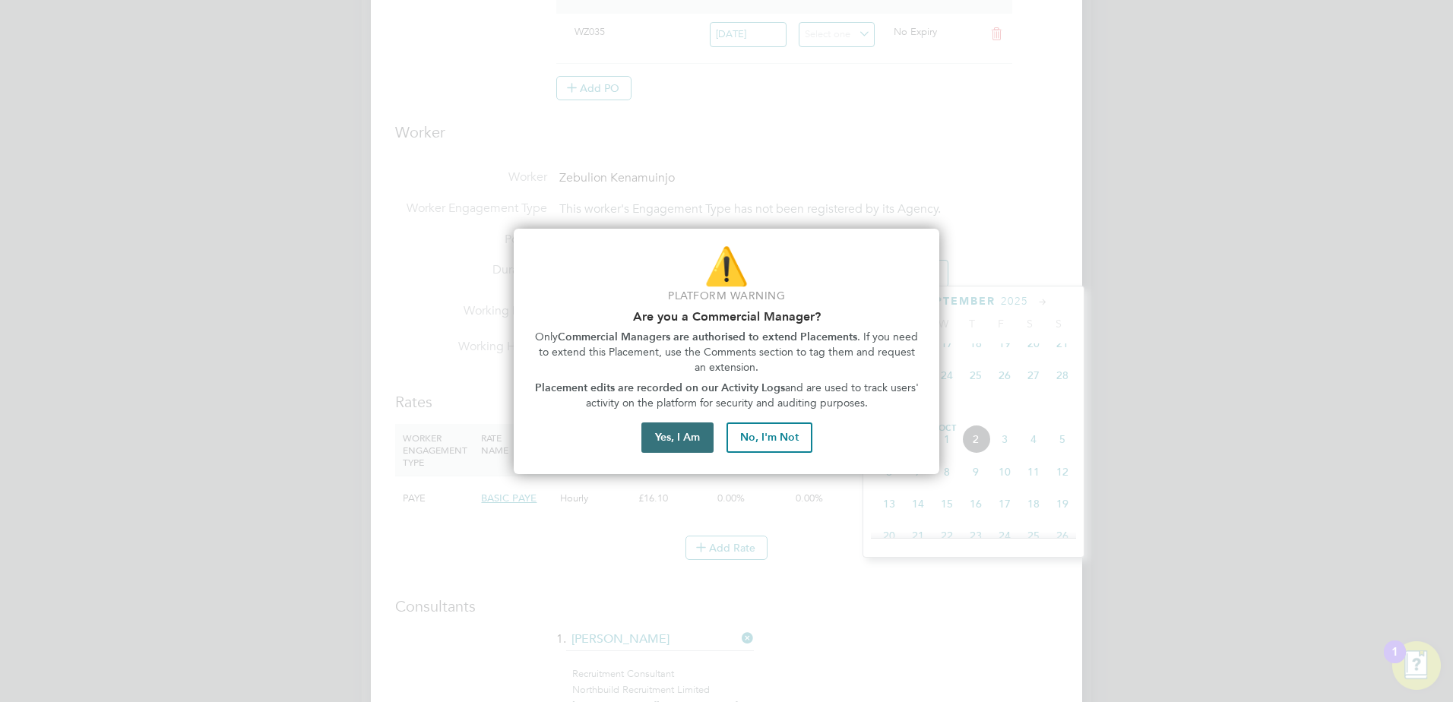
click at [643, 441] on button "Yes, I Am" at bounding box center [677, 437] width 72 height 30
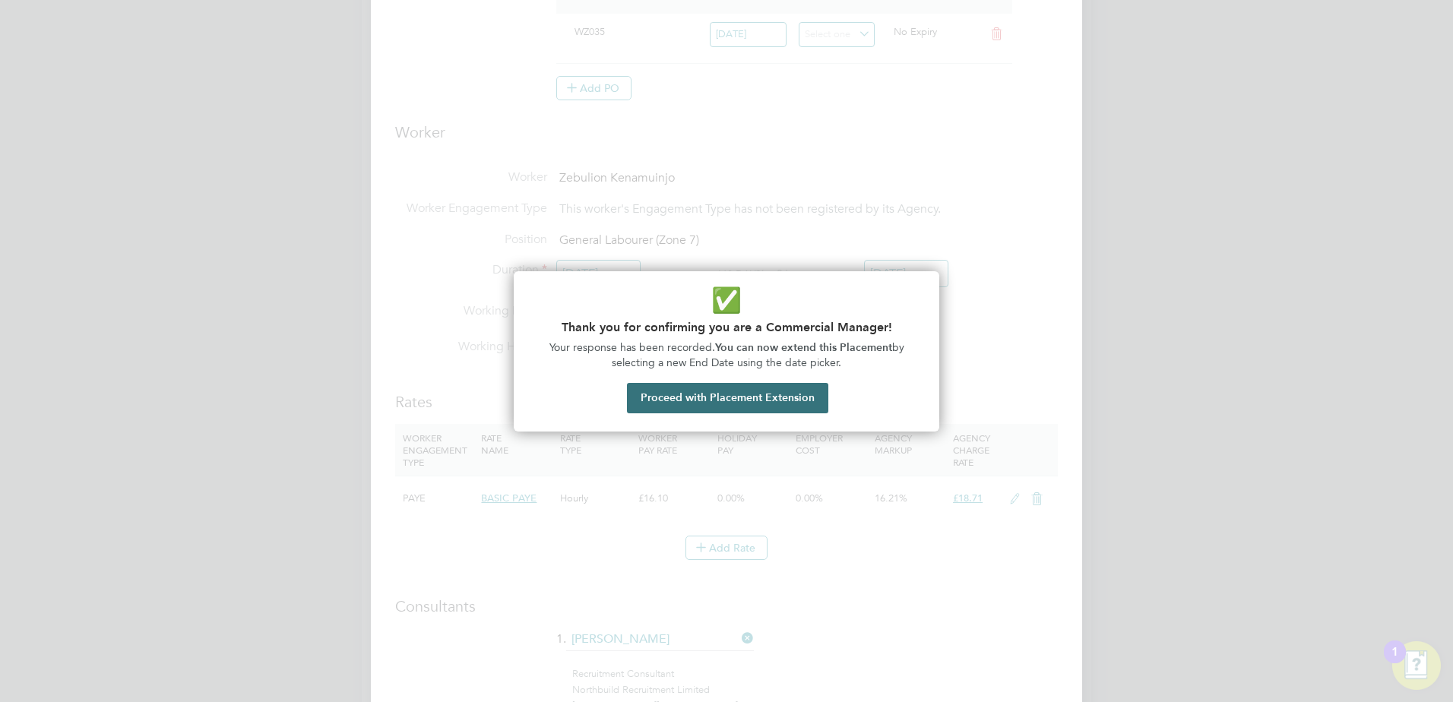
click at [720, 400] on button "Proceed with Placement Extension" at bounding box center [727, 398] width 201 height 30
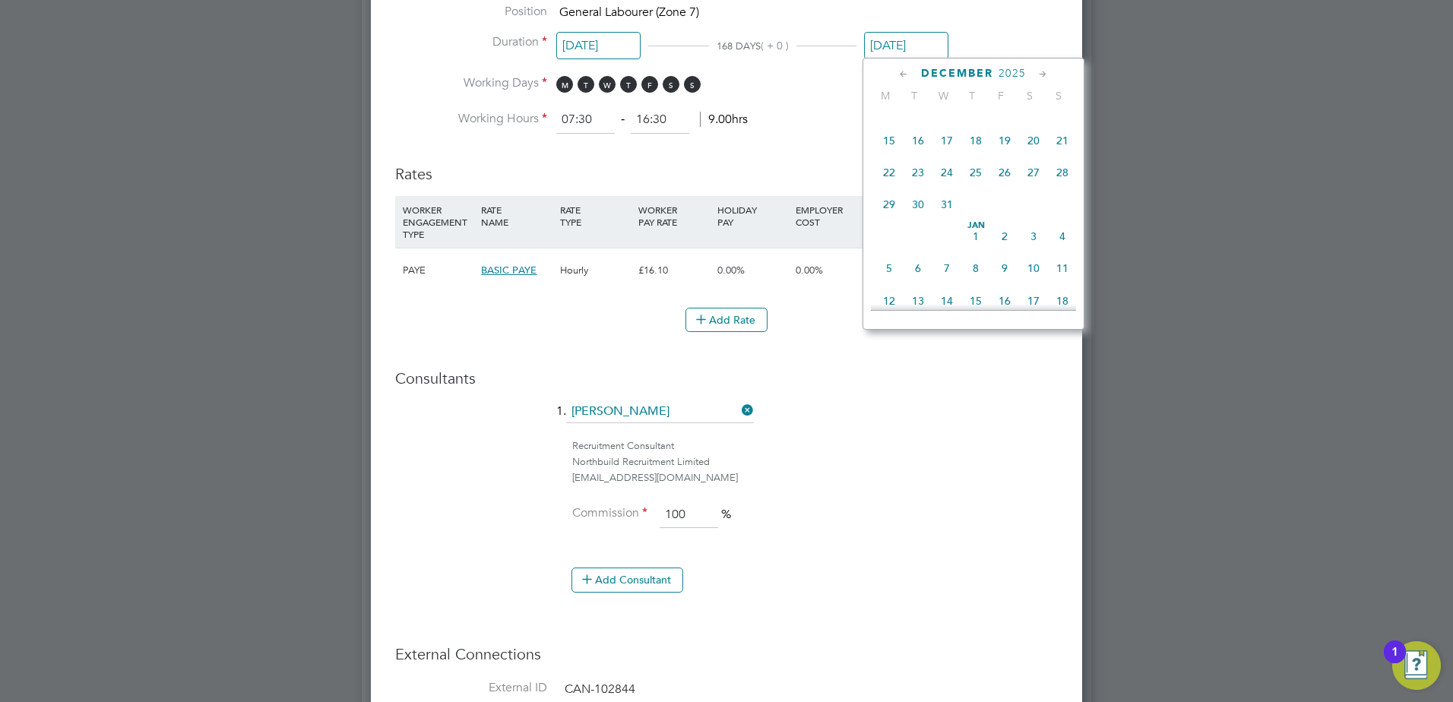
click at [1008, 155] on span "19" at bounding box center [1004, 140] width 29 height 29
type input "[DATE]"
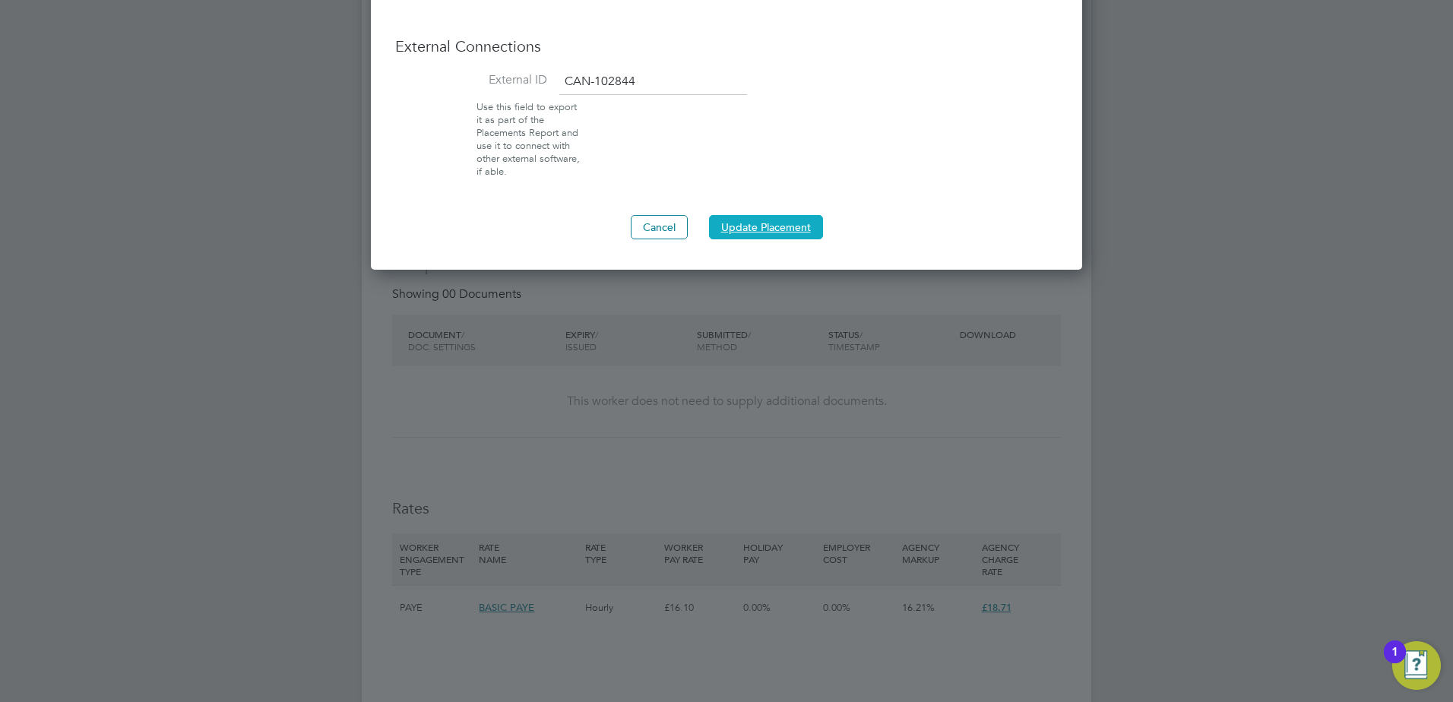
click at [755, 233] on button "Update Placement" at bounding box center [766, 227] width 114 height 24
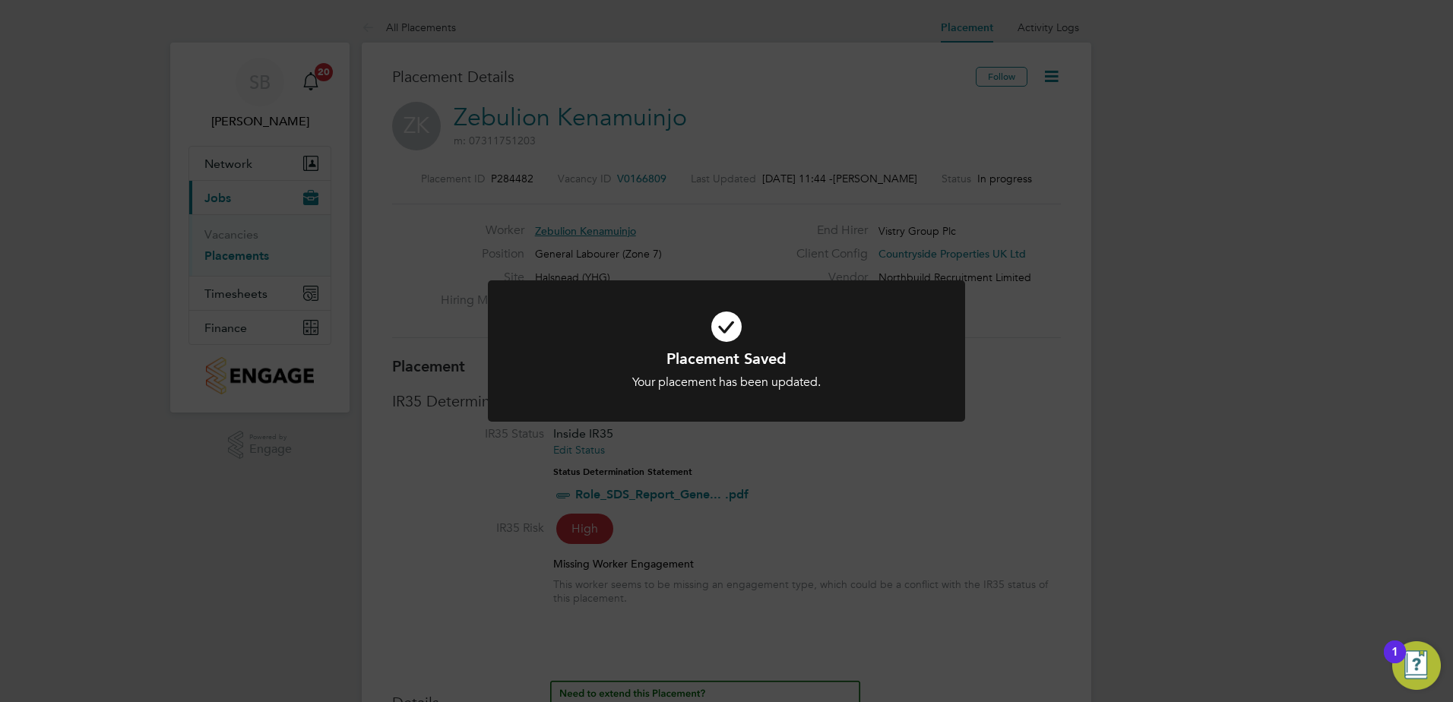
click at [793, 442] on div "Placement Saved Your placement has been updated. Cancel Okay" at bounding box center [726, 351] width 1453 height 702
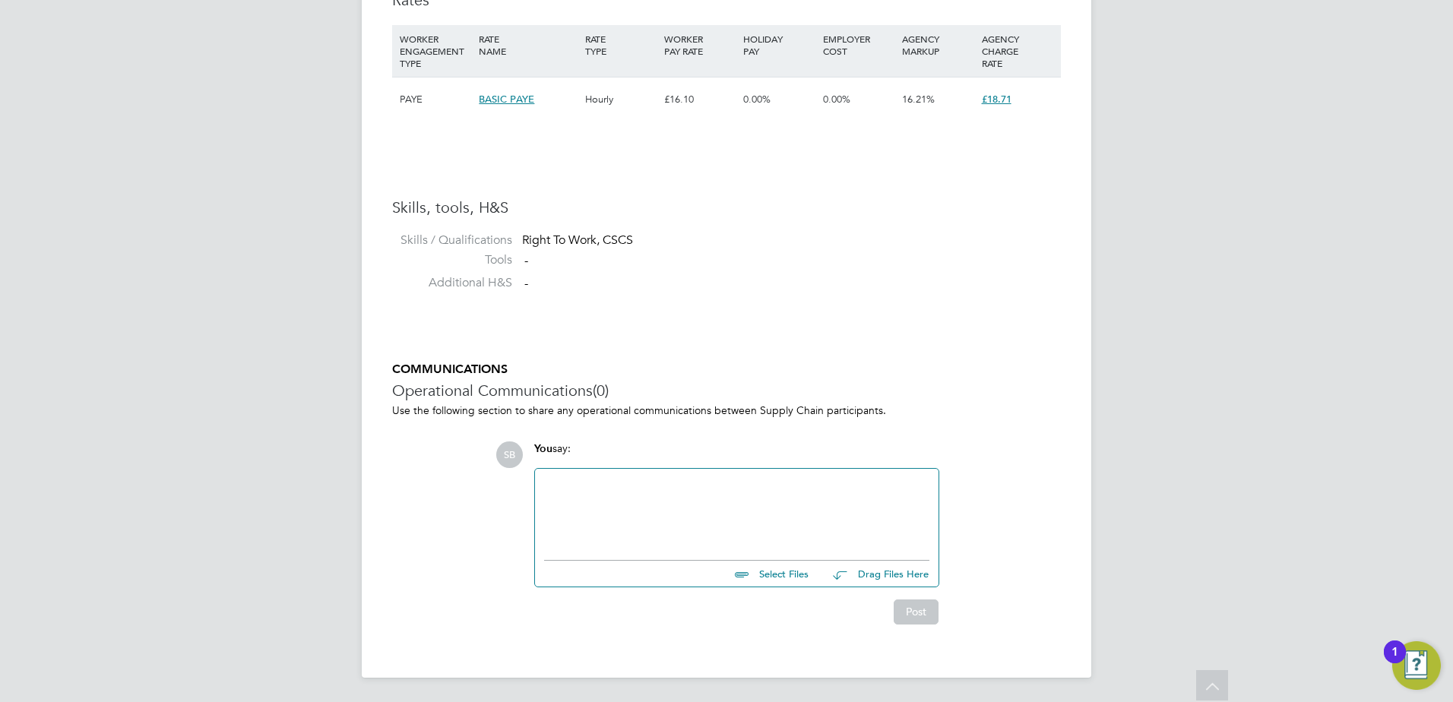
click at [614, 518] on div at bounding box center [736, 510] width 385 height 65
paste div
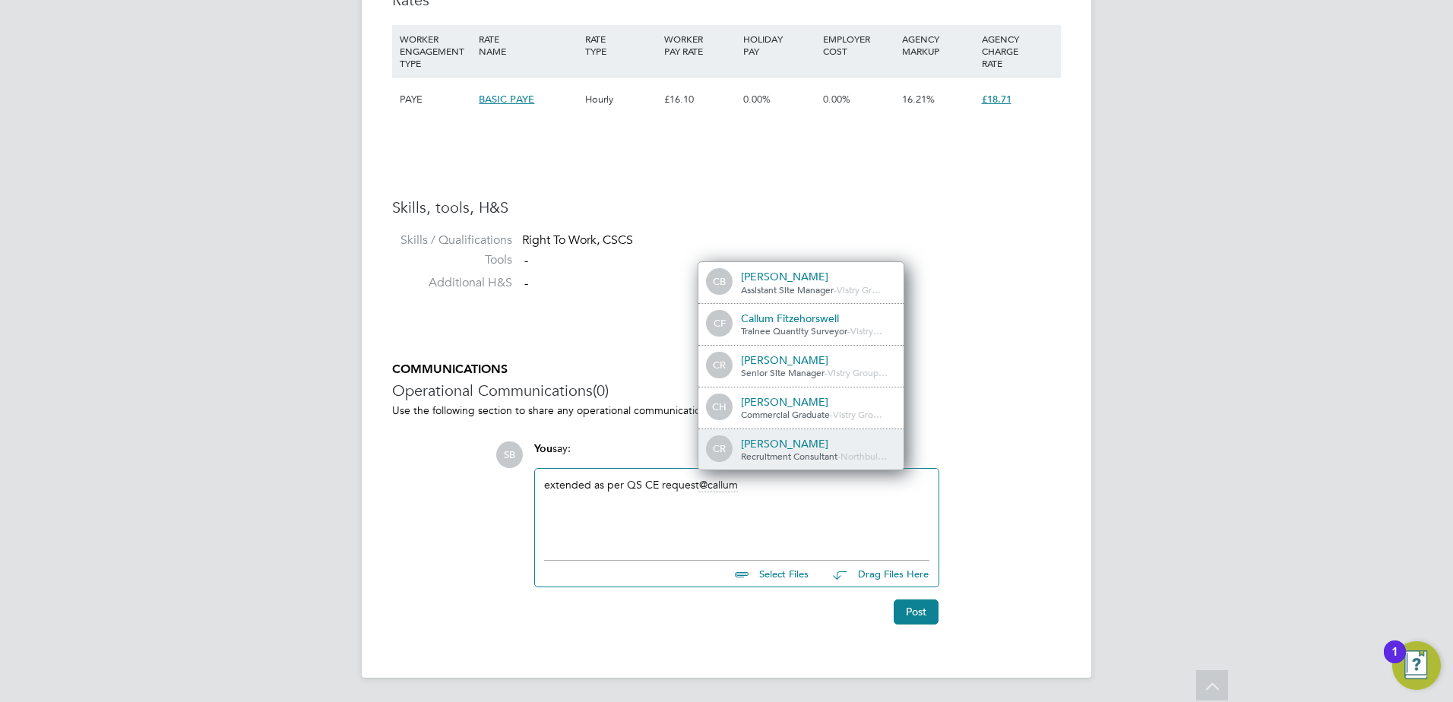
click at [798, 453] on span "Recruitment Consultant" at bounding box center [789, 456] width 97 height 12
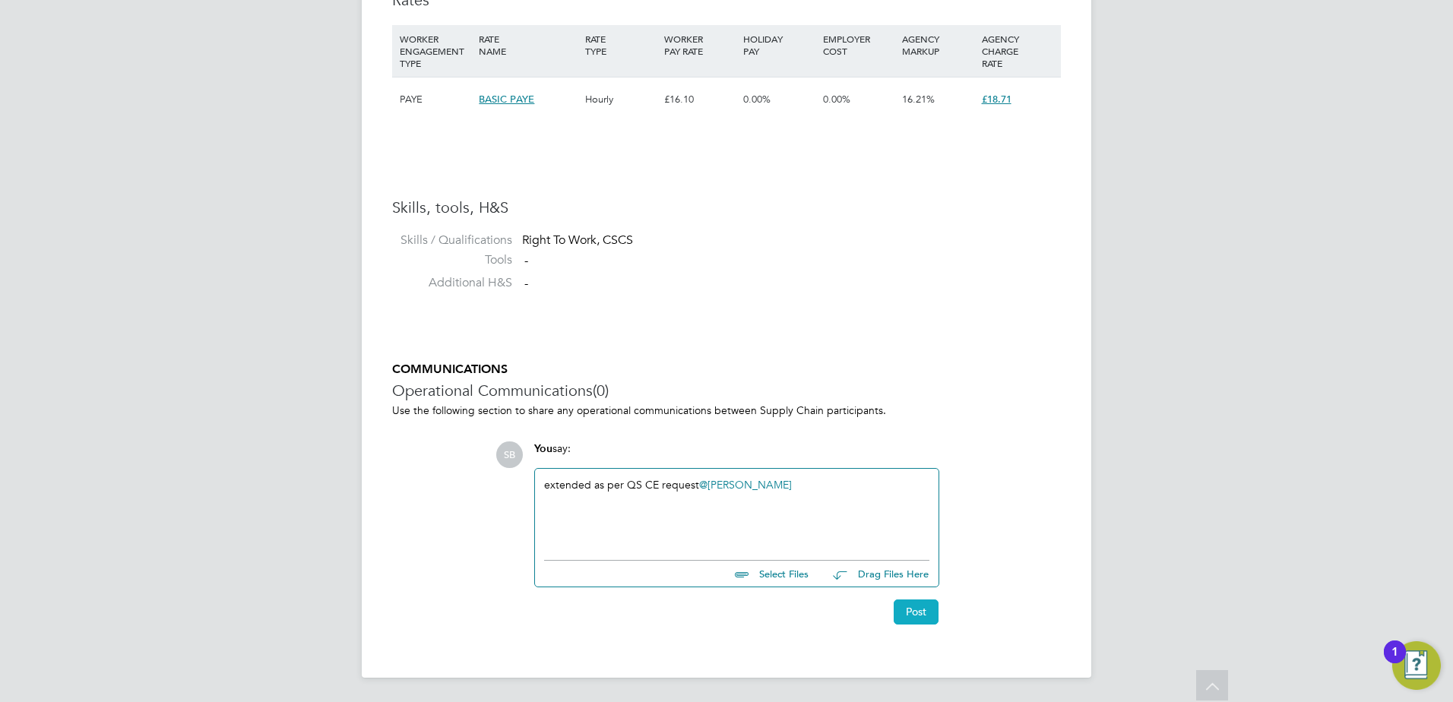
click at [911, 609] on button "Post" at bounding box center [916, 612] width 45 height 24
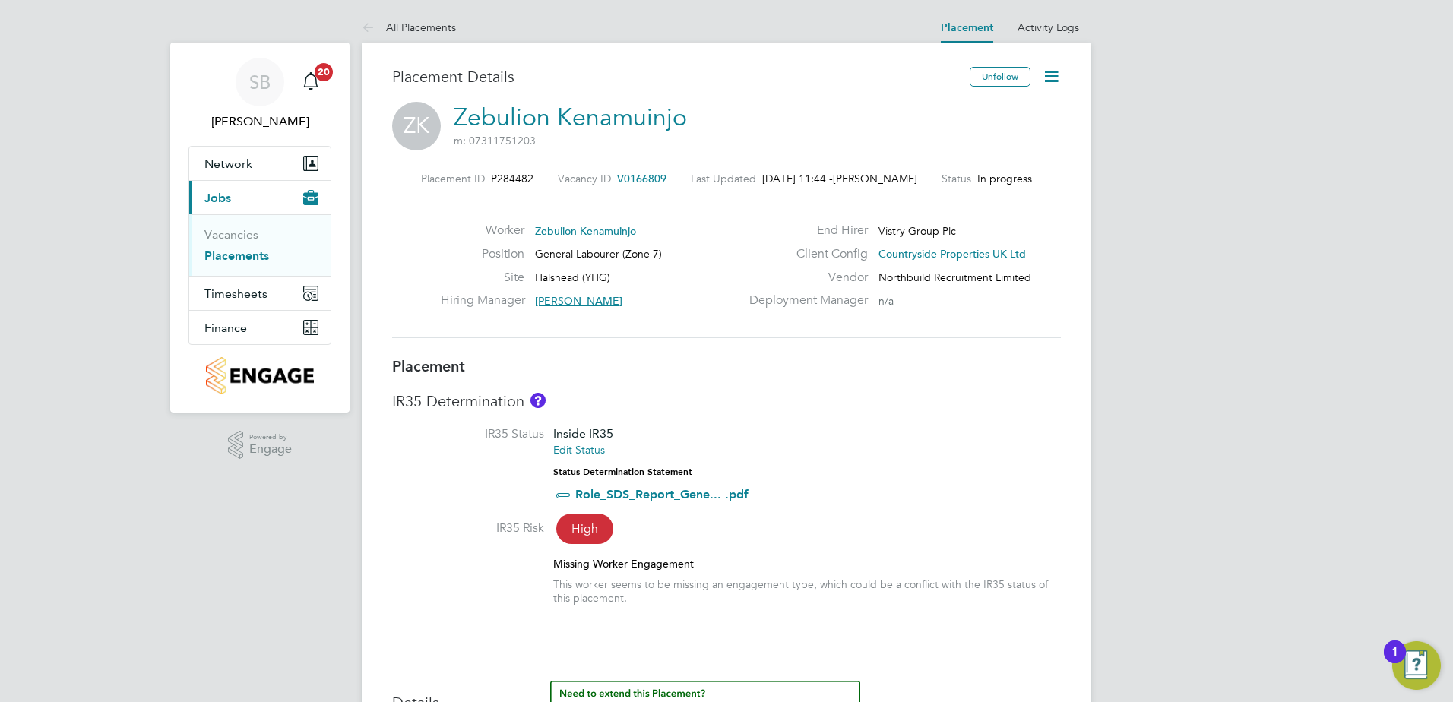
click at [236, 261] on link "Placements" at bounding box center [236, 255] width 65 height 14
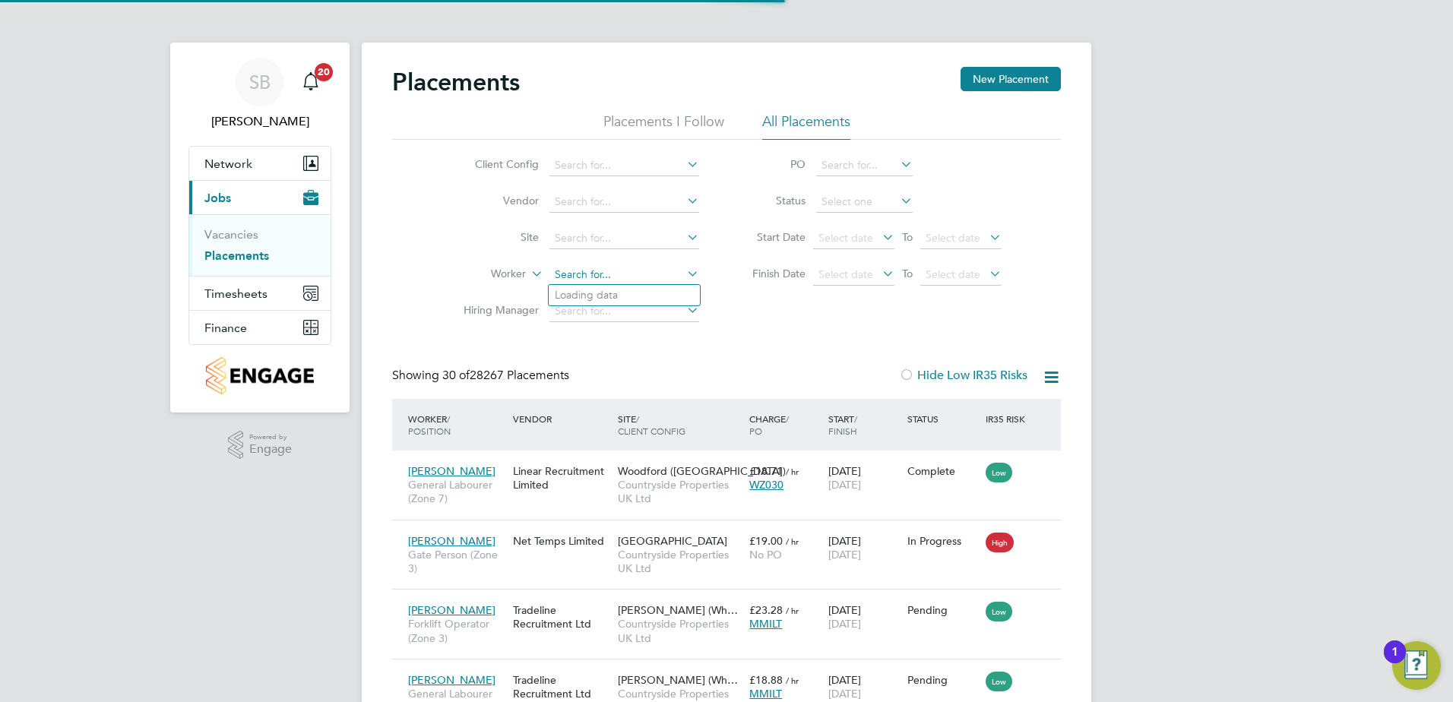
click at [578, 268] on input at bounding box center [624, 274] width 150 height 21
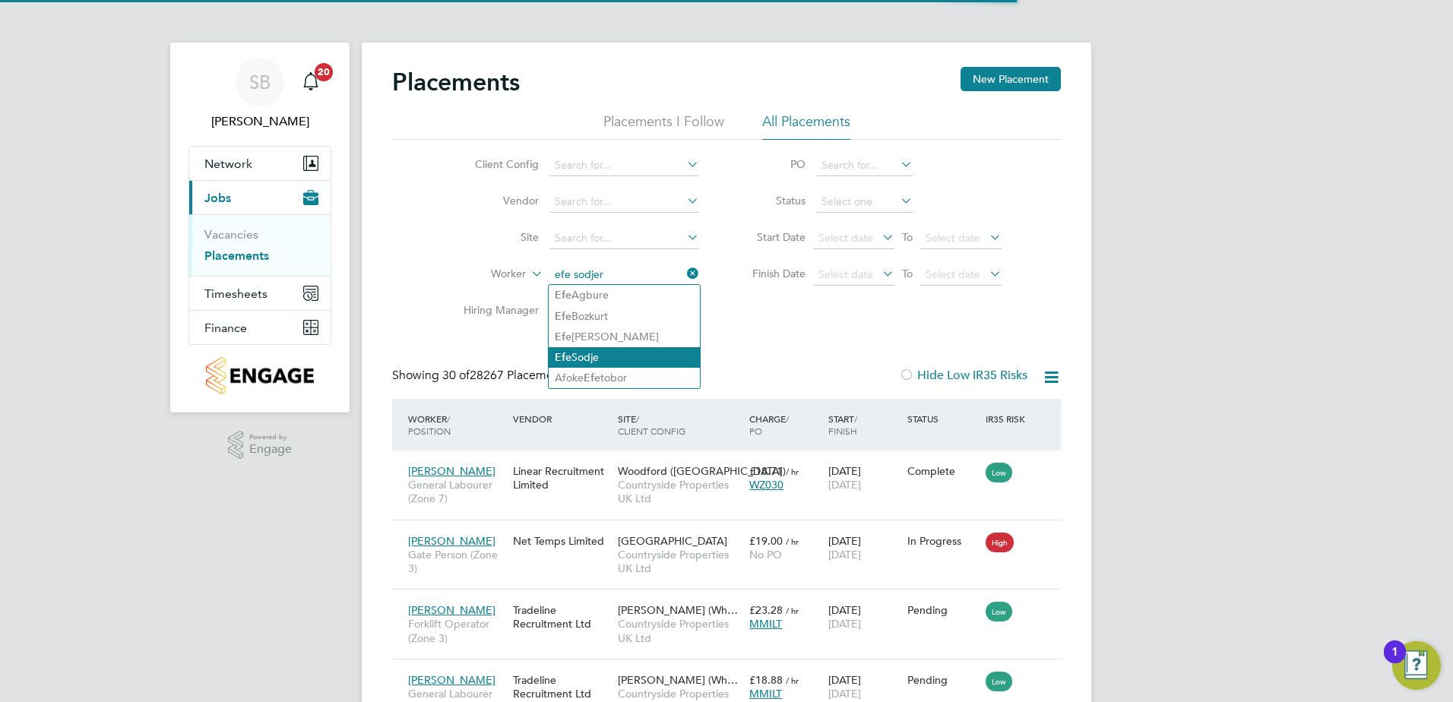
click at [578, 354] on li "Efe Sodje" at bounding box center [624, 357] width 151 height 21
type input "[PERSON_NAME]"
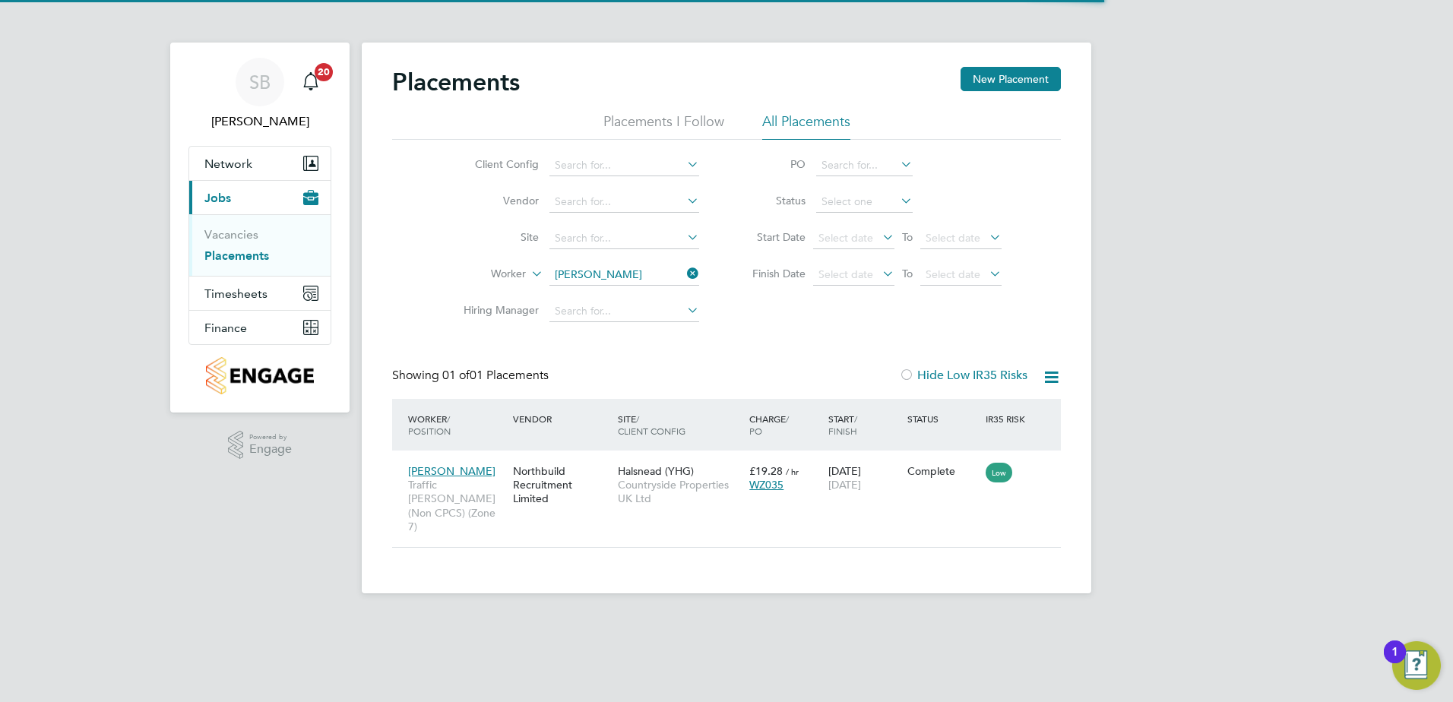
click at [684, 269] on icon at bounding box center [684, 273] width 0 height 21
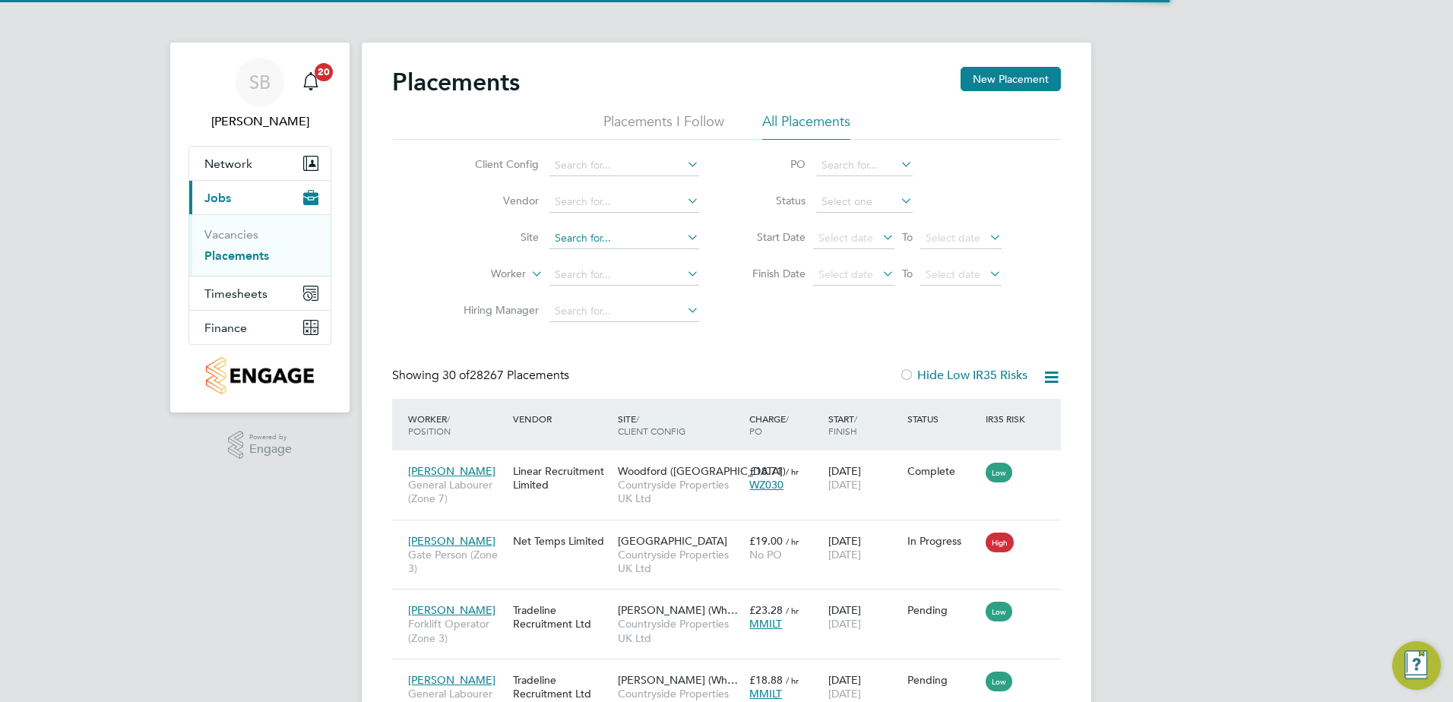
click at [622, 236] on input at bounding box center [624, 238] width 150 height 21
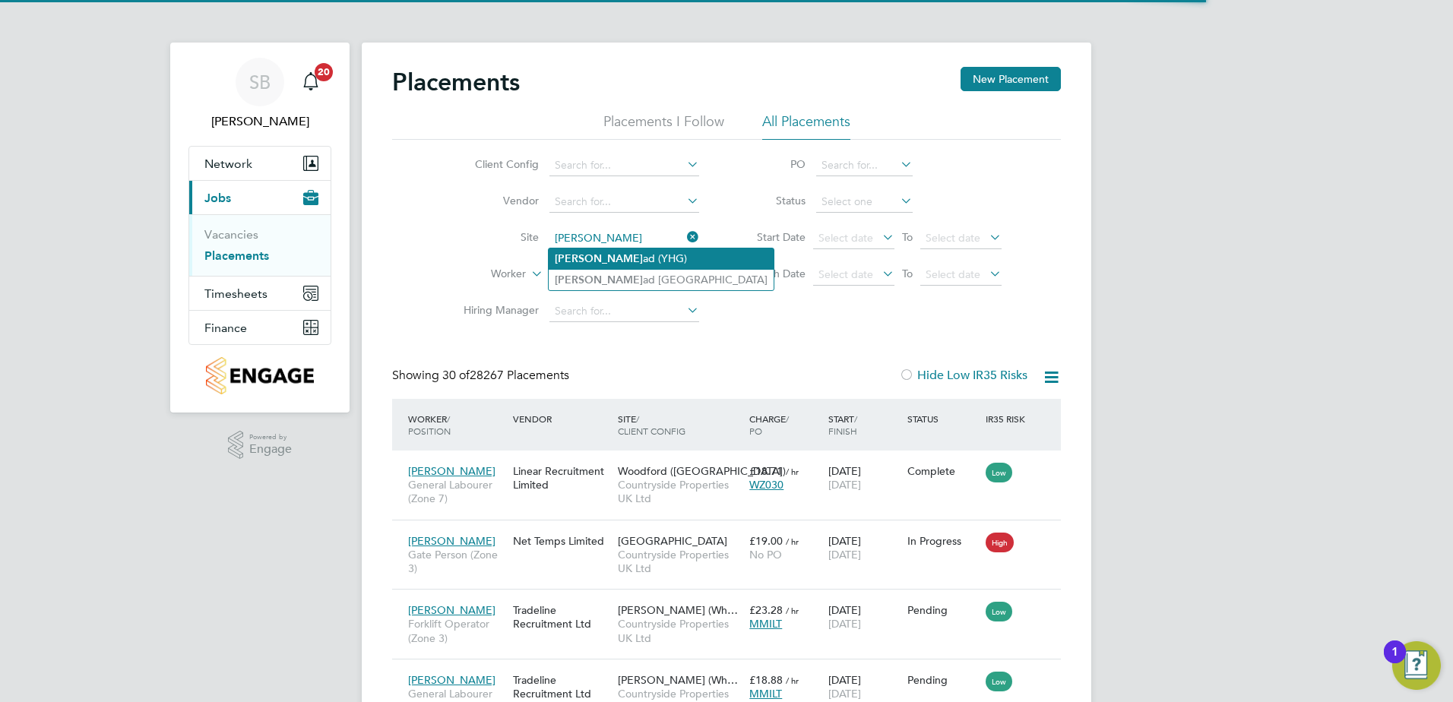
click at [619, 255] on li "Halsne ad (YHG)" at bounding box center [661, 258] width 225 height 21
type input "Halsnead (YHG)"
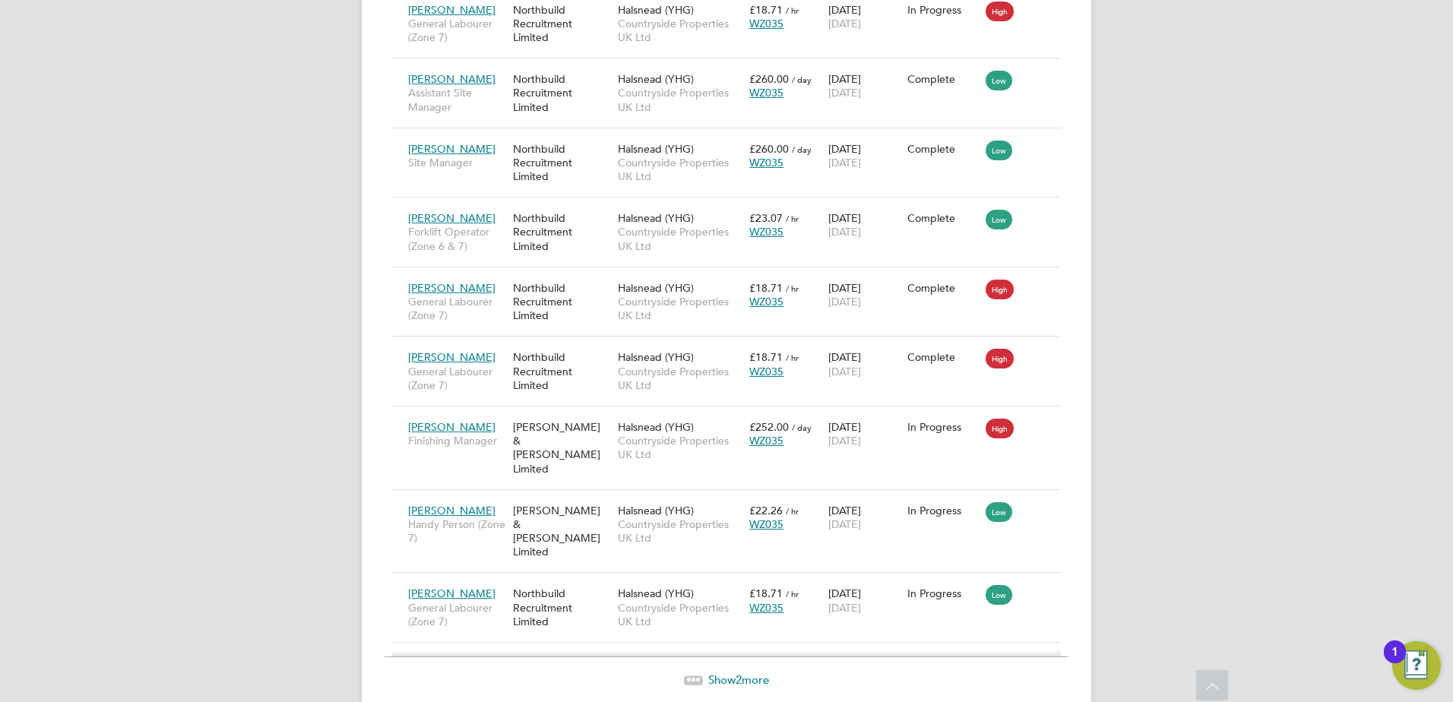
click at [714, 672] on span "Show 2 more" at bounding box center [738, 679] width 61 height 14
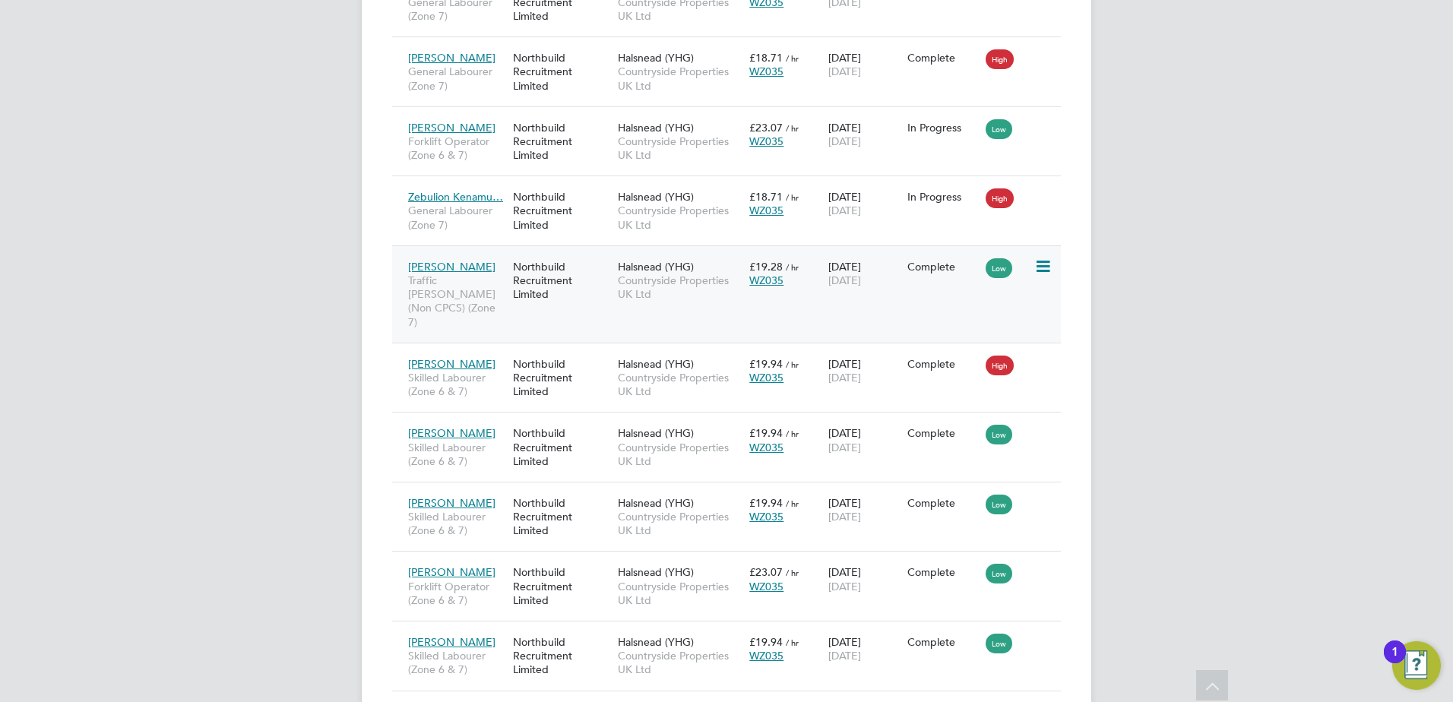
click at [455, 315] on span "Traffic [PERSON_NAME] (Non CPCS) (Zone 7)" at bounding box center [456, 301] width 97 height 55
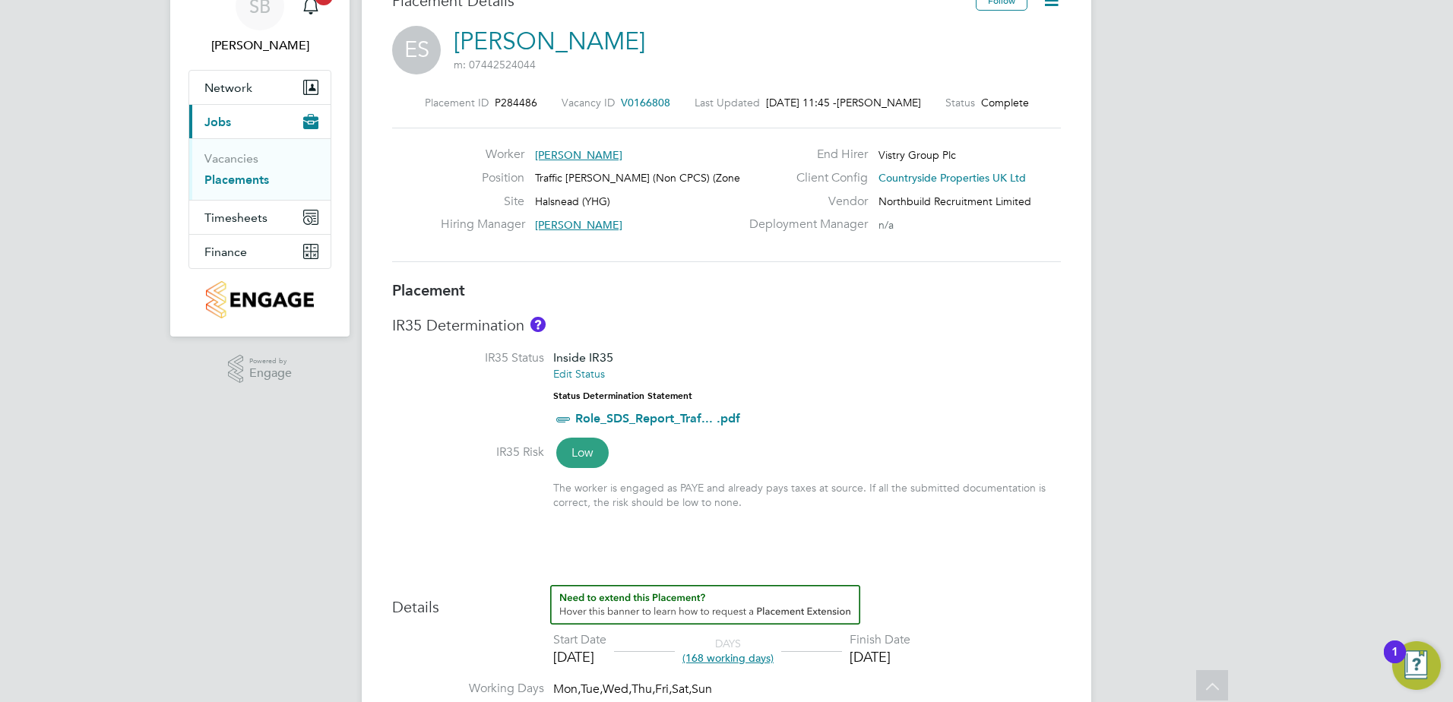
scroll to position [27, 0]
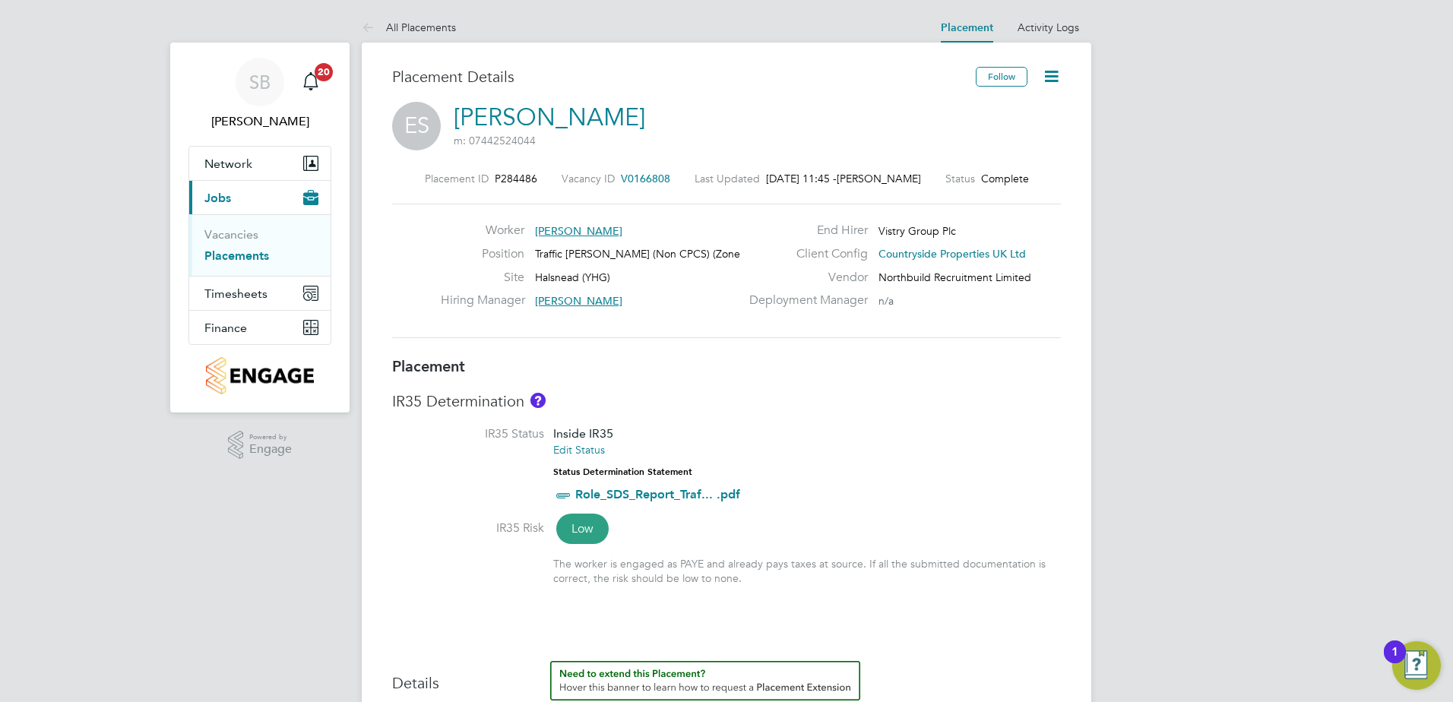
click at [1060, 75] on icon at bounding box center [1051, 76] width 19 height 19
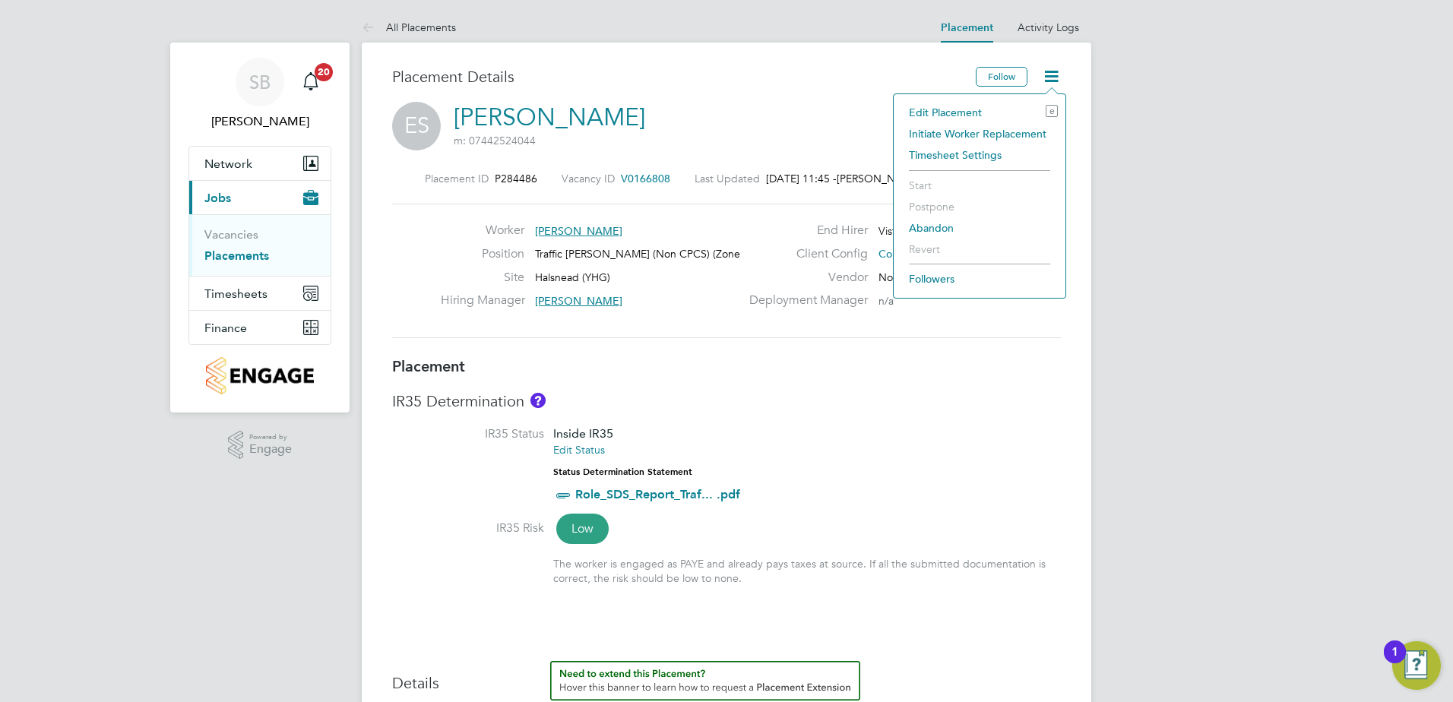
click at [997, 110] on li "Edit Placement e" at bounding box center [979, 112] width 157 height 21
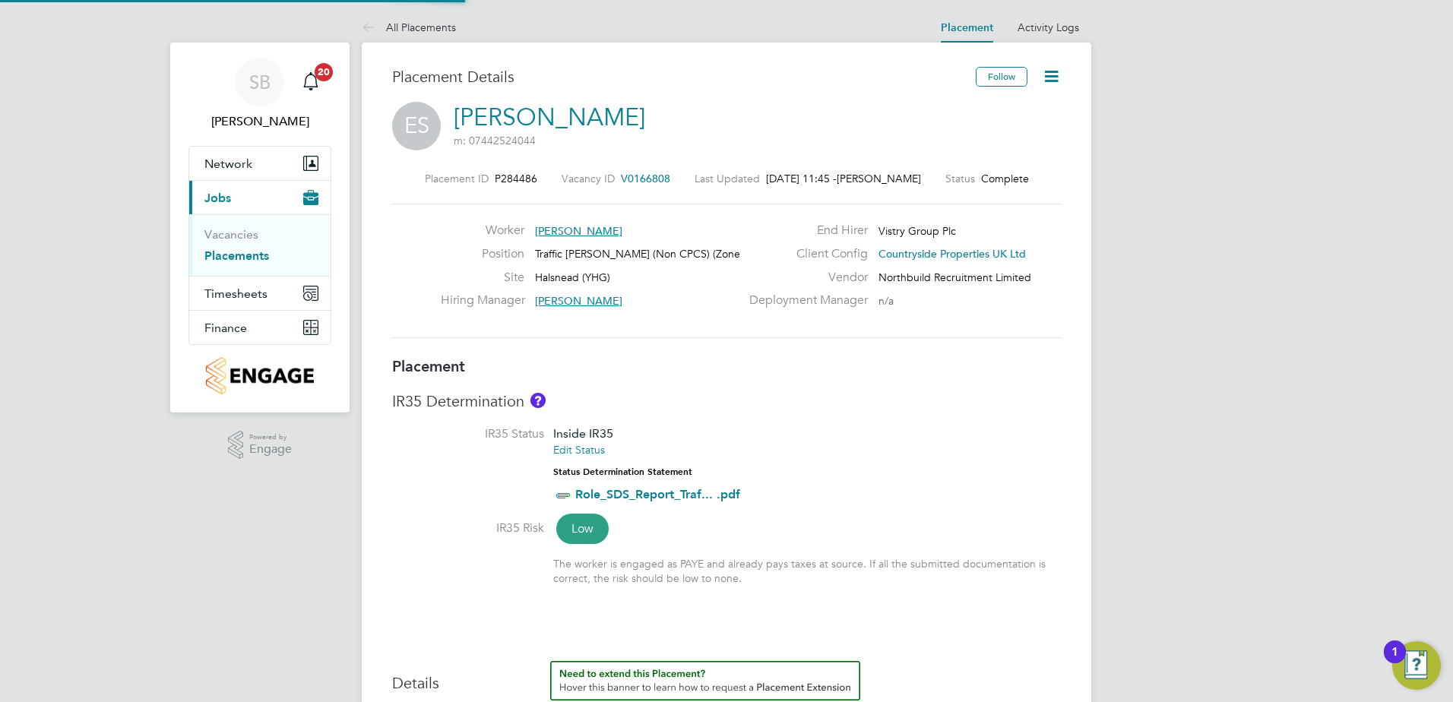
type input "[PERSON_NAME]"
type input "16 Apr 2025"
type input "[DATE]"
type input "07:30"
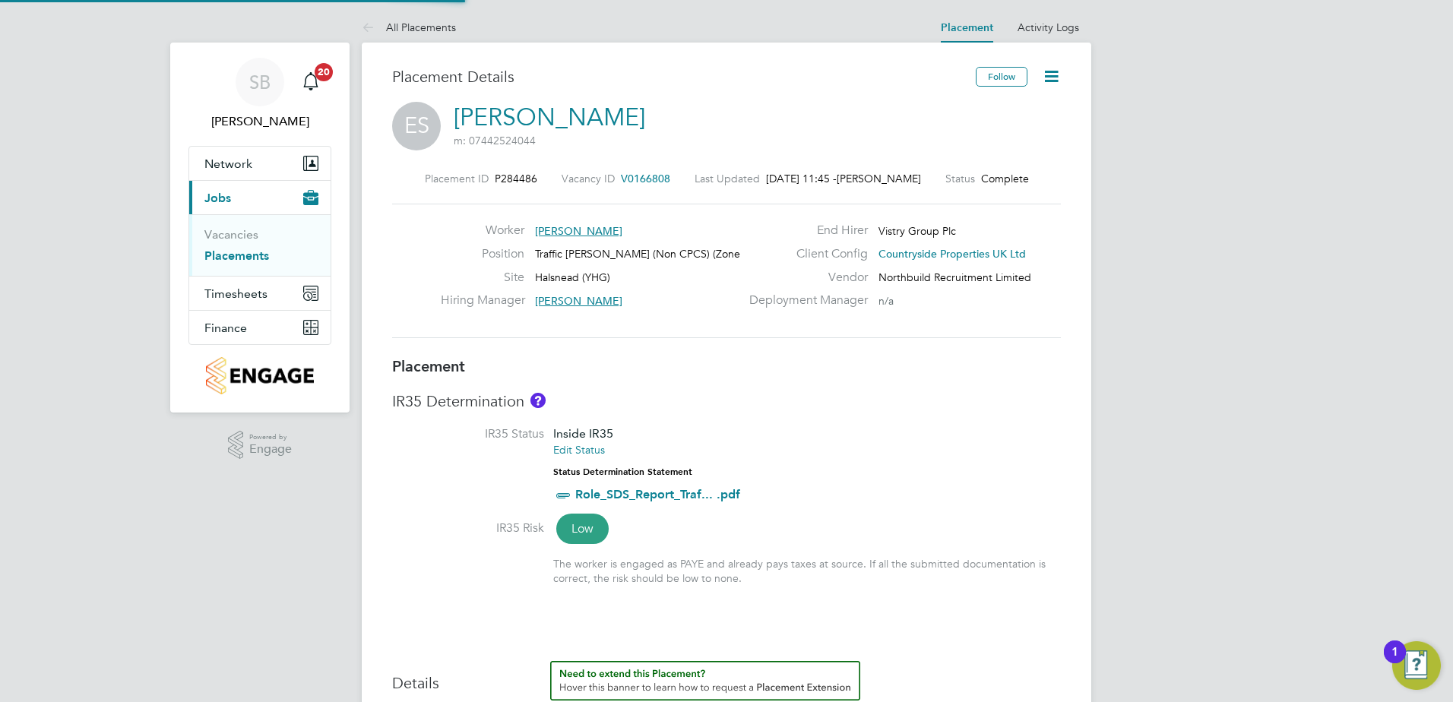
type input "16:30"
type input "CAN-142211"
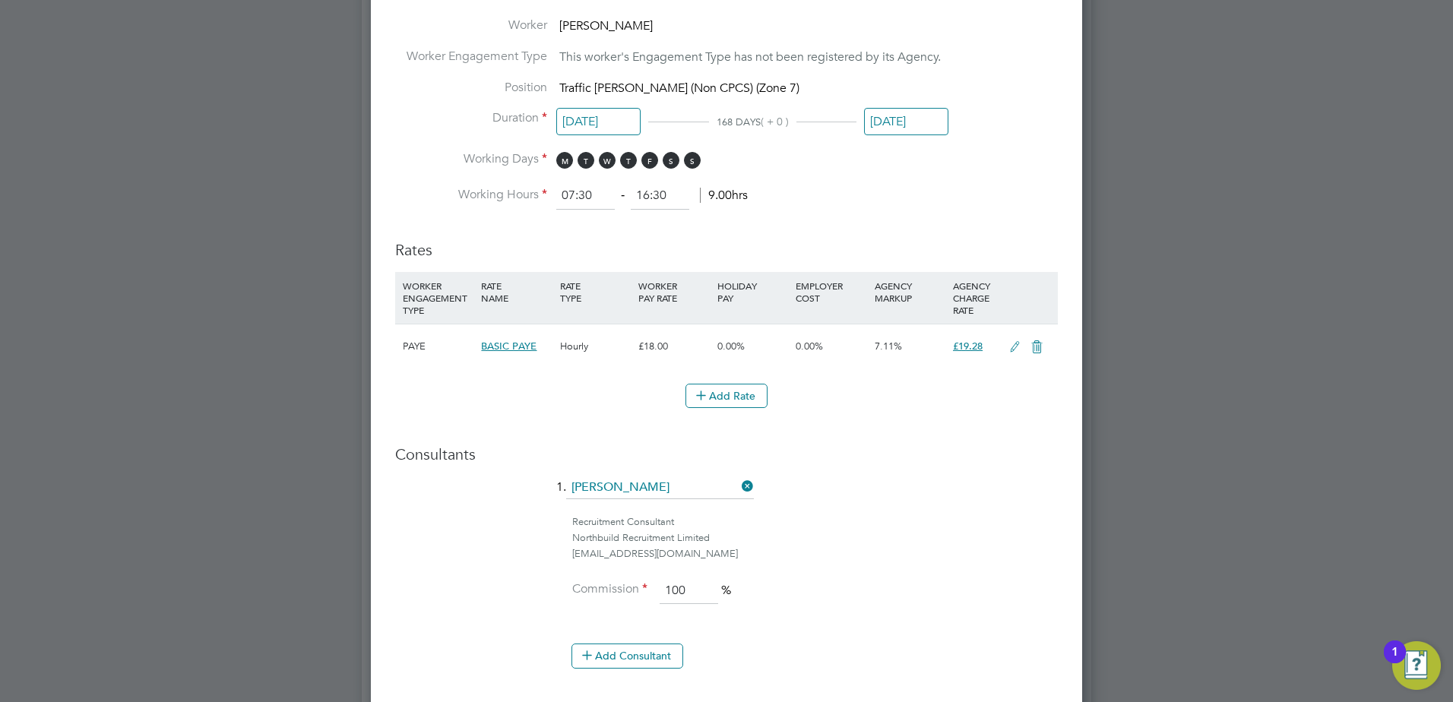
click at [894, 126] on input "[DATE]" at bounding box center [906, 122] width 84 height 28
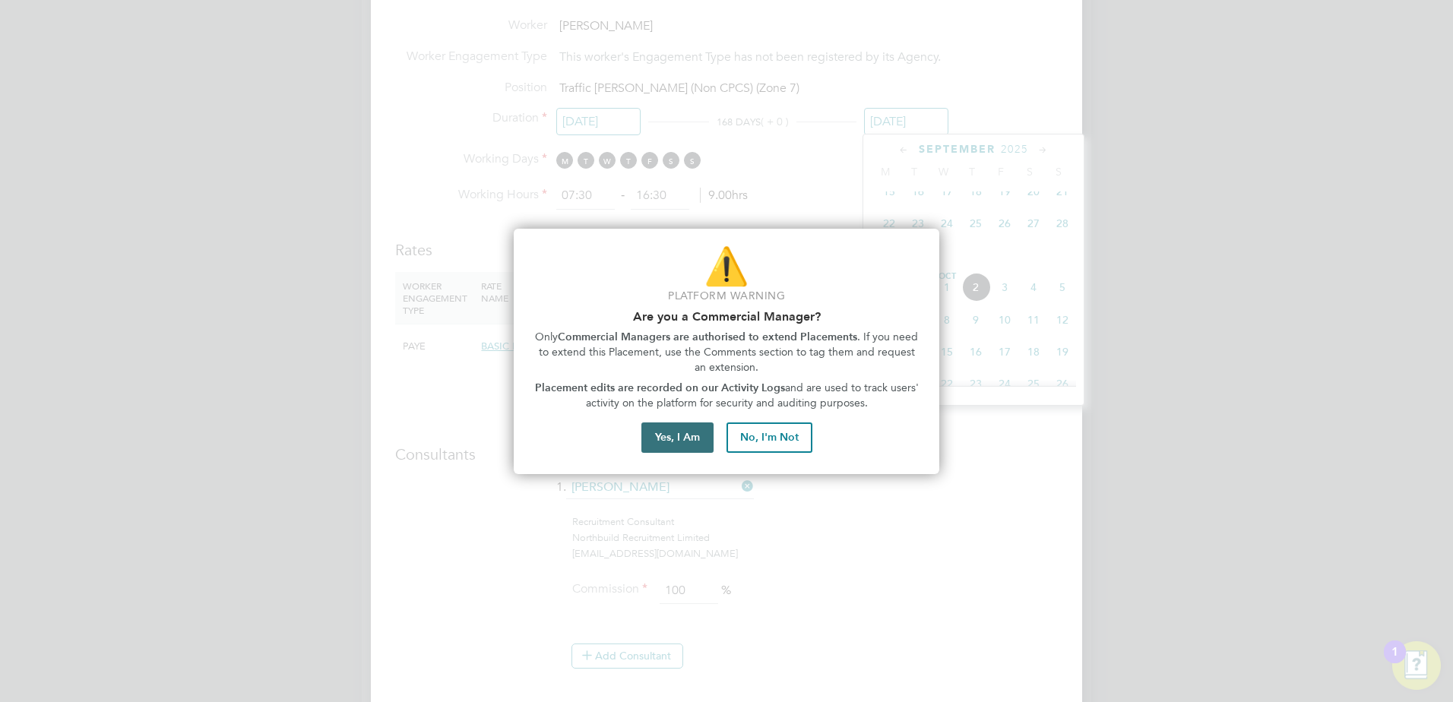
click at [689, 432] on button "Yes, I Am" at bounding box center [677, 437] width 72 height 30
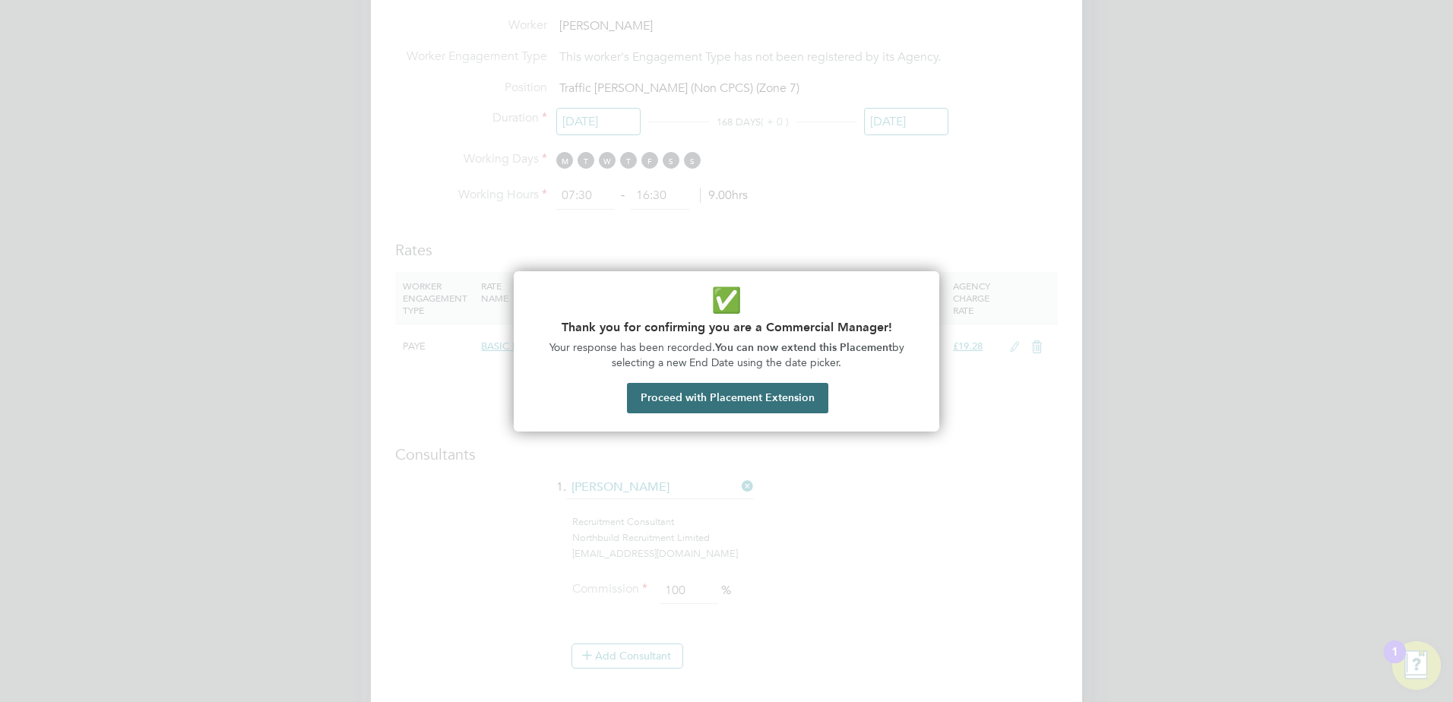
click at [714, 412] on button "Proceed with Placement Extension" at bounding box center [727, 398] width 201 height 30
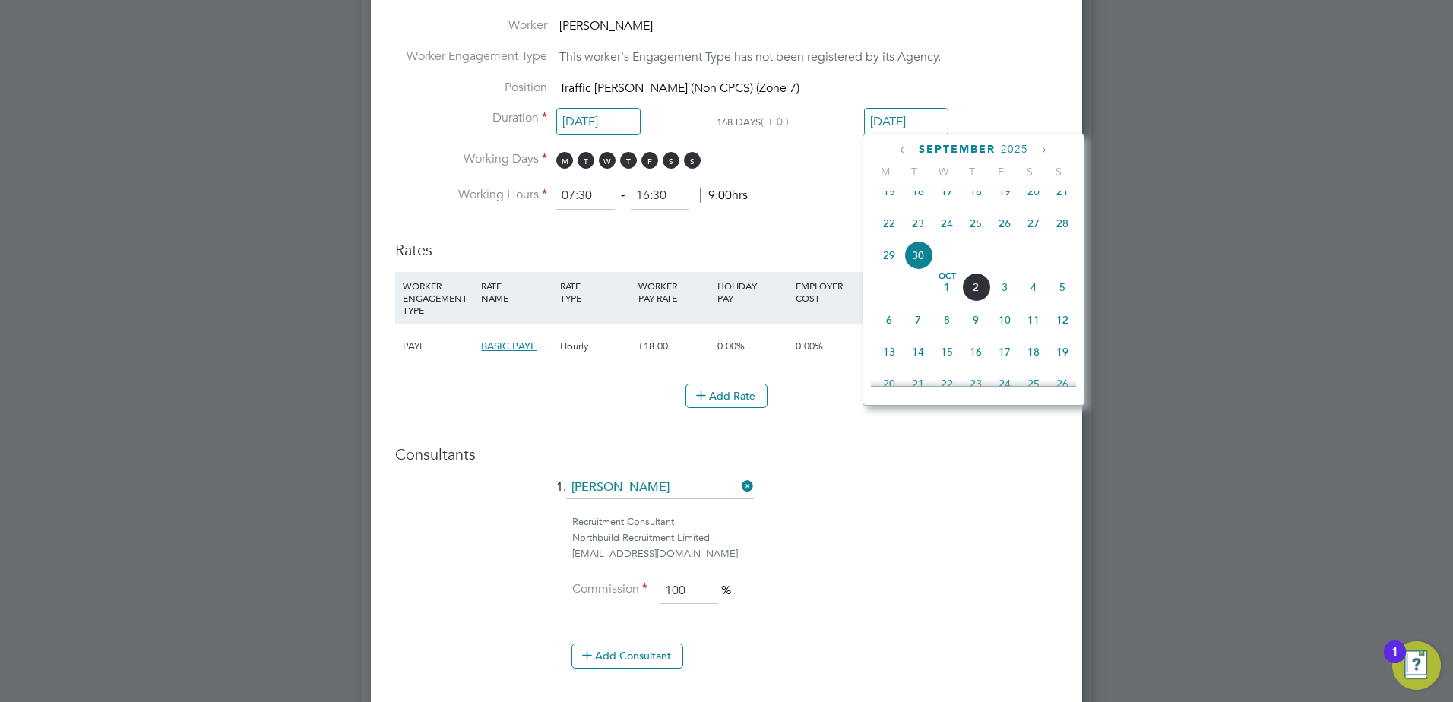
click at [1043, 142] on icon at bounding box center [1043, 150] width 14 height 17
click at [1002, 261] on span "19" at bounding box center [1004, 247] width 29 height 29
type input "[DATE]"
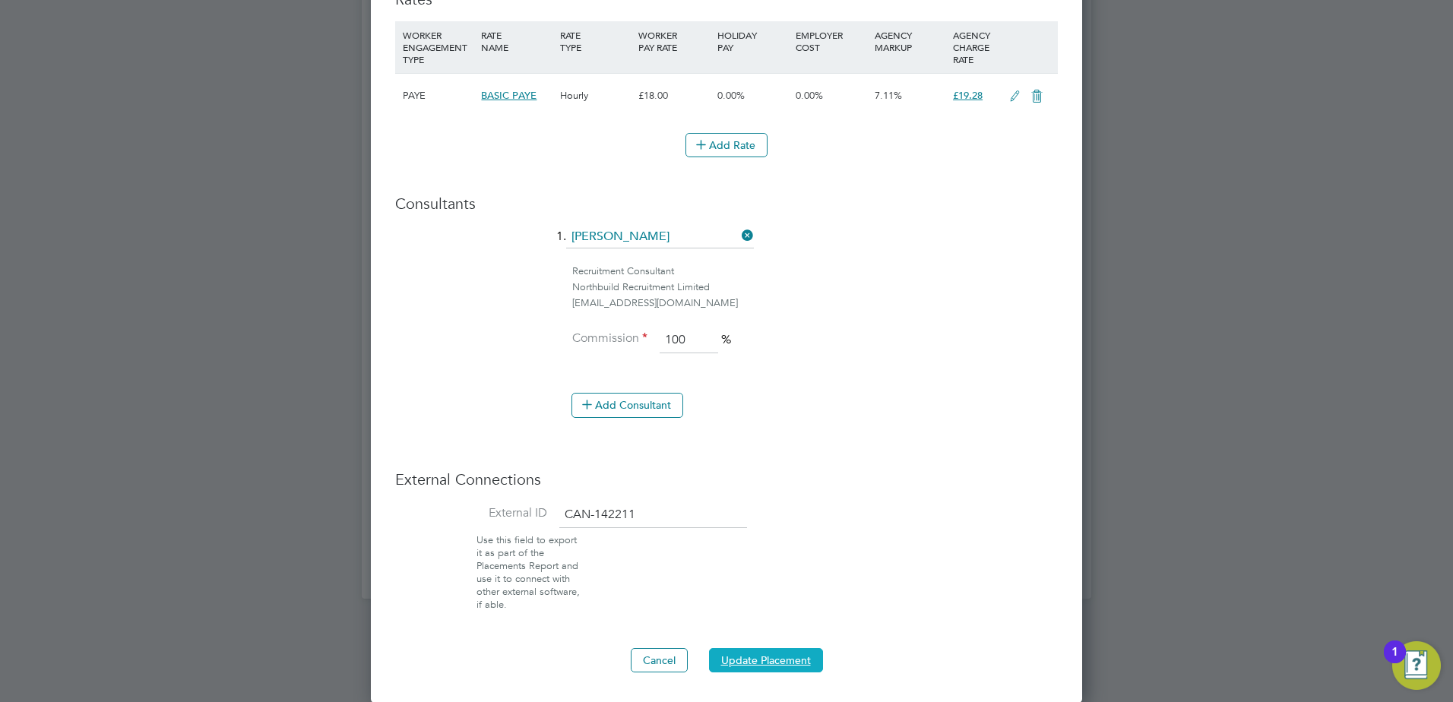
click at [732, 663] on button "Update Placement" at bounding box center [766, 660] width 114 height 24
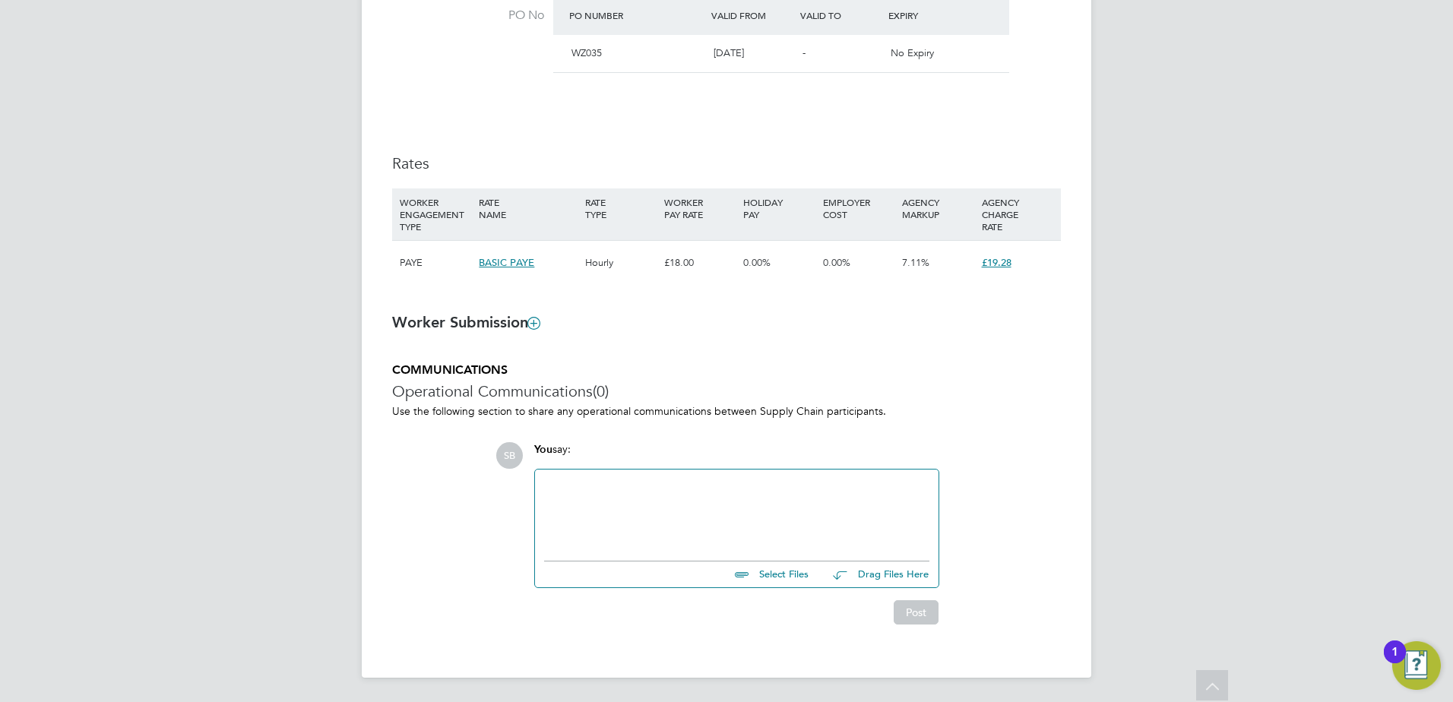
click at [653, 522] on div at bounding box center [736, 511] width 385 height 65
paste div
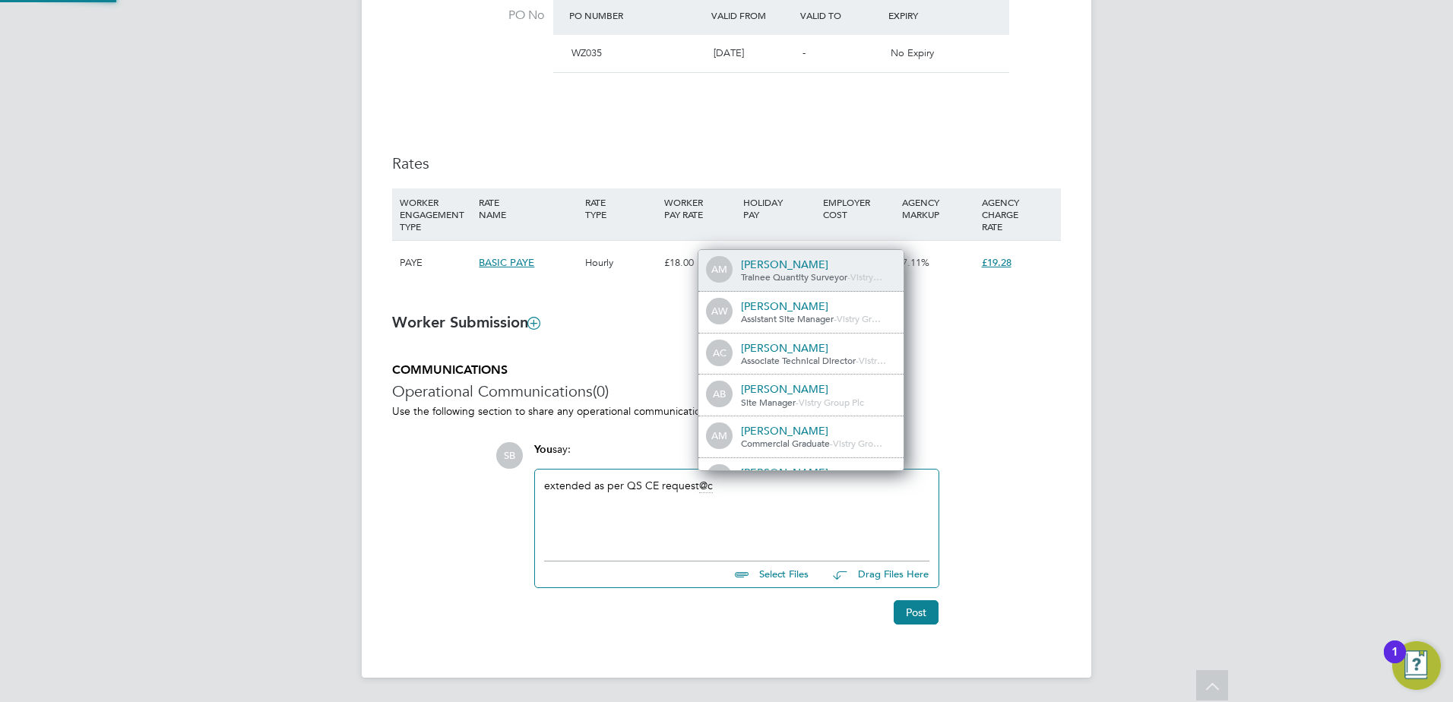
scroll to position [12, 153]
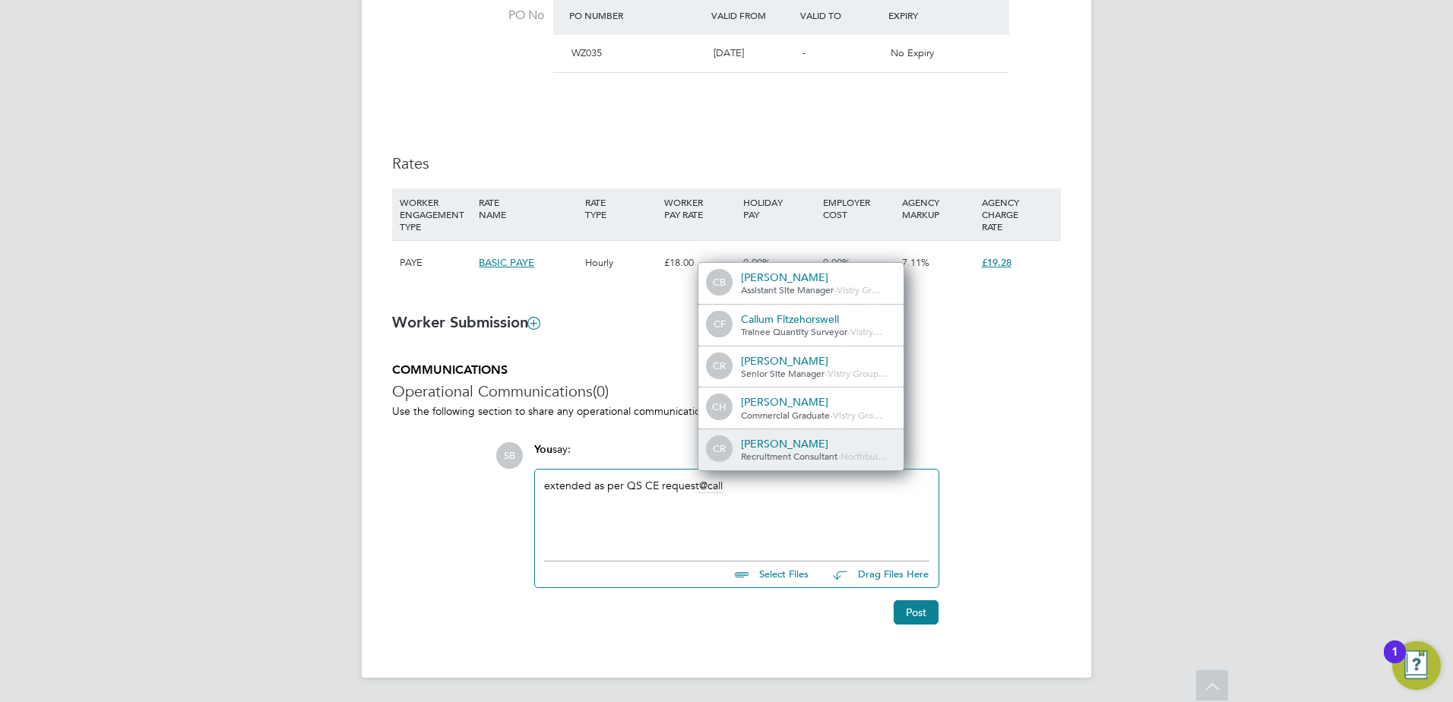
click at [769, 450] on span "Recruitment Consultant" at bounding box center [789, 456] width 97 height 12
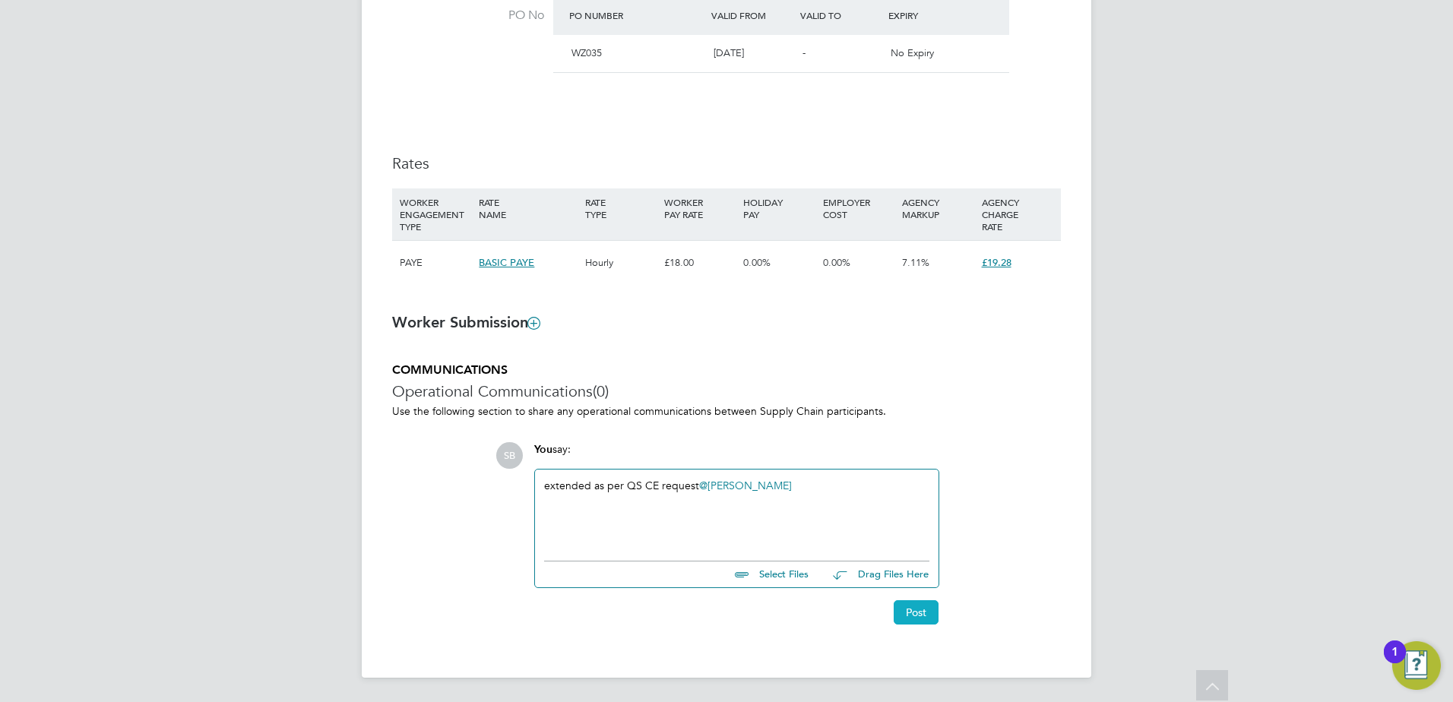
click at [911, 610] on button "Post" at bounding box center [916, 612] width 45 height 24
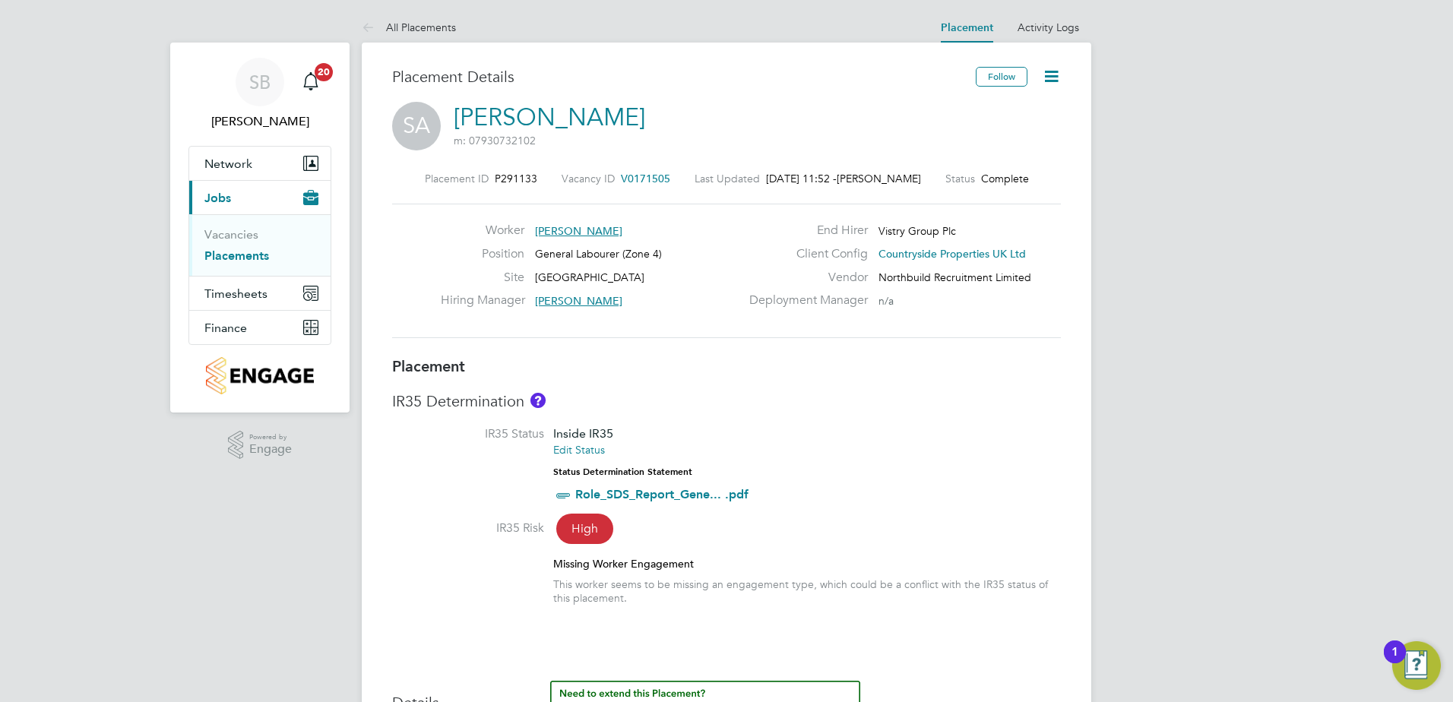
click at [1049, 70] on icon at bounding box center [1051, 76] width 19 height 19
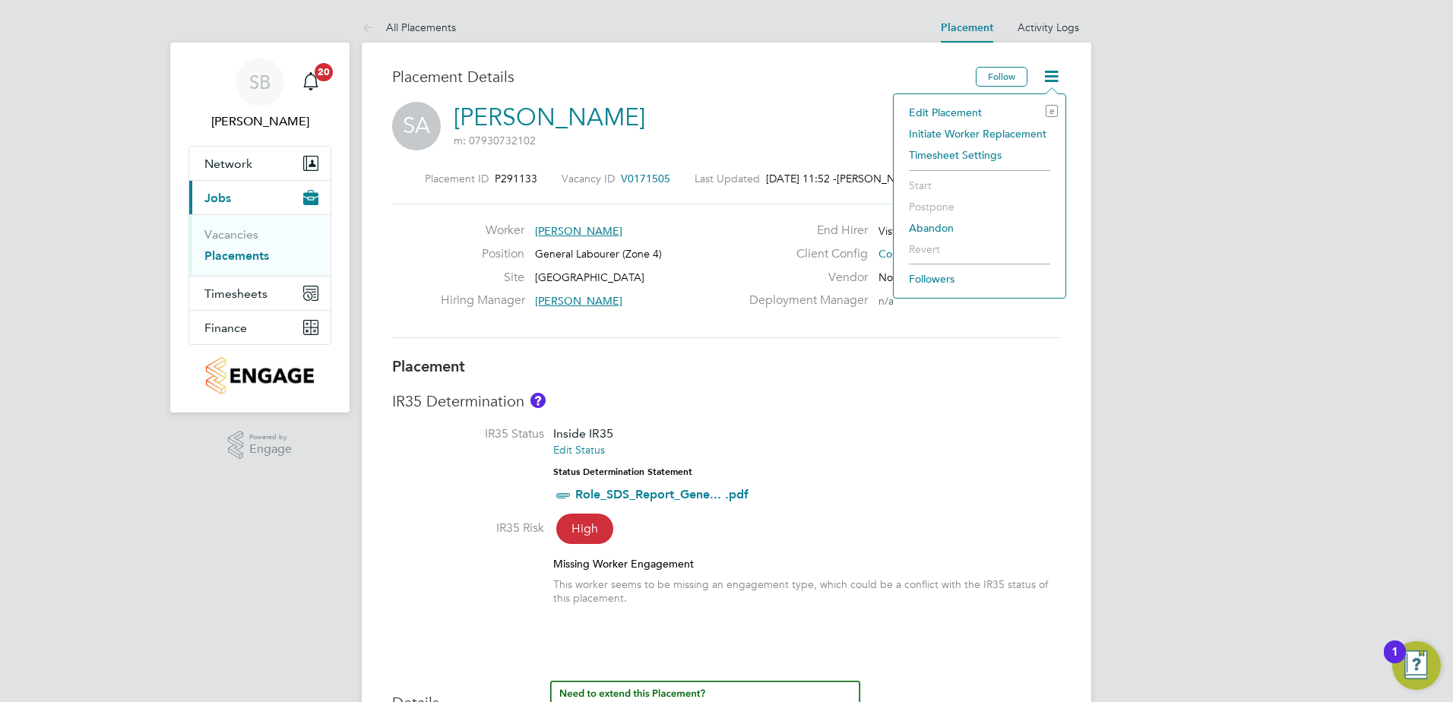
click at [932, 113] on li "Edit Placement e" at bounding box center [979, 112] width 157 height 21
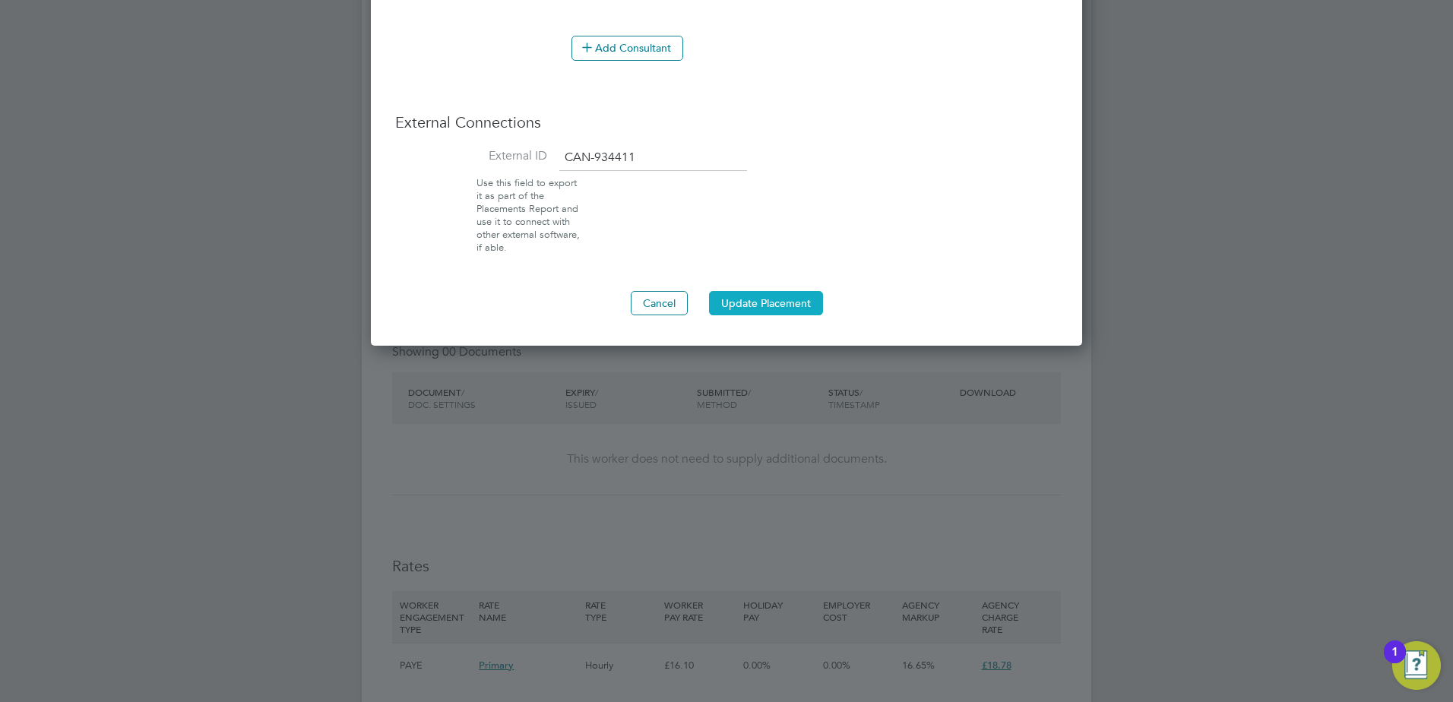
click at [756, 309] on button "Update Placement" at bounding box center [766, 303] width 114 height 24
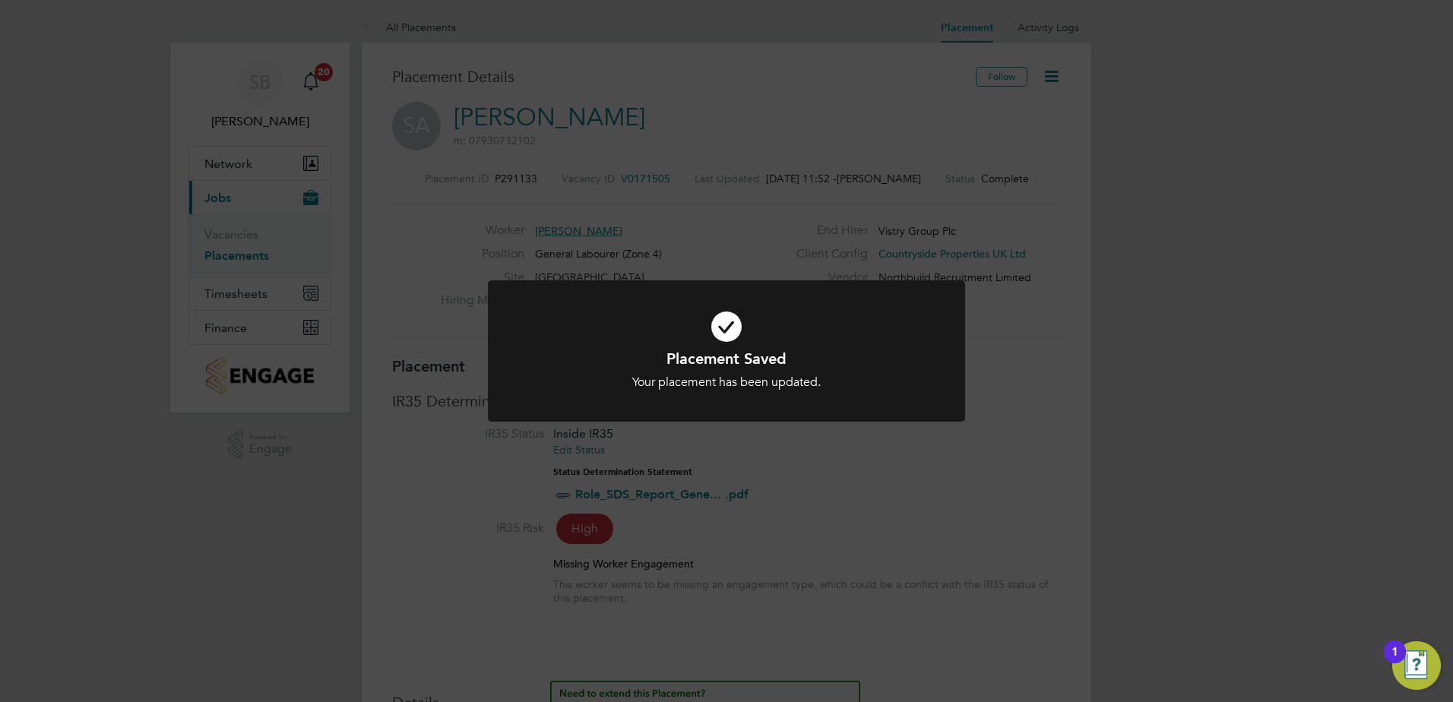
click at [784, 452] on div "Placement Saved Your placement has been updated. Cancel Okay" at bounding box center [726, 351] width 1453 height 702
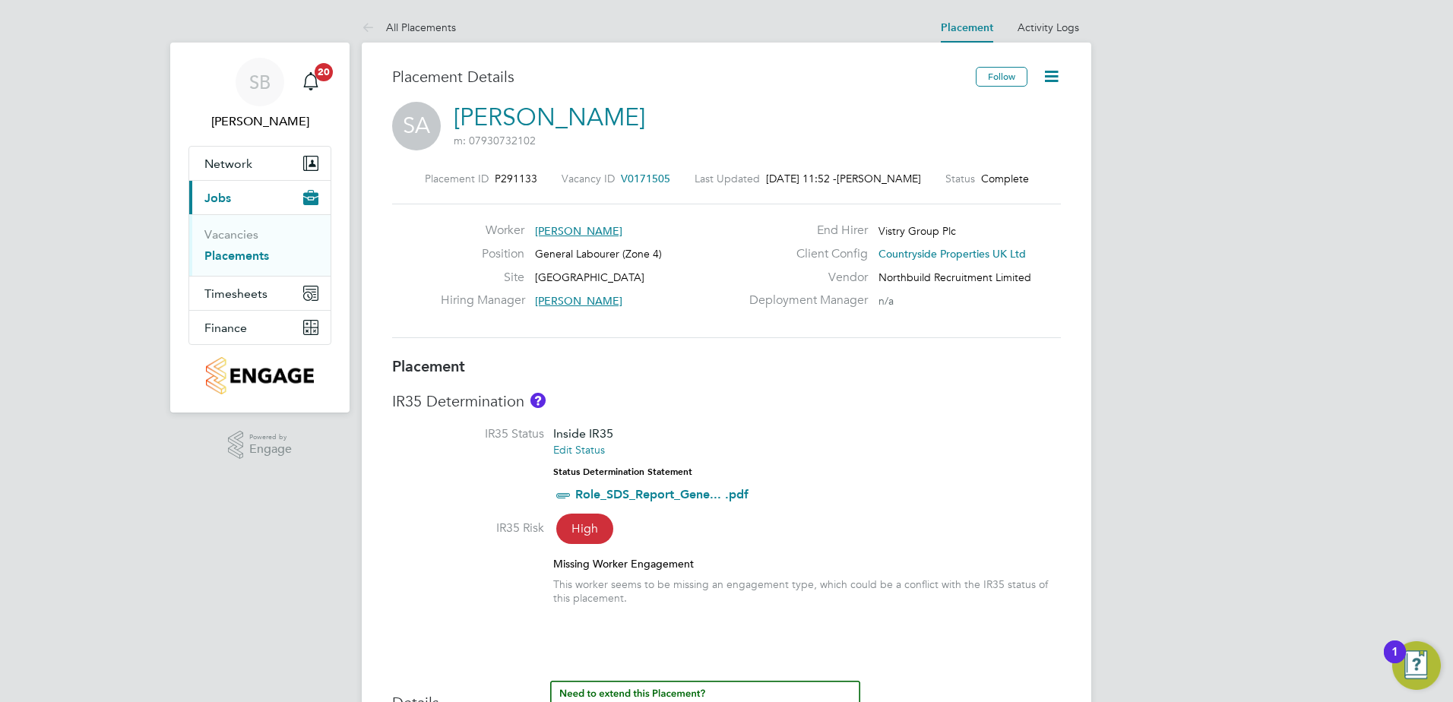
click at [1047, 81] on icon at bounding box center [1051, 76] width 19 height 19
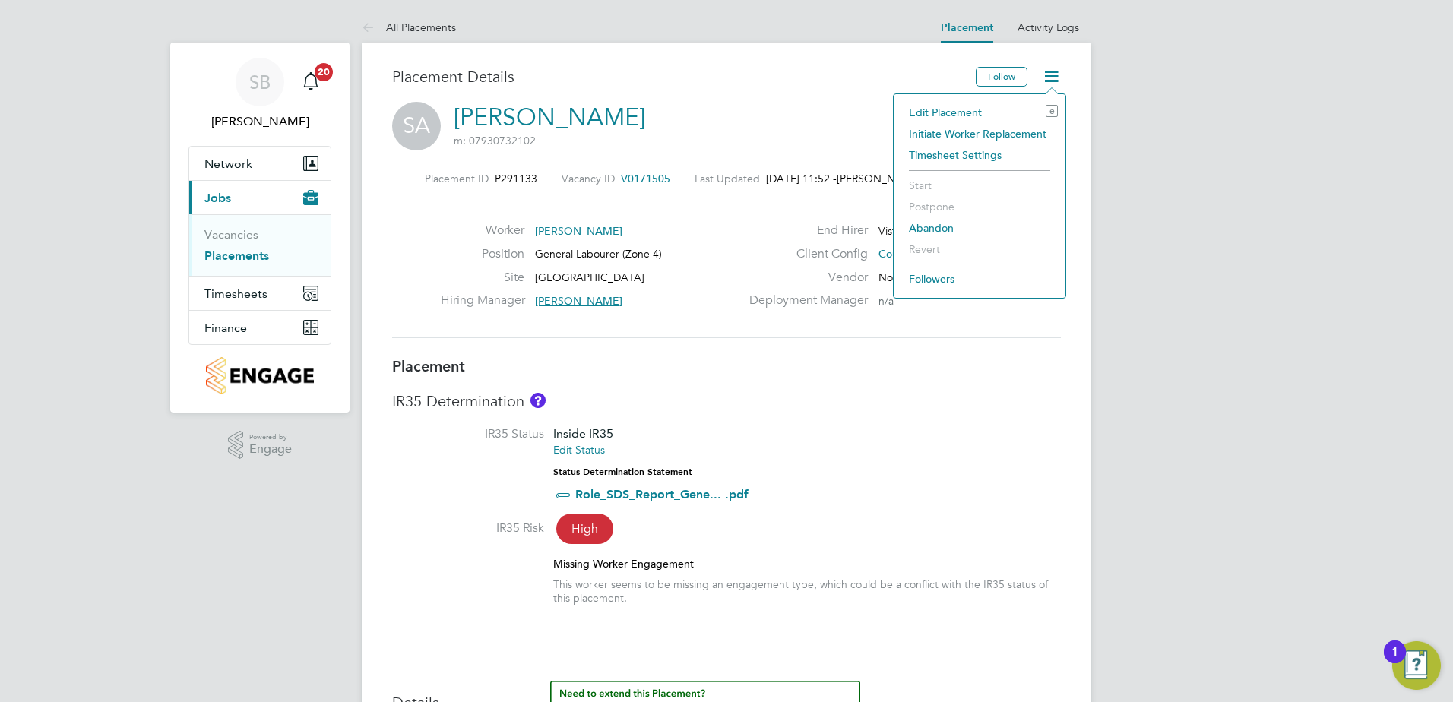
click at [926, 112] on li "Edit Placement e" at bounding box center [979, 112] width 157 height 21
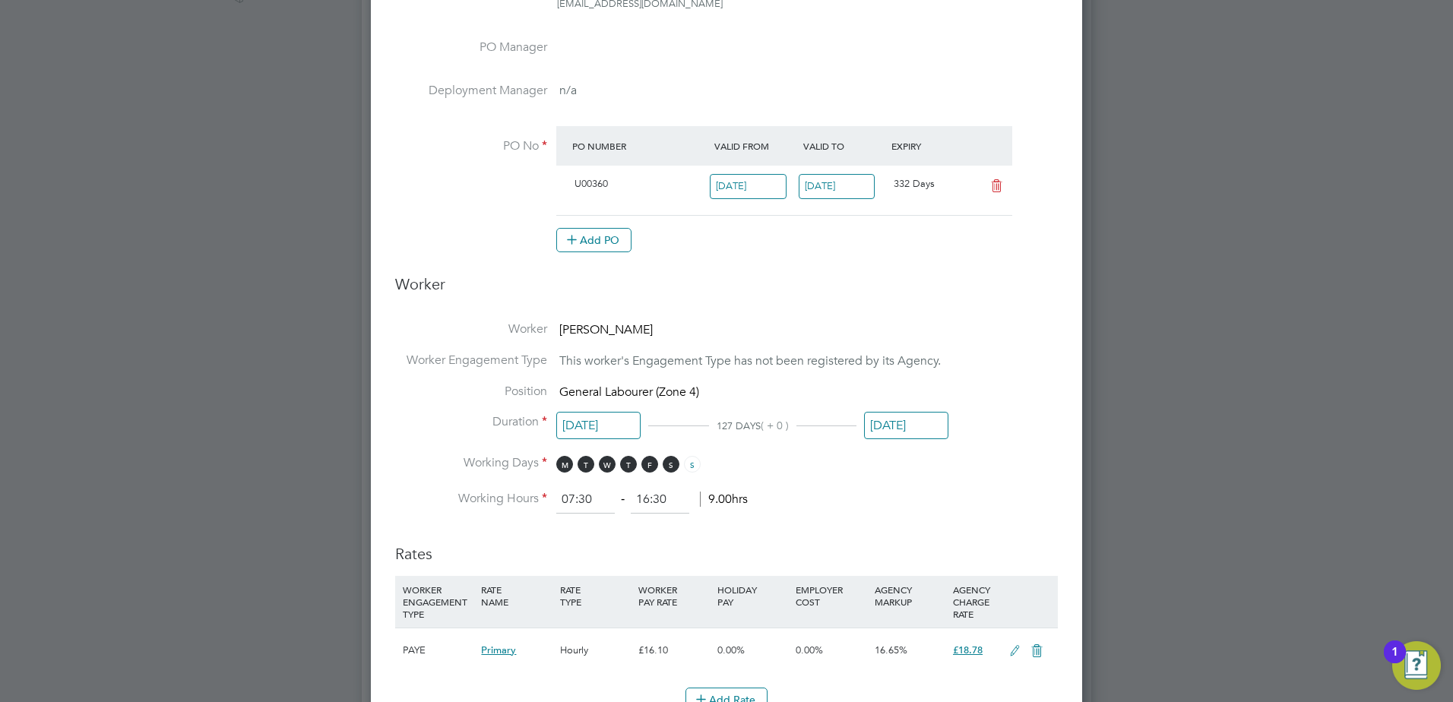
click at [893, 423] on input "[DATE]" at bounding box center [906, 426] width 84 height 28
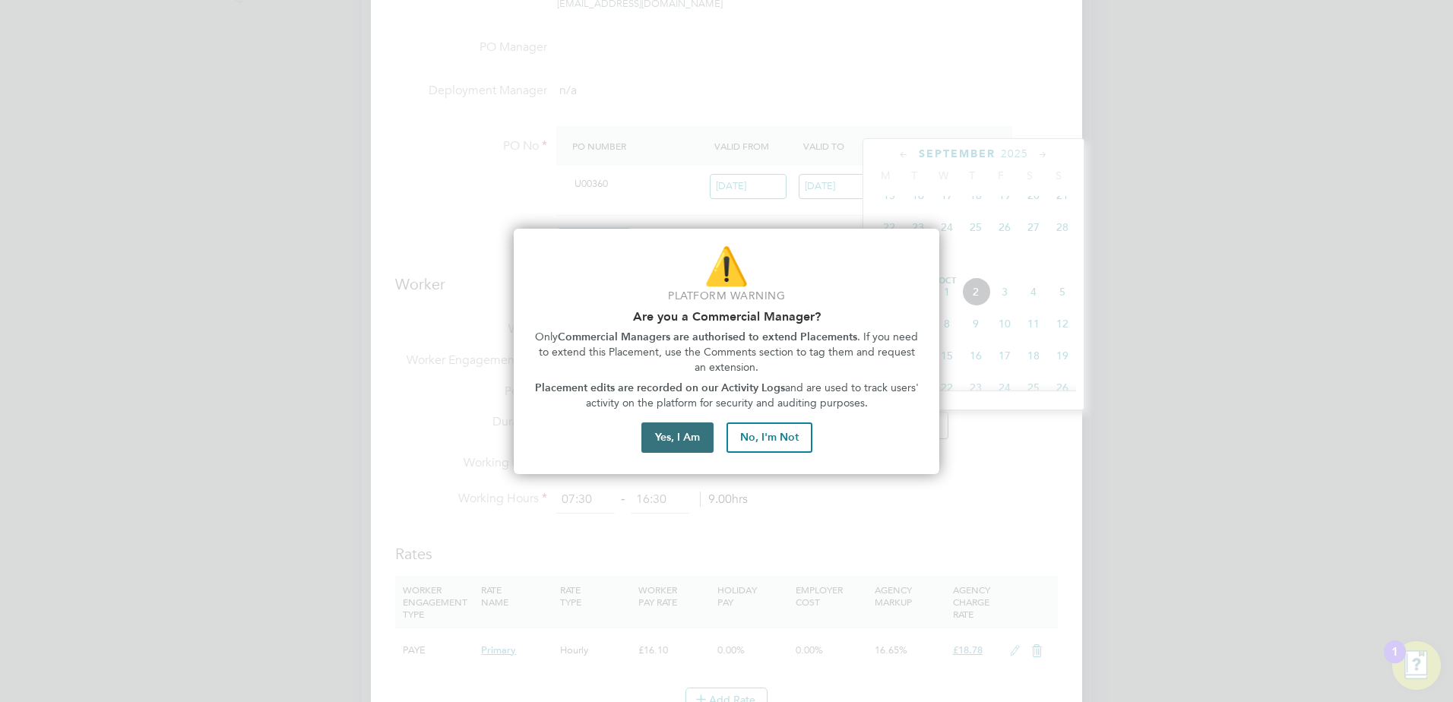
click at [672, 429] on button "Yes, I Am" at bounding box center [677, 437] width 72 height 30
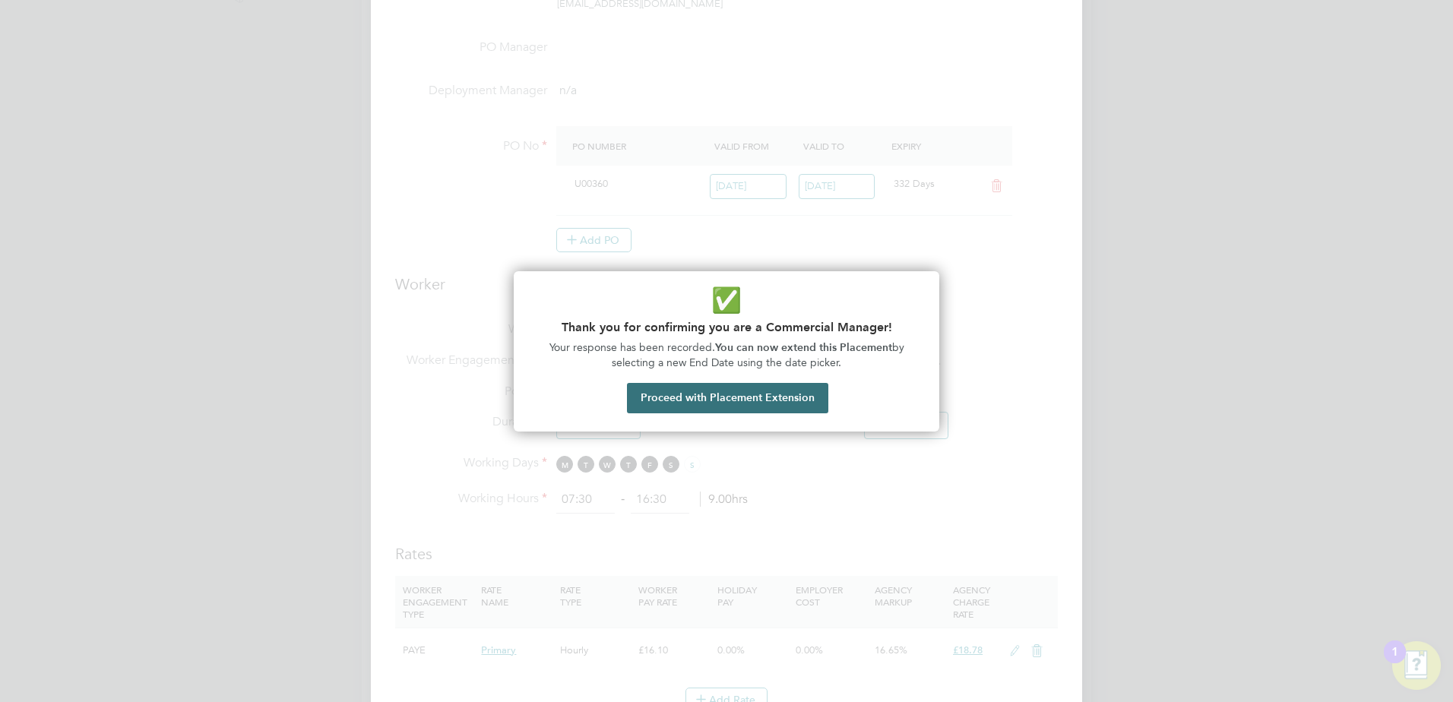
click at [654, 397] on button "Proceed with Placement Extension" at bounding box center [727, 398] width 201 height 30
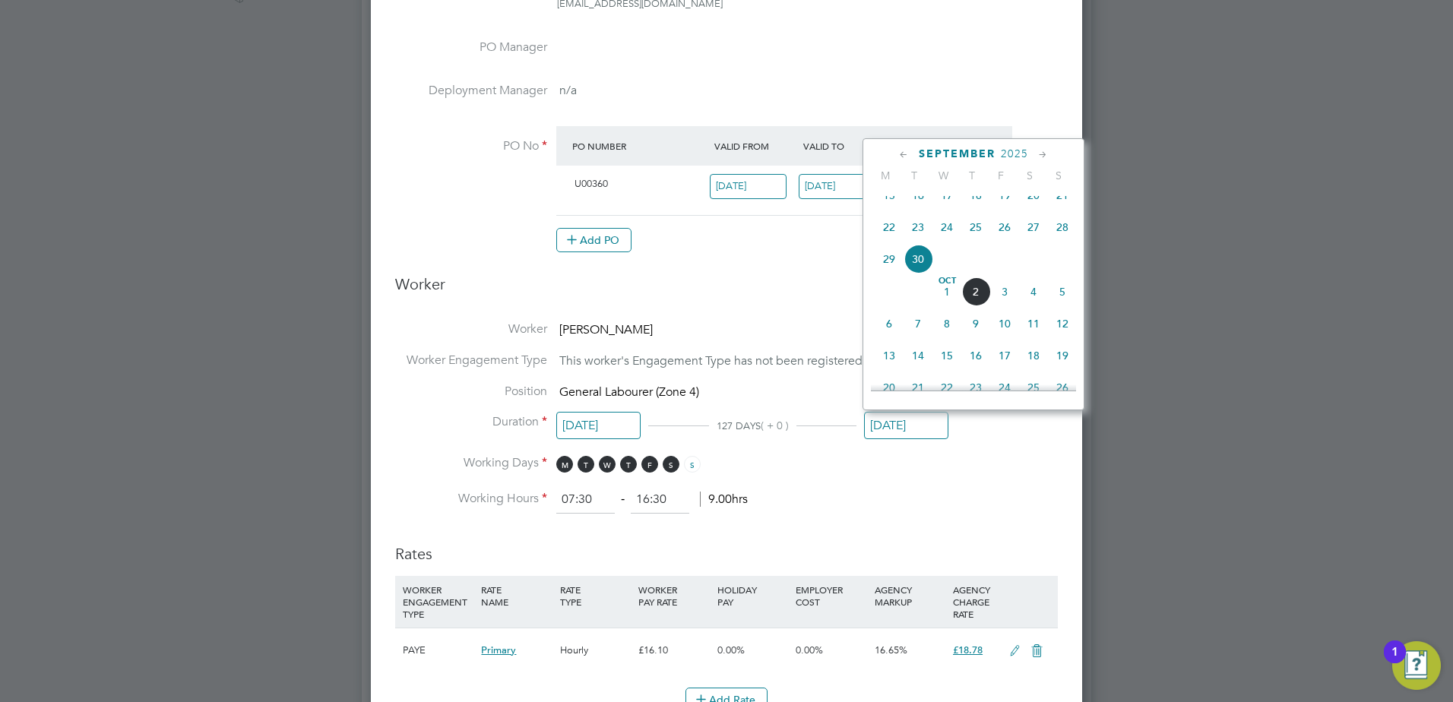
click at [977, 338] on span "9" at bounding box center [975, 323] width 29 height 29
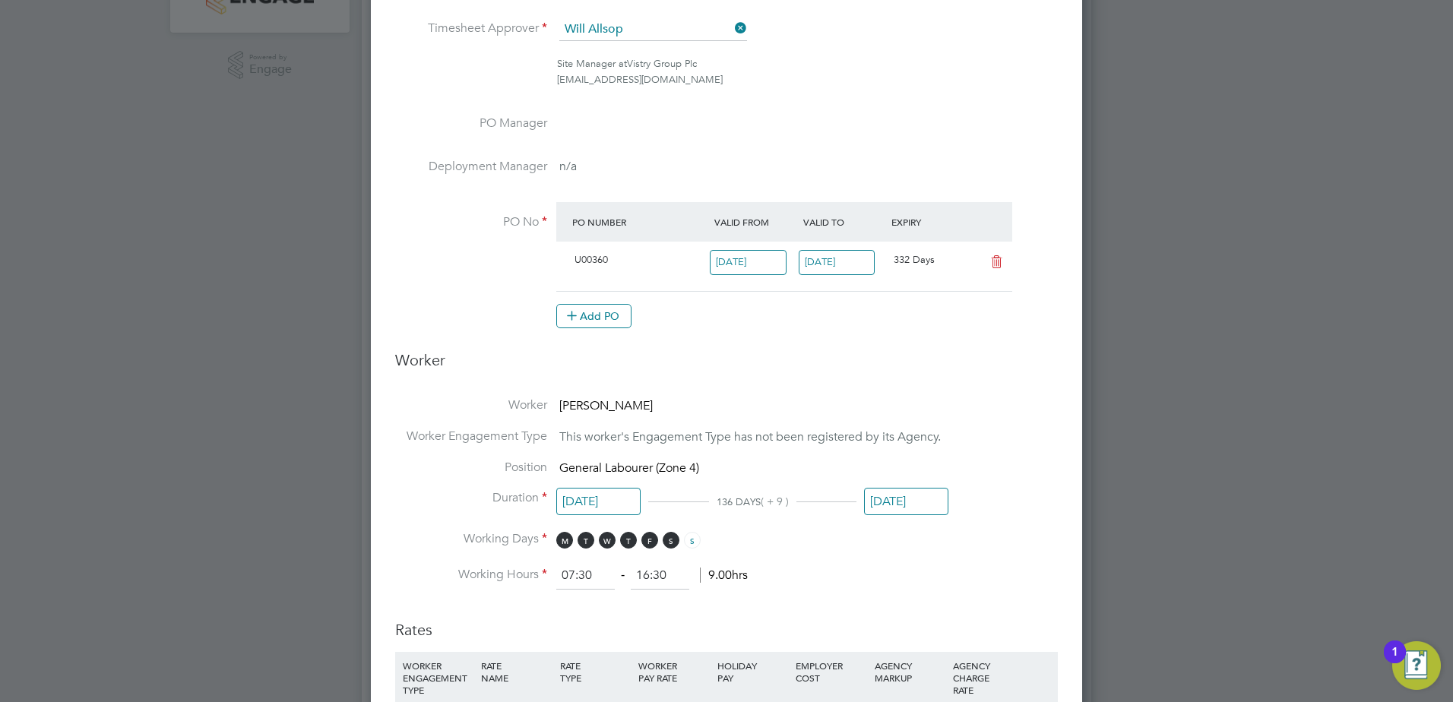
click at [875, 511] on input "09 Oct 2025" at bounding box center [906, 502] width 84 height 28
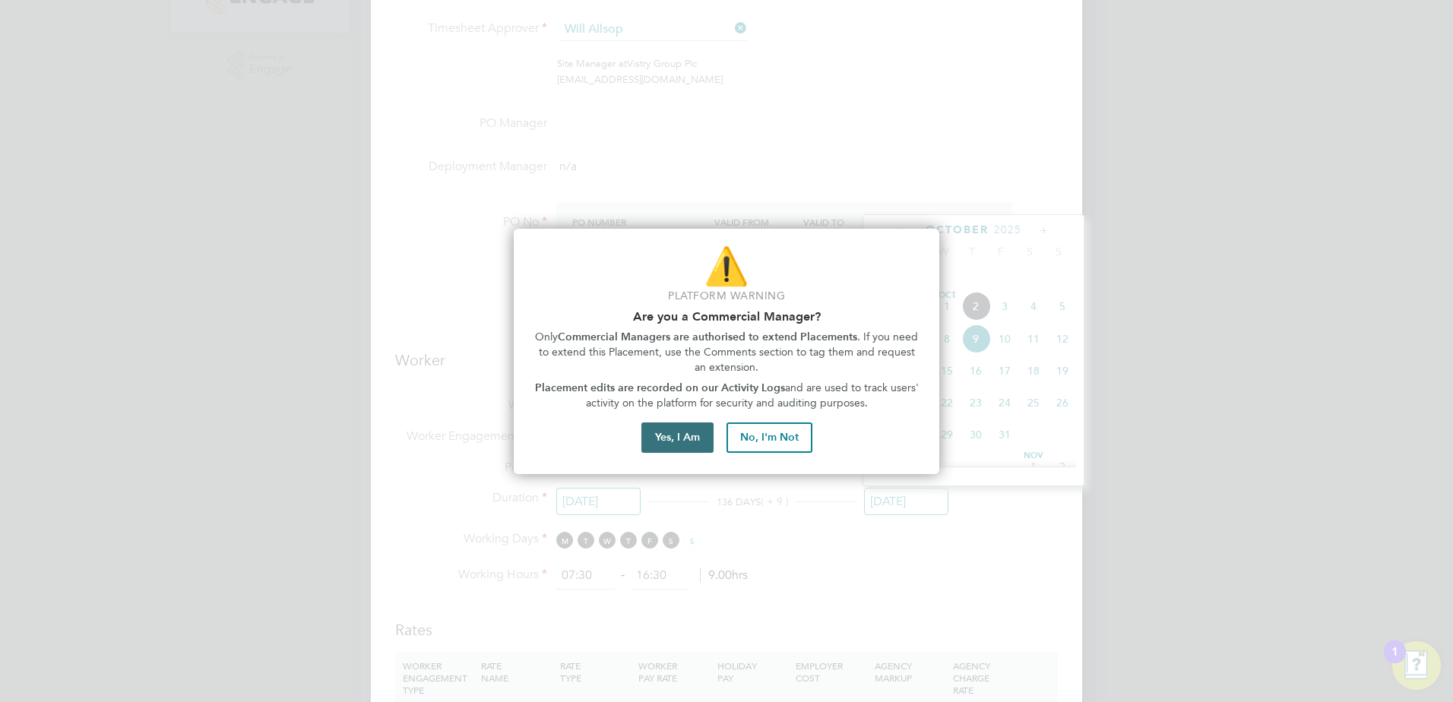
click at [667, 445] on button "Yes, I Am" at bounding box center [677, 437] width 72 height 30
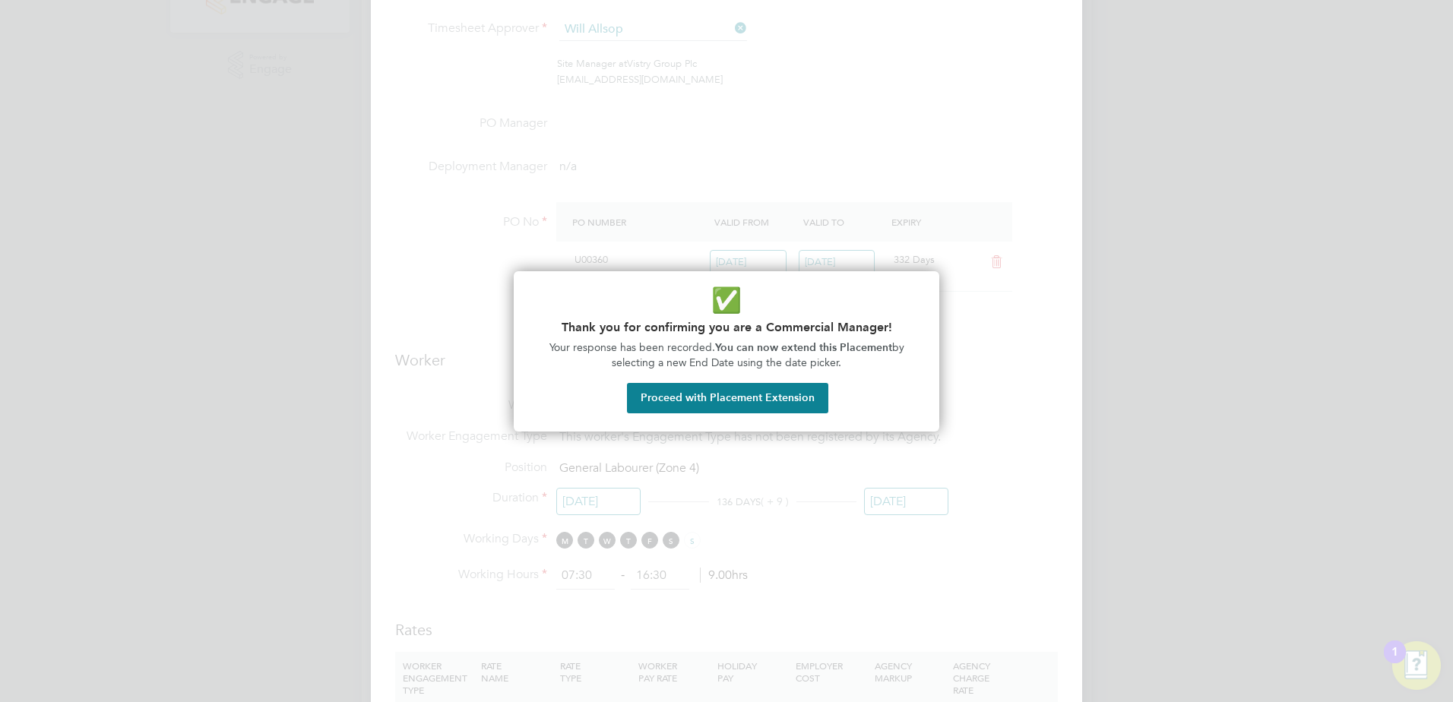
drag, startPoint x: 746, startPoint y: 391, endPoint x: 760, endPoint y: 396, distance: 14.7
click at [746, 391] on button "Proceed with Placement Extension" at bounding box center [727, 398] width 201 height 30
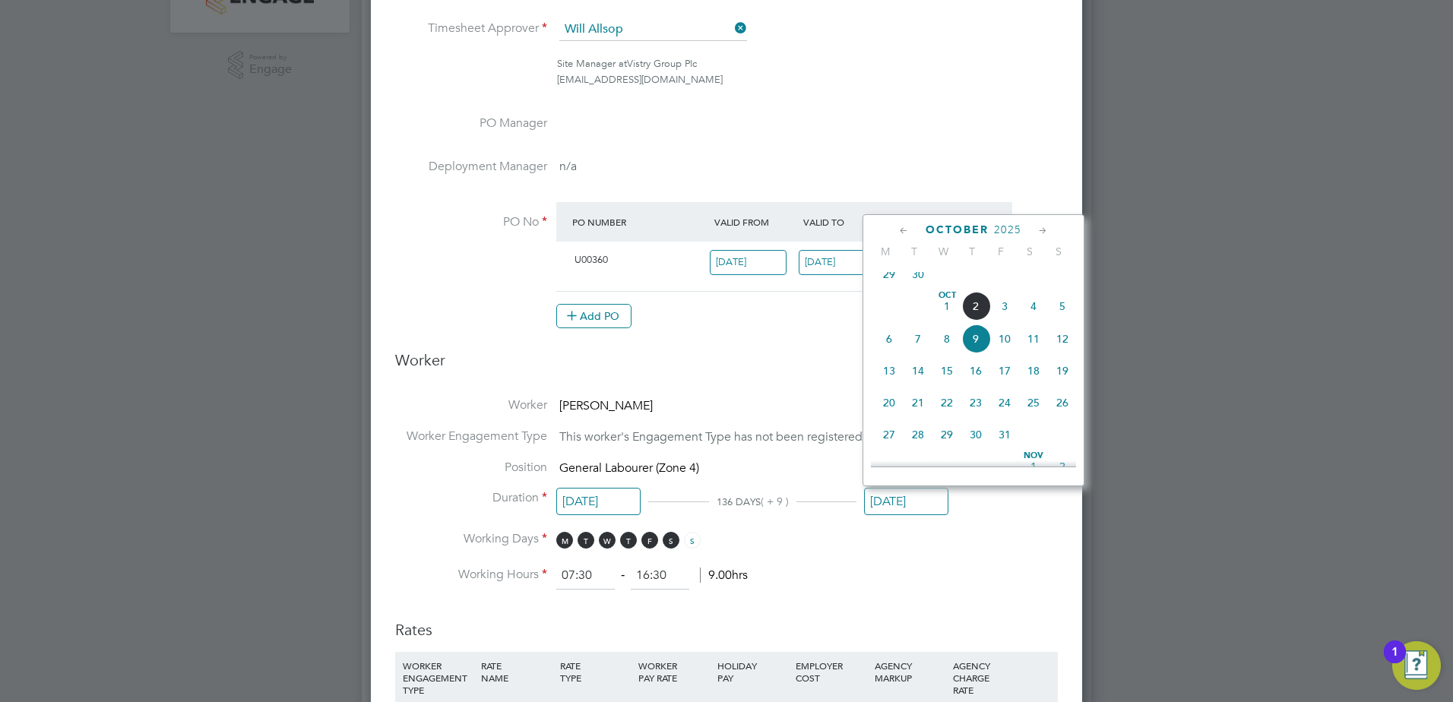
click at [914, 349] on span "7" at bounding box center [917, 338] width 29 height 29
type input "07 Oct 2025"
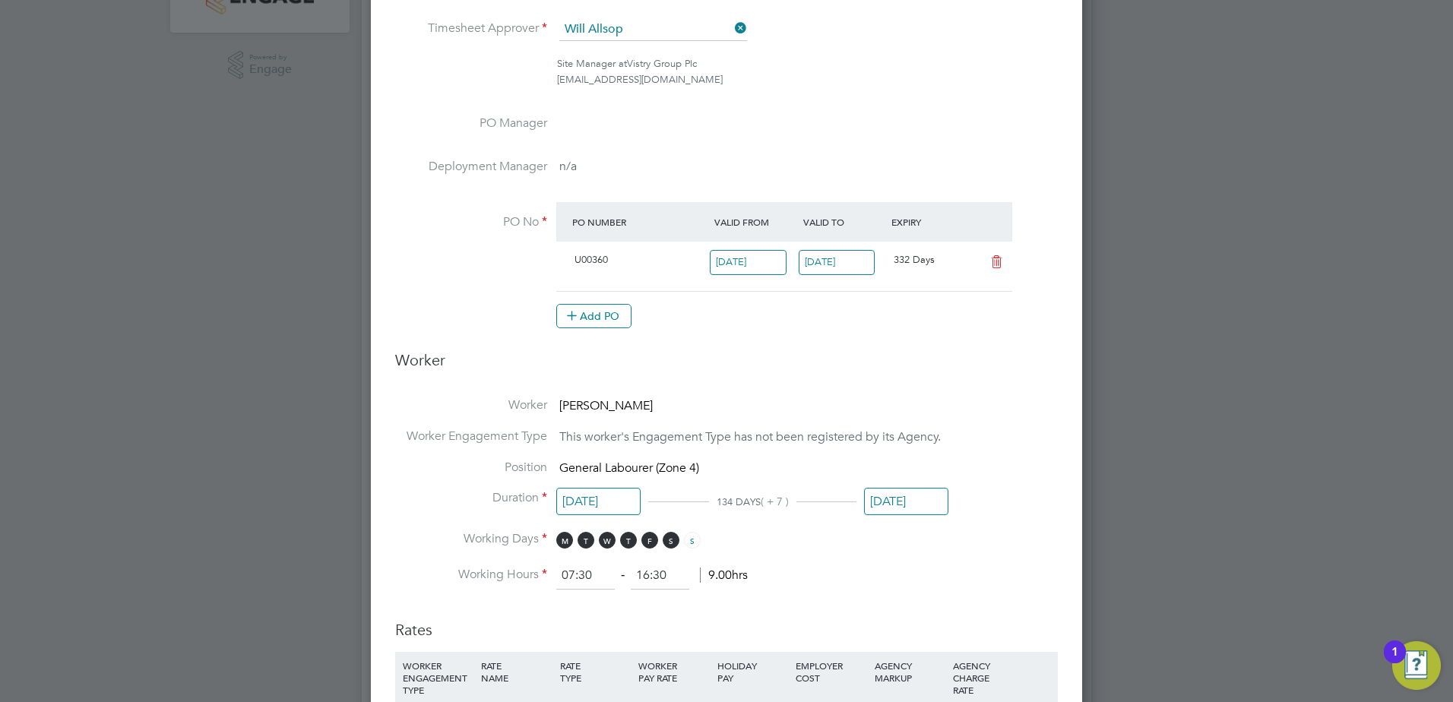
click at [900, 506] on input "07 Oct 2025" at bounding box center [906, 502] width 84 height 28
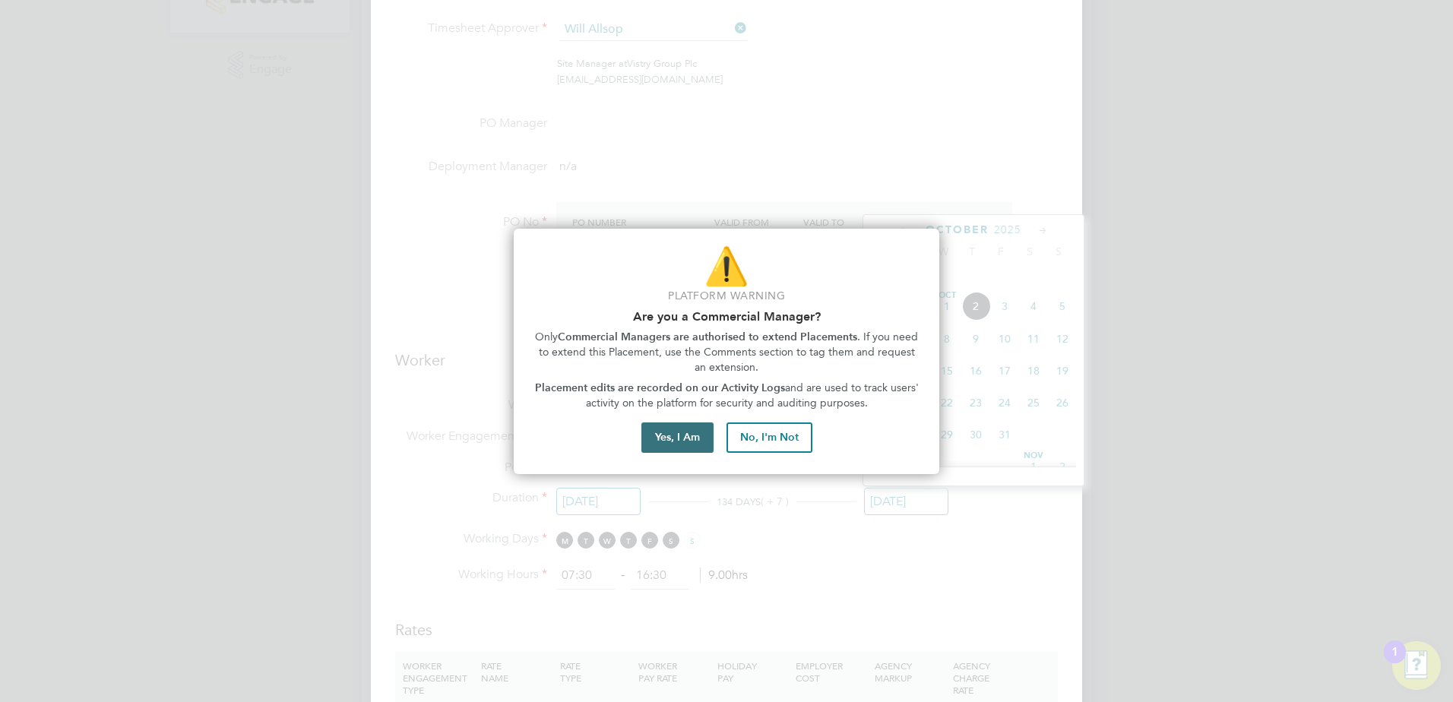
click at [665, 432] on button "Yes, I Am" at bounding box center [677, 437] width 72 height 30
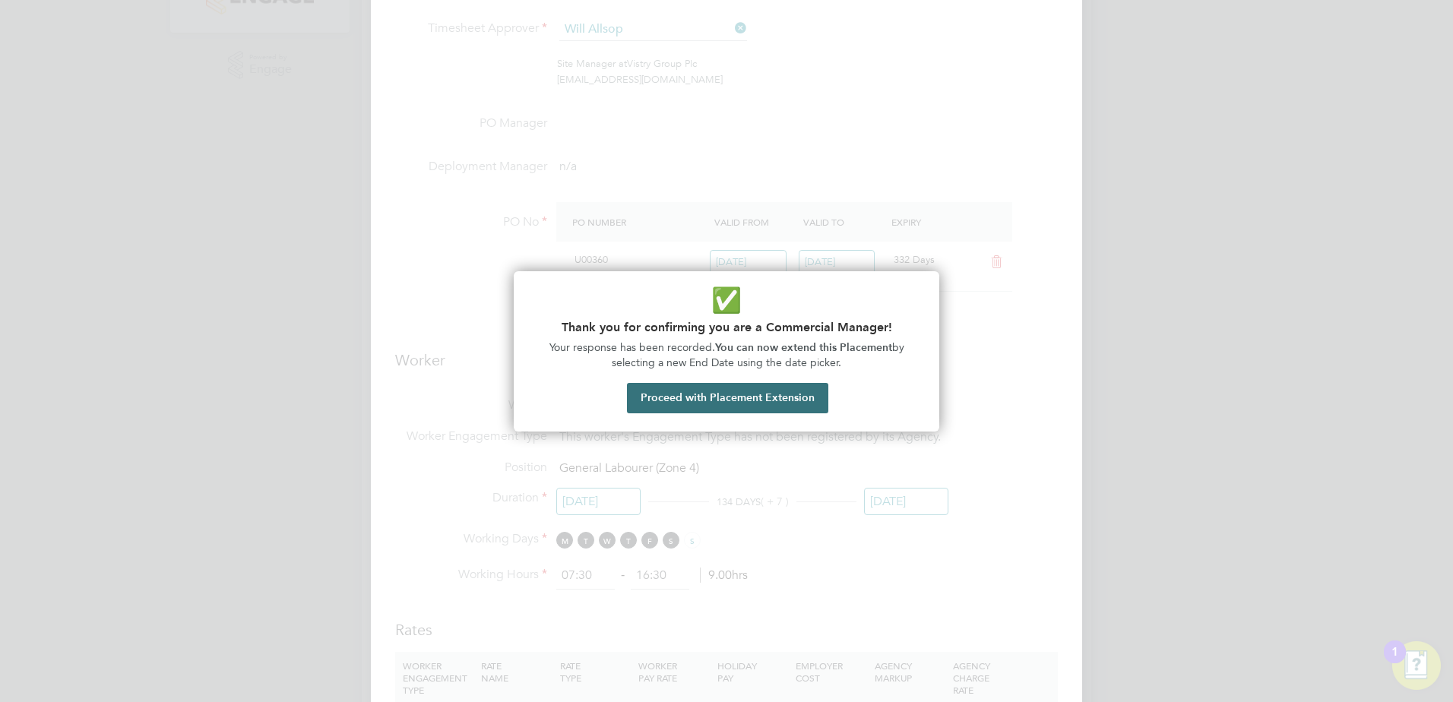
click at [740, 392] on button "Proceed with Placement Extension" at bounding box center [727, 398] width 201 height 30
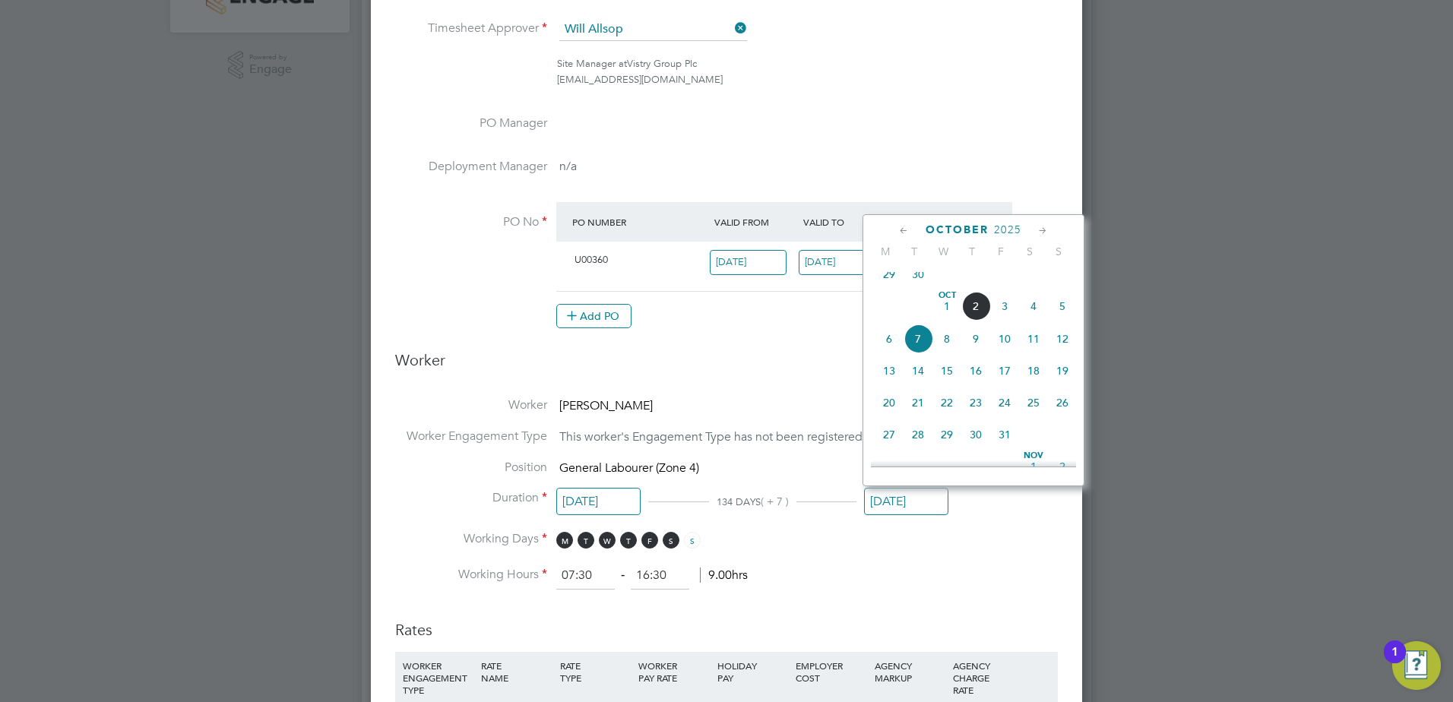
click at [909, 349] on span "7" at bounding box center [917, 338] width 29 height 29
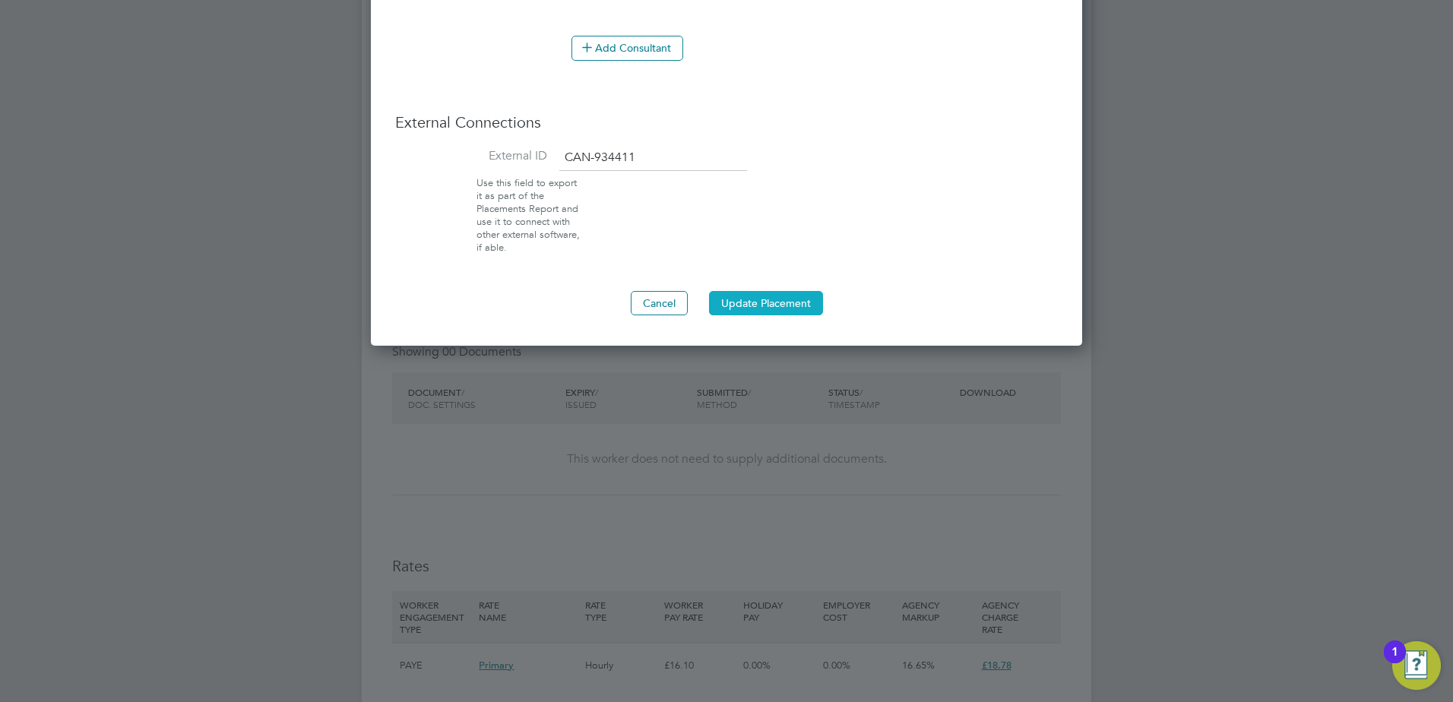
click at [723, 297] on button "Update Placement" at bounding box center [766, 303] width 114 height 24
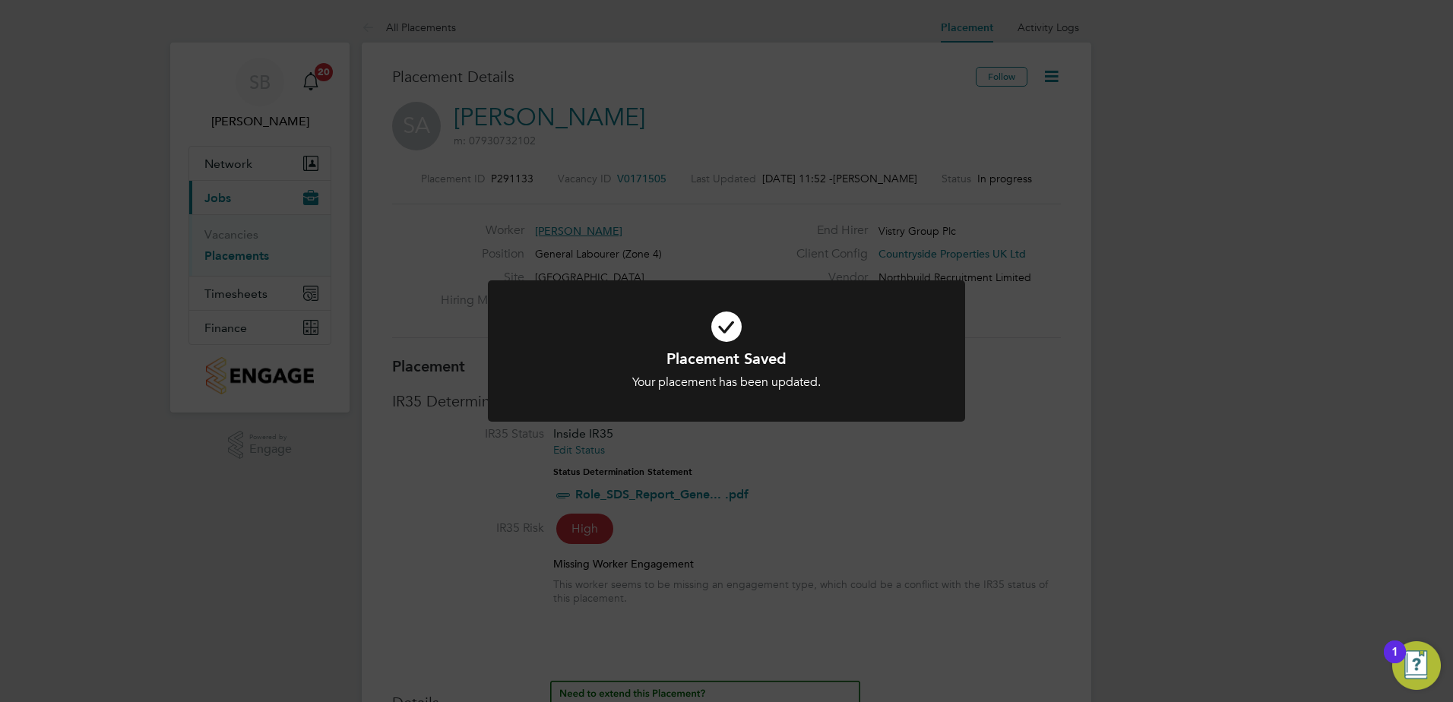
click at [704, 459] on div "Placement Saved Your placement has been updated. Cancel Okay" at bounding box center [726, 351] width 1453 height 702
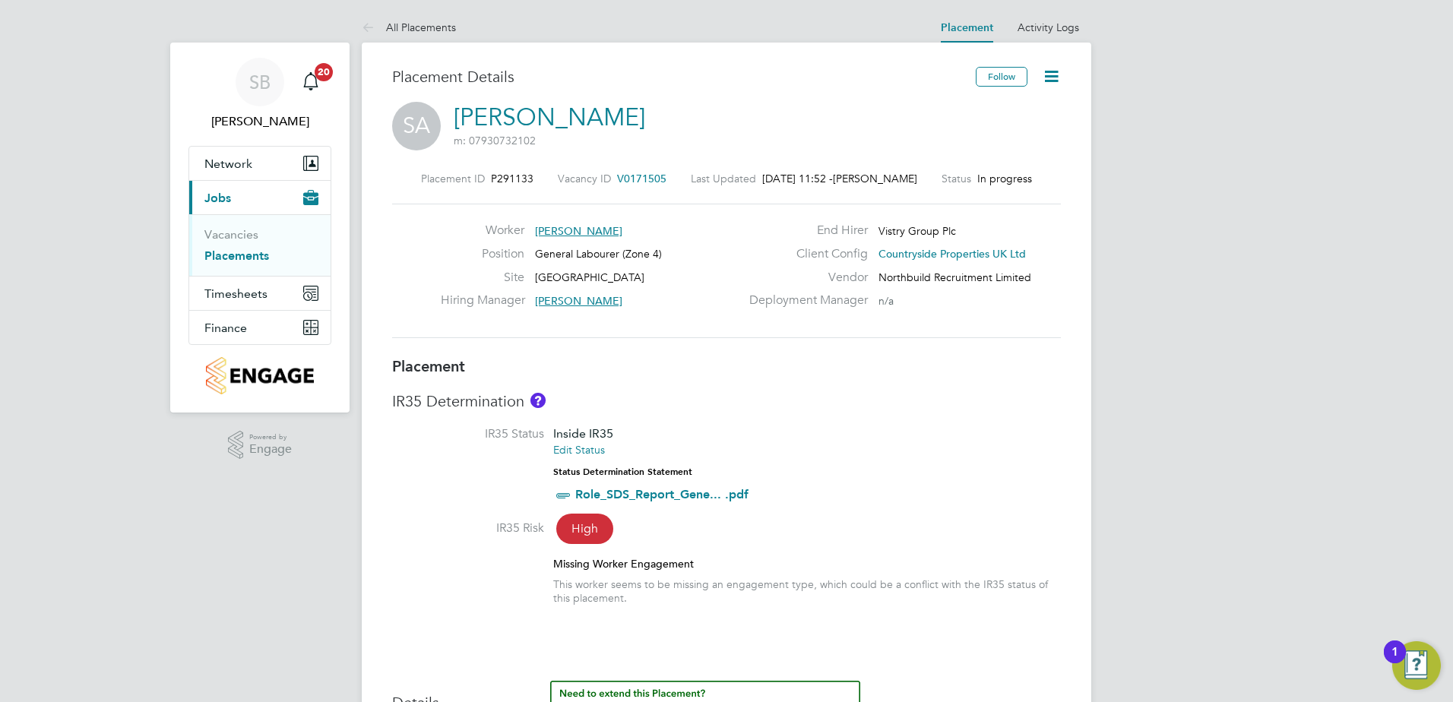
click at [225, 256] on link "Placements" at bounding box center [236, 255] width 65 height 14
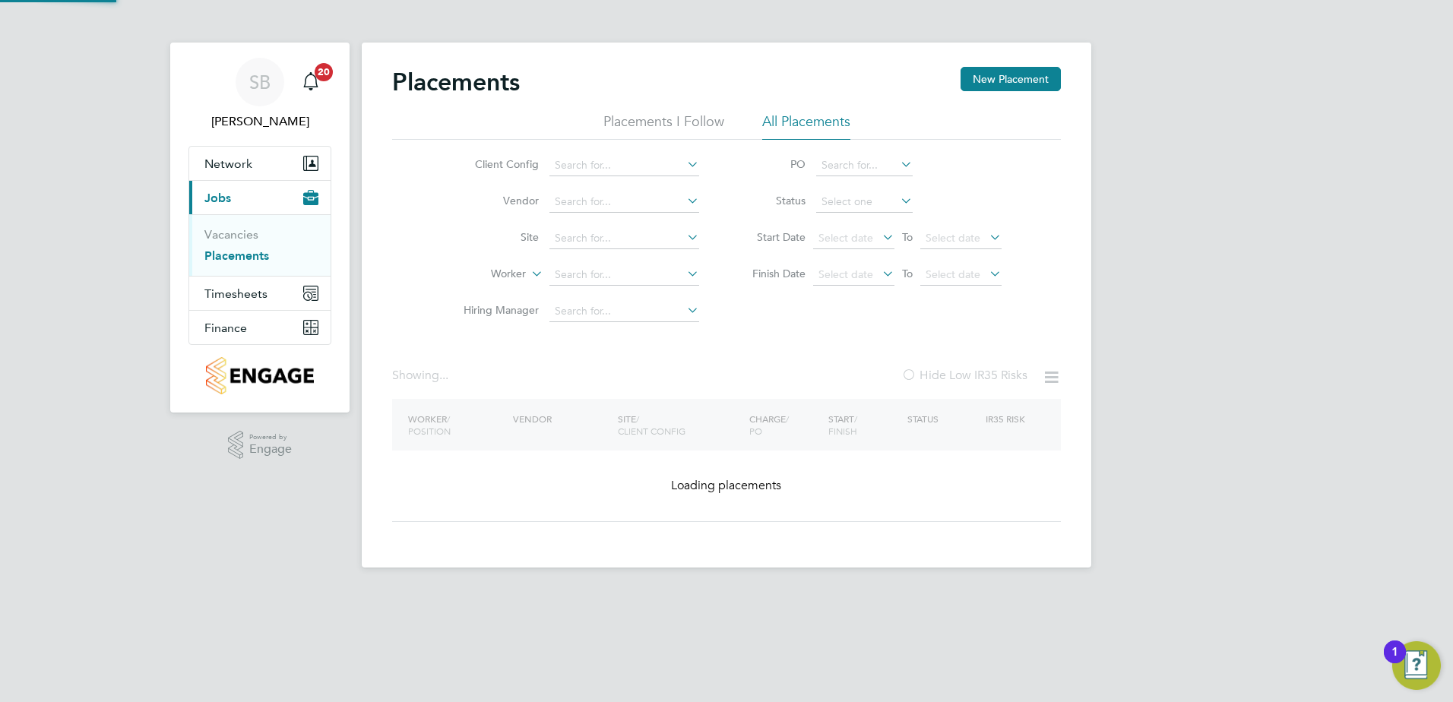
click at [566, 248] on div "Placements New Placement Placements I Follow All Placements Client Config Vendo…" at bounding box center [726, 305] width 729 height 525
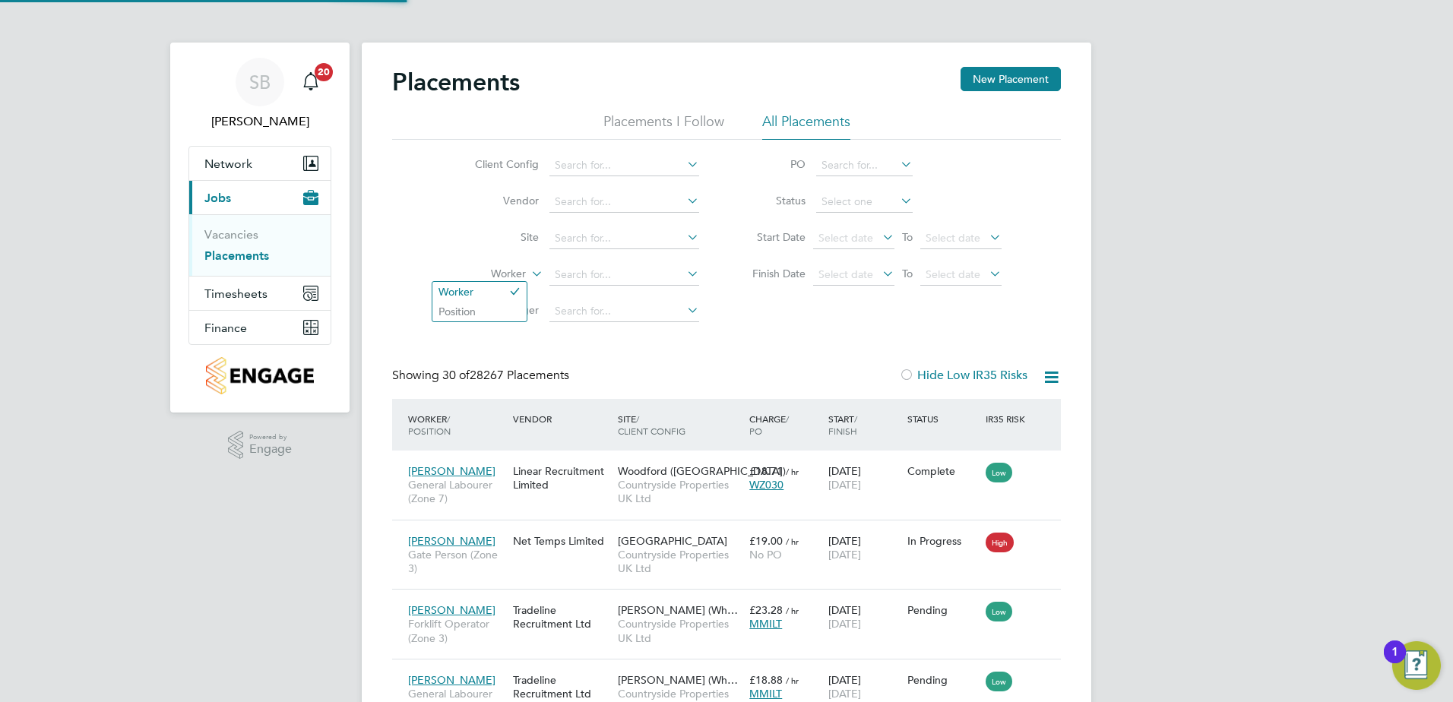
click at [524, 271] on label "Worker" at bounding box center [481, 274] width 87 height 15
click at [560, 275] on input at bounding box center [624, 274] width 150 height 21
click at [578, 271] on input "daviid jones" at bounding box center [624, 274] width 150 height 21
type input "david jones"
click at [593, 243] on input at bounding box center [624, 238] width 150 height 21
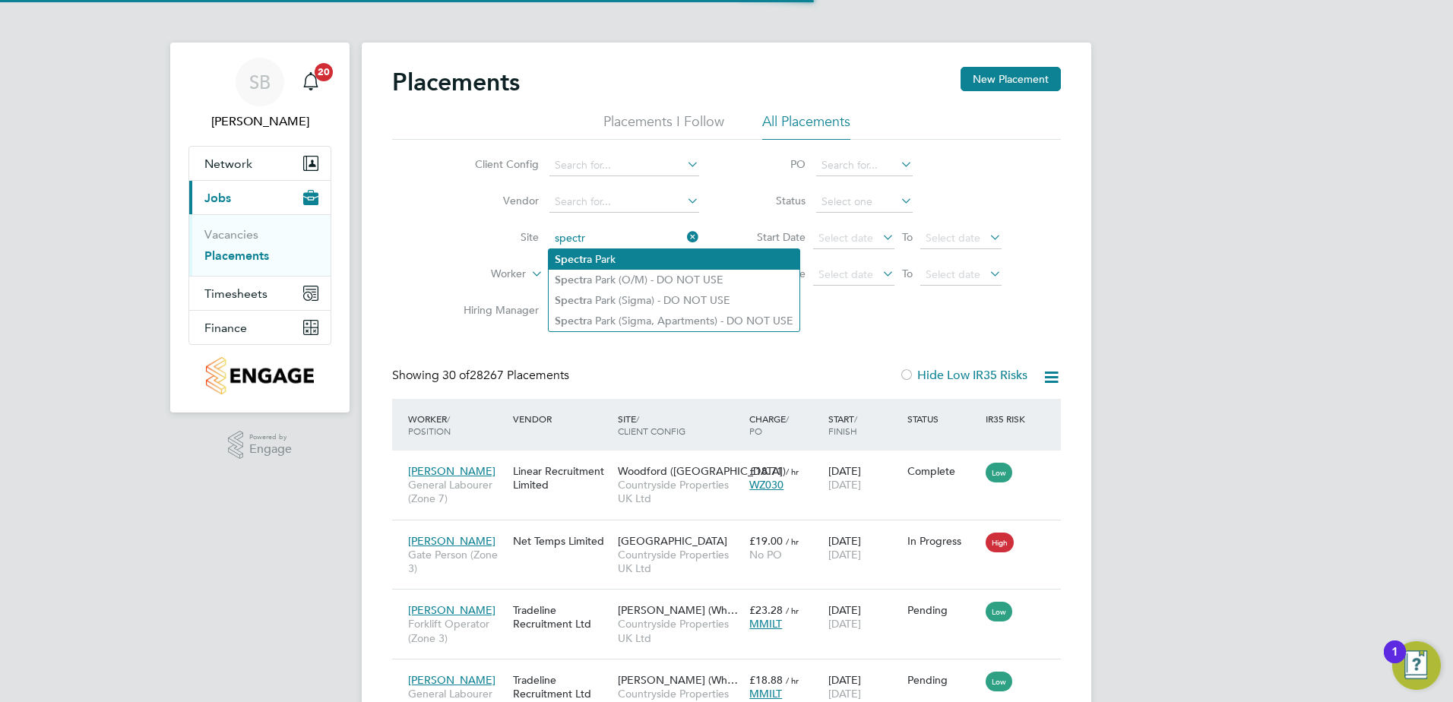
click at [591, 259] on li "Spectr a Park" at bounding box center [674, 259] width 251 height 21
type input "Spectra Park"
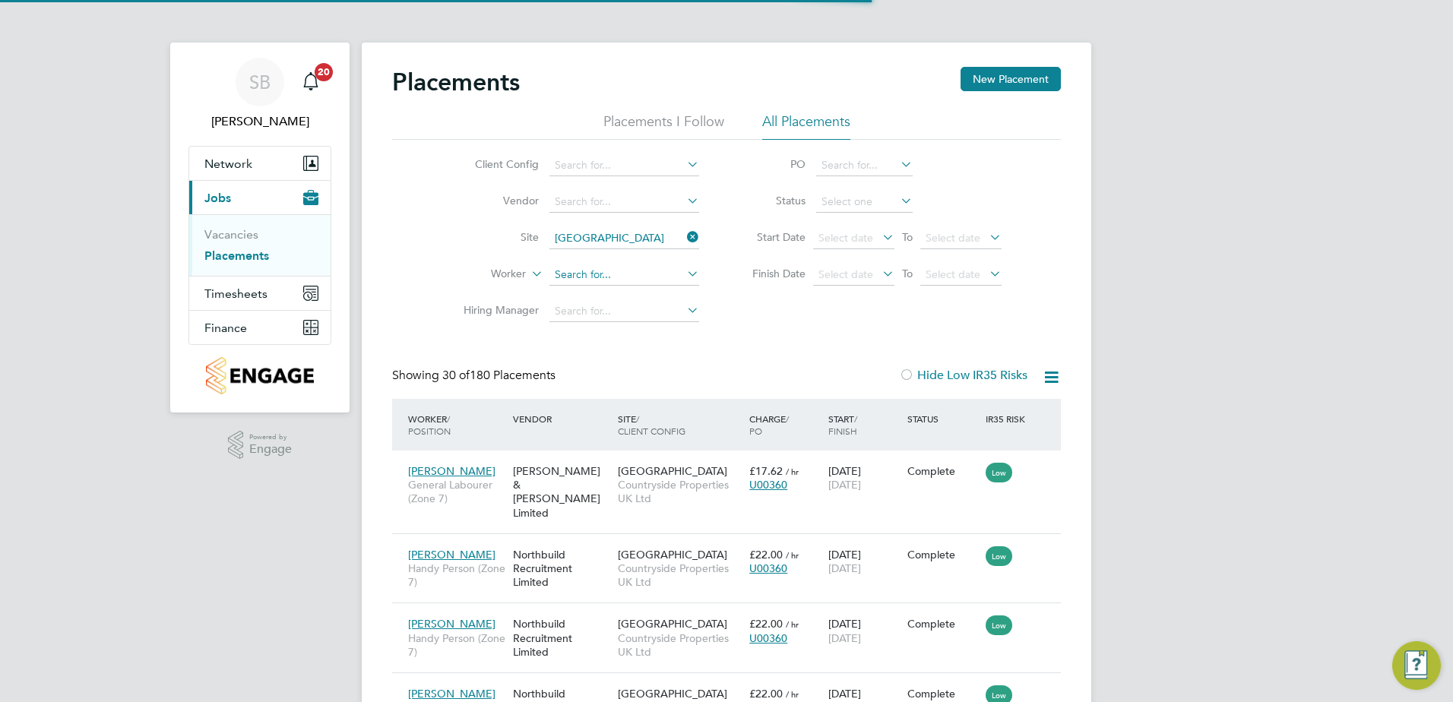
click at [590, 277] on input at bounding box center [624, 274] width 150 height 21
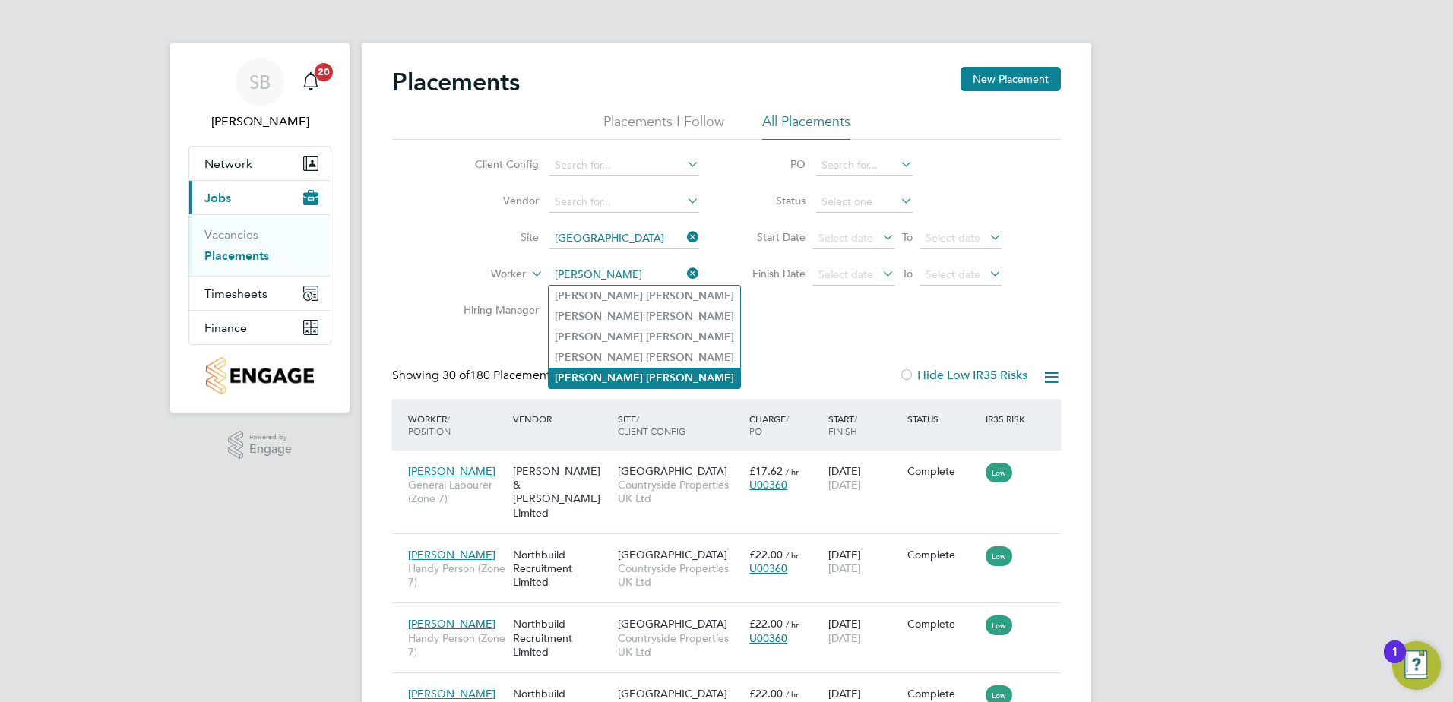
click at [616, 371] on li "David Jones" at bounding box center [644, 378] width 191 height 21
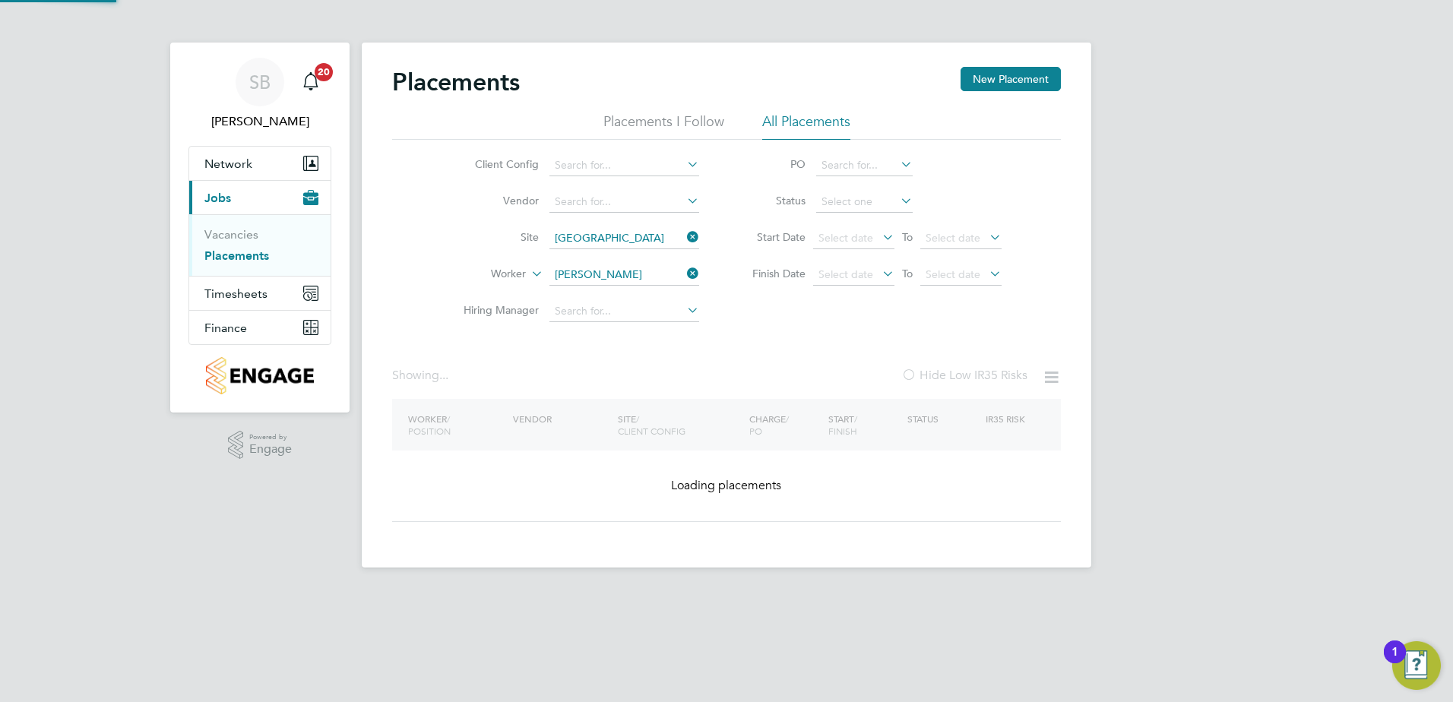
type input "David Jones"
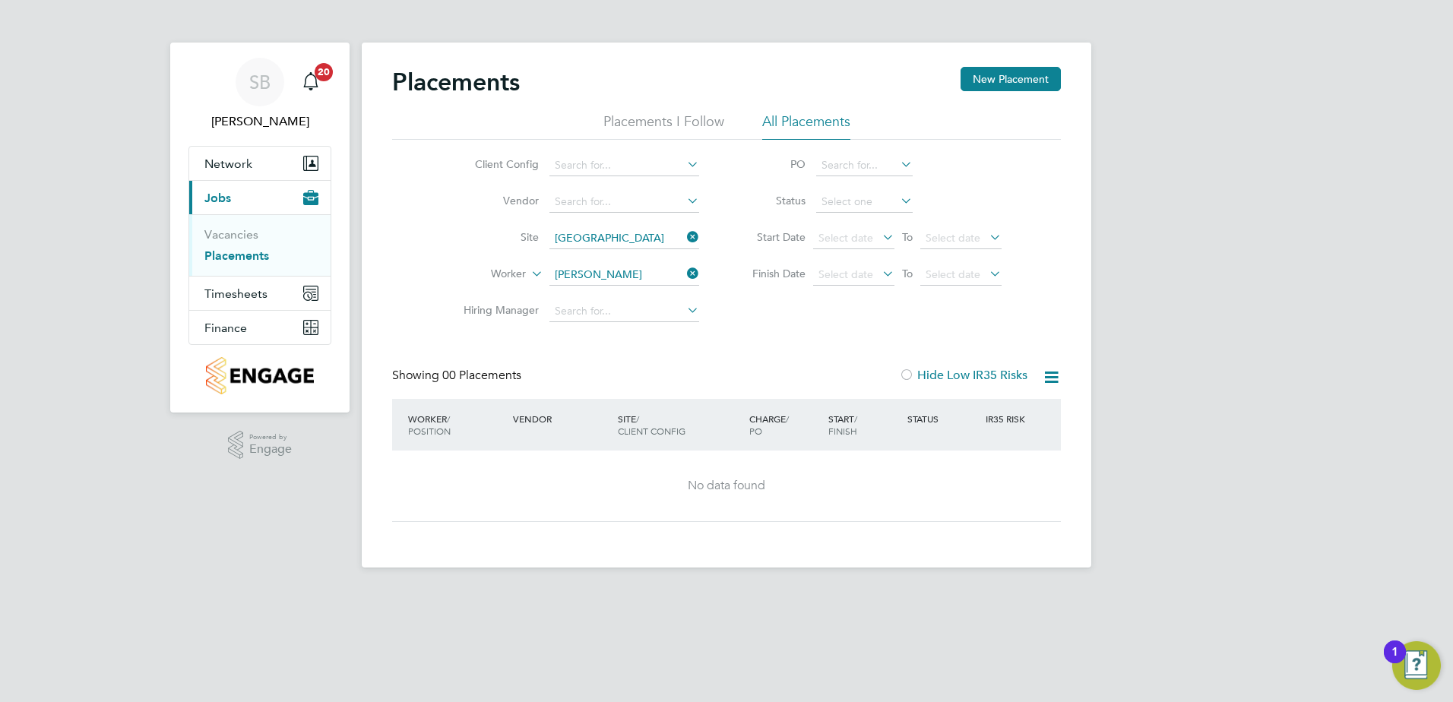
click at [684, 230] on icon at bounding box center [684, 236] width 0 height 21
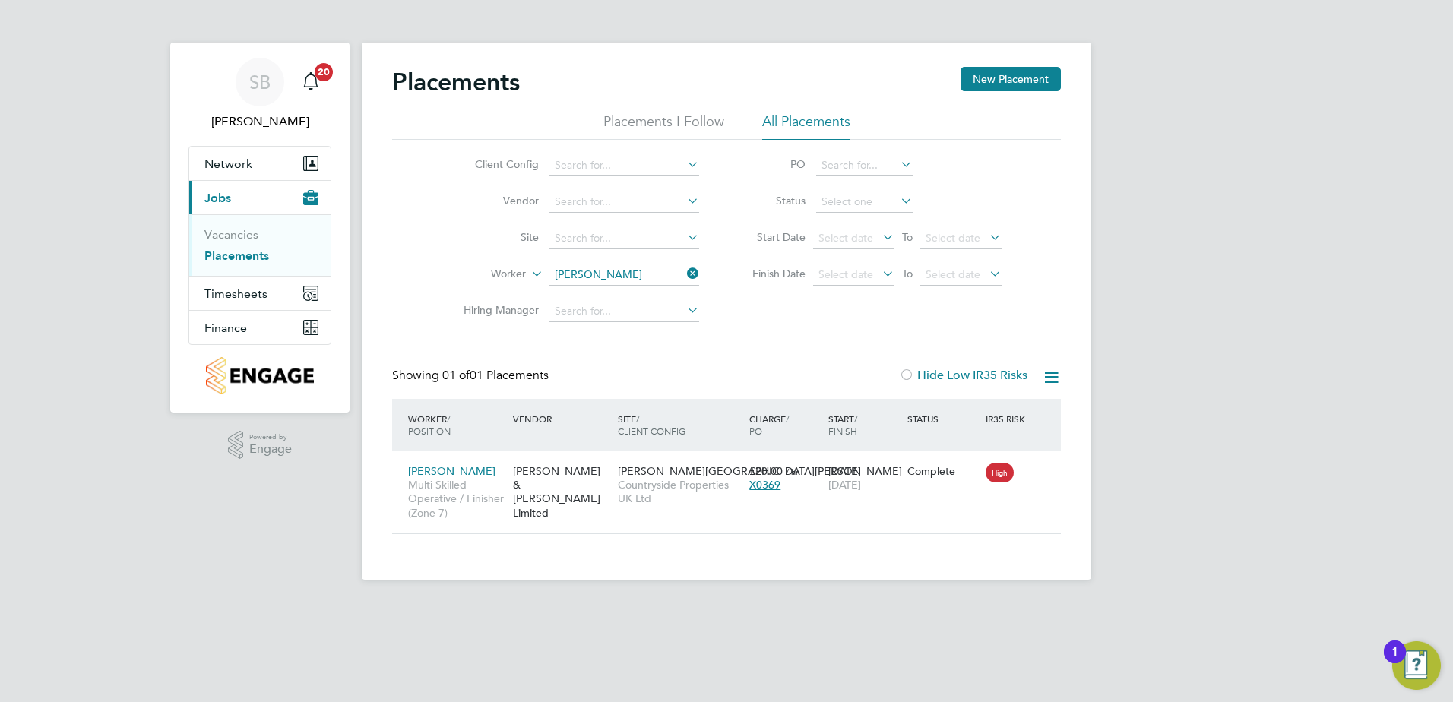
click at [684, 276] on icon at bounding box center [684, 273] width 0 height 21
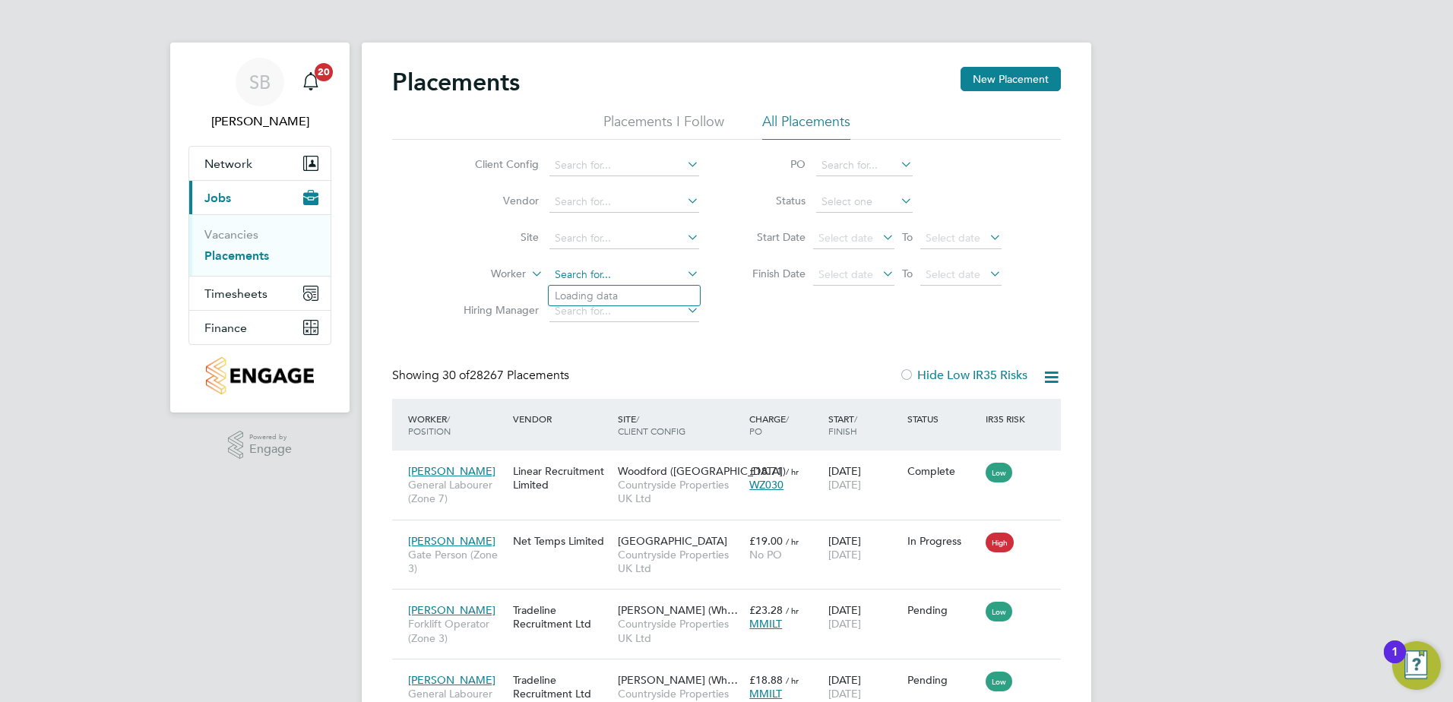
click at [588, 276] on input at bounding box center [624, 274] width 150 height 21
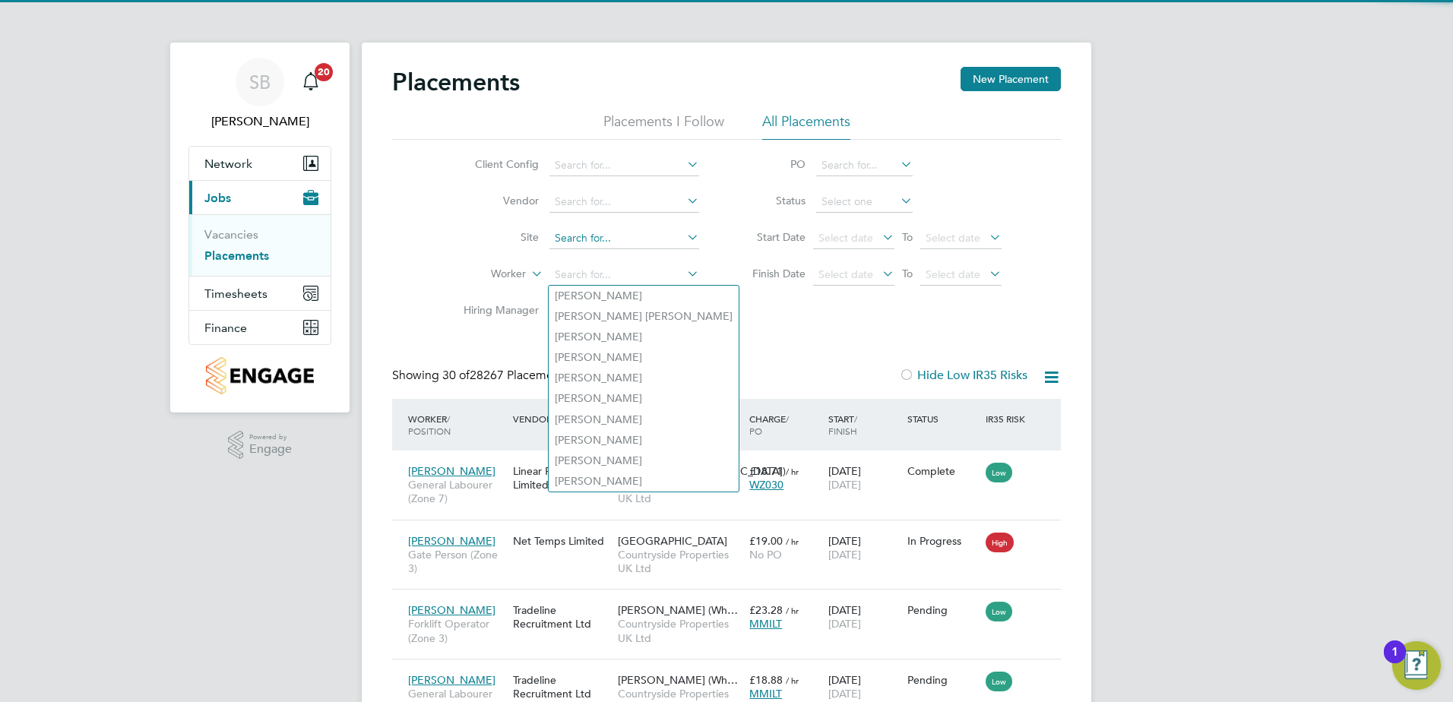
click at [587, 239] on input at bounding box center [624, 238] width 150 height 21
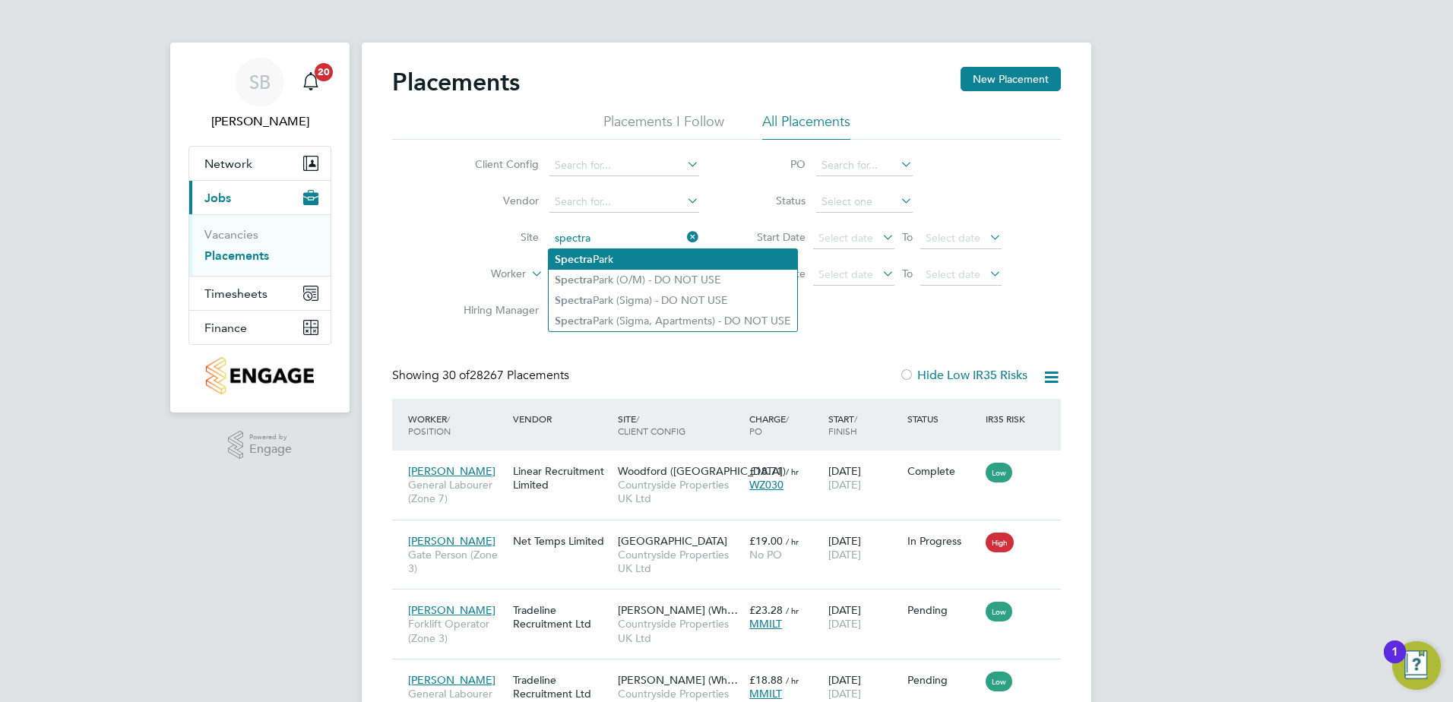
click at [591, 256] on b "Spectra" at bounding box center [574, 259] width 38 height 13
type input "Spectra Park"
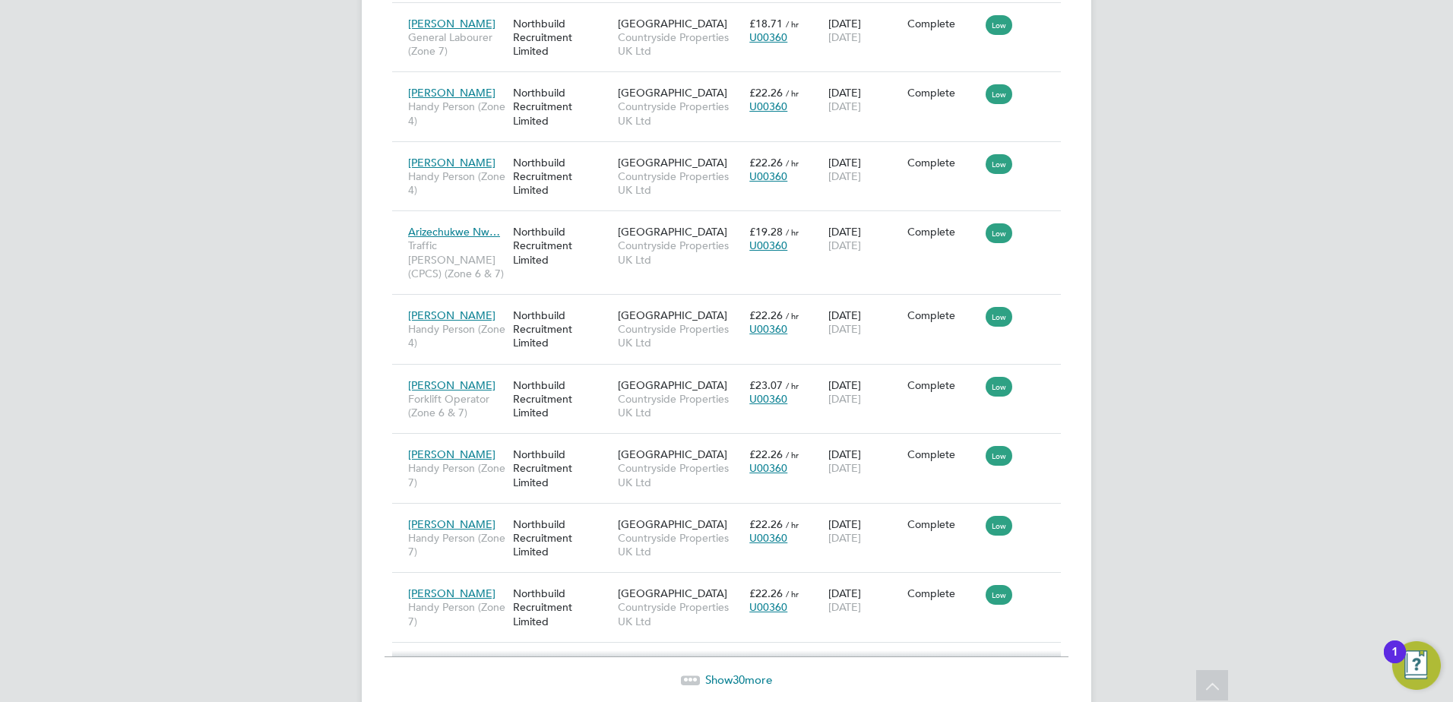
click at [752, 672] on span "Show 30 more" at bounding box center [738, 679] width 67 height 14
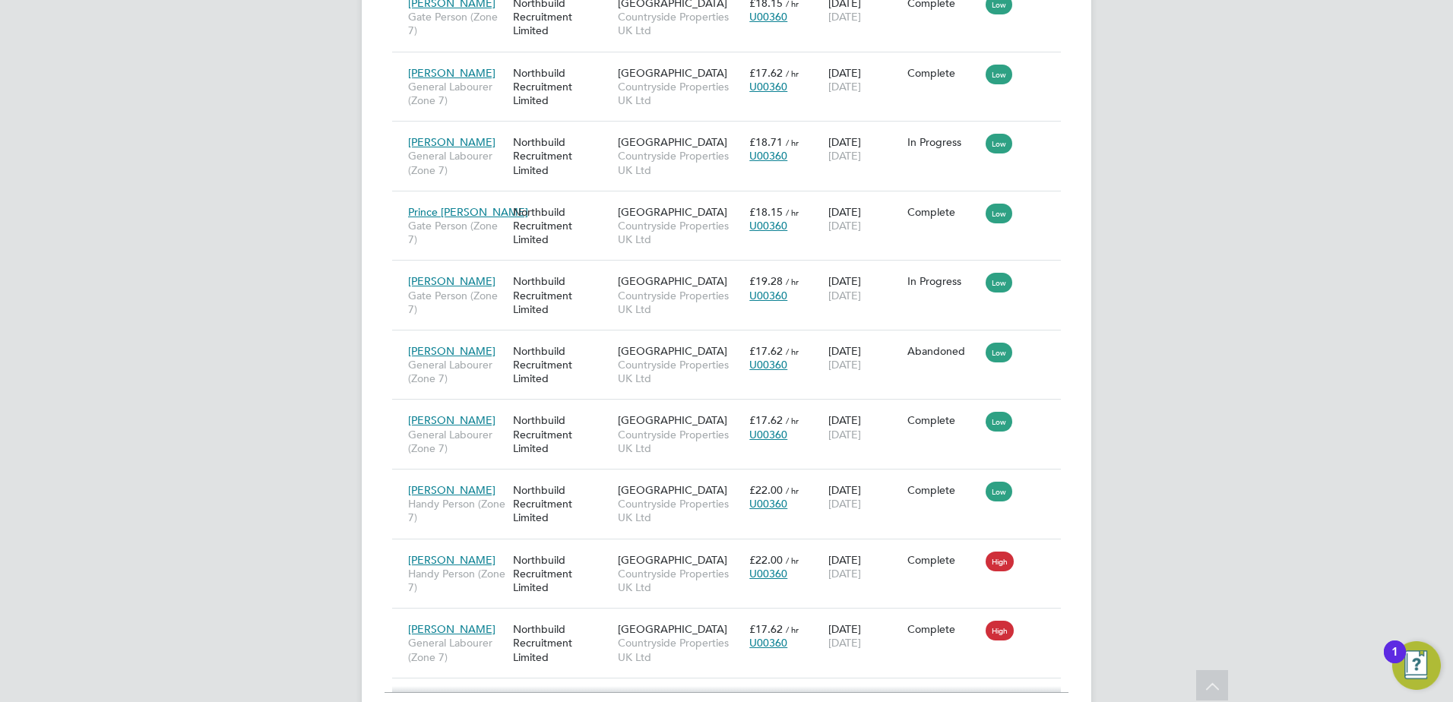
click at [711, 701] on span "Show 30 more" at bounding box center [738, 715] width 67 height 14
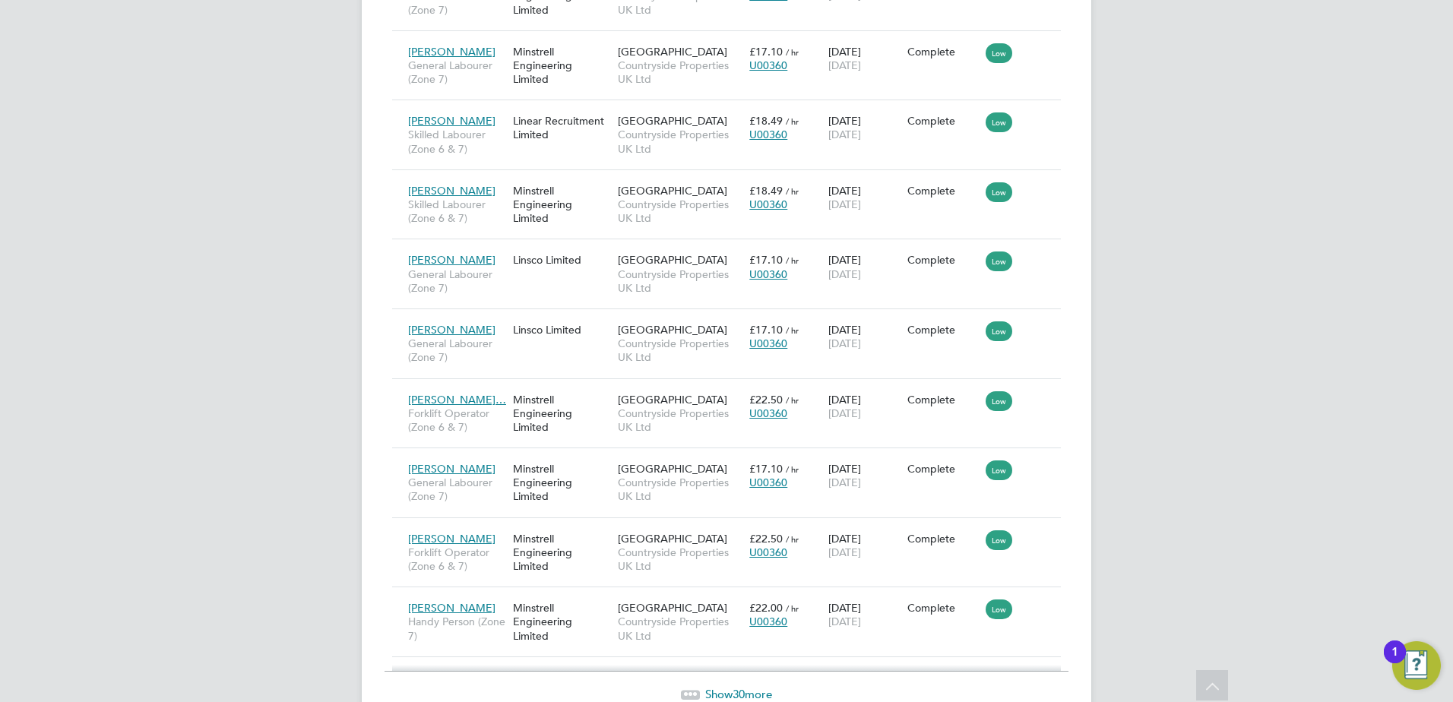
click at [747, 687] on span "Show 30 more" at bounding box center [738, 694] width 67 height 14
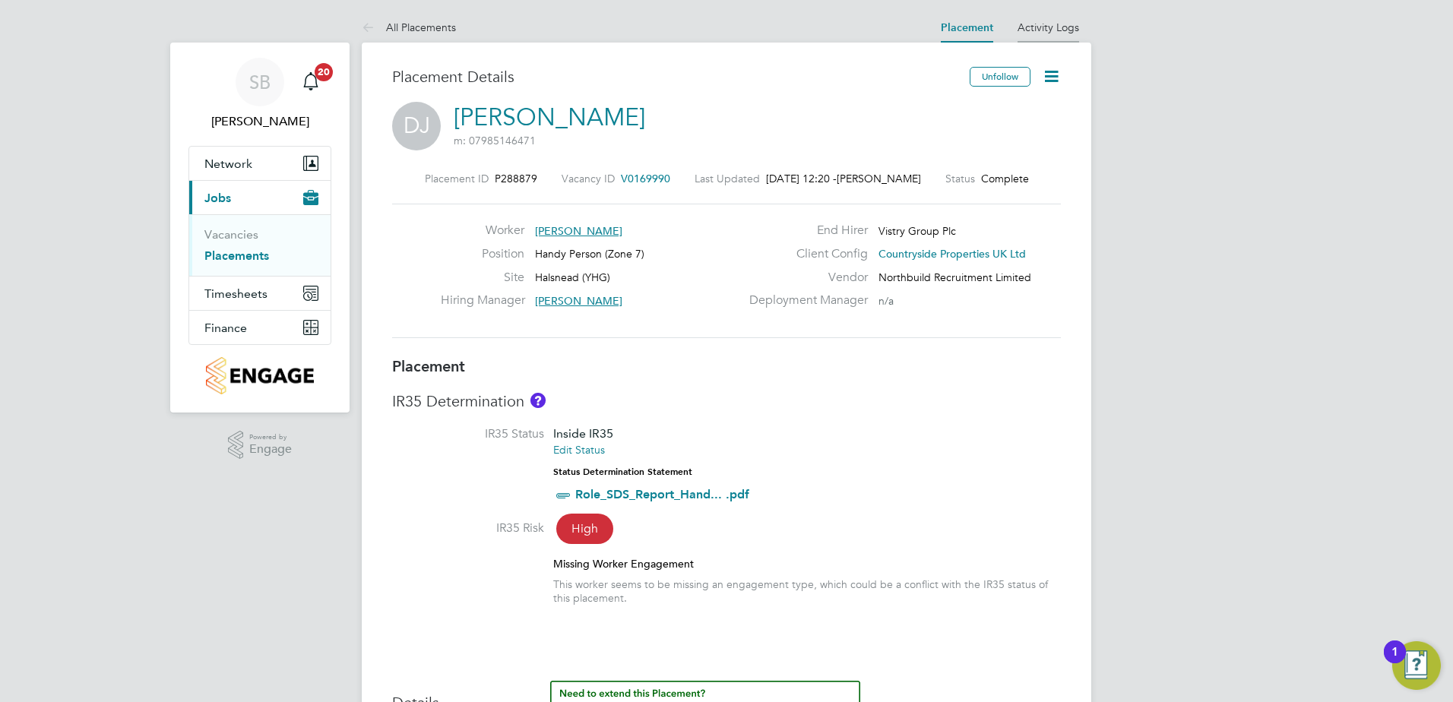
click at [1043, 19] on li "Activity Logs" at bounding box center [1048, 27] width 62 height 30
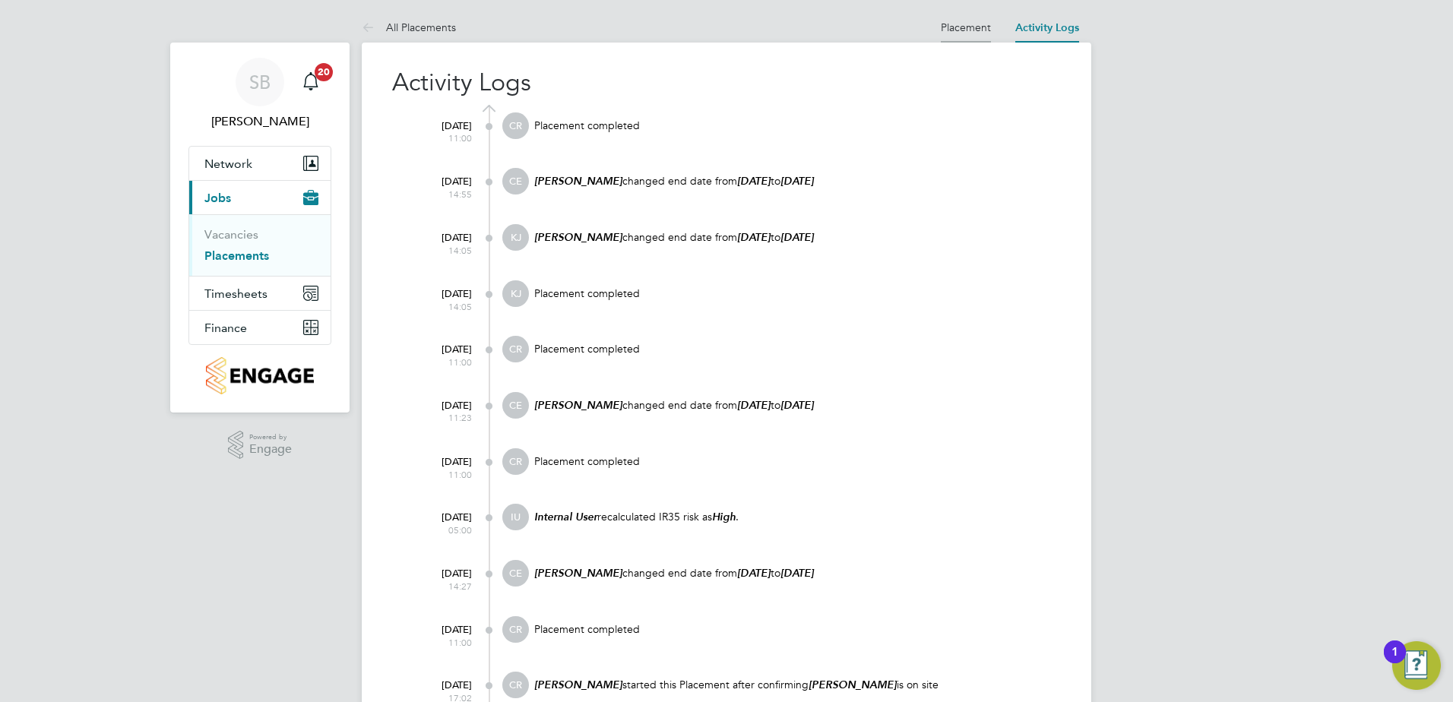
click at [957, 32] on link "Placement" at bounding box center [966, 28] width 50 height 14
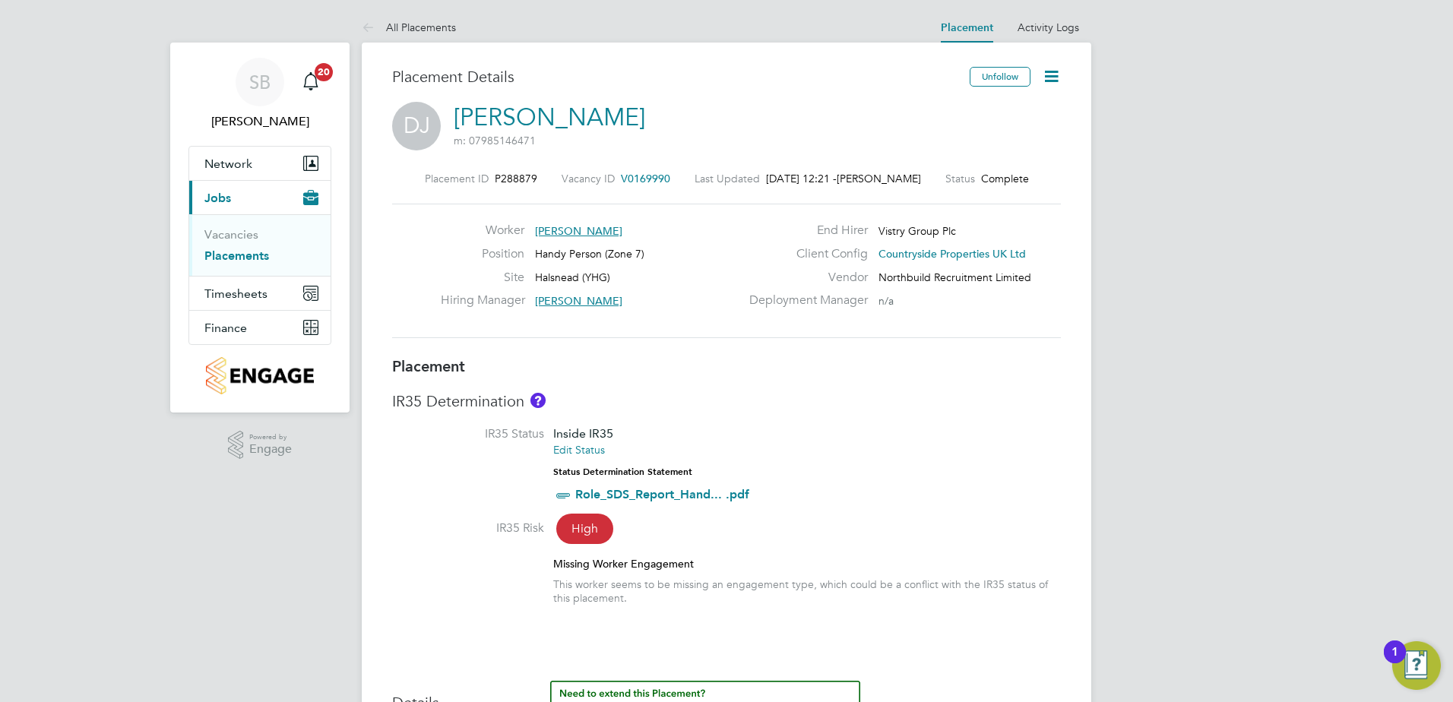
click at [1042, 86] on icon at bounding box center [1051, 76] width 19 height 19
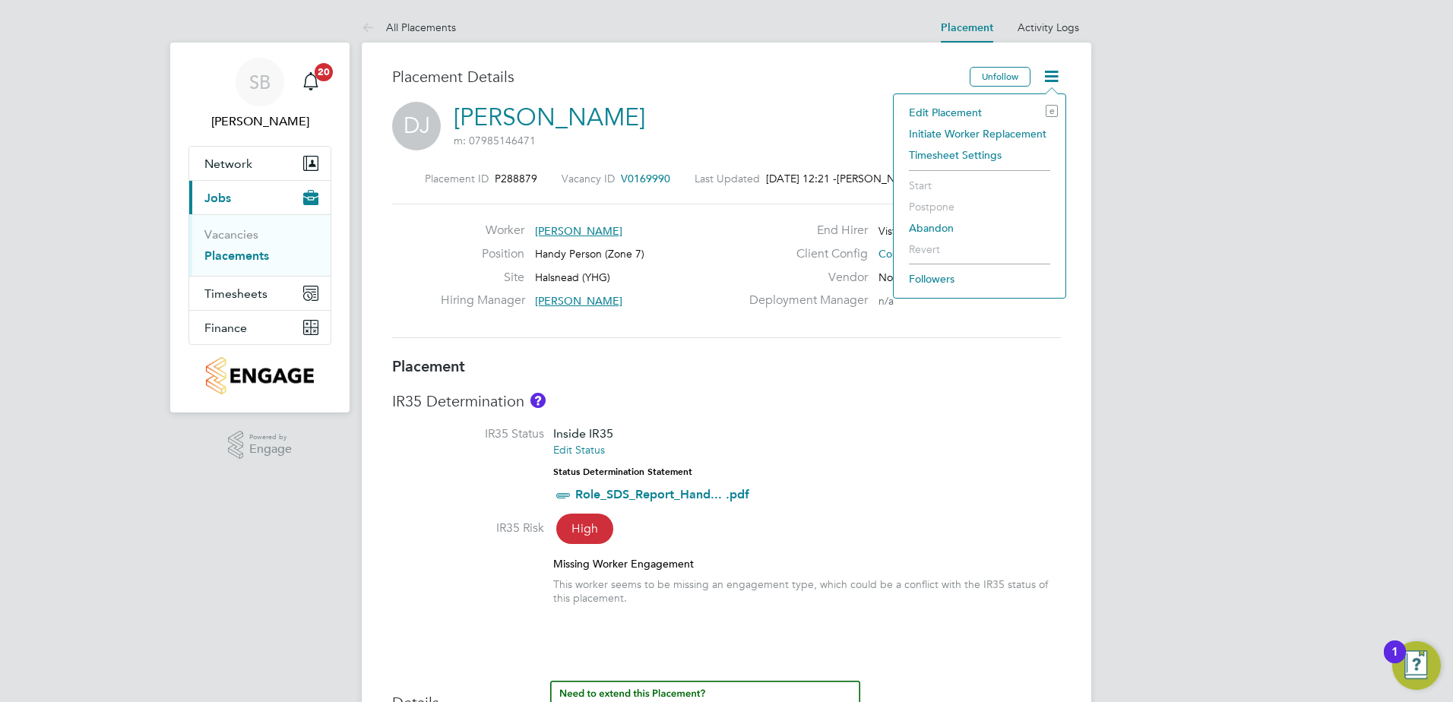
click at [950, 111] on li "Edit Placement e" at bounding box center [979, 112] width 157 height 21
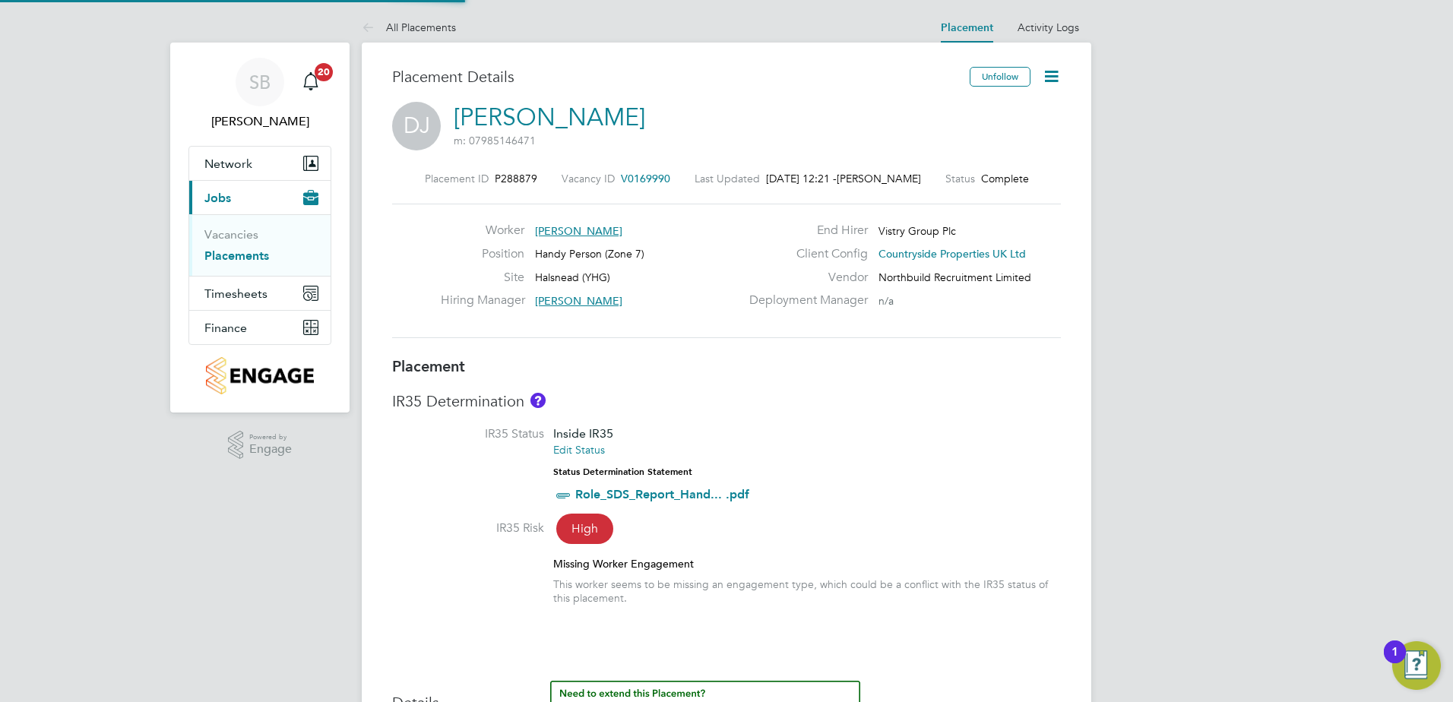
scroll to position [20, 663]
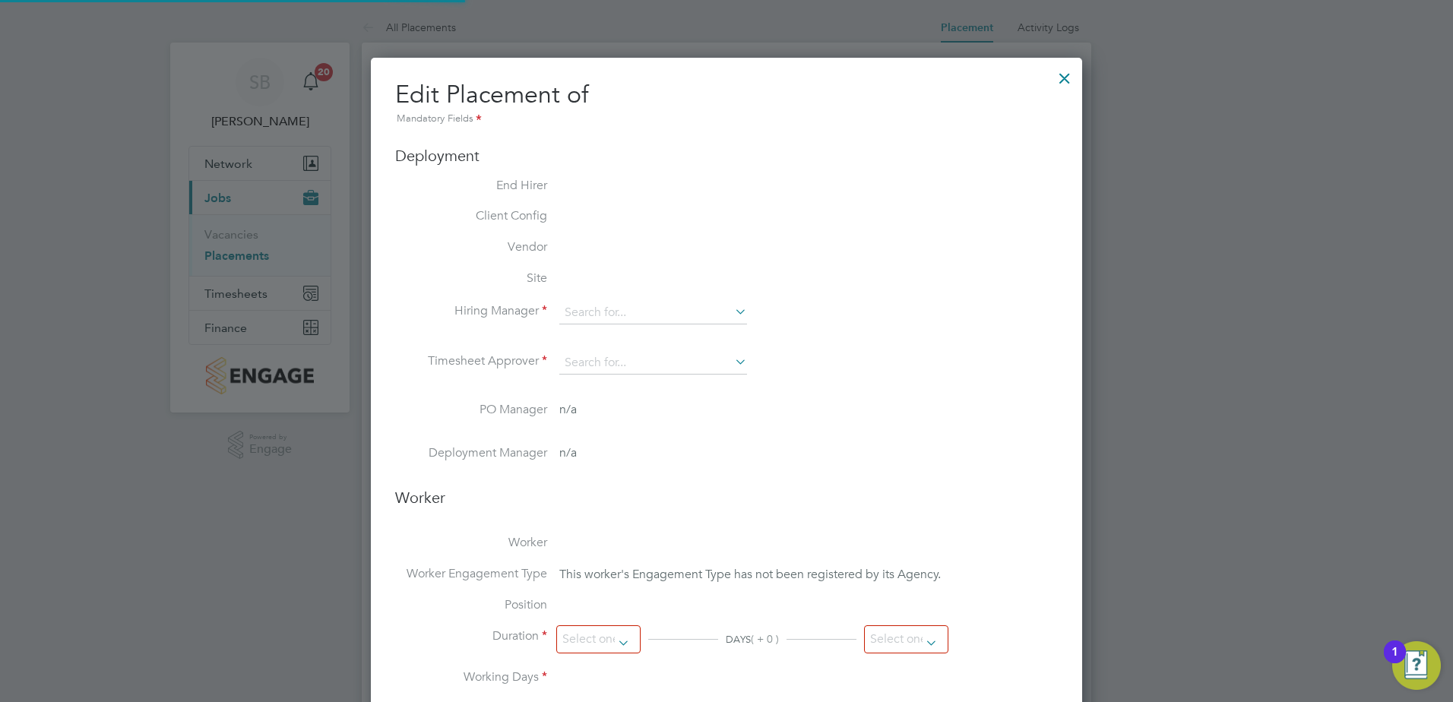
type input "[PERSON_NAME]"
type input "[DATE]"
type input "07:30"
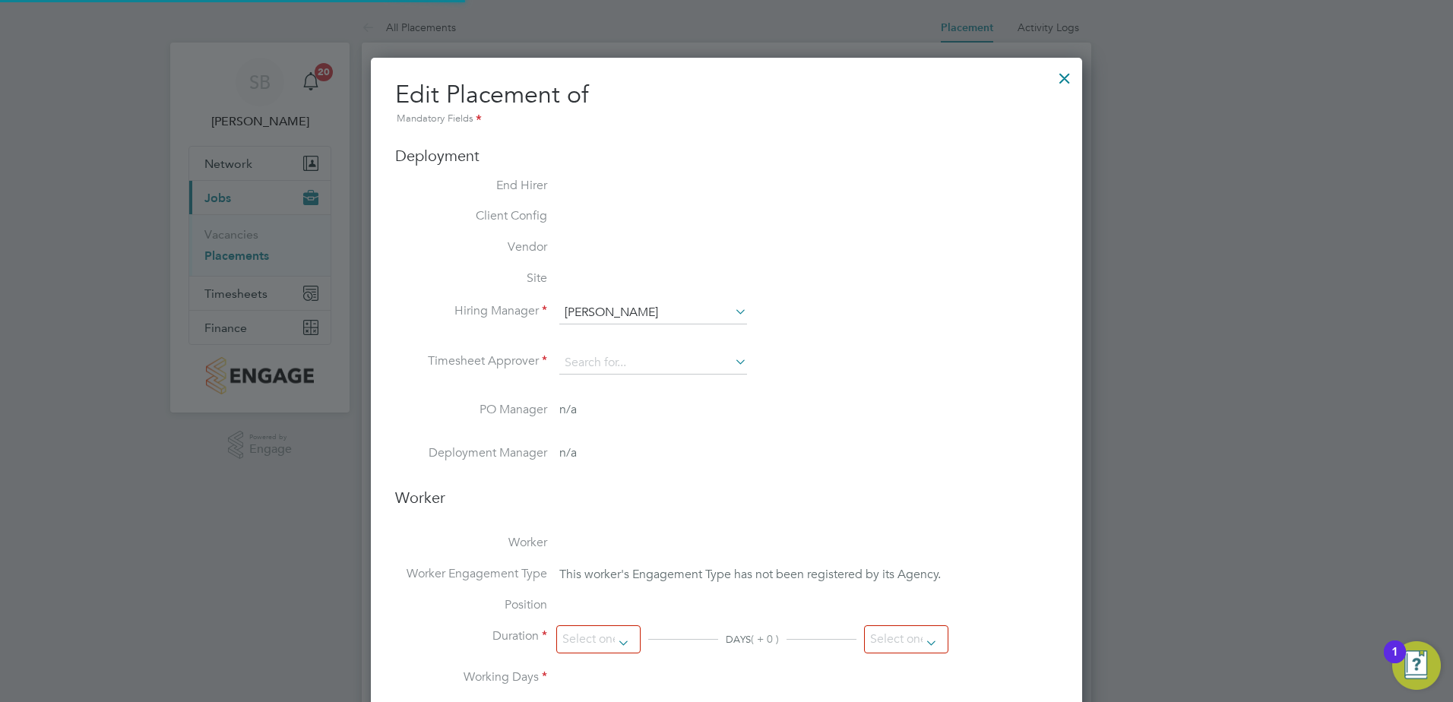
type input "16:30"
type input "CAN-477777"
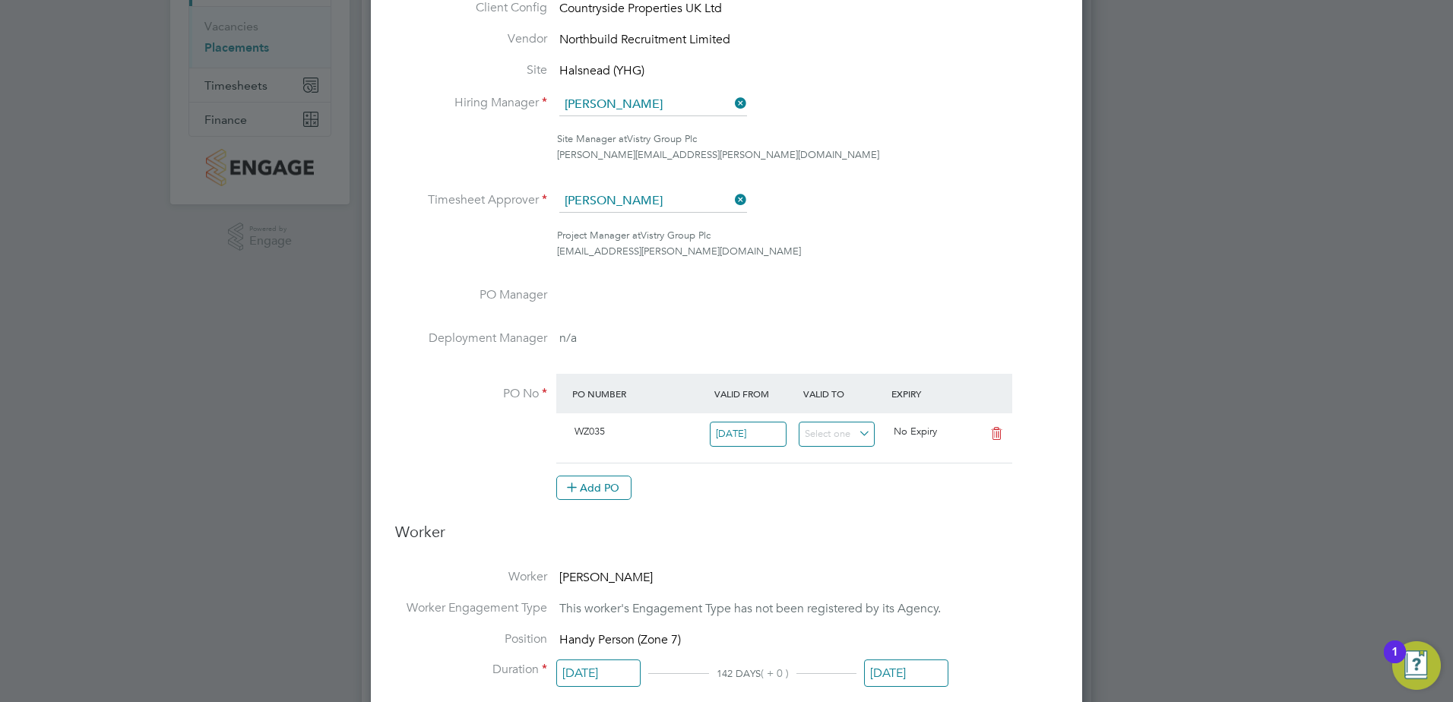
scroll to position [304, 0]
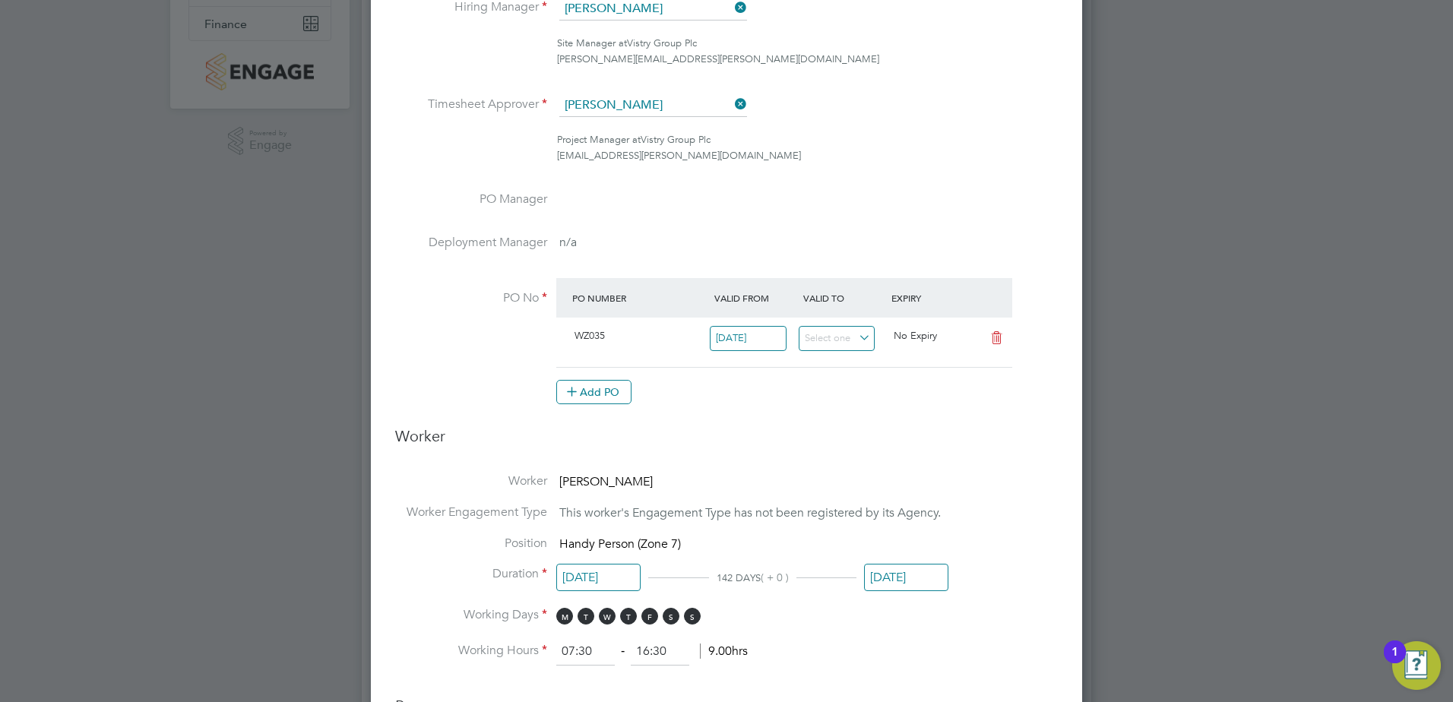
click at [900, 580] on input "[DATE]" at bounding box center [906, 578] width 84 height 28
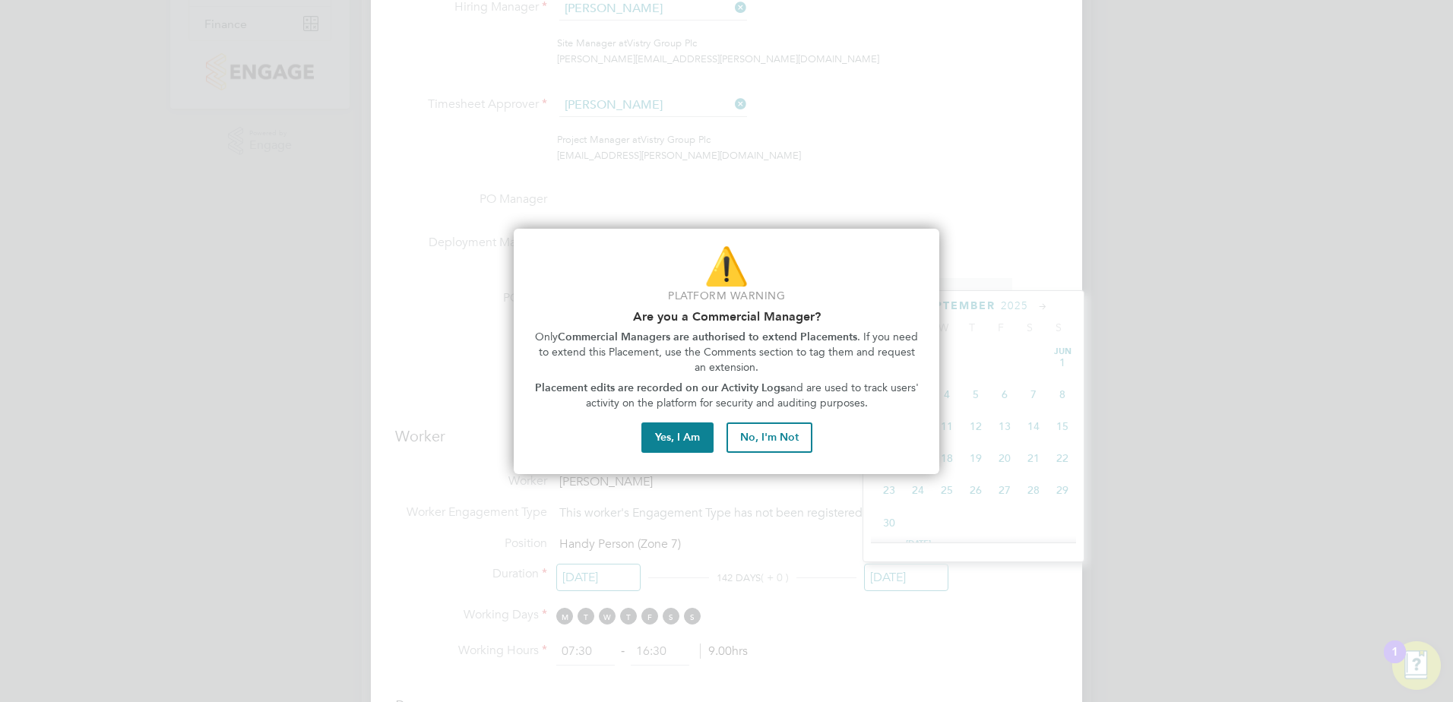
scroll to position [592, 0]
click at [662, 432] on button "Yes, I Am" at bounding box center [677, 437] width 72 height 30
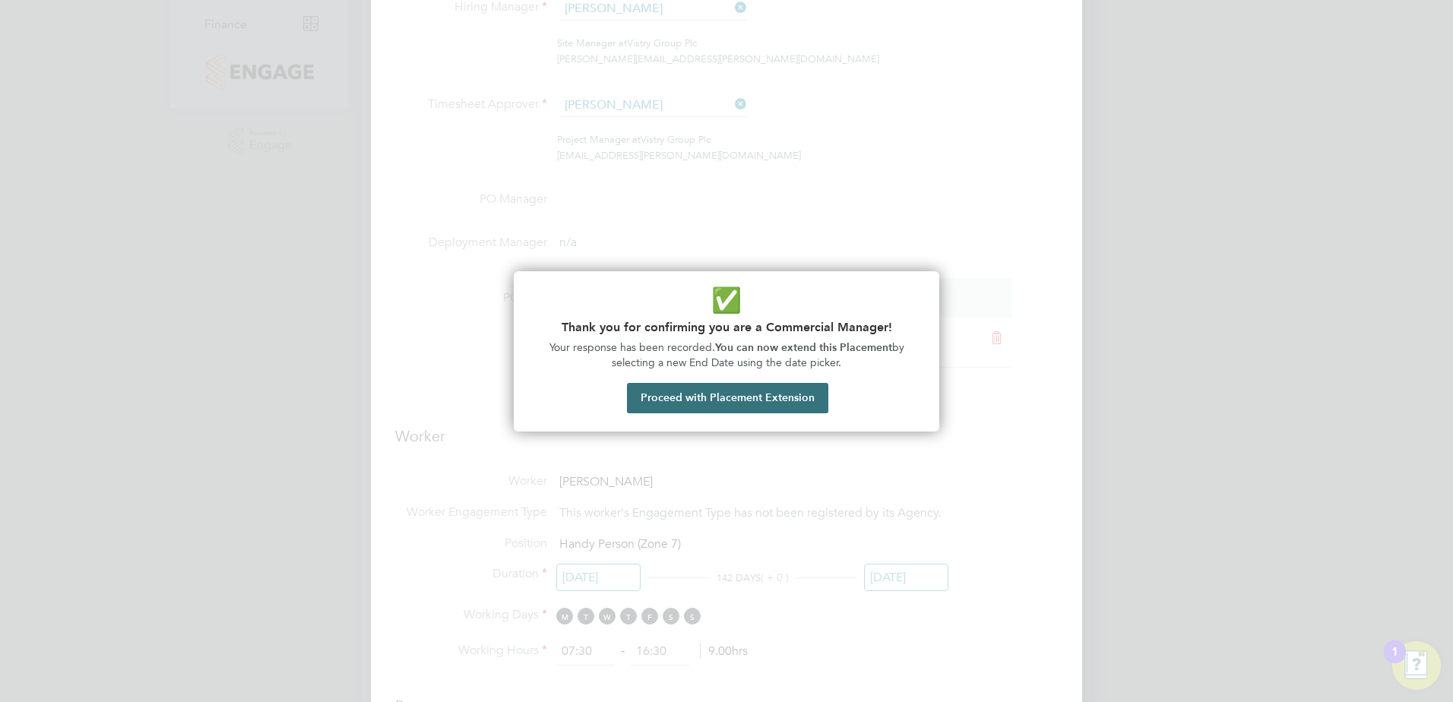
click at [755, 403] on button "Proceed with Placement Extension" at bounding box center [727, 398] width 201 height 30
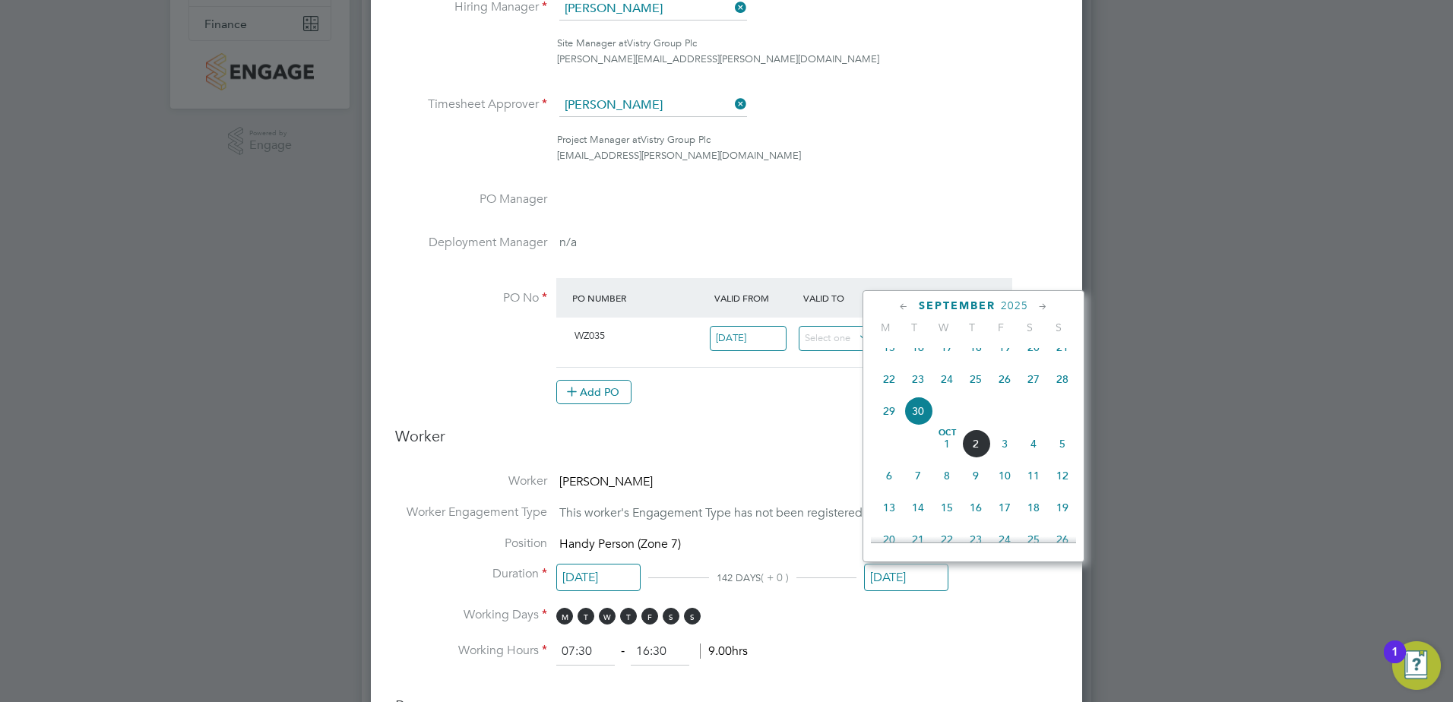
click at [1036, 308] on icon at bounding box center [1043, 307] width 14 height 17
click at [1035, 307] on div "[DATE]" at bounding box center [973, 306] width 205 height 14
click at [1039, 307] on icon at bounding box center [1043, 307] width 14 height 17
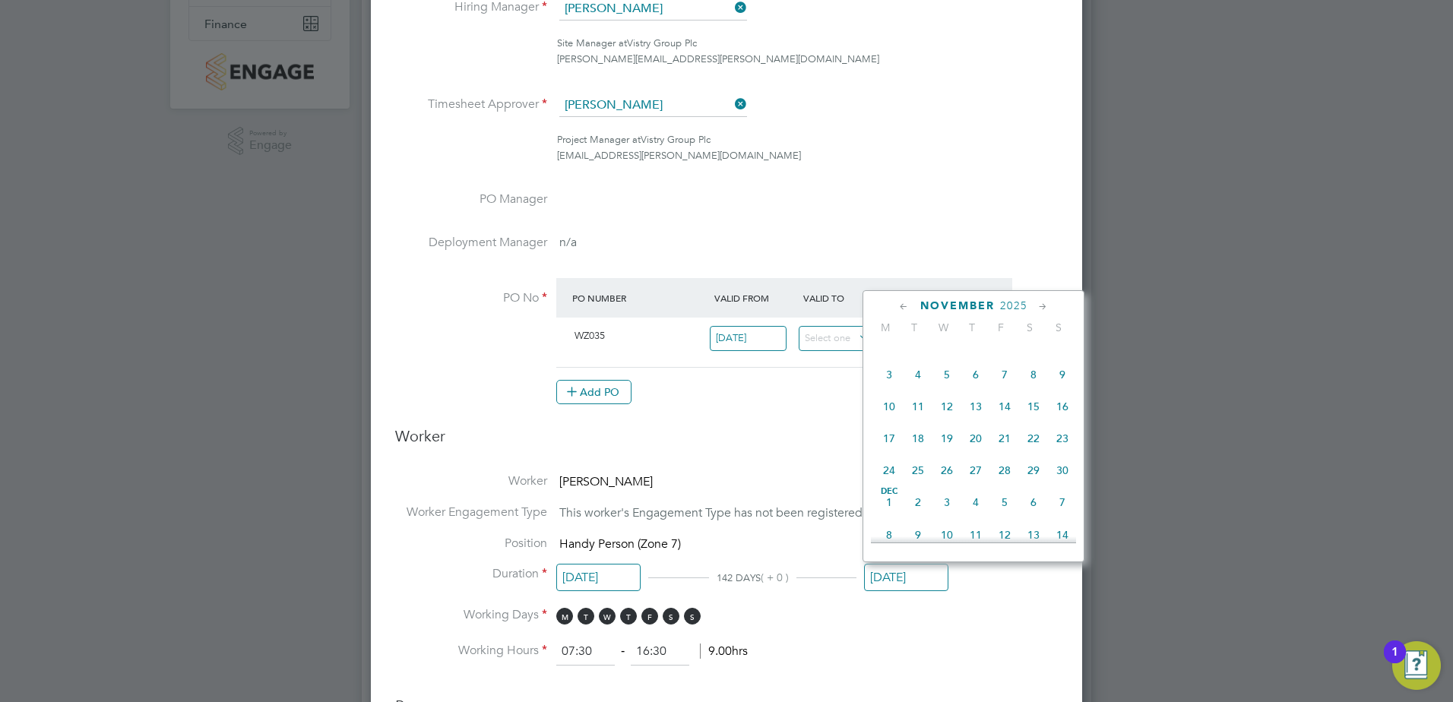
scroll to position [1017, 0]
click at [1010, 417] on span "19" at bounding box center [1004, 402] width 29 height 29
type input "[DATE]"
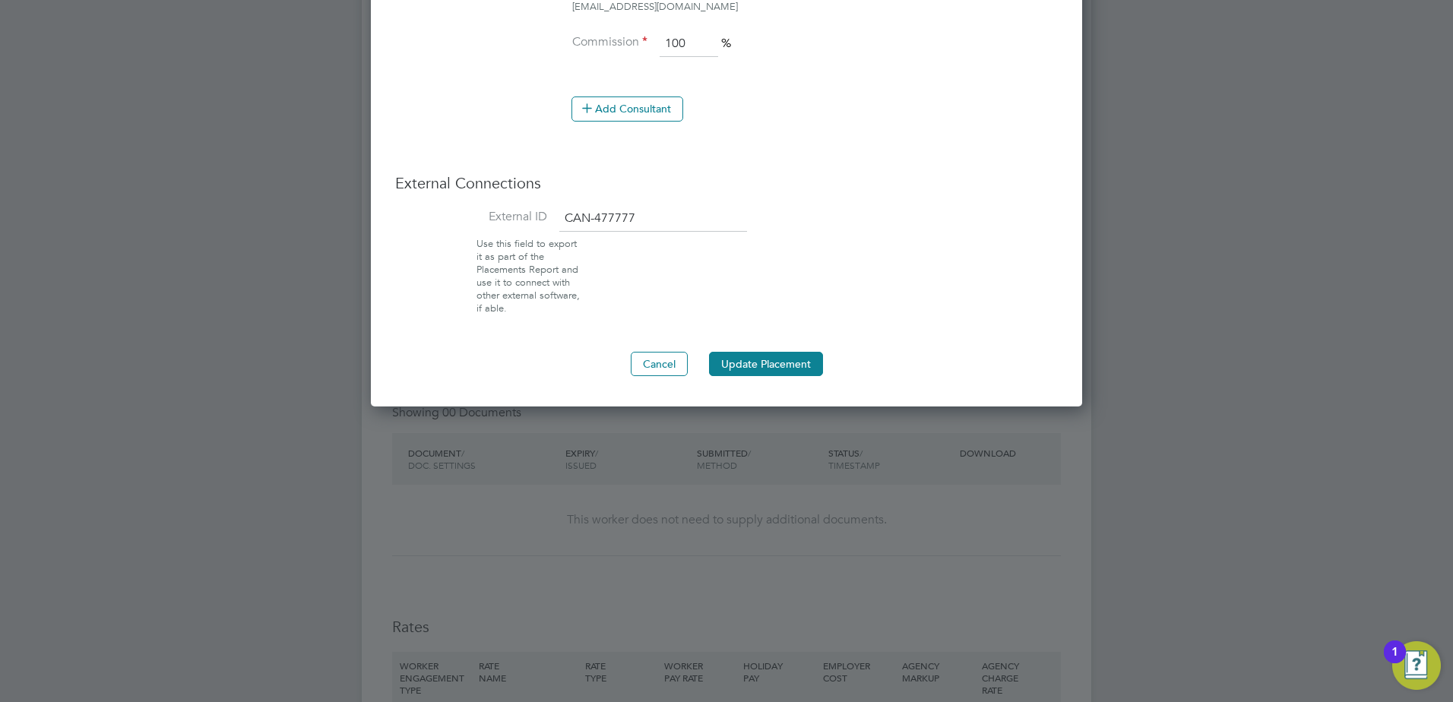
scroll to position [1368, 0]
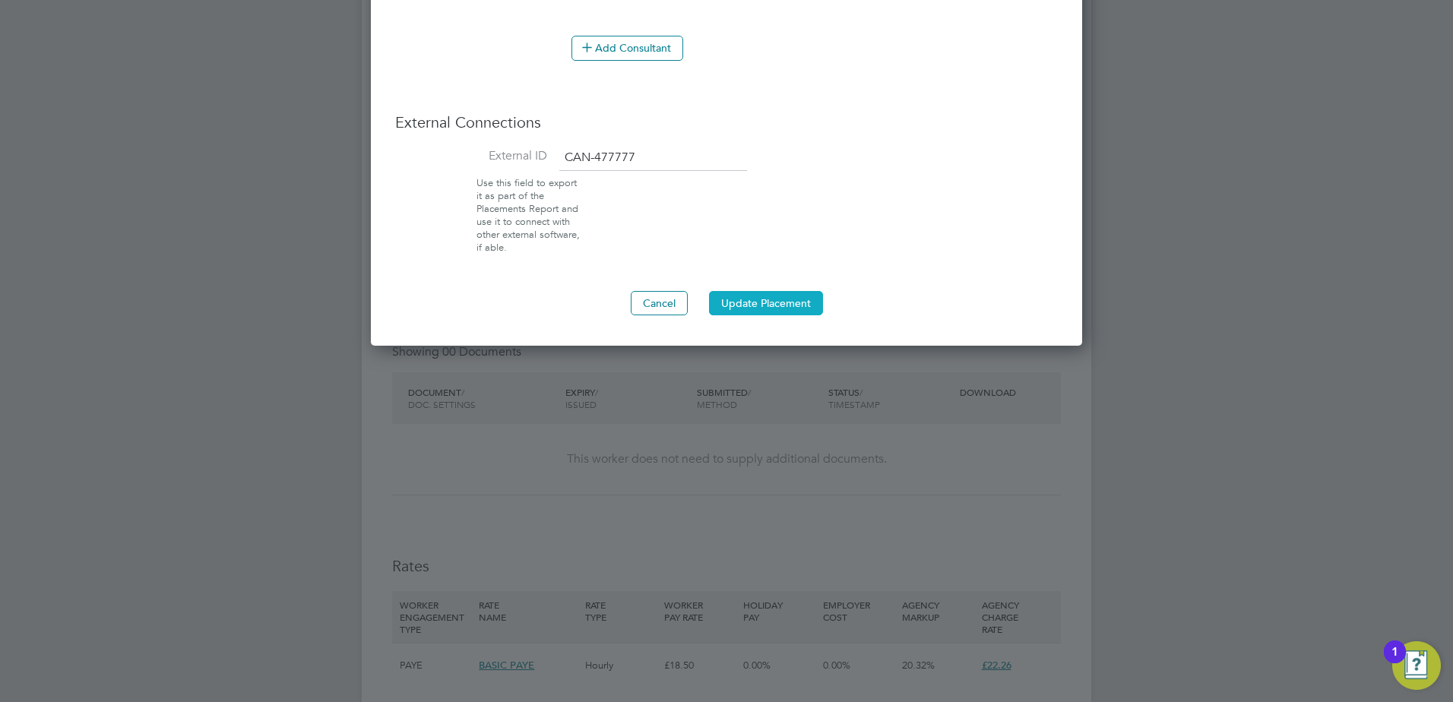
click at [772, 296] on button "Update Placement" at bounding box center [766, 303] width 114 height 24
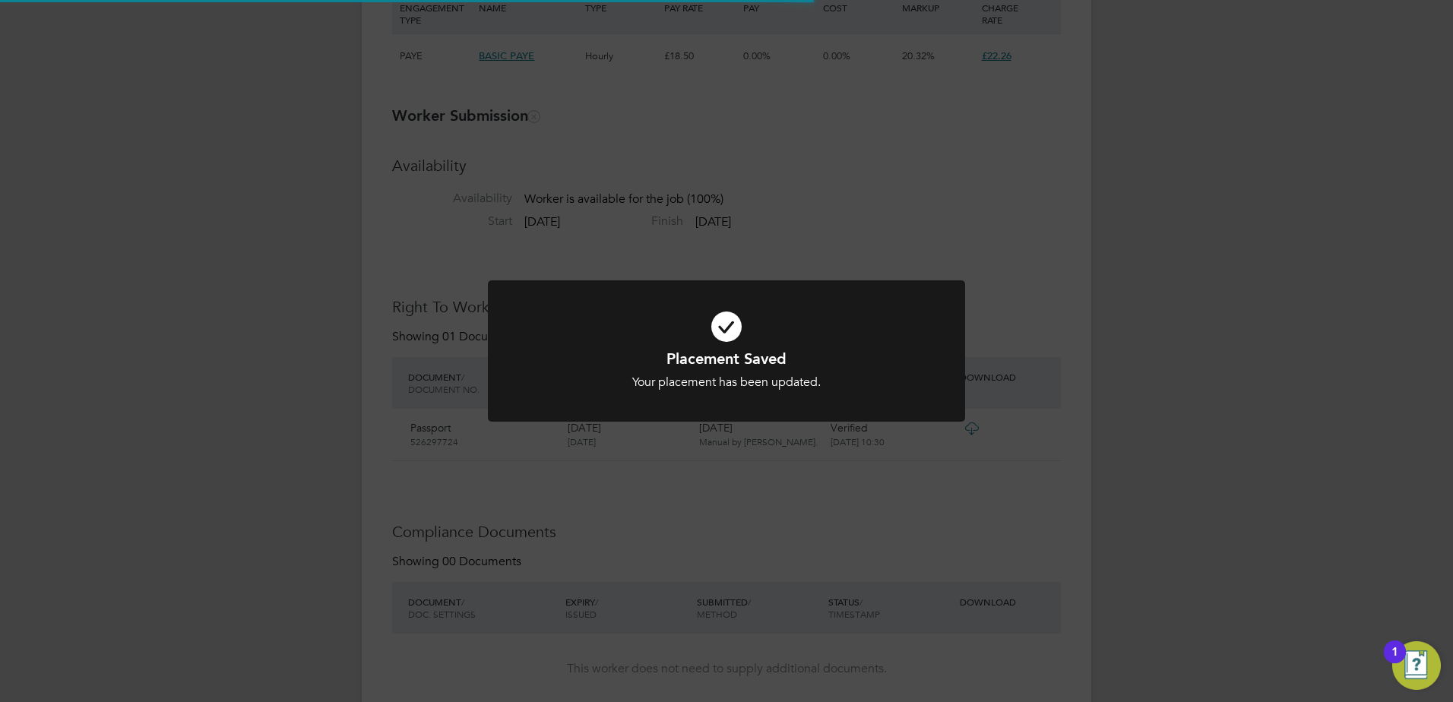
scroll to position [63, 0]
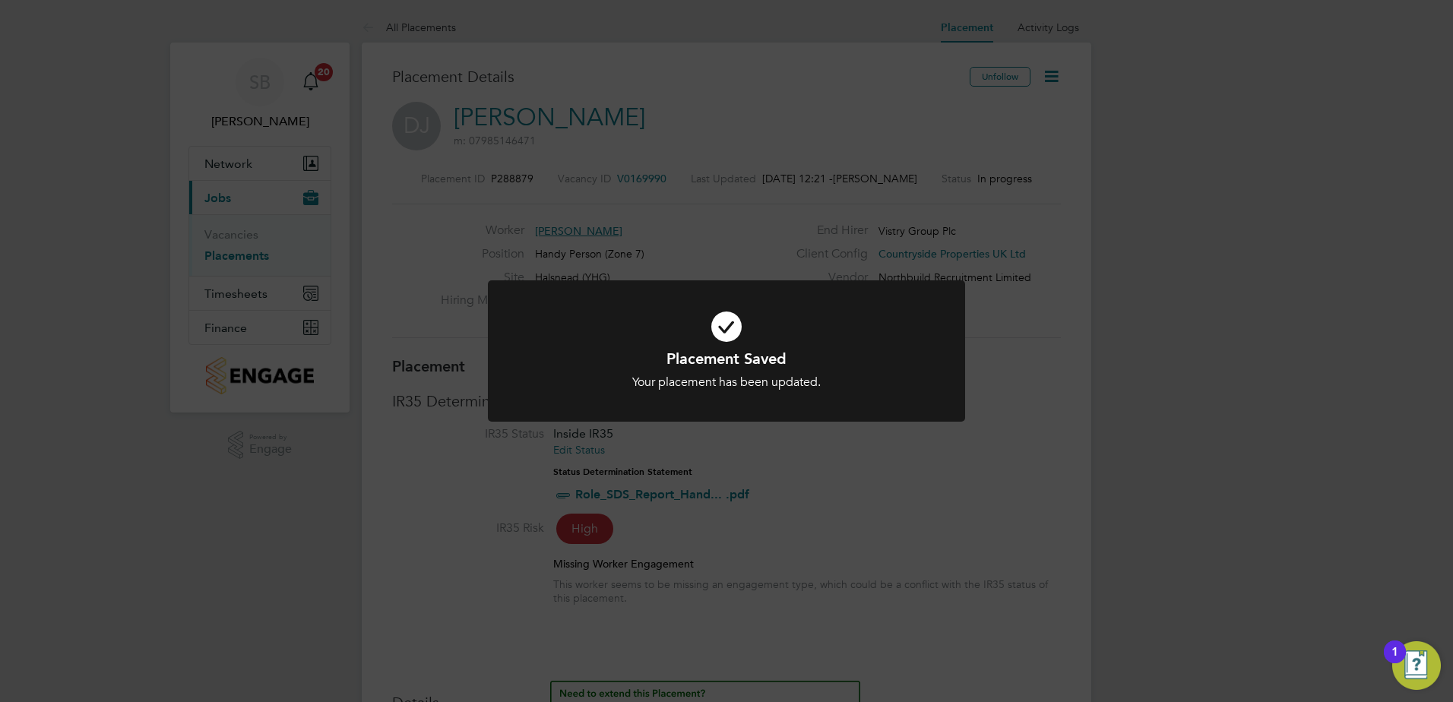
click at [857, 441] on div "Placement Saved Your placement has been updated. Cancel Okay" at bounding box center [726, 351] width 1453 height 702
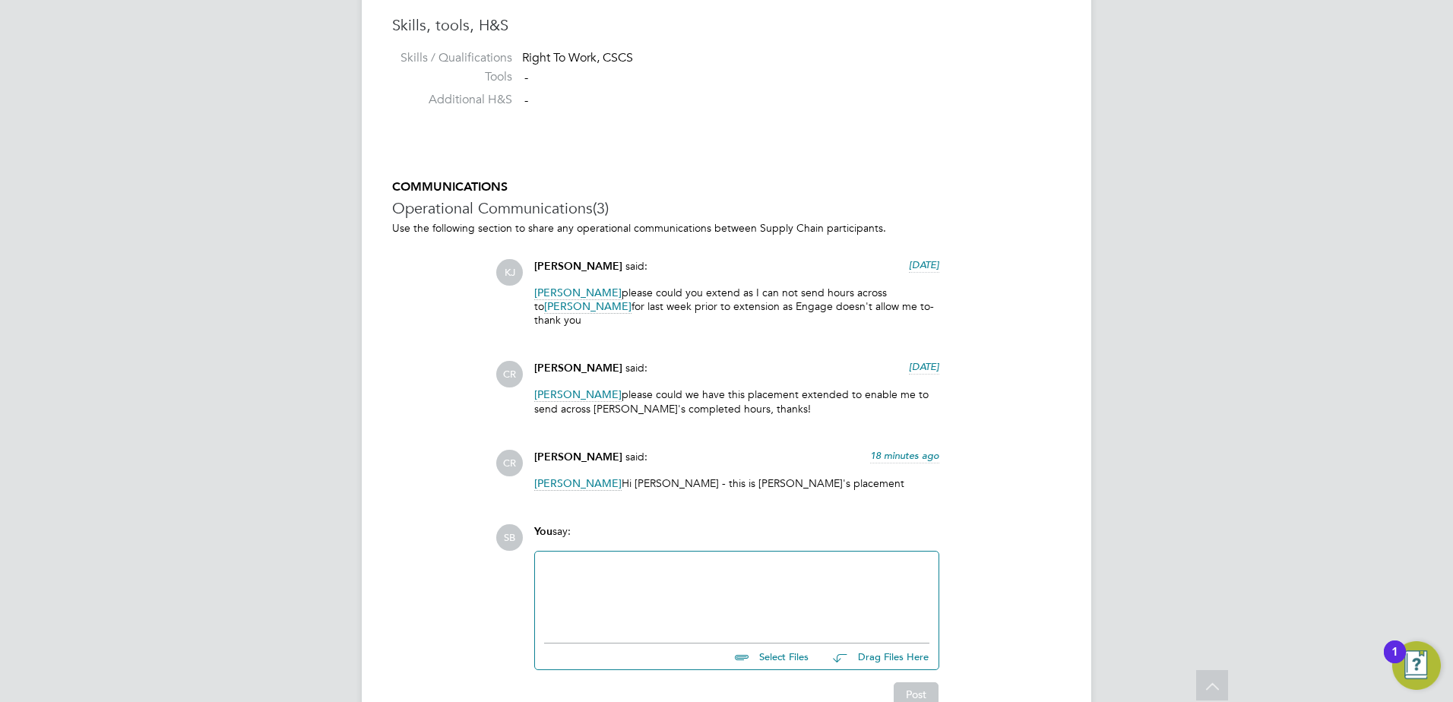
scroll to position [2201, 0]
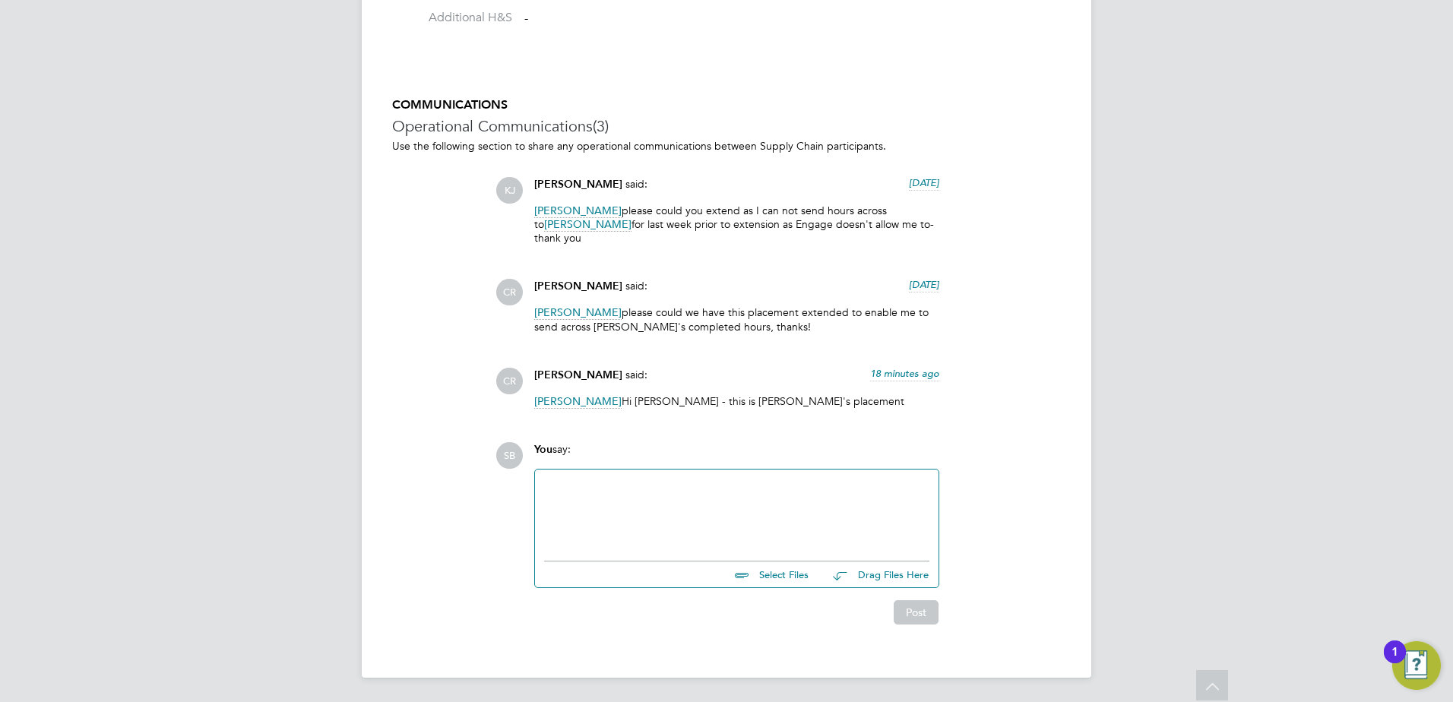
click at [679, 489] on div at bounding box center [736, 511] width 385 height 65
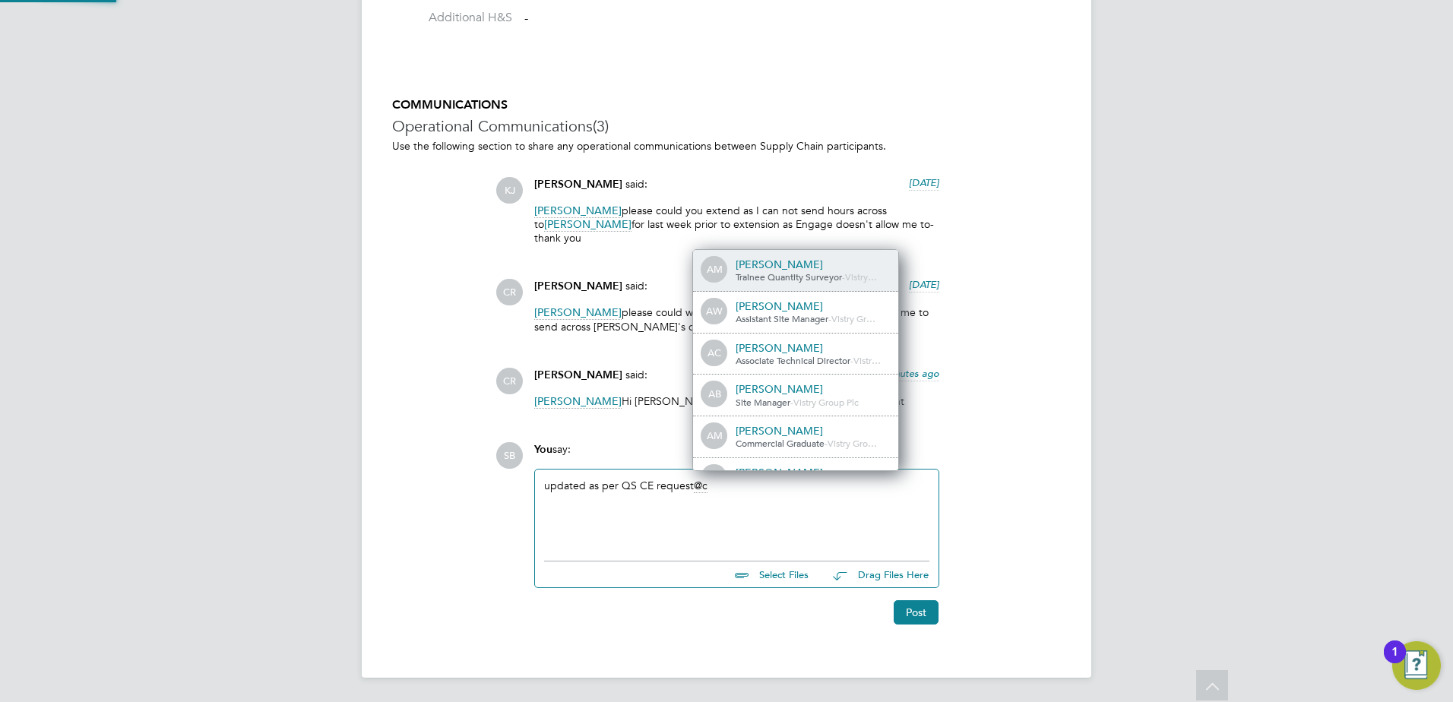
scroll to position [12, 153]
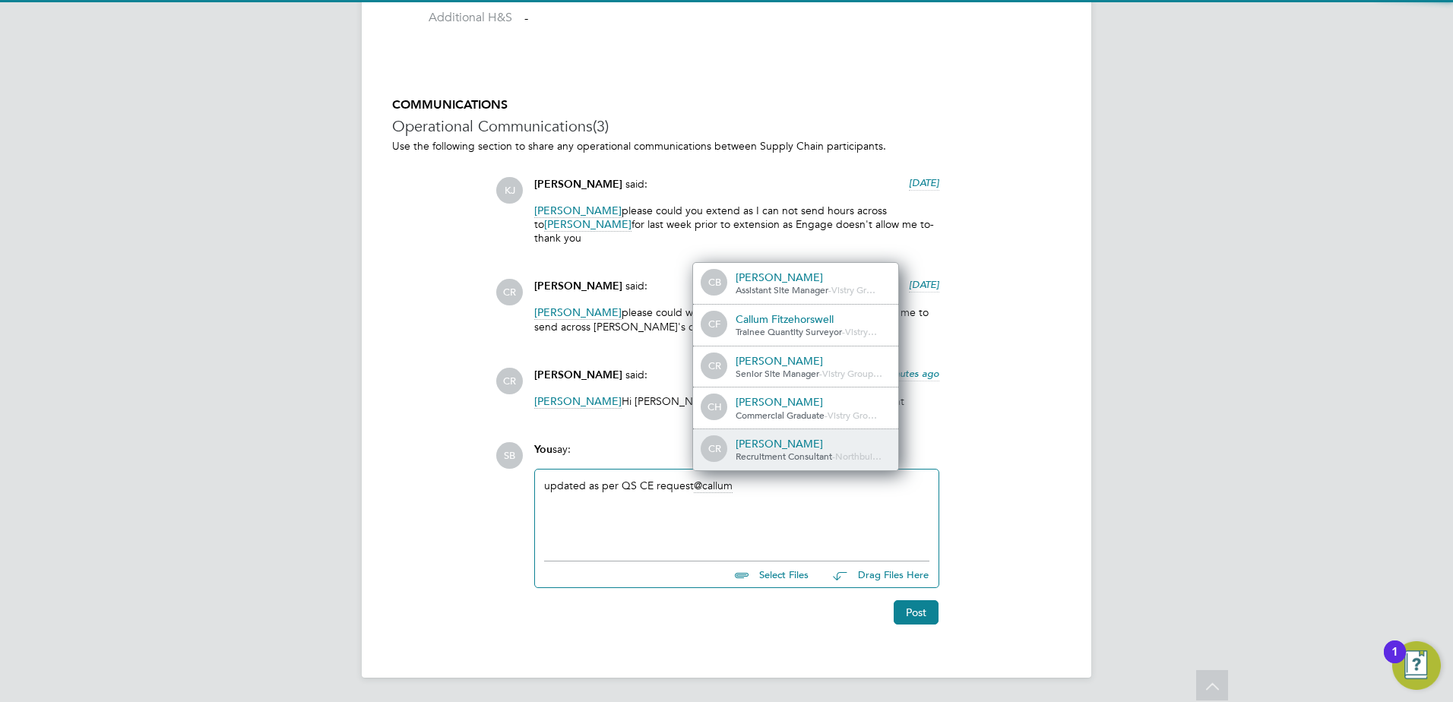
click at [795, 450] on span "Recruitment Consultant" at bounding box center [784, 456] width 97 height 12
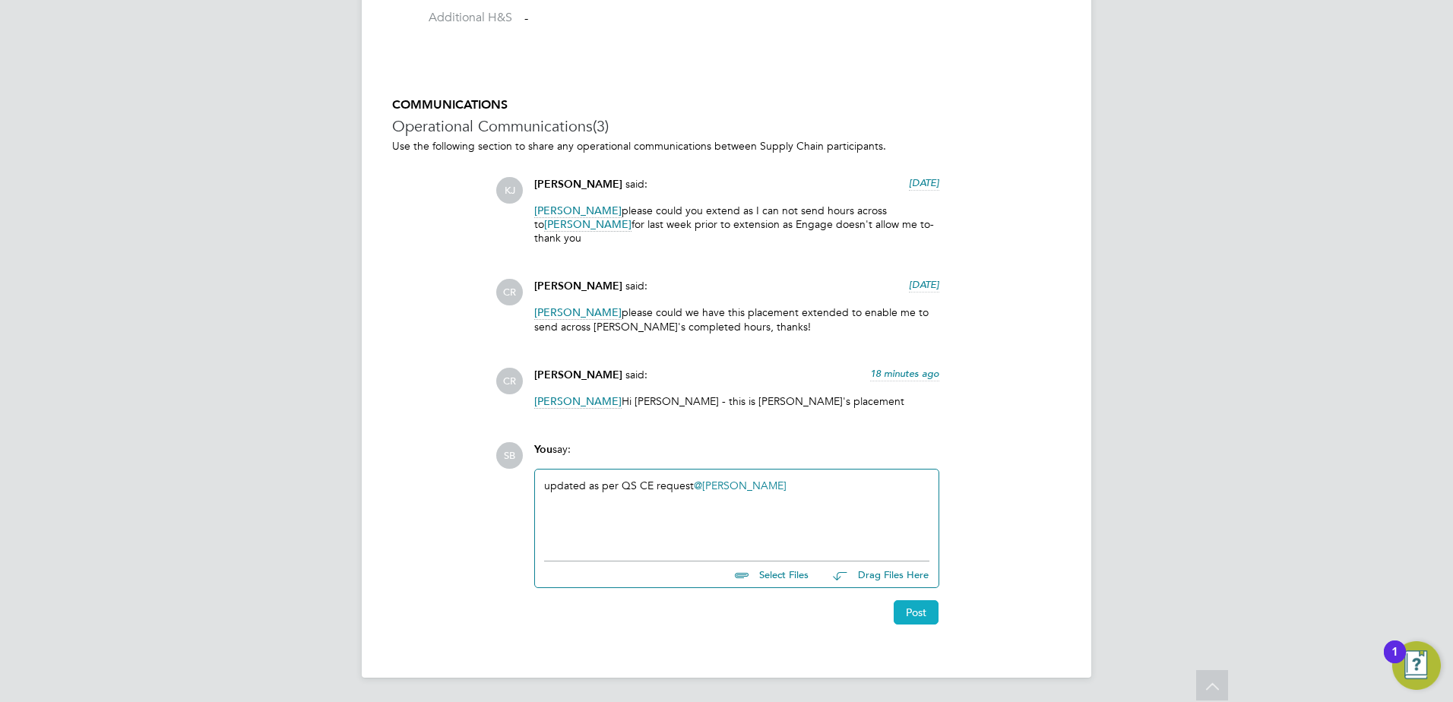
click at [915, 622] on button "Post" at bounding box center [916, 612] width 45 height 24
